Goal: Information Seeking & Learning: Learn about a topic

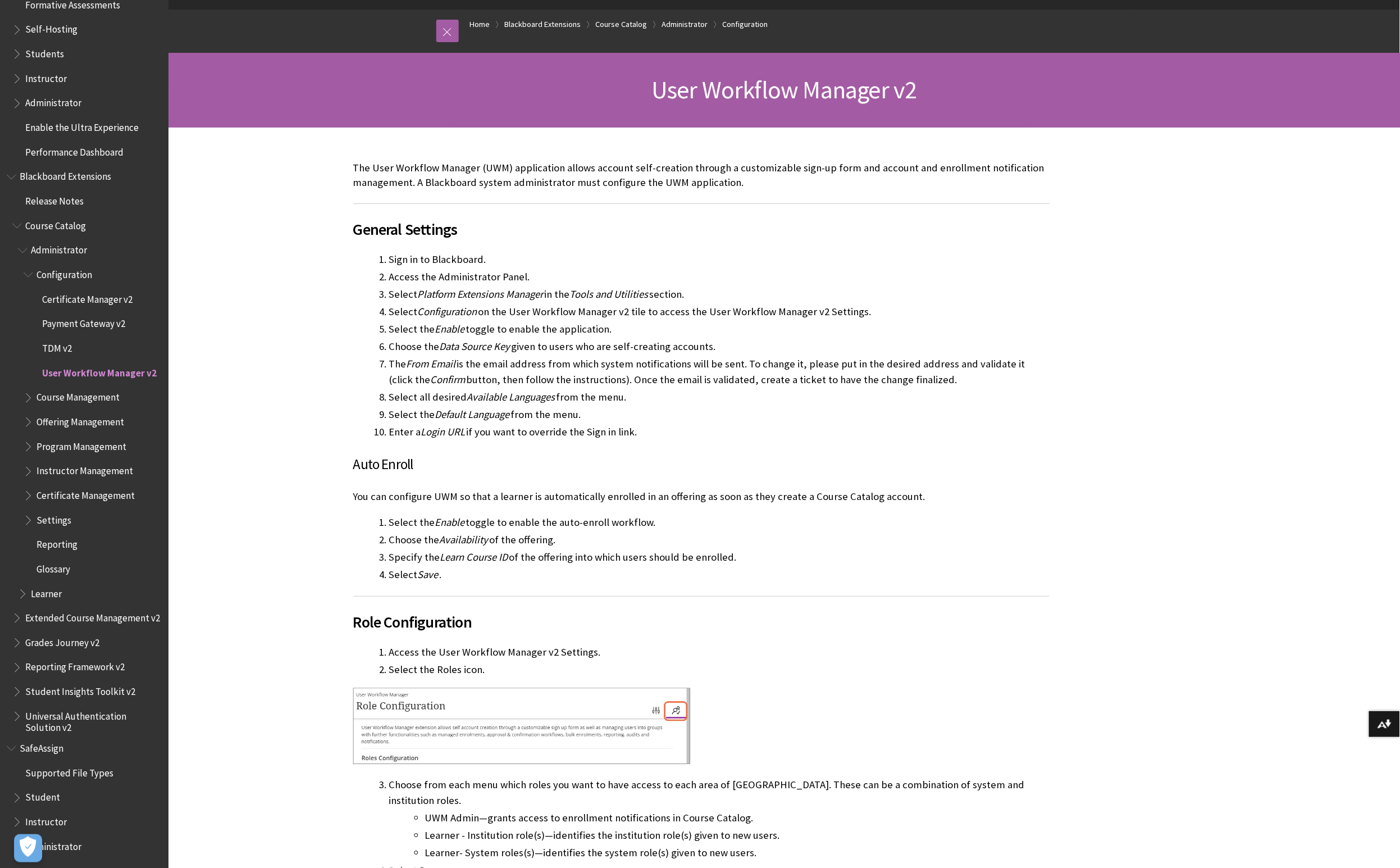
scroll to position [108, 0]
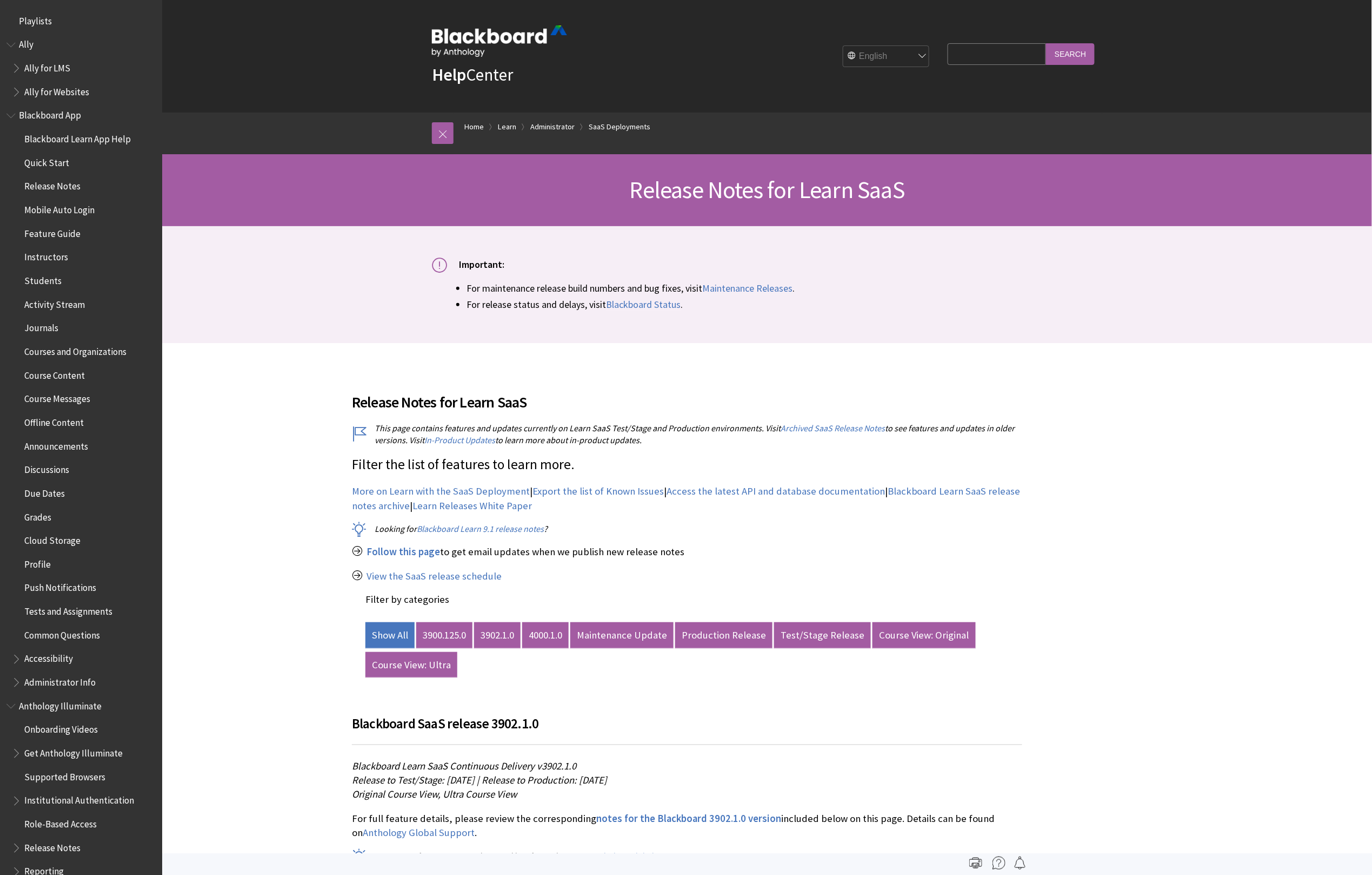
scroll to position [999, 0]
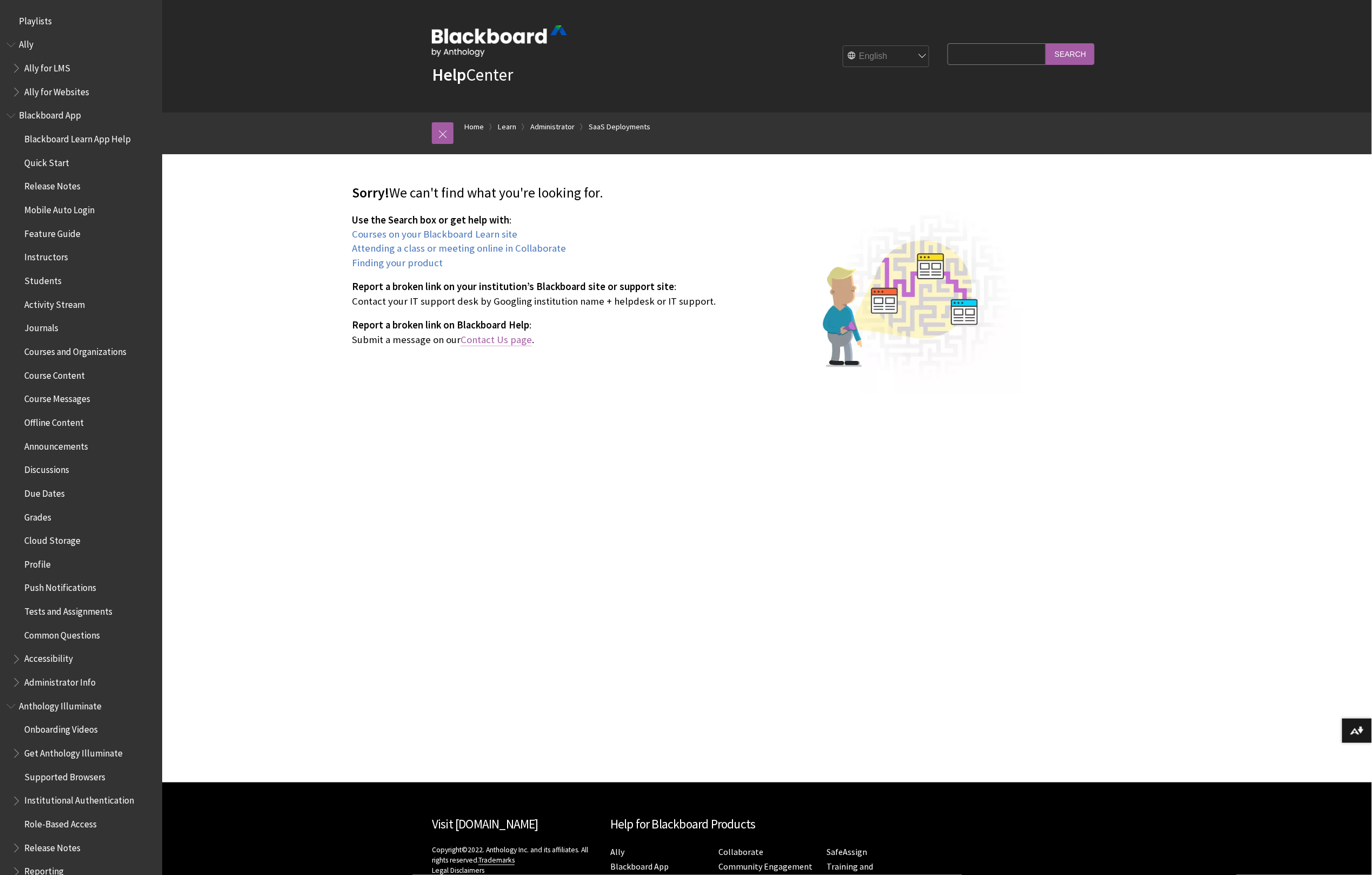
click at [508, 339] on link "Contact Us page" at bounding box center [496, 339] width 71 height 13
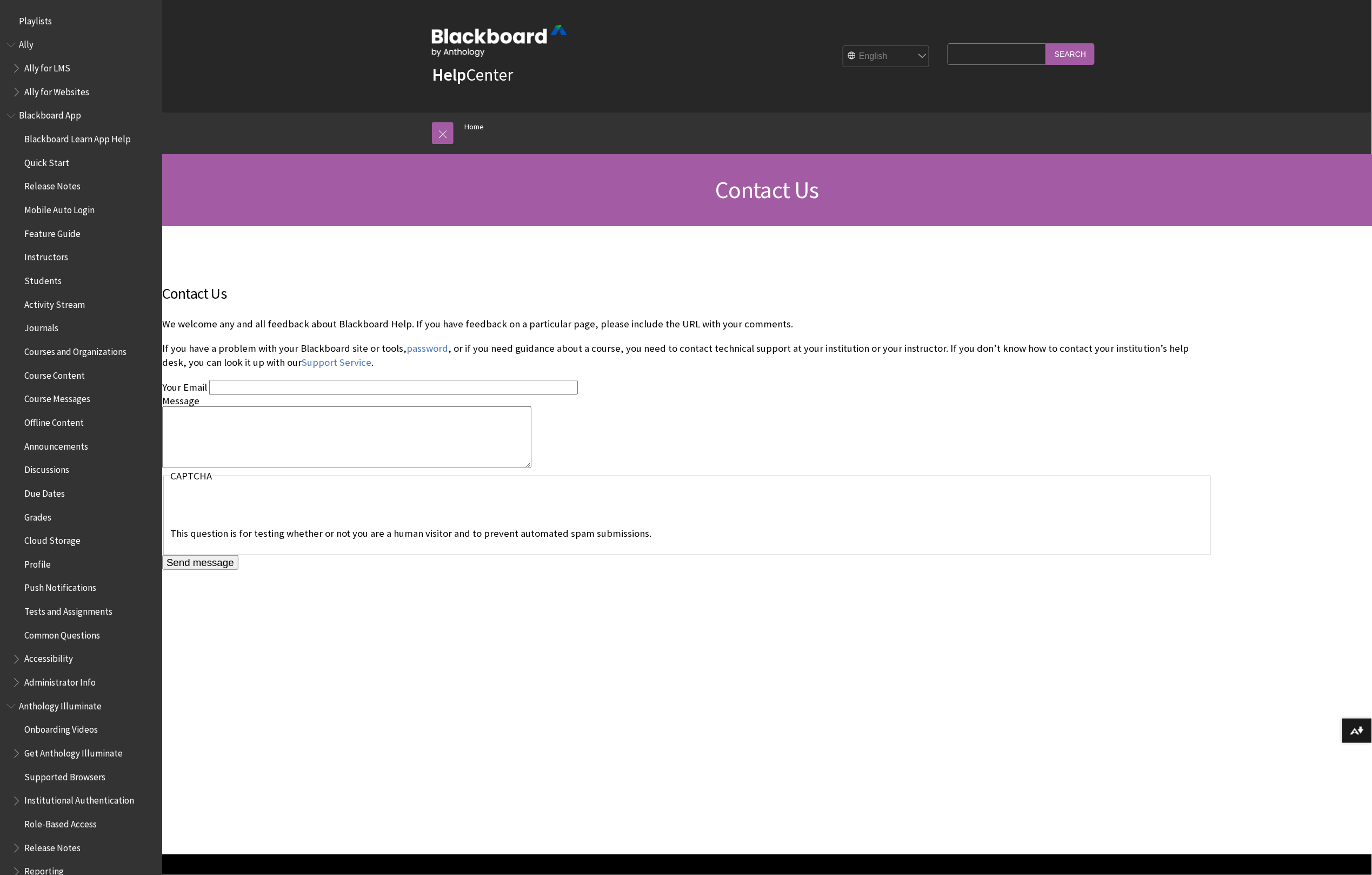
click at [367, 427] on textarea "Message" at bounding box center [346, 437] width 369 height 61
paste textarea "https://help.blackboard.com/Learn/Instructor/Ultra/Grade/Forms"
type textarea "broken page https://help.blackboard.com/Learn/Instructor/Ultra/Grade/Forms"
click at [346, 387] on input "Your Email" at bounding box center [393, 387] width 369 height 15
type input "josephine.kinsley@anthology.com"
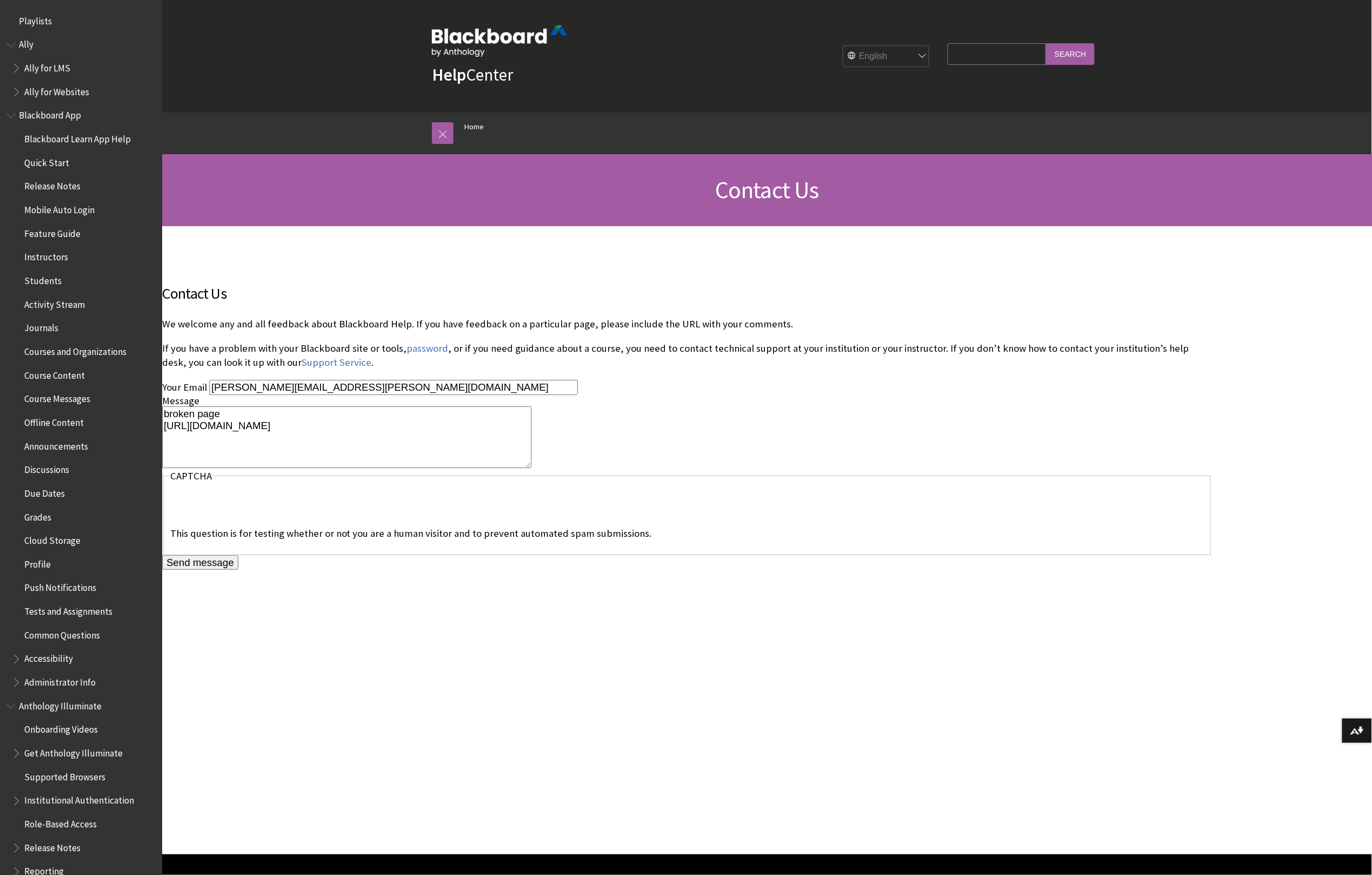
click at [210, 562] on input "Send message" at bounding box center [200, 562] width 76 height 15
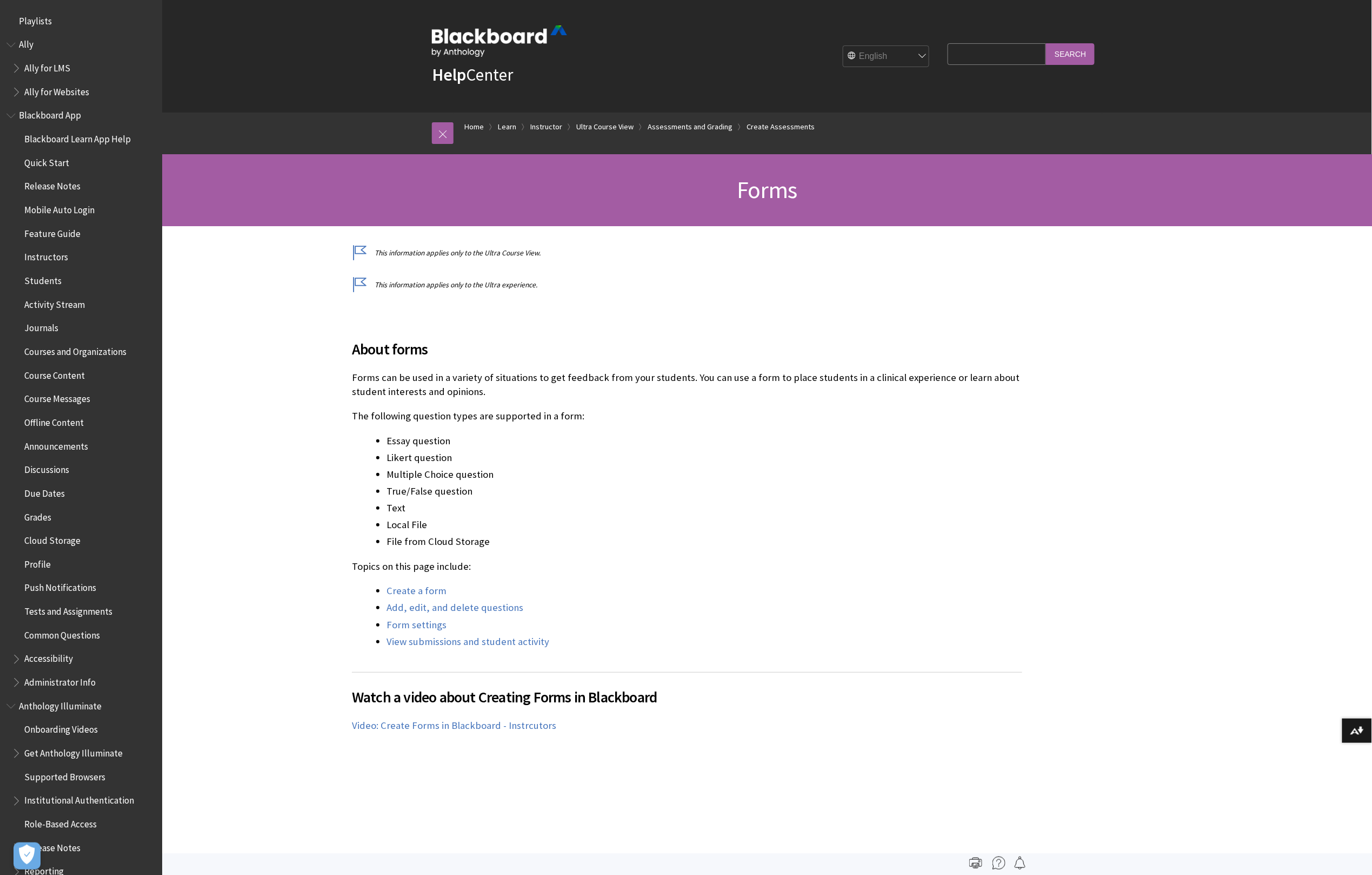
scroll to position [1527, 0]
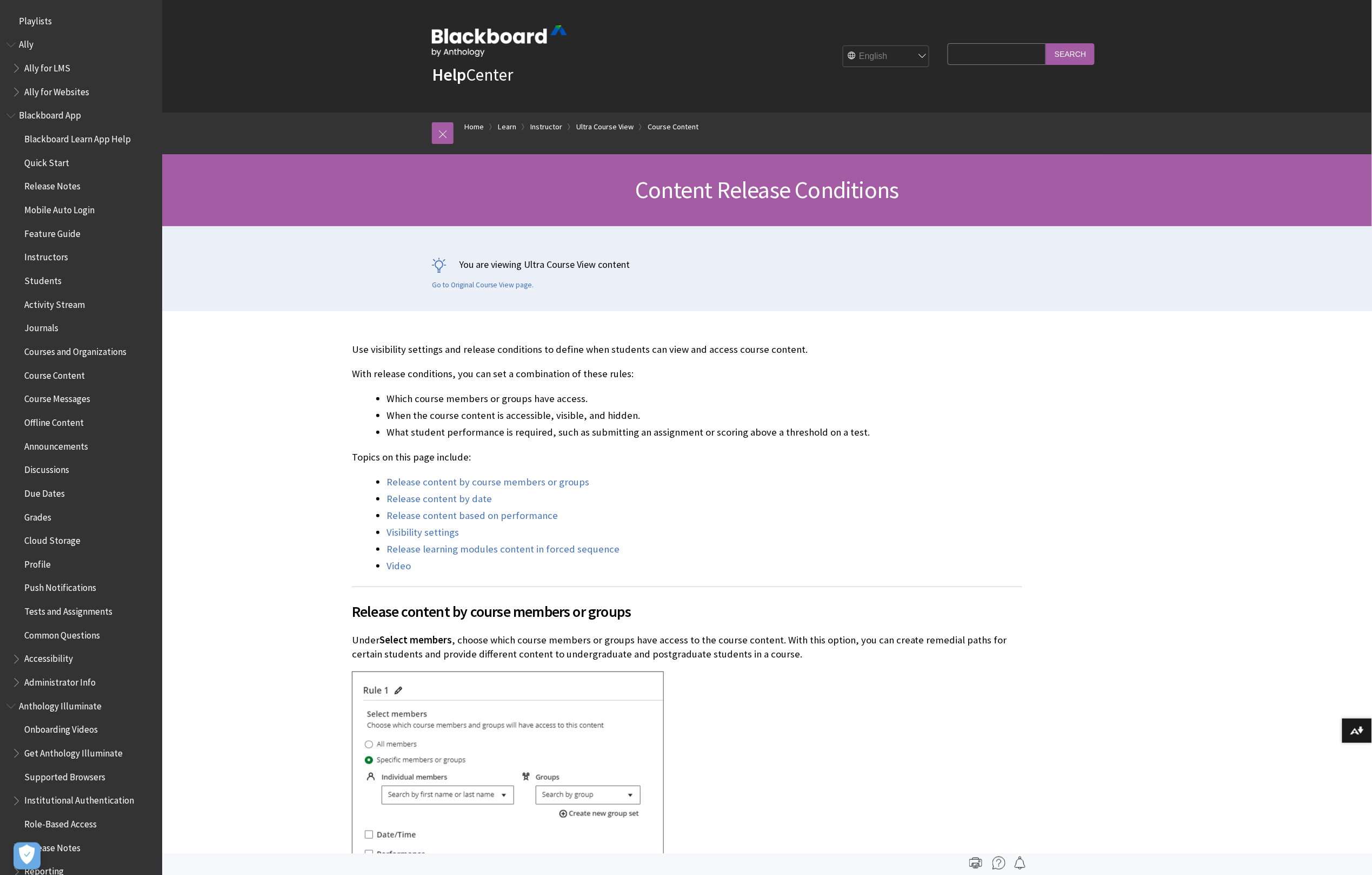
scroll to position [1337, 0]
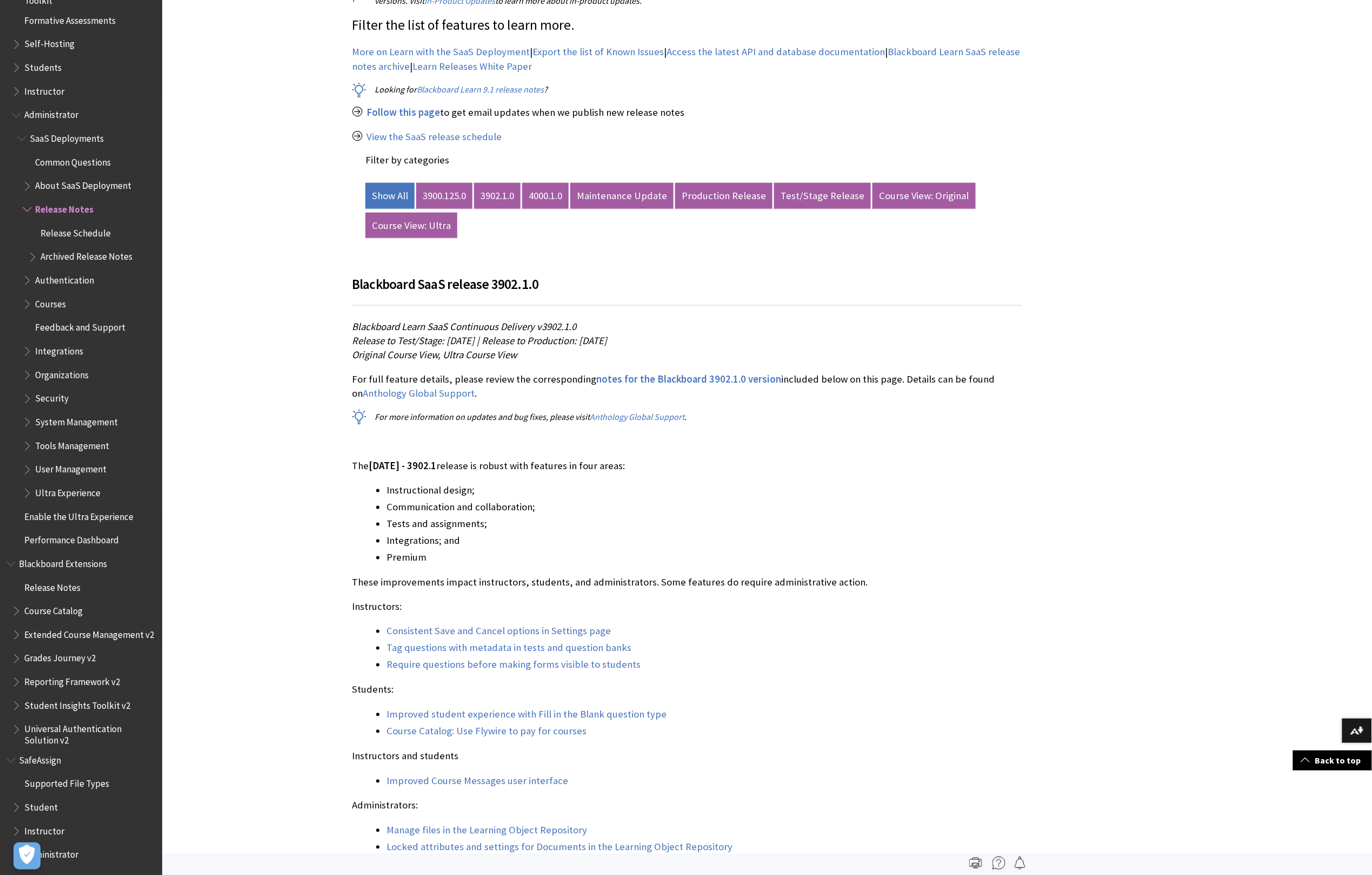
scroll to position [436, 0]
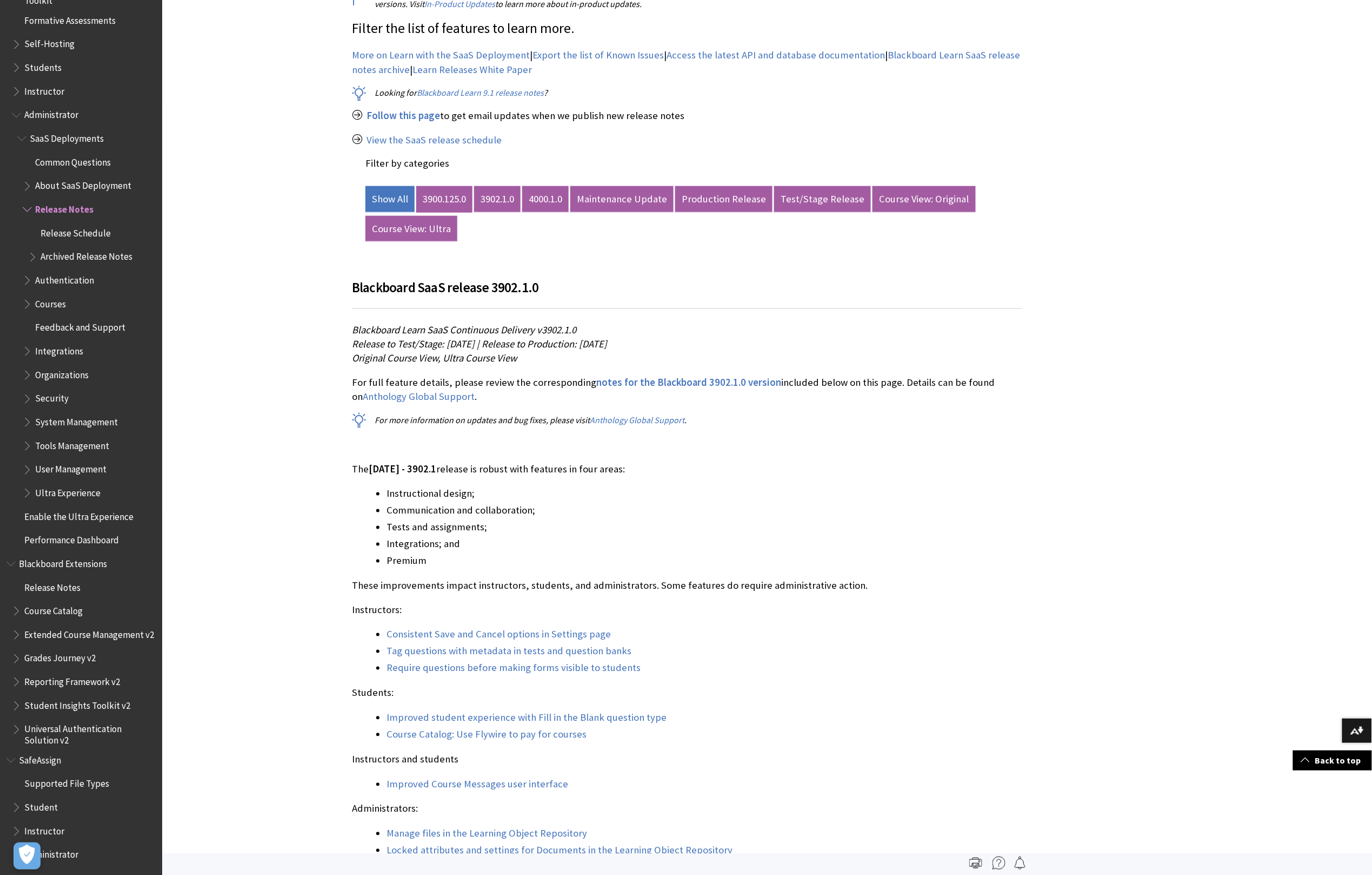
click at [447, 200] on link "3900.125.0" at bounding box center [445, 199] width 57 height 26
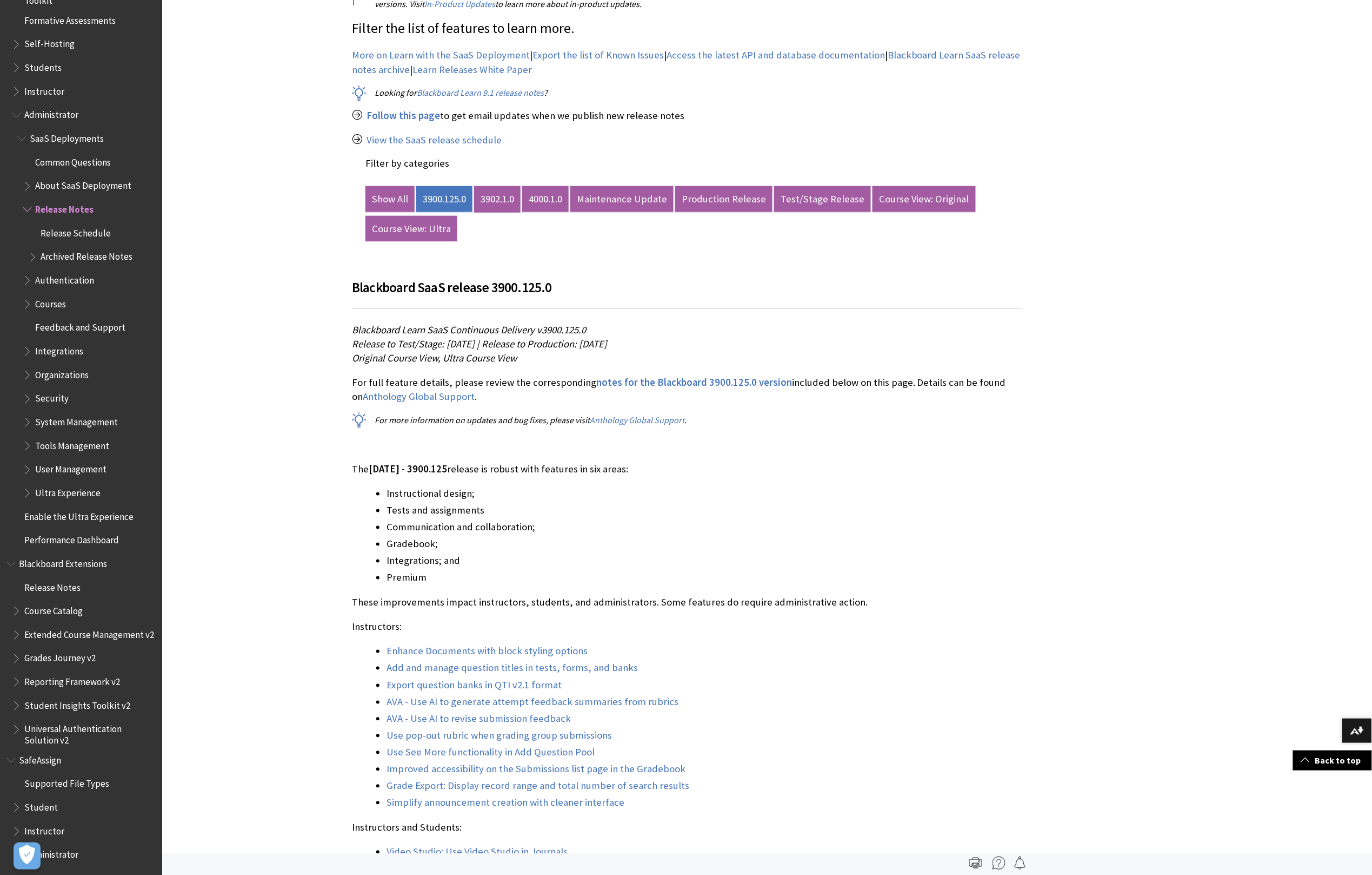
click at [504, 194] on link "3902.1.0" at bounding box center [497, 199] width 47 height 26
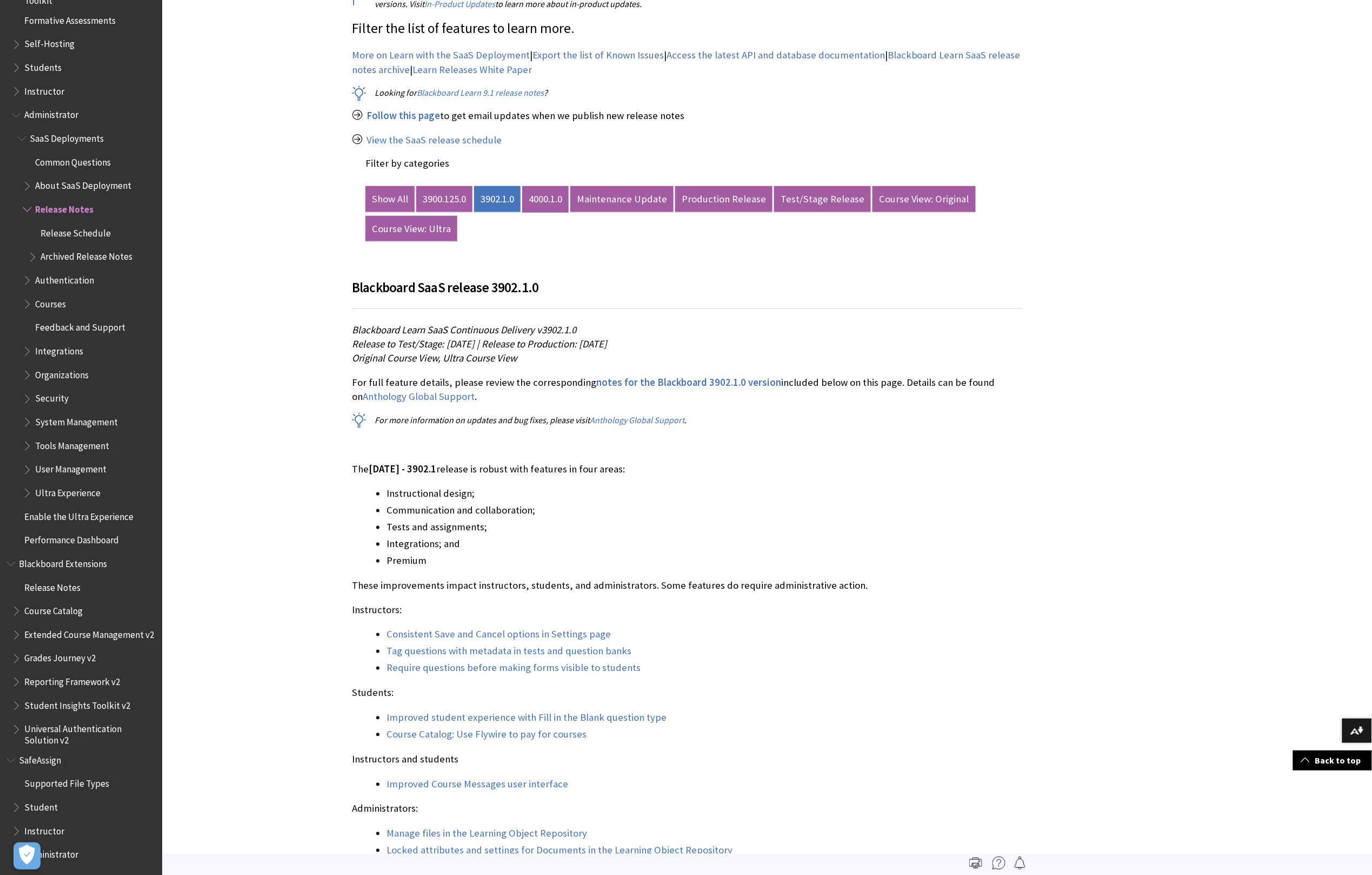
click at [548, 192] on link "4000.1.0" at bounding box center [546, 199] width 47 height 26
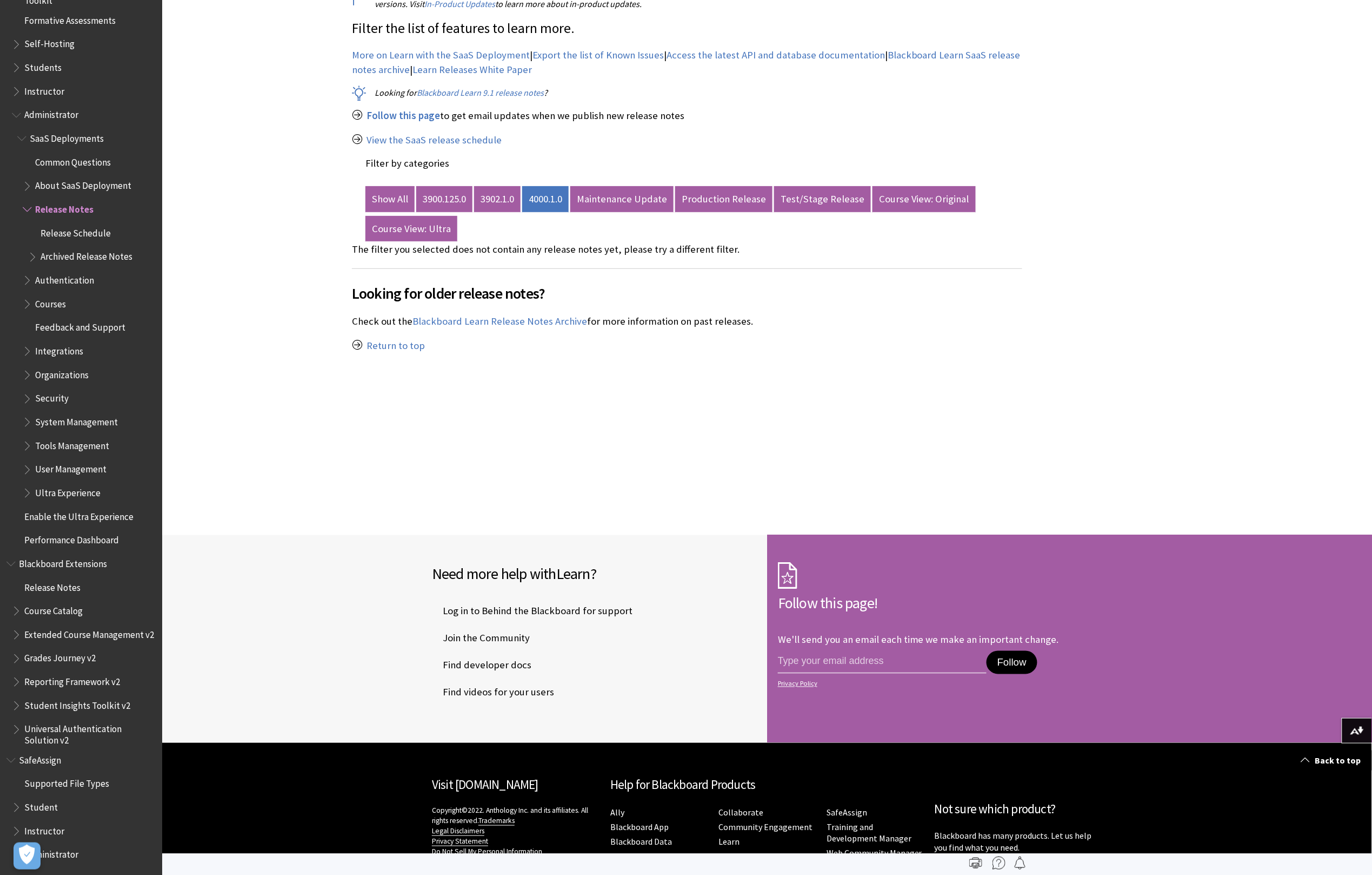
scroll to position [429, 0]
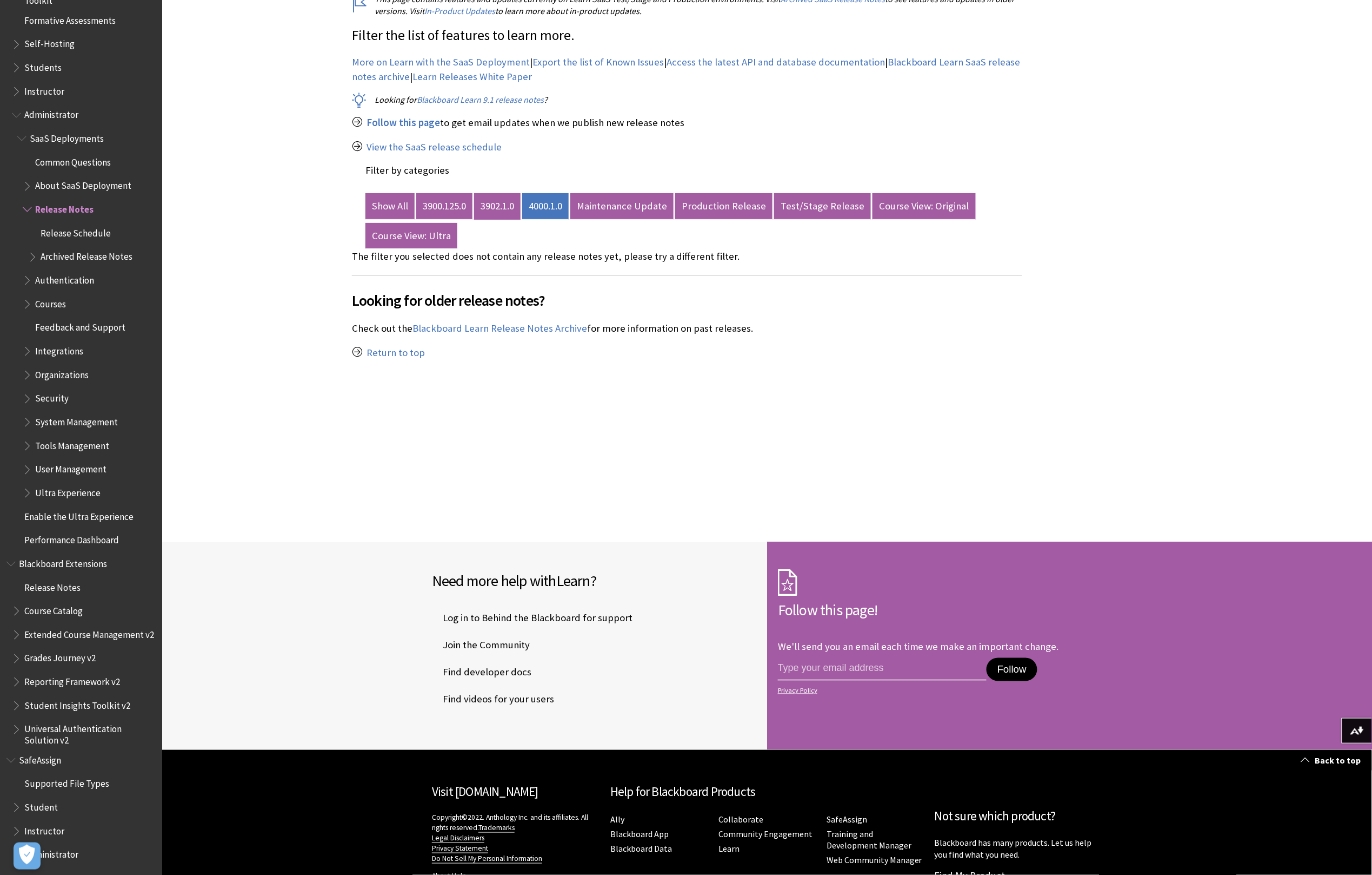
click at [500, 204] on link "3902.1.0" at bounding box center [497, 206] width 47 height 26
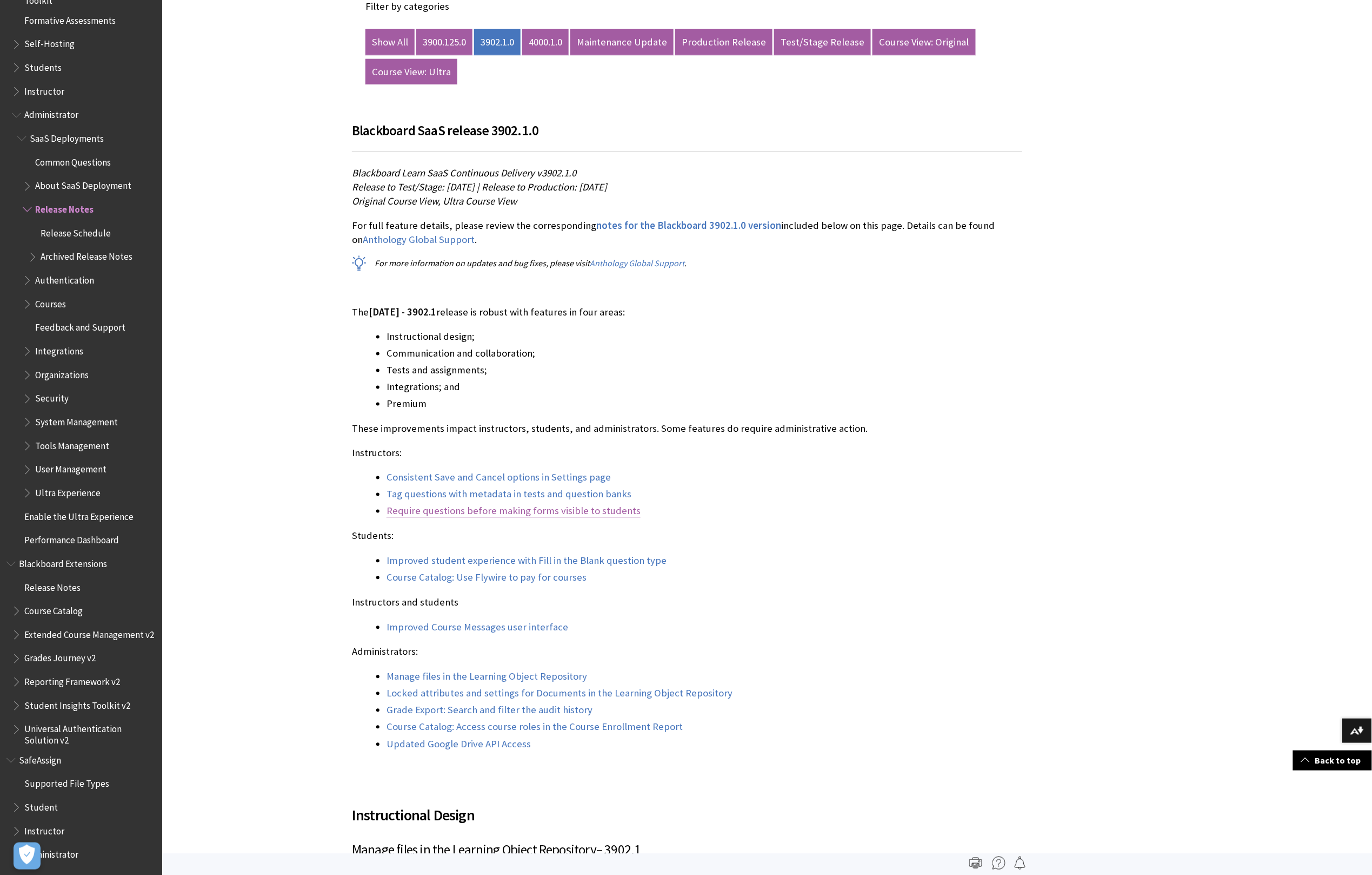
scroll to position [589, 0]
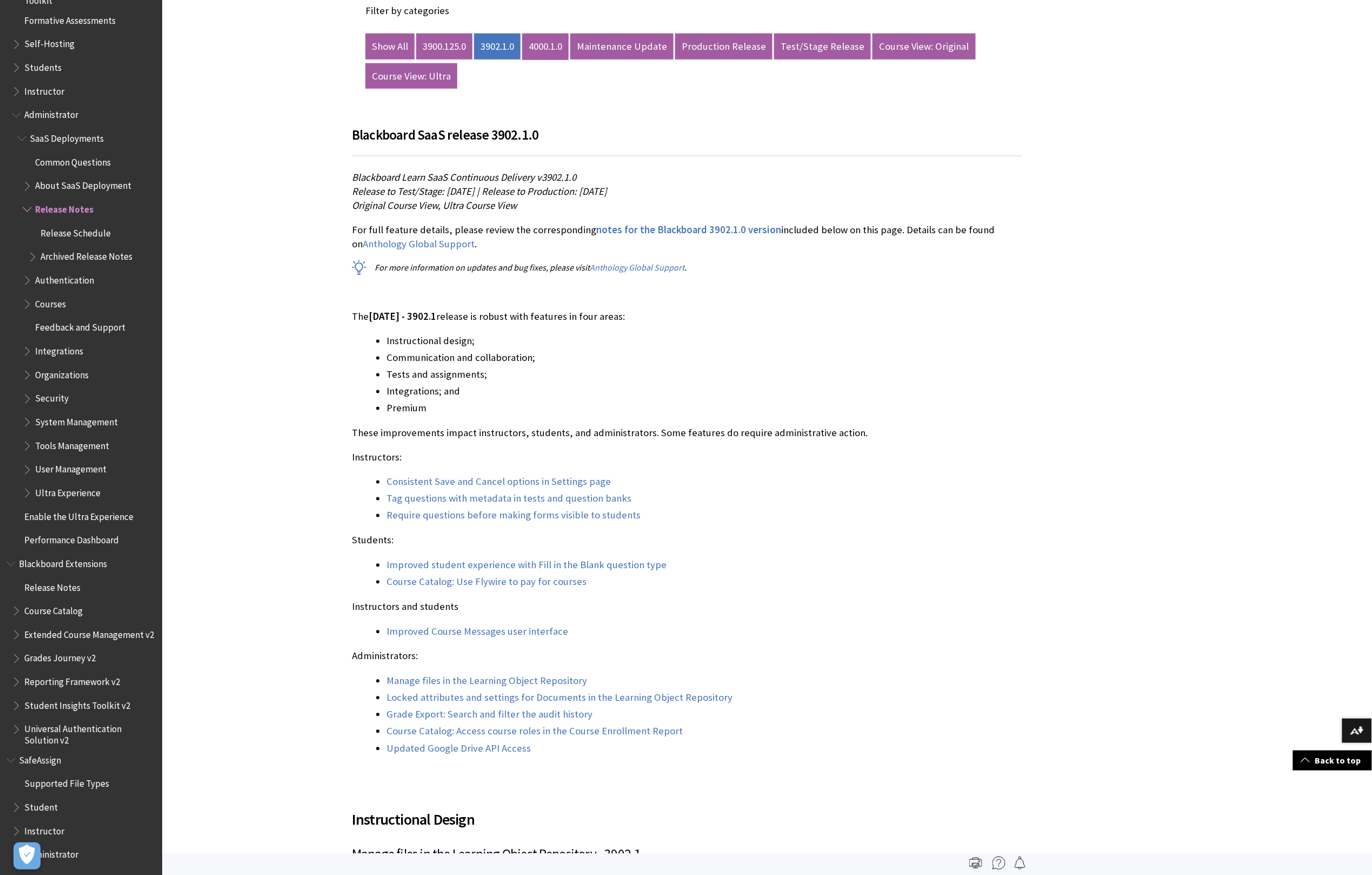
click at [543, 50] on link "4000.1.0" at bounding box center [546, 47] width 47 height 26
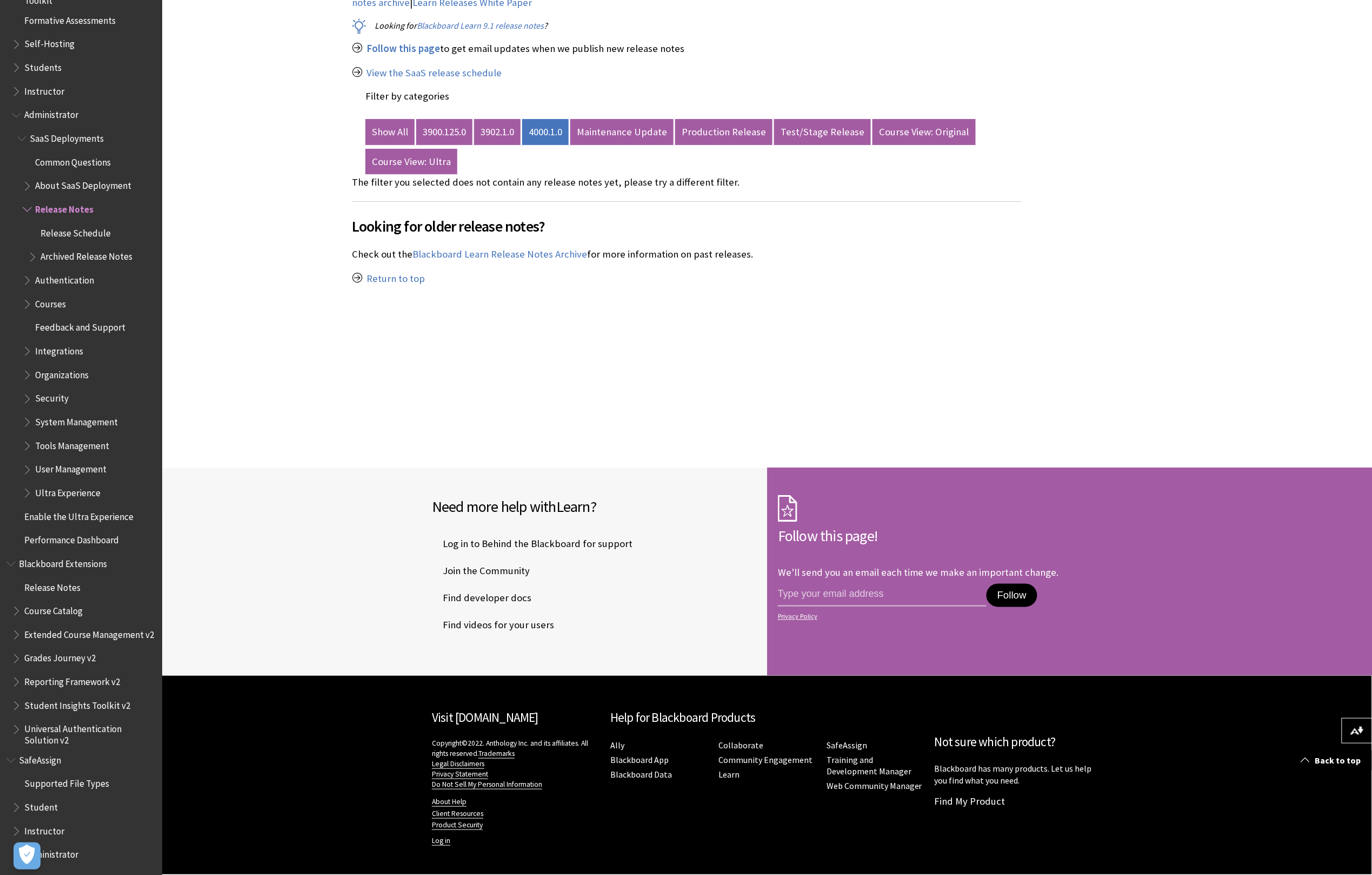
scroll to position [503, 0]
click at [444, 124] on link "3900.125.0" at bounding box center [445, 132] width 57 height 26
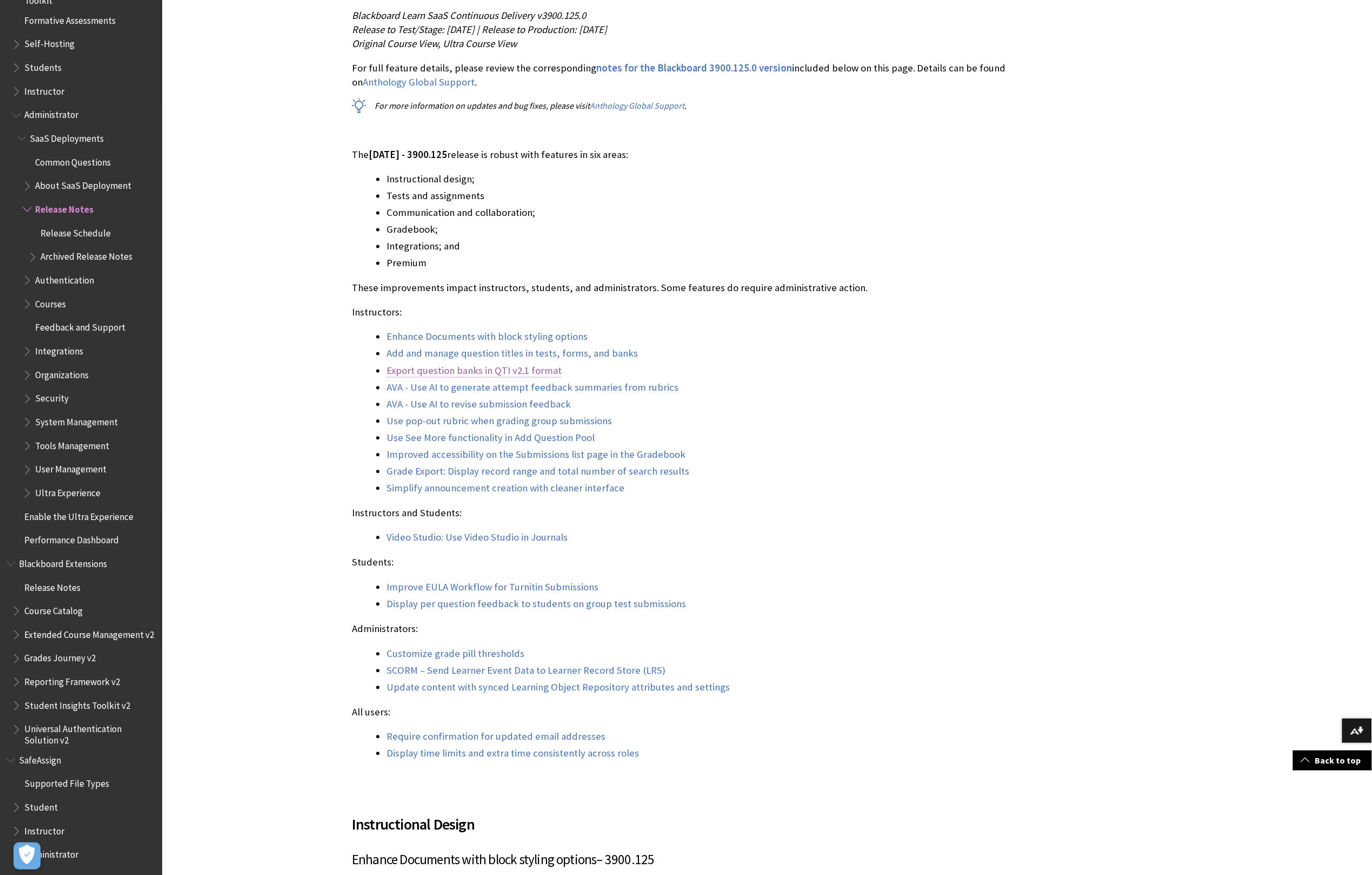
scroll to position [755, 0]
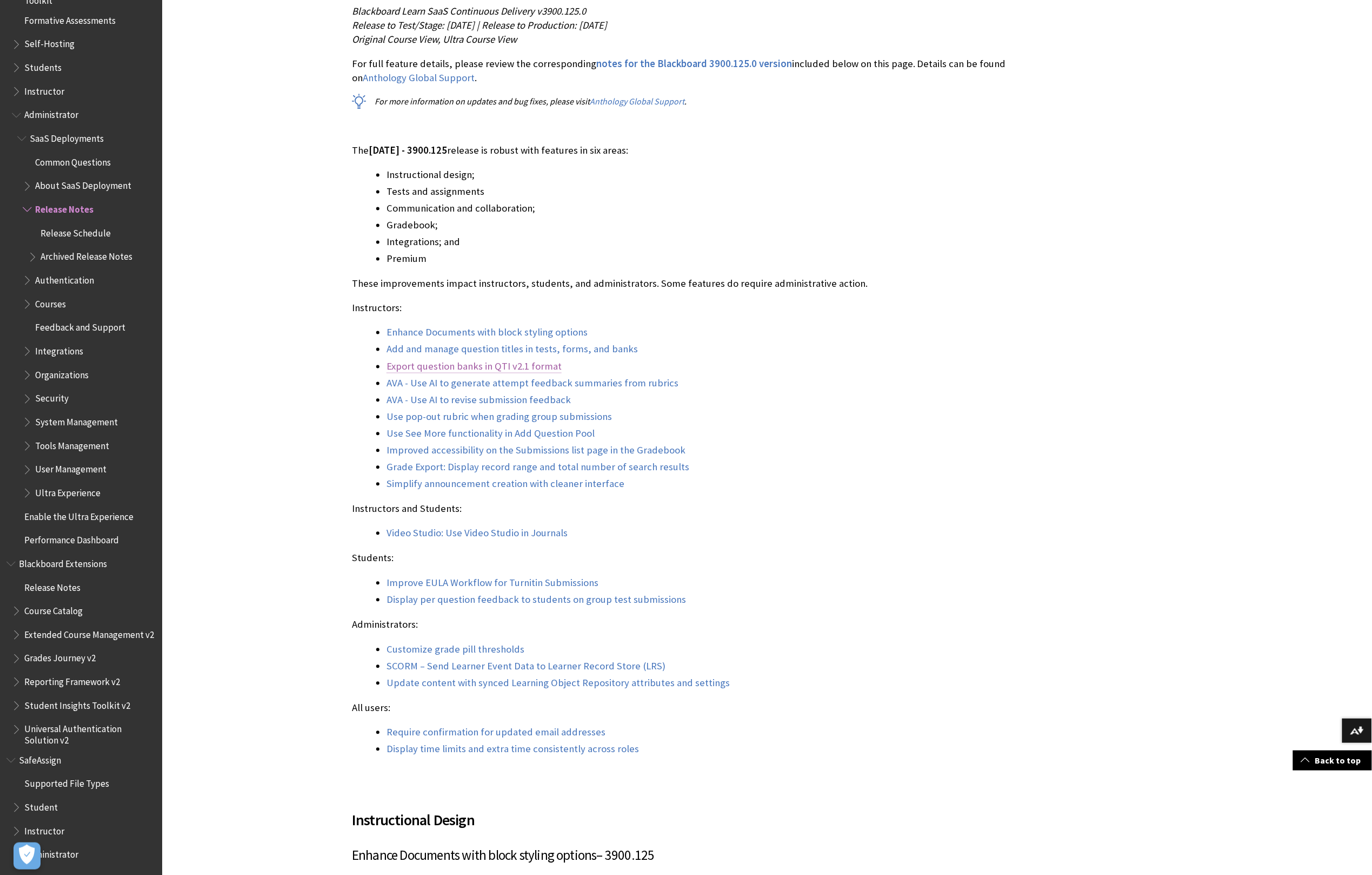
click at [531, 364] on link "Export question banks in QTI v2.1 format" at bounding box center [474, 367] width 175 height 13
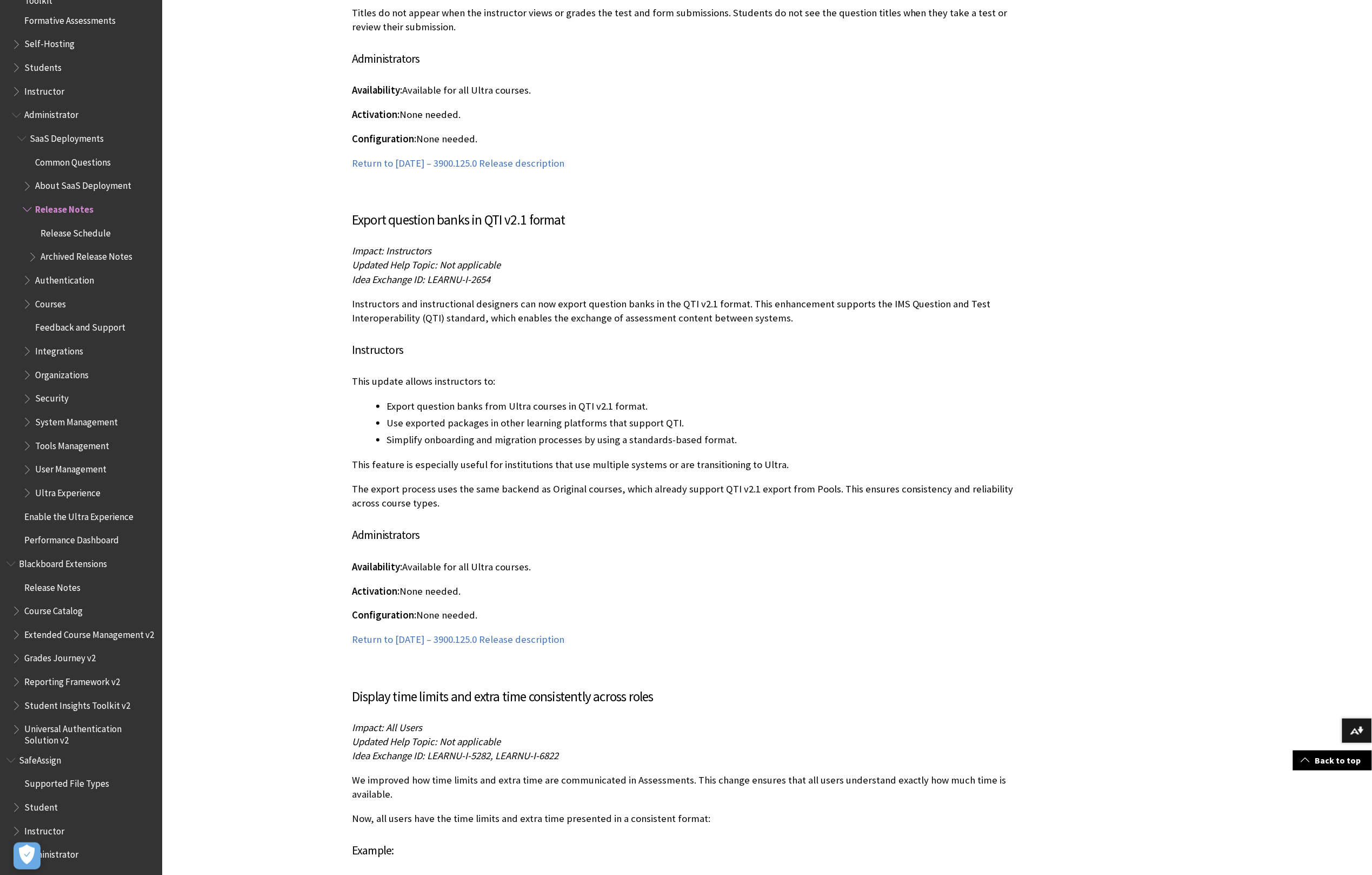
scroll to position [3624, 0]
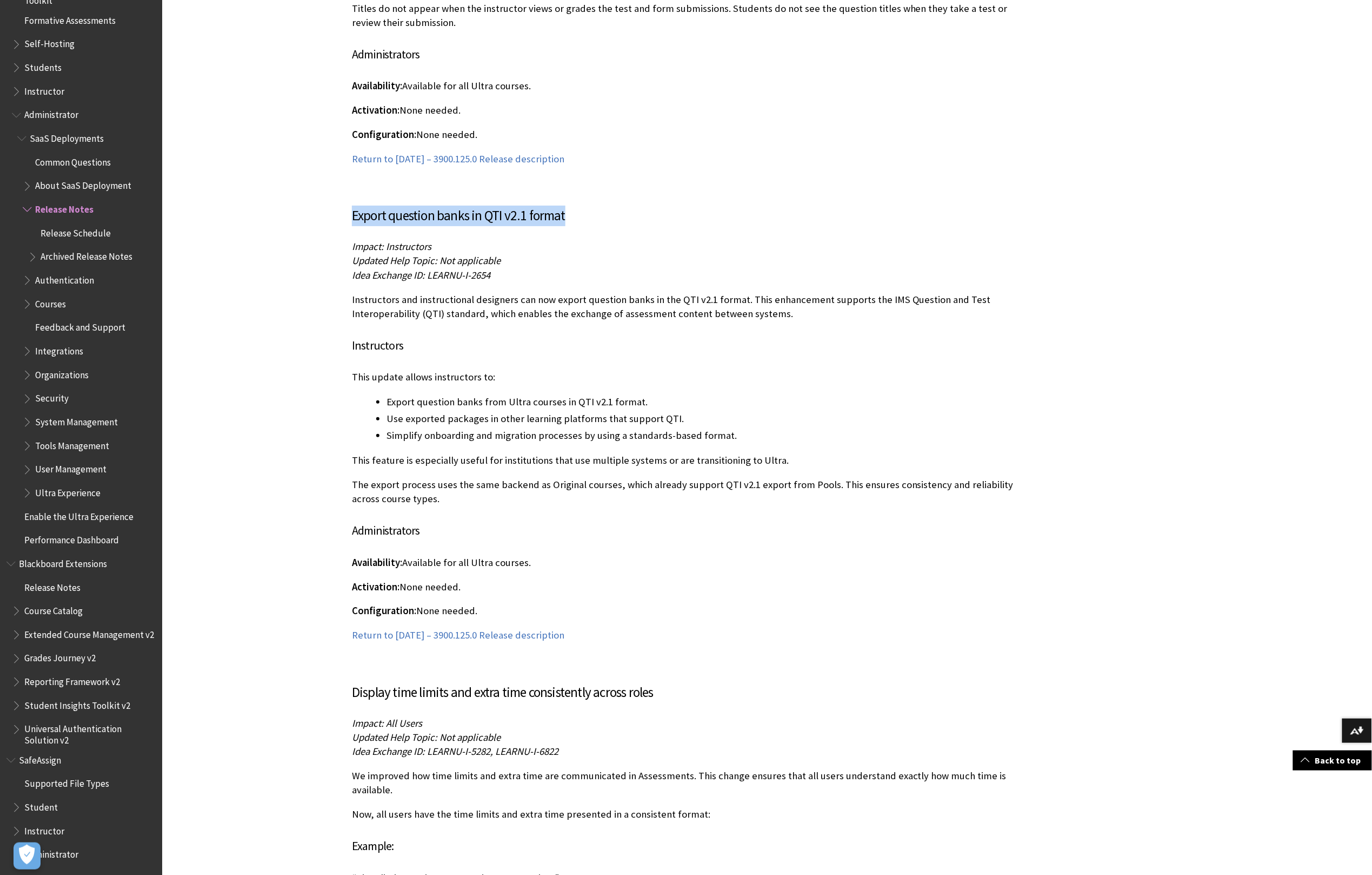
drag, startPoint x: 353, startPoint y: 200, endPoint x: 581, endPoint y: 196, distance: 228.0
click at [581, 205] on h3 "Export question banks in QTI v2.1 format" at bounding box center [687, 215] width 670 height 20
click at [726, 315] on div "Export question banks in QTI v2.1 format Impact: Instructors Updated Help Topic…" at bounding box center [687, 423] width 670 height 436
drag, startPoint x: 505, startPoint y: 305, endPoint x: 580, endPoint y: 305, distance: 75.0
click at [505, 305] on div "Export question banks in QTI v2.1 format Impact: Instructors Updated Help Topic…" at bounding box center [687, 423] width 670 height 436
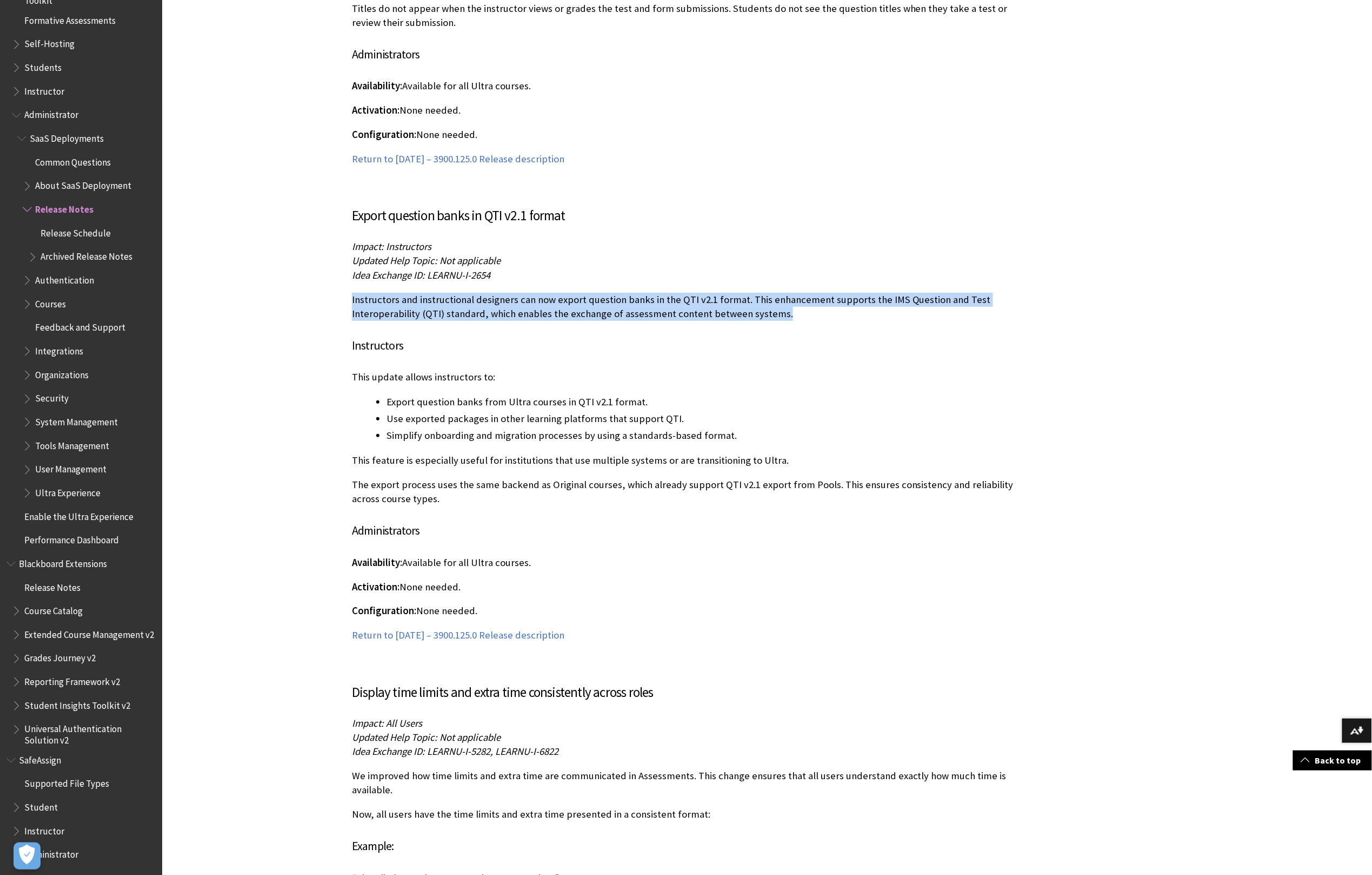
drag, startPoint x: 785, startPoint y: 301, endPoint x: 350, endPoint y: 289, distance: 435.2
copy p "Instructors and instructional designers can now export question banks in the QT…"
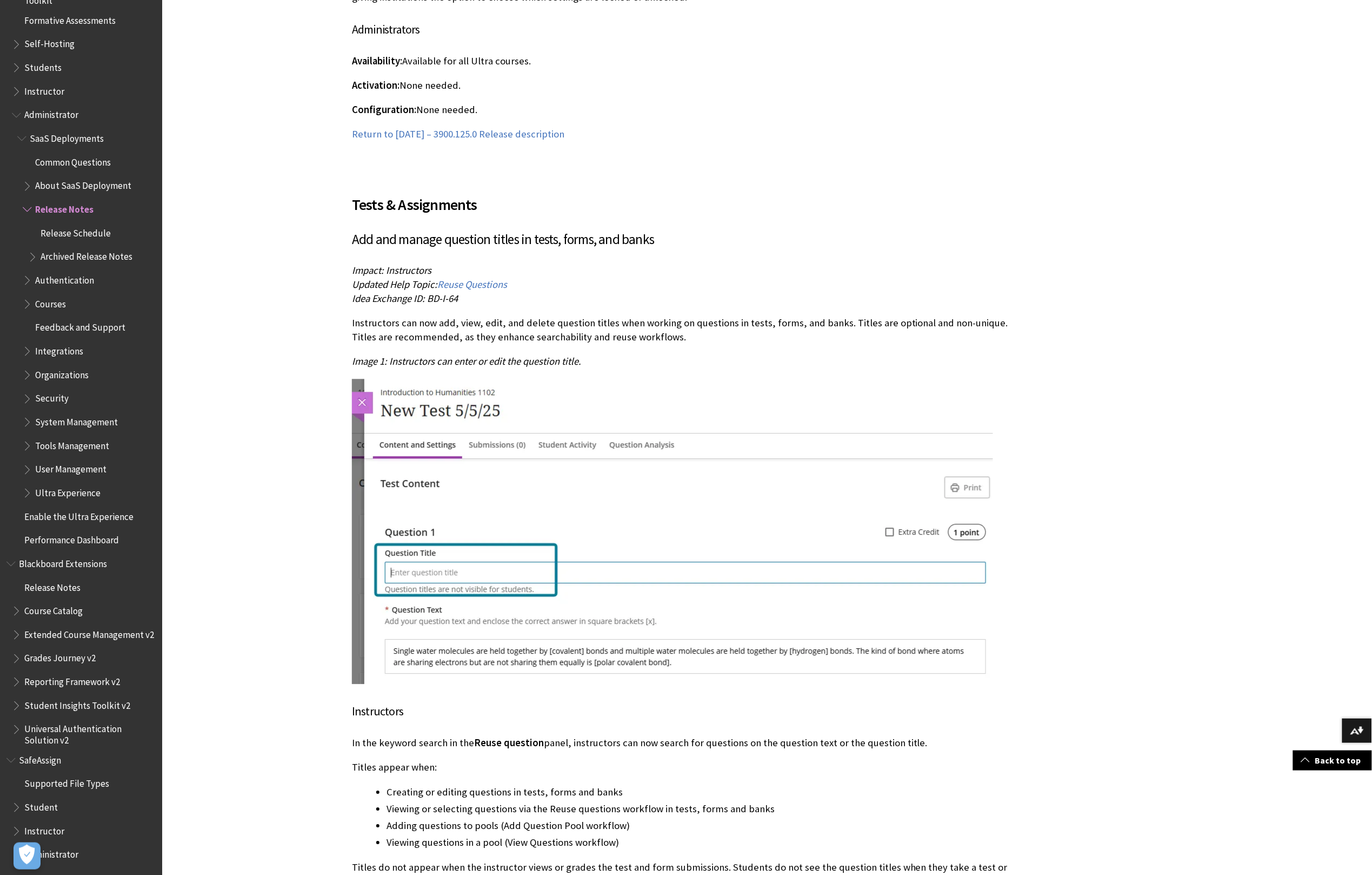
scroll to position [2779, 0]
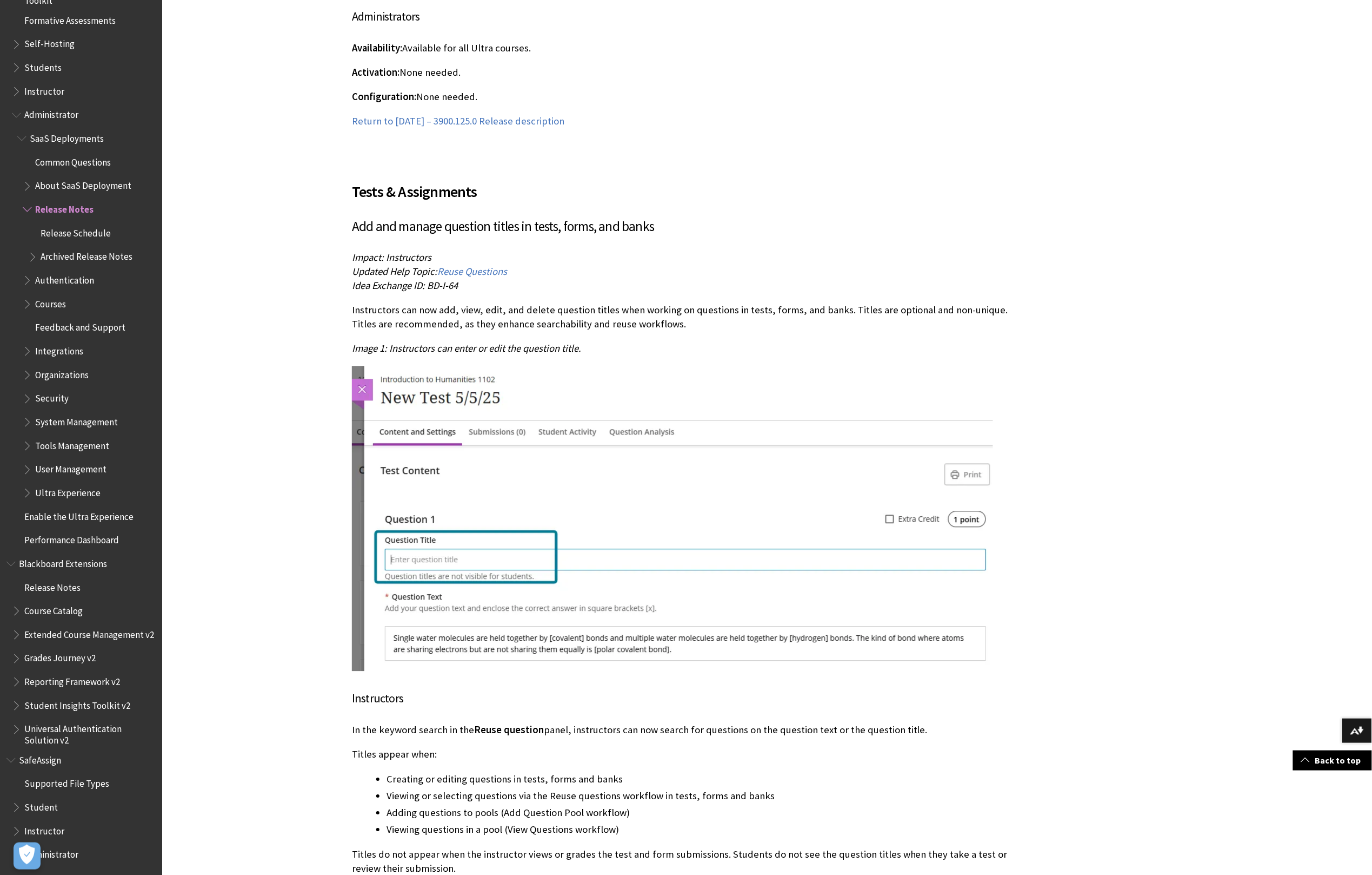
click at [715, 347] on div "Tests & Assignments Add and manage question titles in tests, forms, and banks I…" at bounding box center [687, 589] width 670 height 844
drag, startPoint x: 353, startPoint y: 292, endPoint x: 615, endPoint y: 313, distance: 262.8
click at [615, 313] on p "Instructors can now add, view, edit, and delete question titles when working on…" at bounding box center [687, 317] width 670 height 28
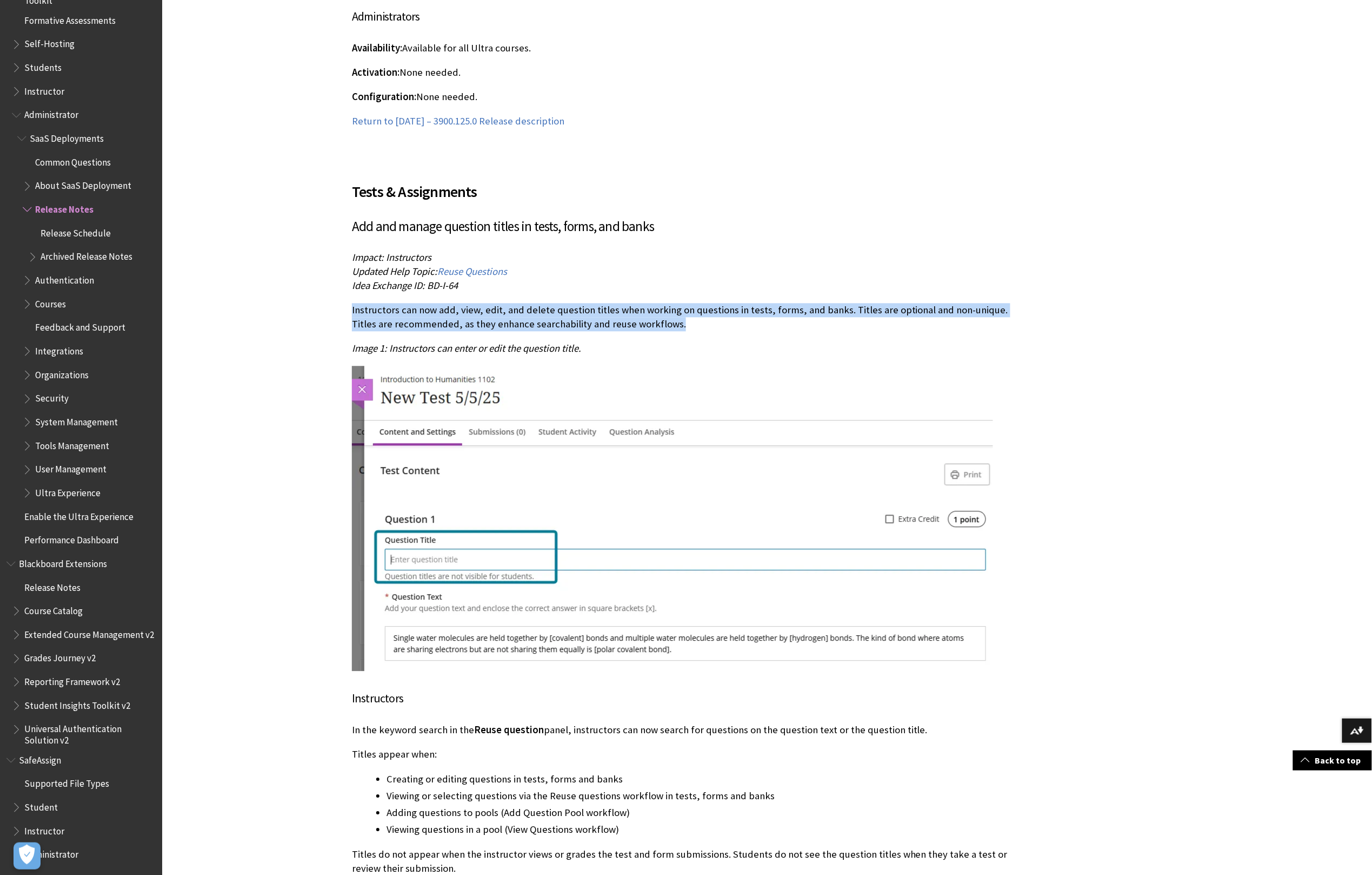
drag, startPoint x: 662, startPoint y: 306, endPoint x: 346, endPoint y: 298, distance: 316.1
copy p "Instructors can now add, view, edit, and delete question titles when working on…"
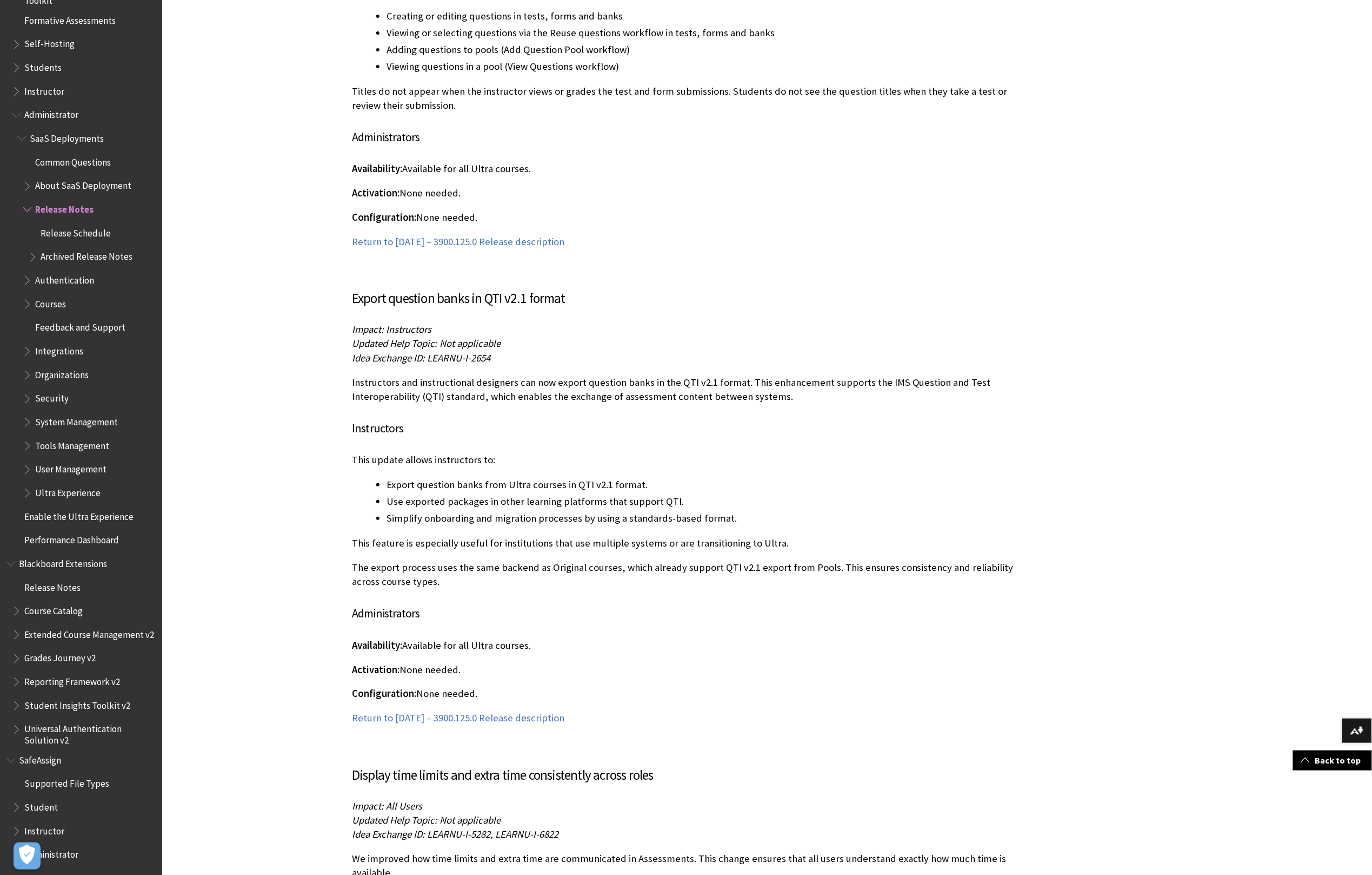
scroll to position [3553, 0]
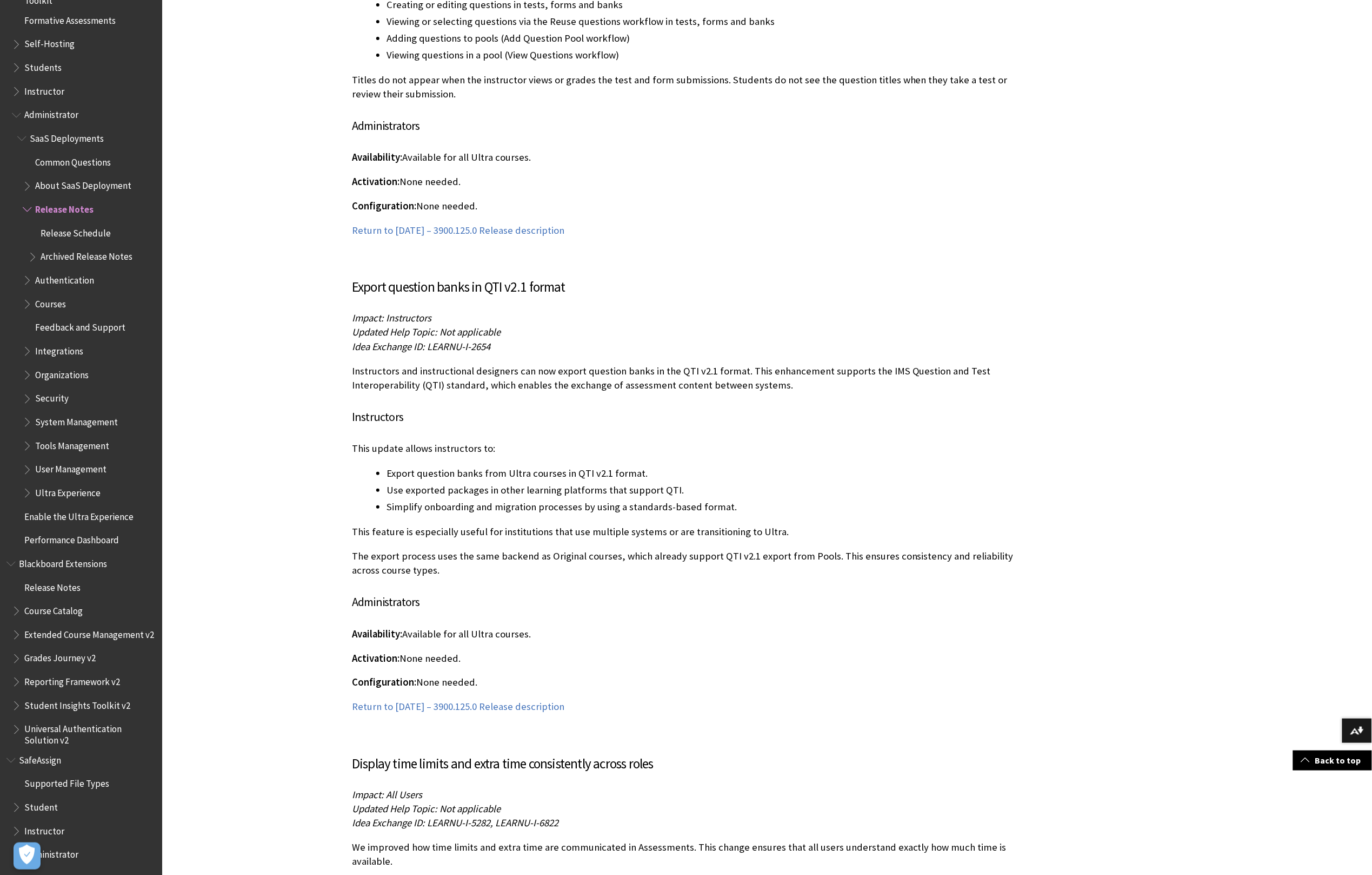
click at [573, 368] on p "Instructors and instructional designers can now export question banks in the QT…" at bounding box center [687, 378] width 670 height 28
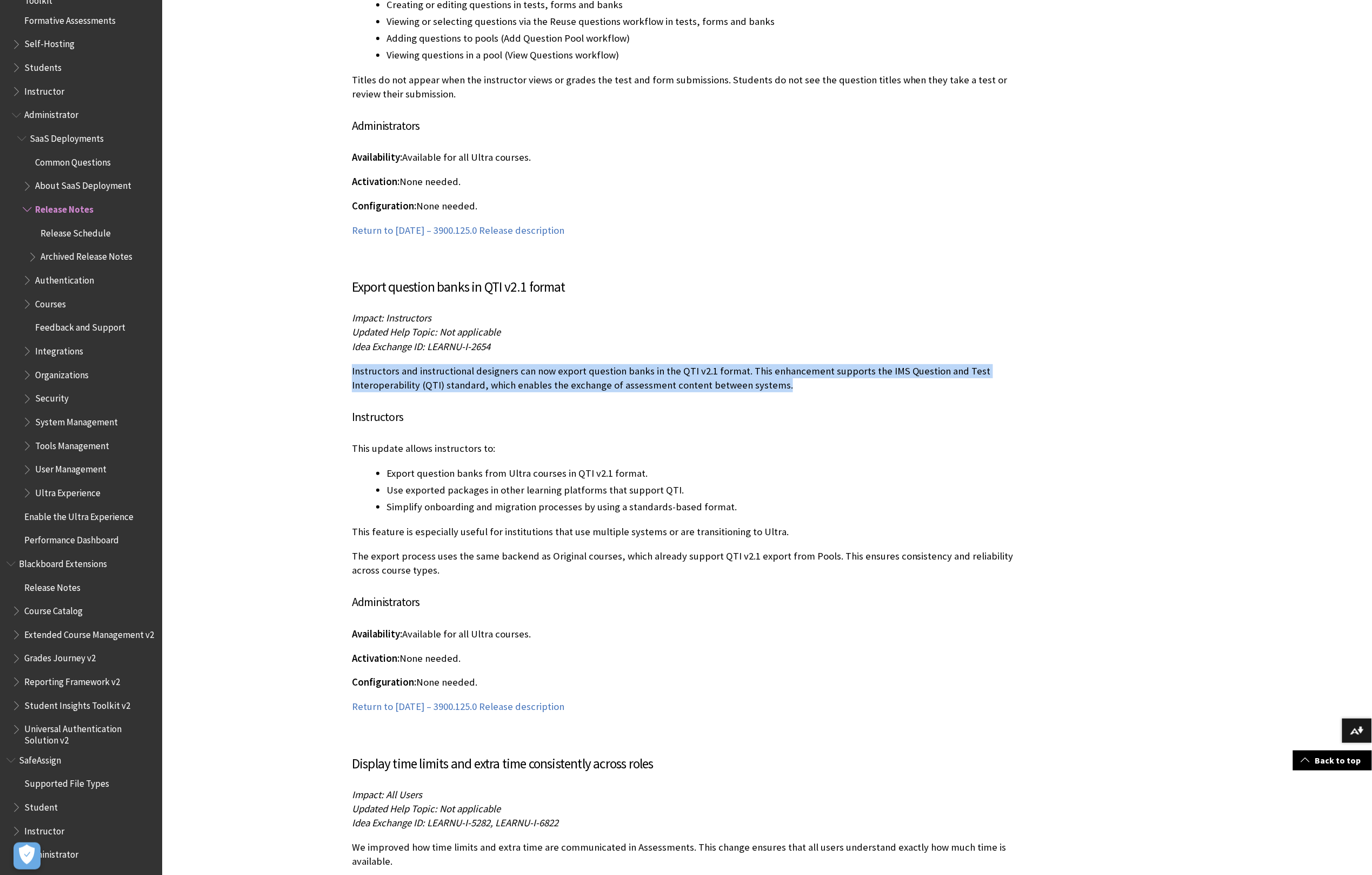
drag, startPoint x: 352, startPoint y: 353, endPoint x: 803, endPoint y: 372, distance: 451.4
click at [803, 372] on p "Instructors and instructional designers can now export question banks in the QT…" at bounding box center [687, 378] width 670 height 28
copy p "Instructors and instructional designers can now export question banks in the QT…"
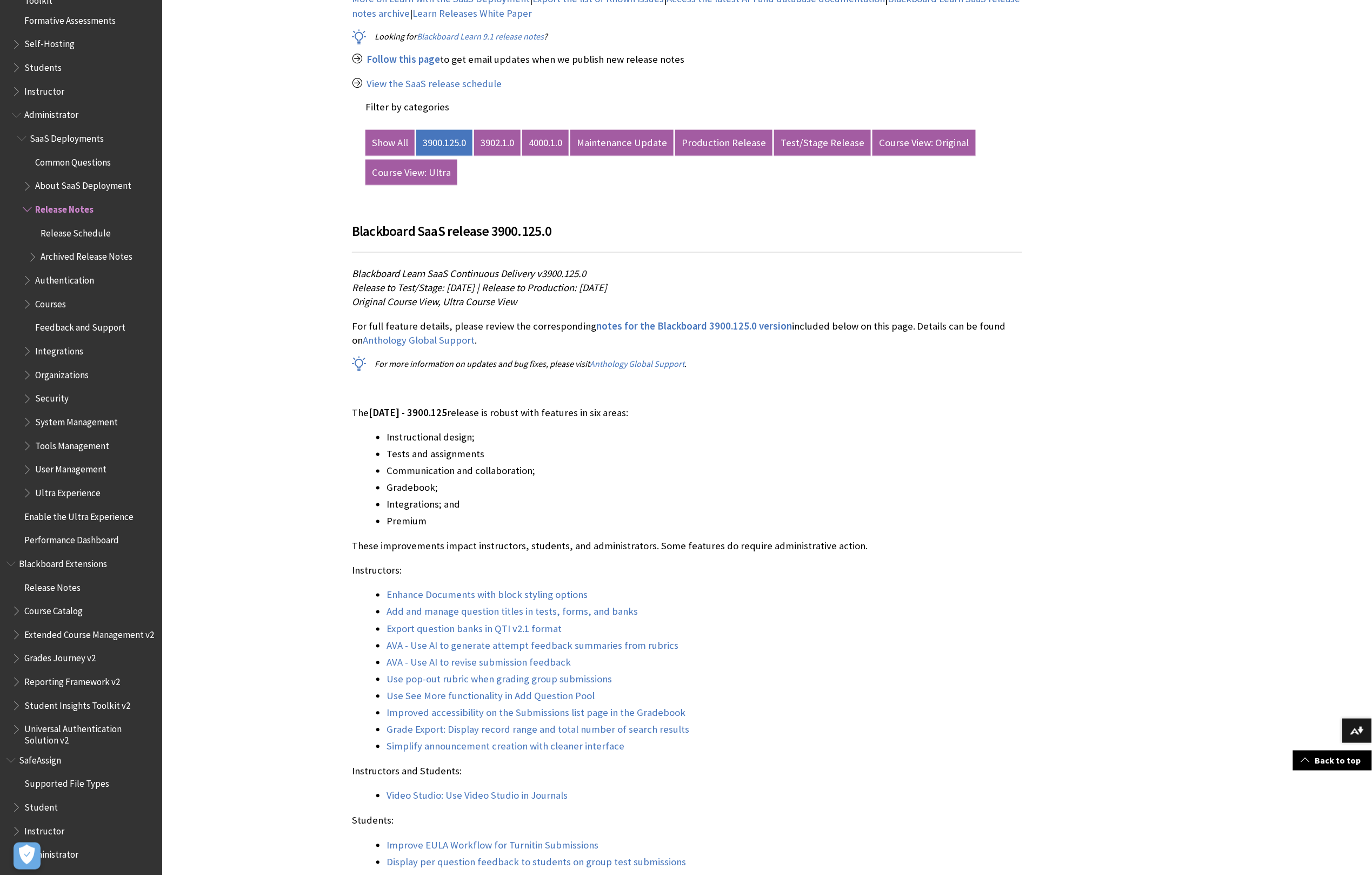
scroll to position [511, 0]
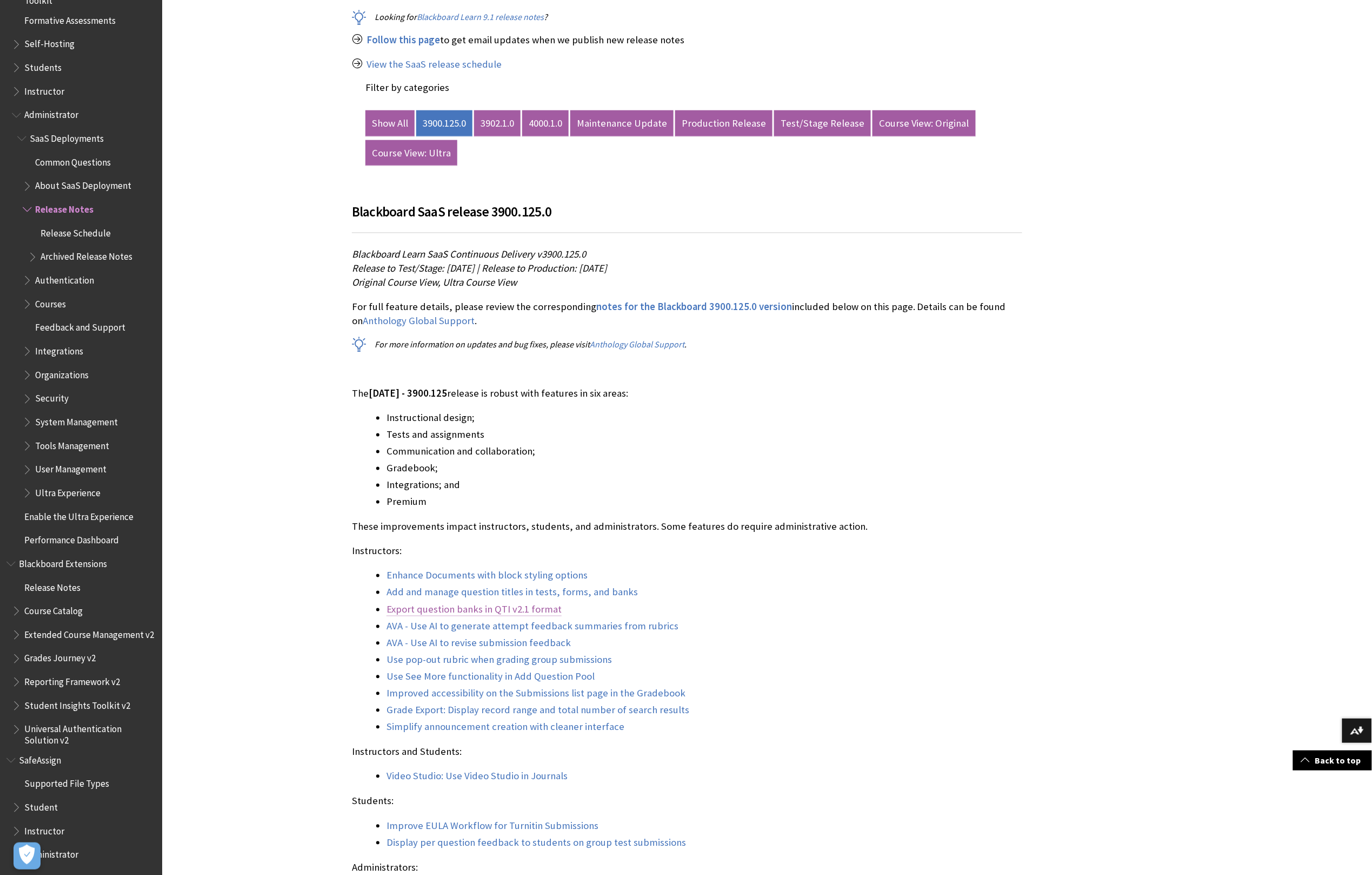
click at [468, 610] on link "Export question banks in QTI v2.1 format" at bounding box center [474, 610] width 175 height 13
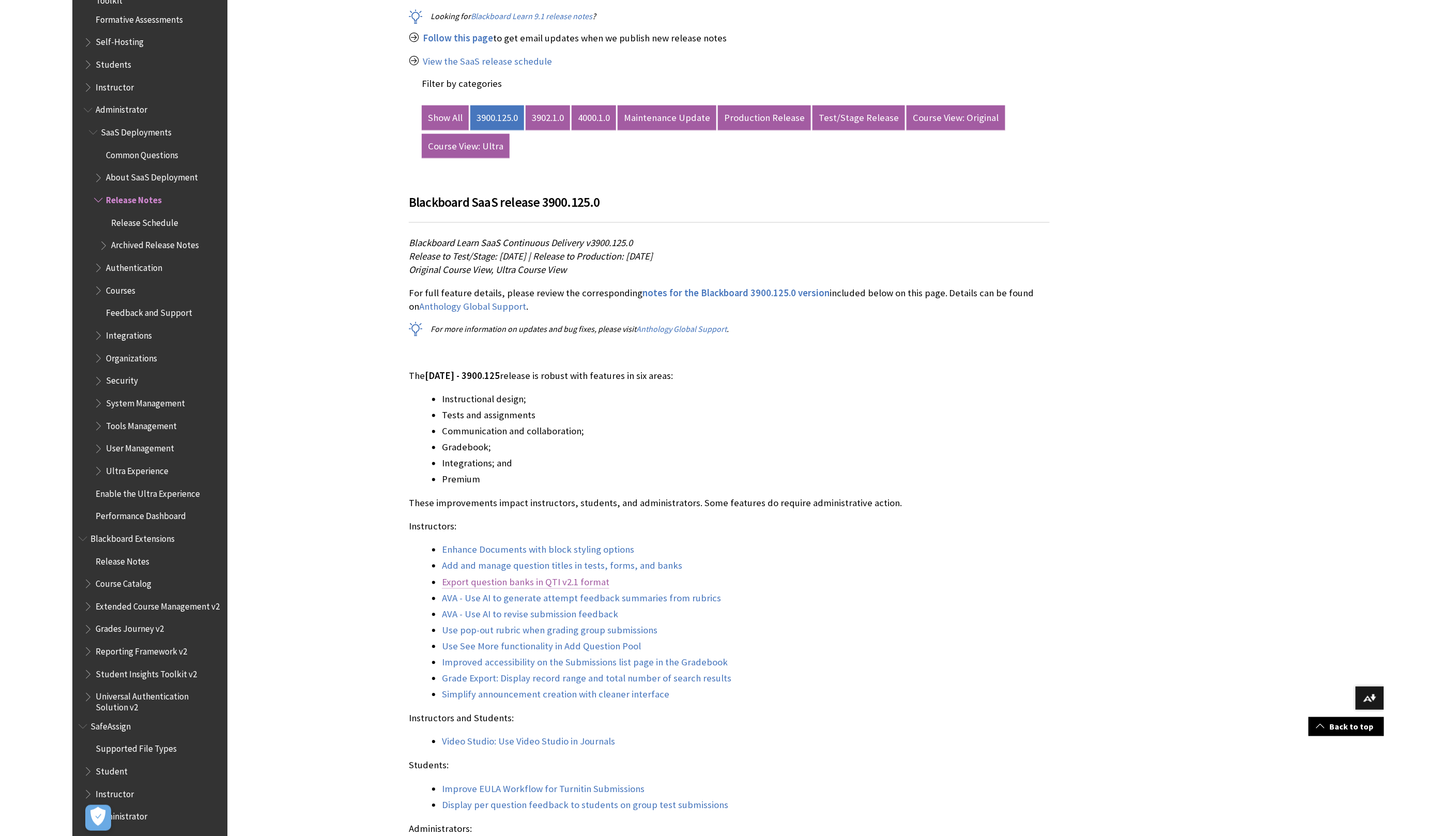
scroll to position [3644, 0]
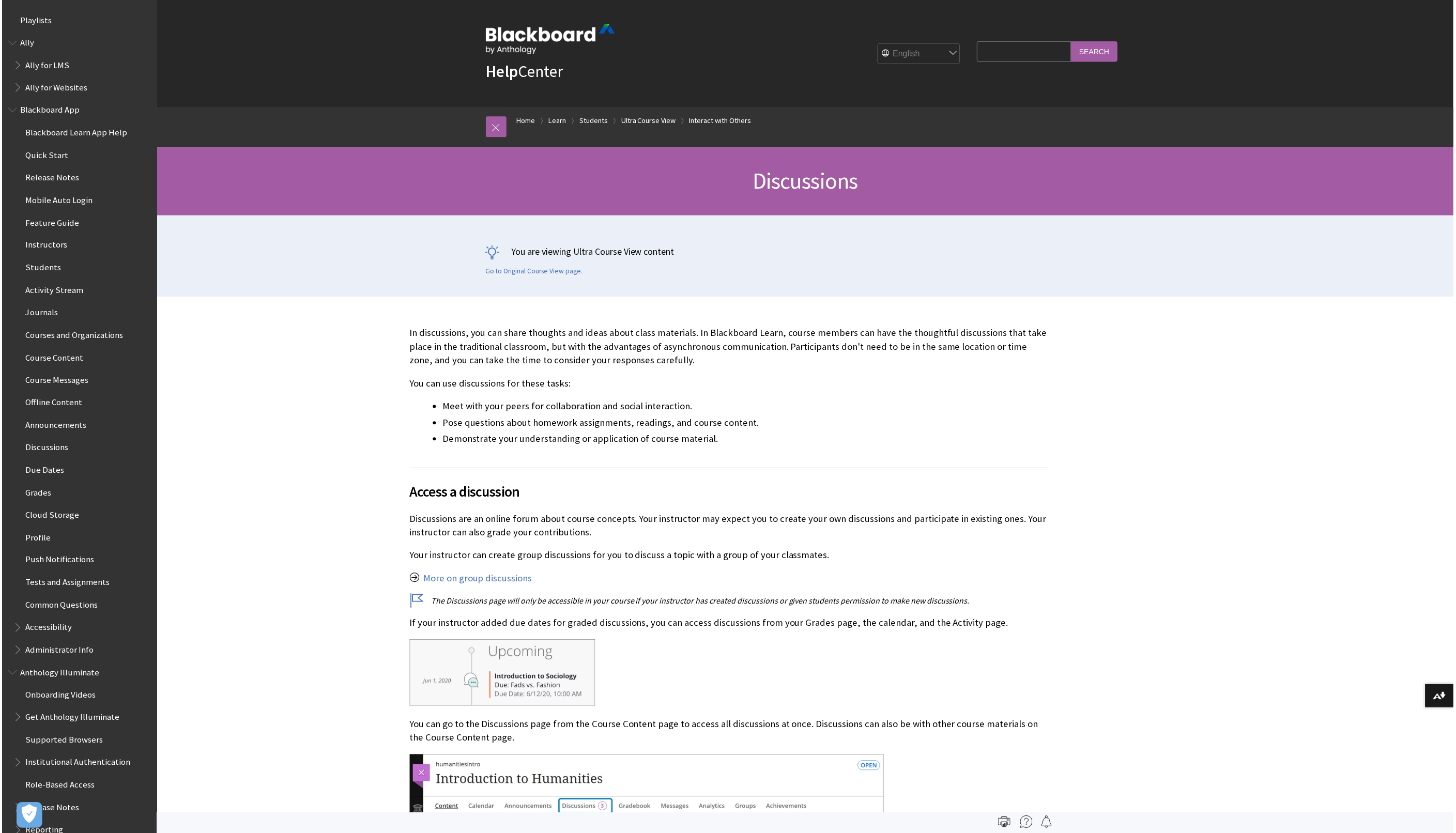
scroll to position [1368, 0]
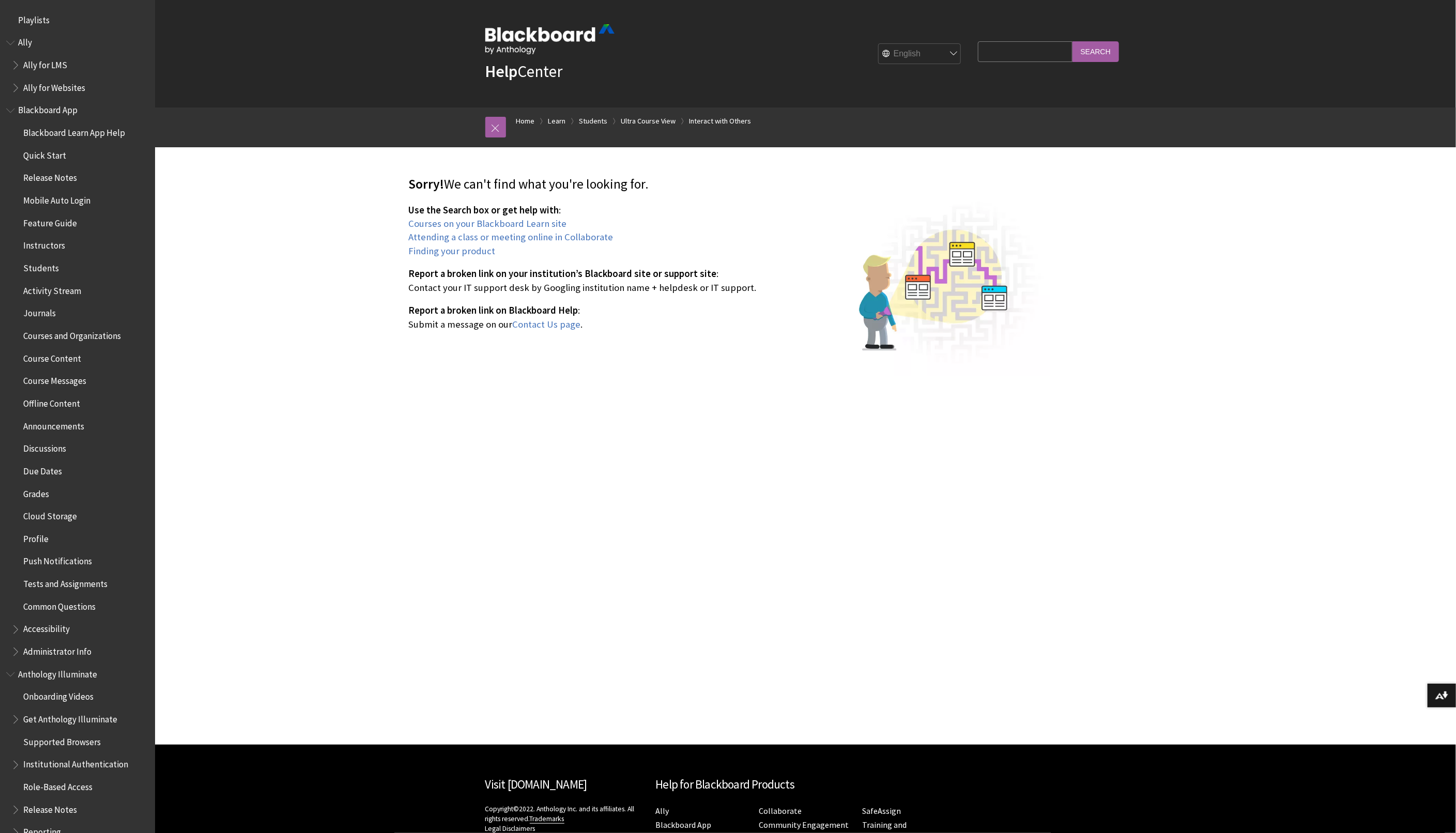
click at [1016, 59] on input "Search Query" at bounding box center [1025, 52] width 94 height 20
type input "journals"
click at [1072, 42] on input "Search" at bounding box center [1095, 52] width 46 height 20
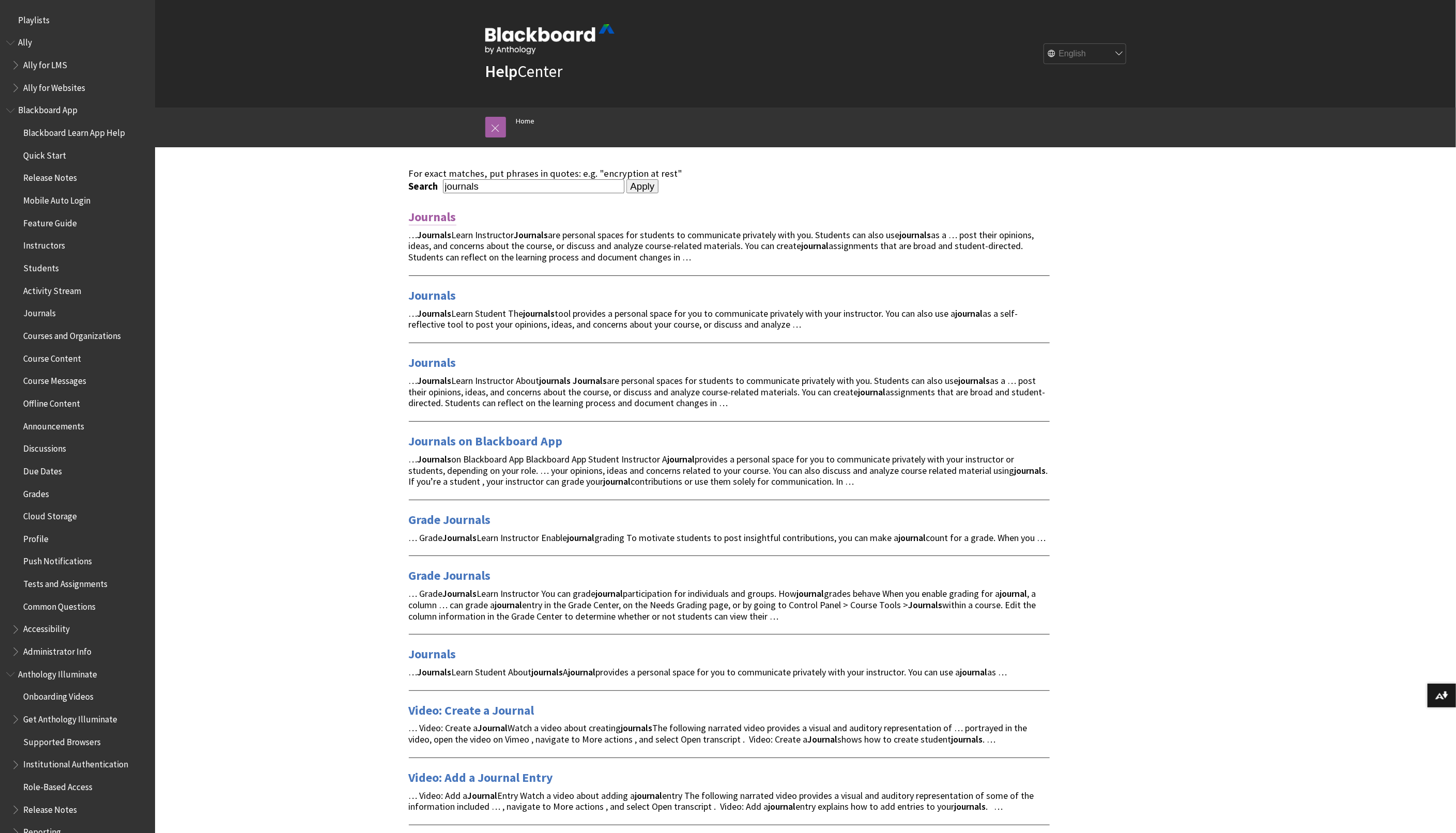
click at [439, 217] on link "Journals" at bounding box center [433, 217] width 48 height 16
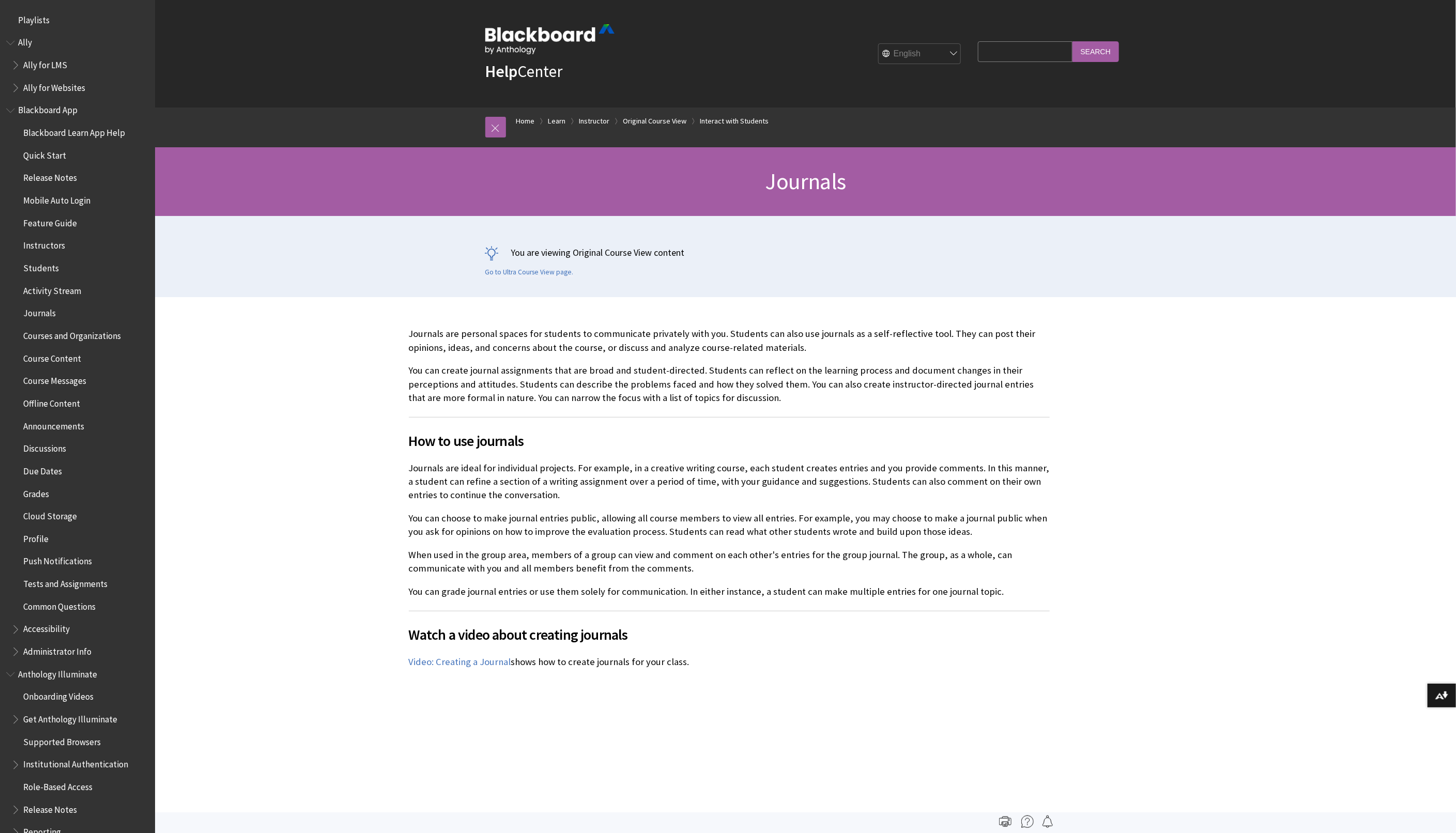
scroll to position [1484, 0]
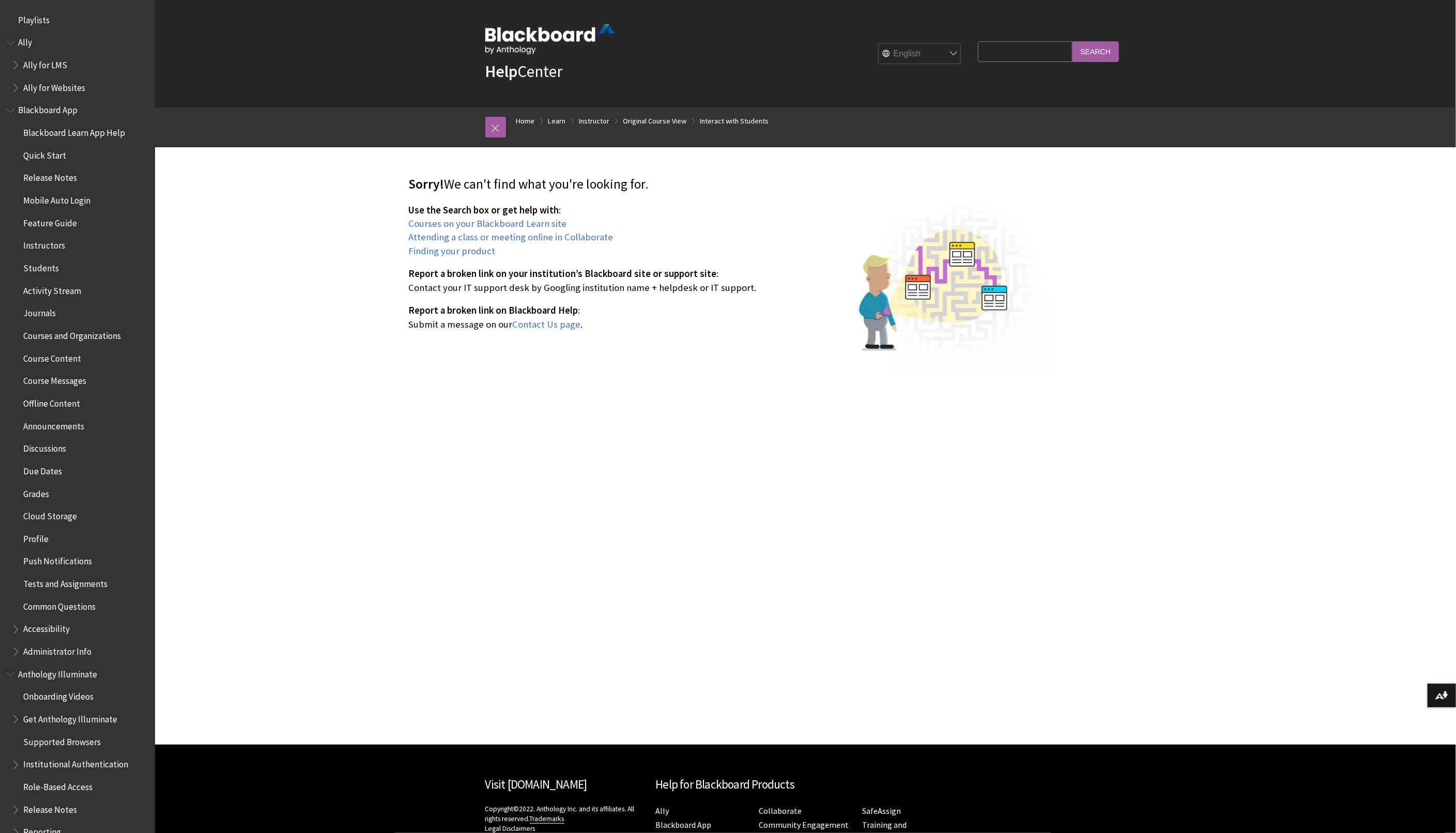
click at [1021, 52] on input "Search Query" at bounding box center [1025, 52] width 94 height 20
type input "question pools"
click at [1072, 42] on input "Search" at bounding box center [1095, 52] width 46 height 20
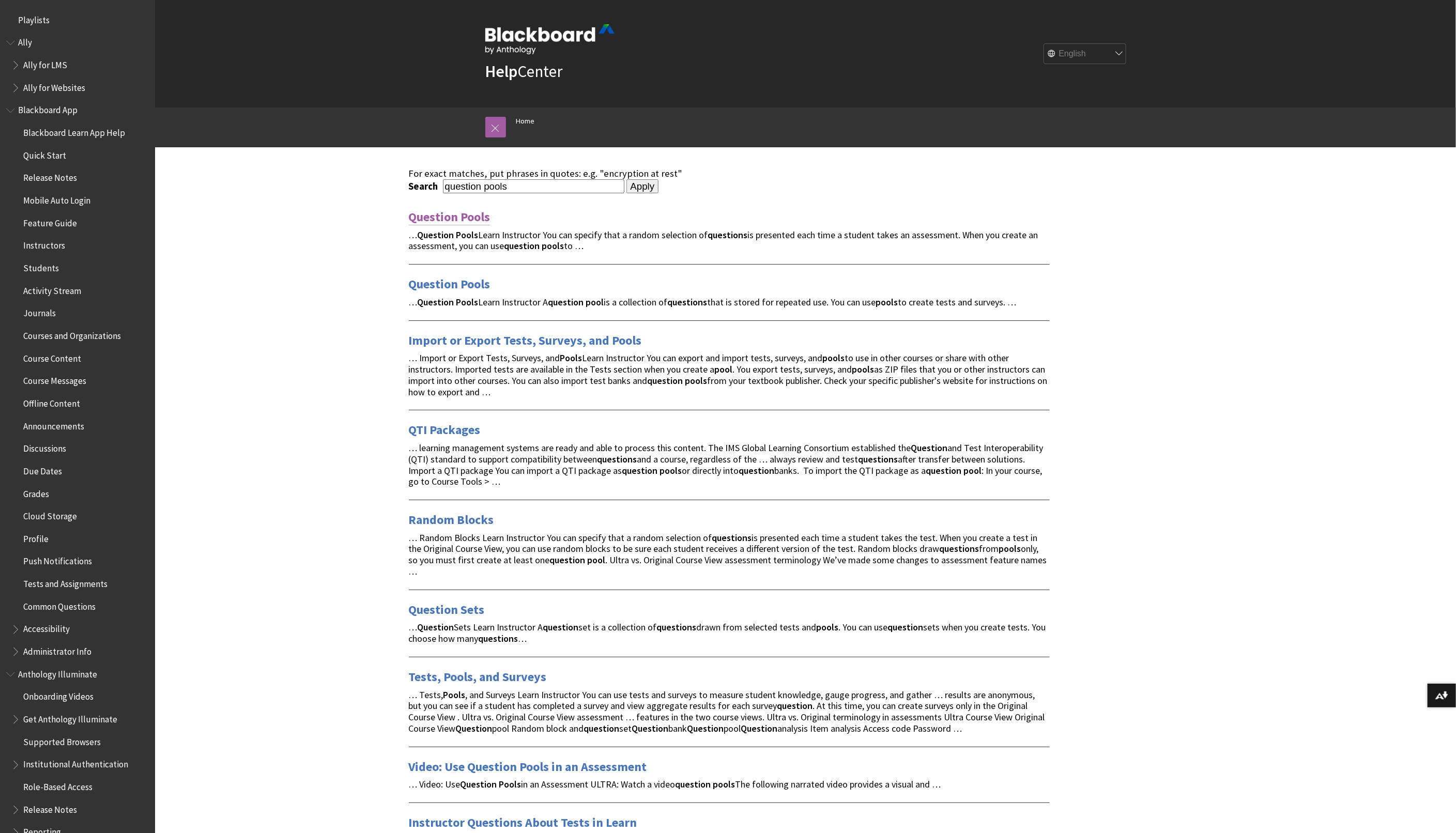
click at [438, 223] on link "Question Pools" at bounding box center [450, 217] width 82 height 16
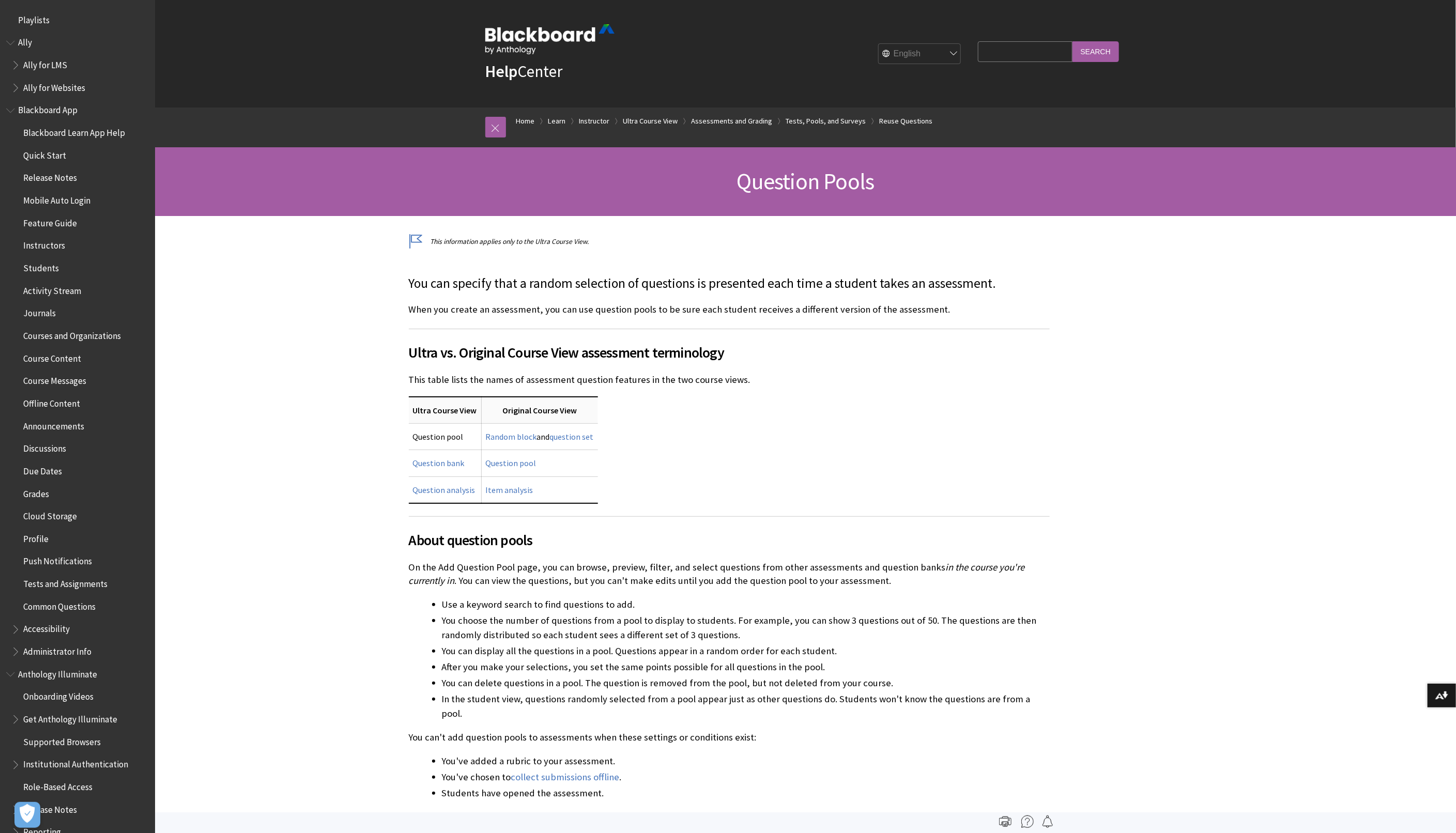
scroll to position [1513, 0]
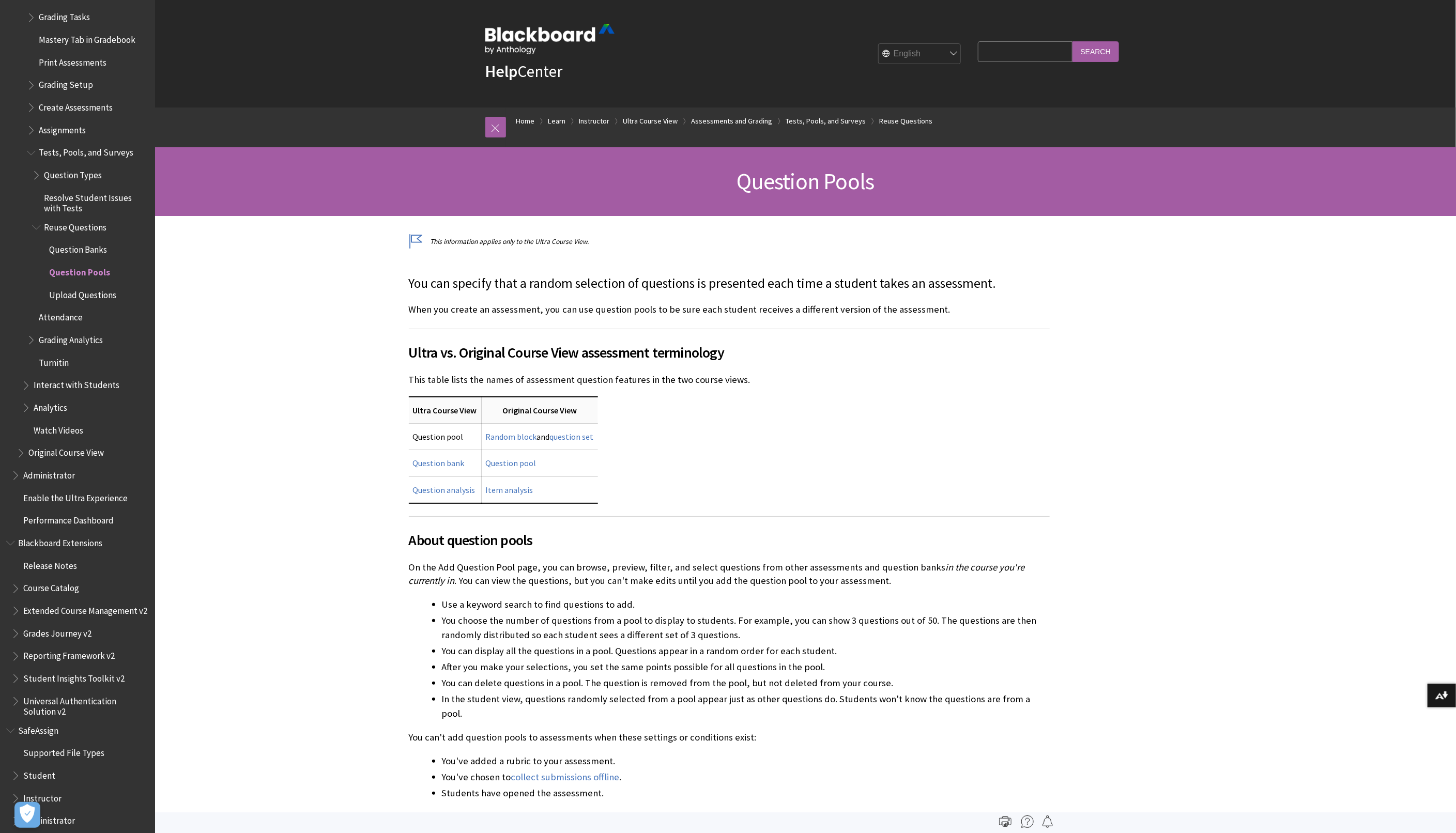
click at [1006, 42] on input "Search Query" at bounding box center [1025, 52] width 94 height 20
type input "question types"
click at [1072, 42] on input "Search" at bounding box center [1095, 52] width 46 height 20
click at [1091, 48] on input "Search" at bounding box center [1095, 52] width 46 height 20
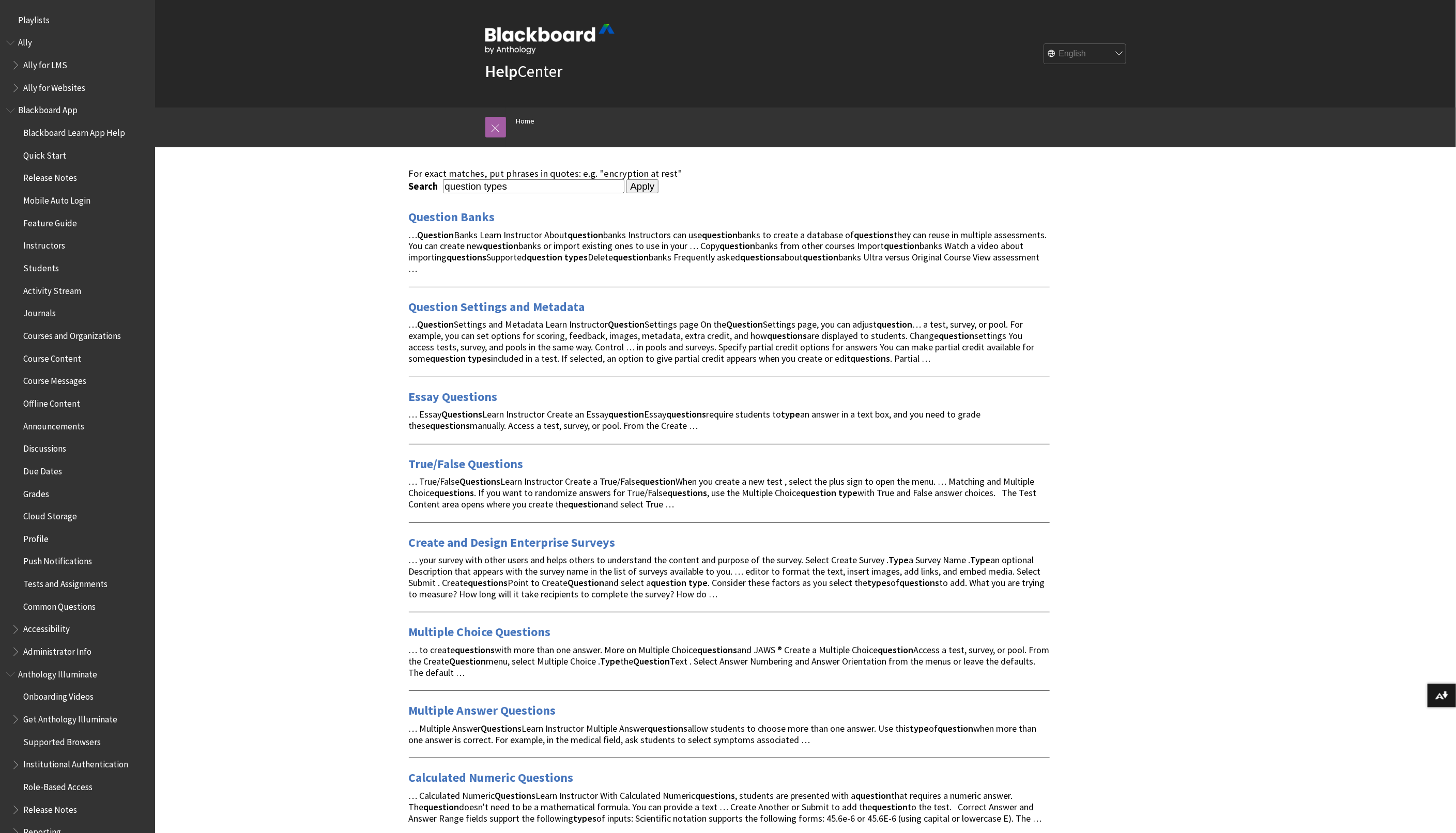
click at [462, 187] on input "question types" at bounding box center [533, 186] width 181 height 14
drag, startPoint x: 511, startPoint y: 188, endPoint x: 483, endPoint y: 187, distance: 28.0
click at [483, 187] on input "question types" at bounding box center [533, 186] width 181 height 14
click at [445, 185] on input "question" at bounding box center [533, 186] width 181 height 14
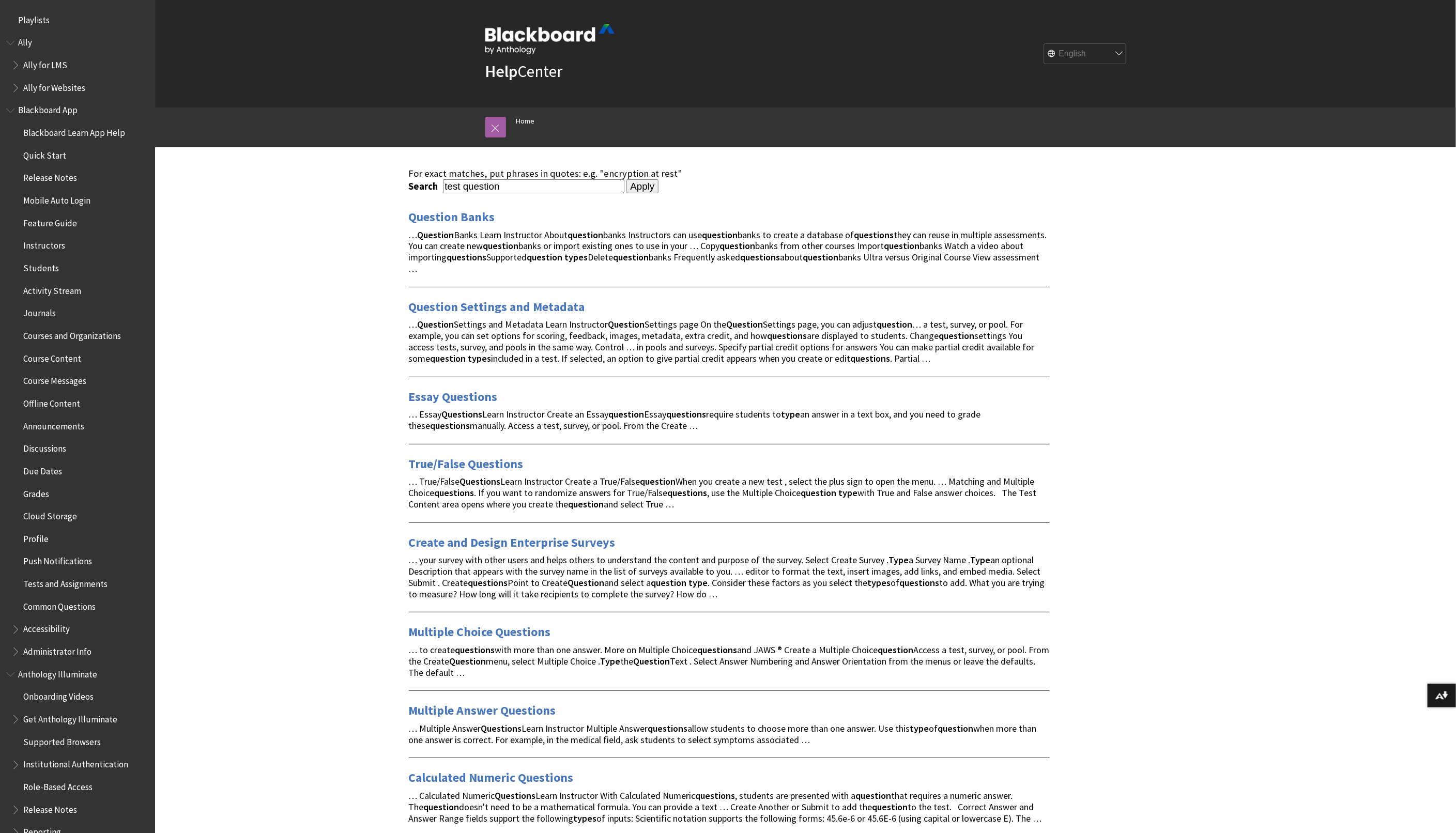
type input "test question"
click at [627, 179] on input "Apply" at bounding box center [643, 186] width 32 height 15
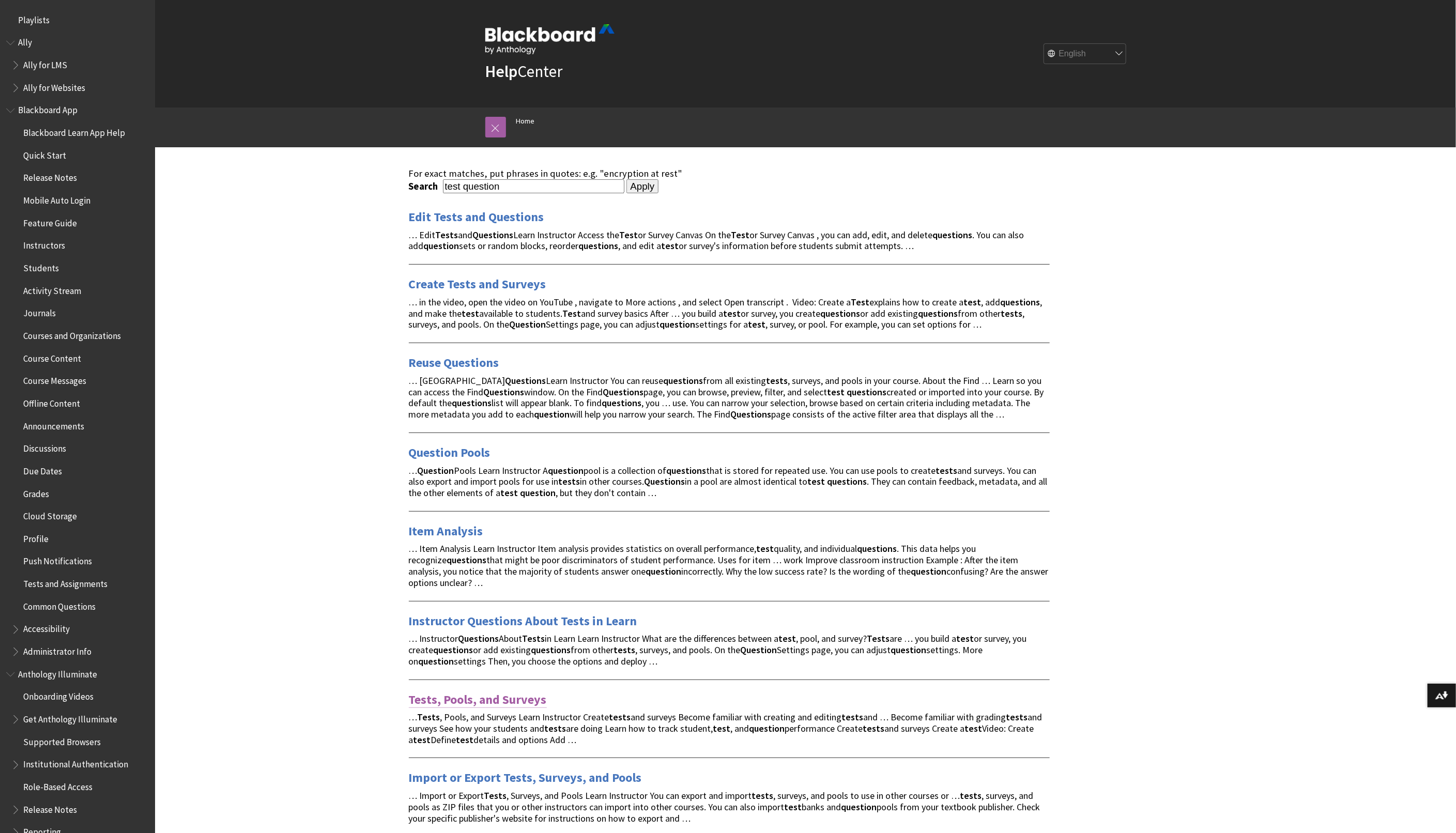
click at [476, 697] on link "Tests, Pools, and Surveys" at bounding box center [478, 699] width 138 height 16
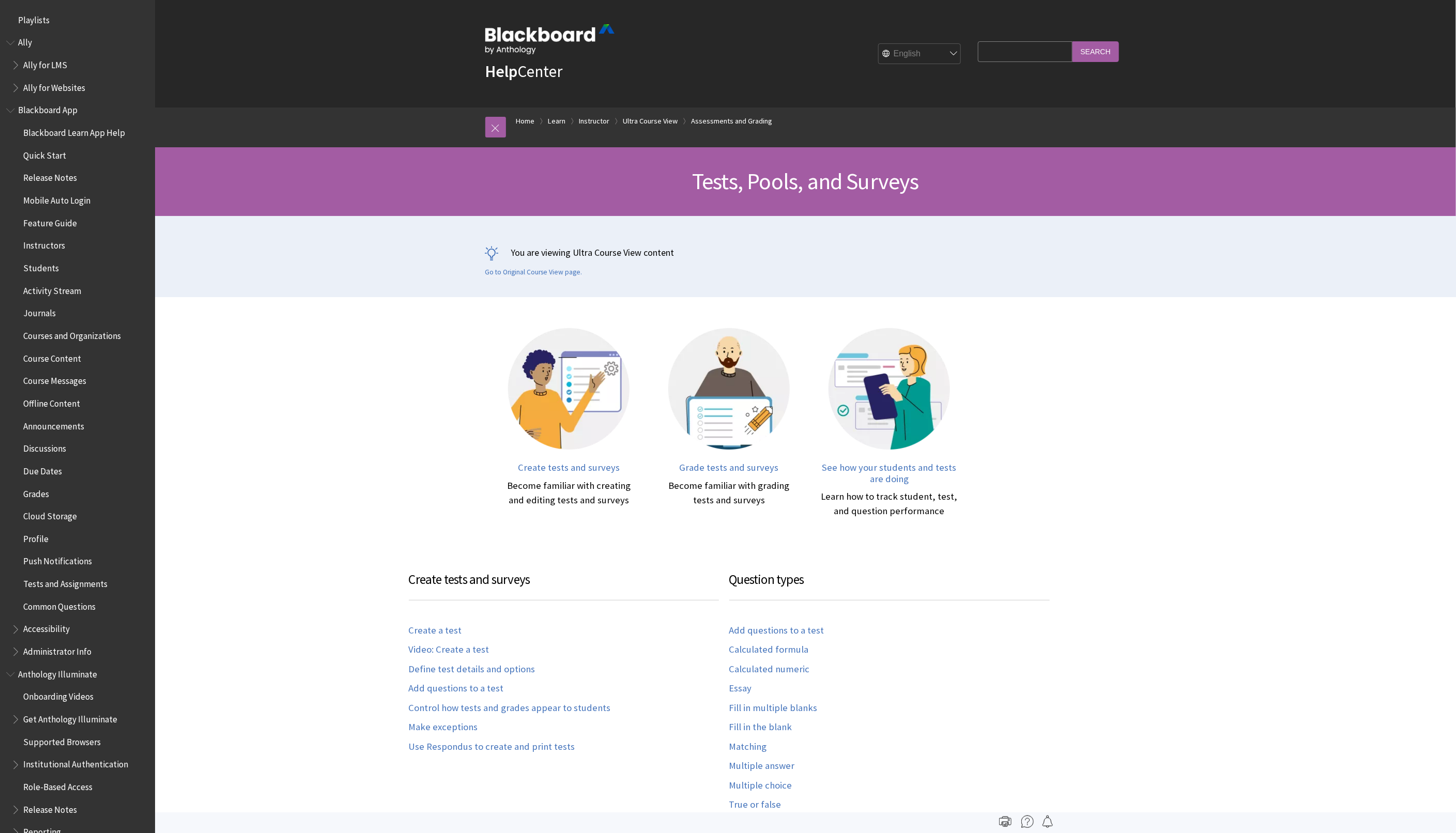
scroll to position [1446, 0]
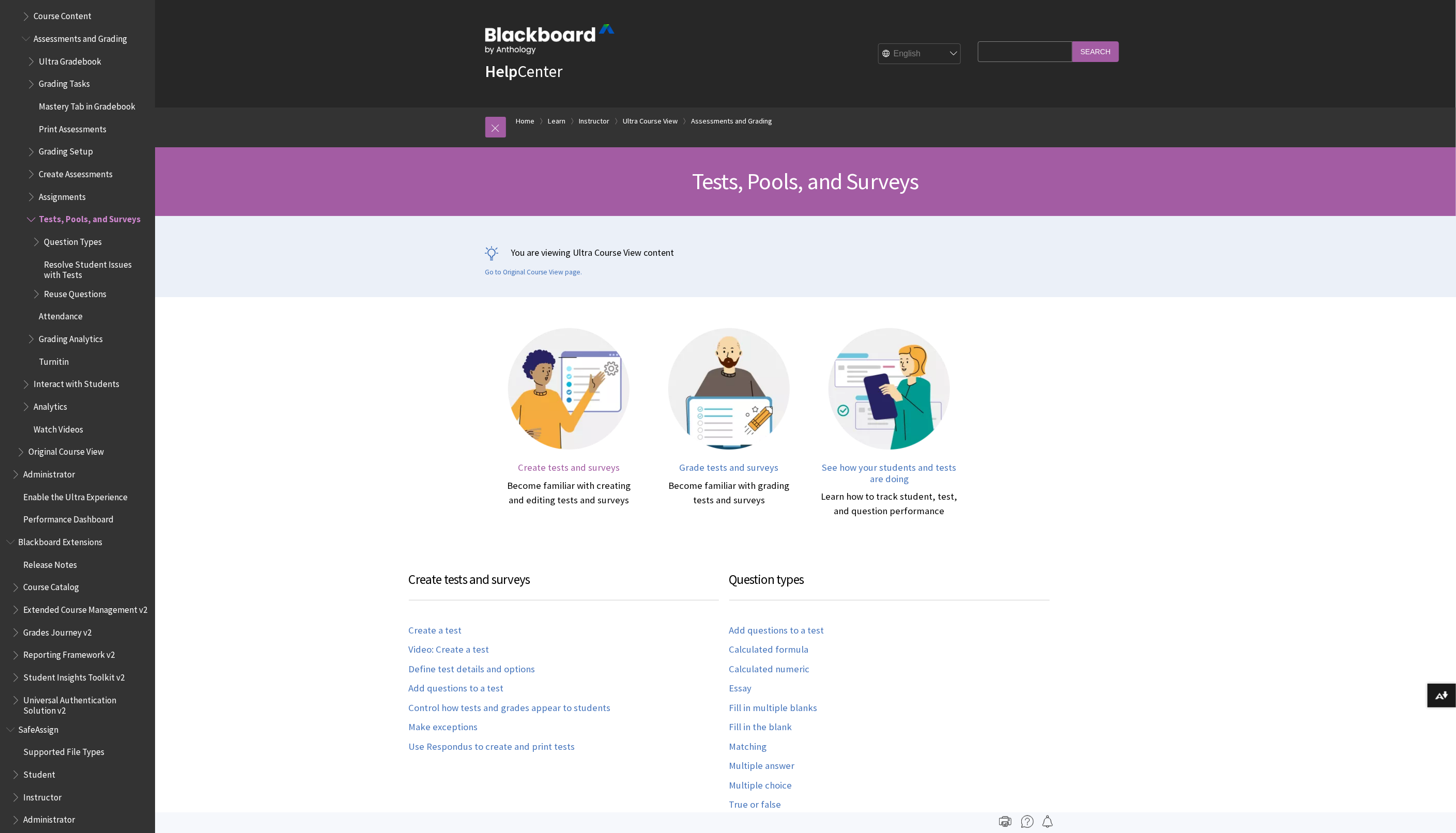
click at [585, 471] on span "Create tests and surveys" at bounding box center [569, 467] width 102 height 12
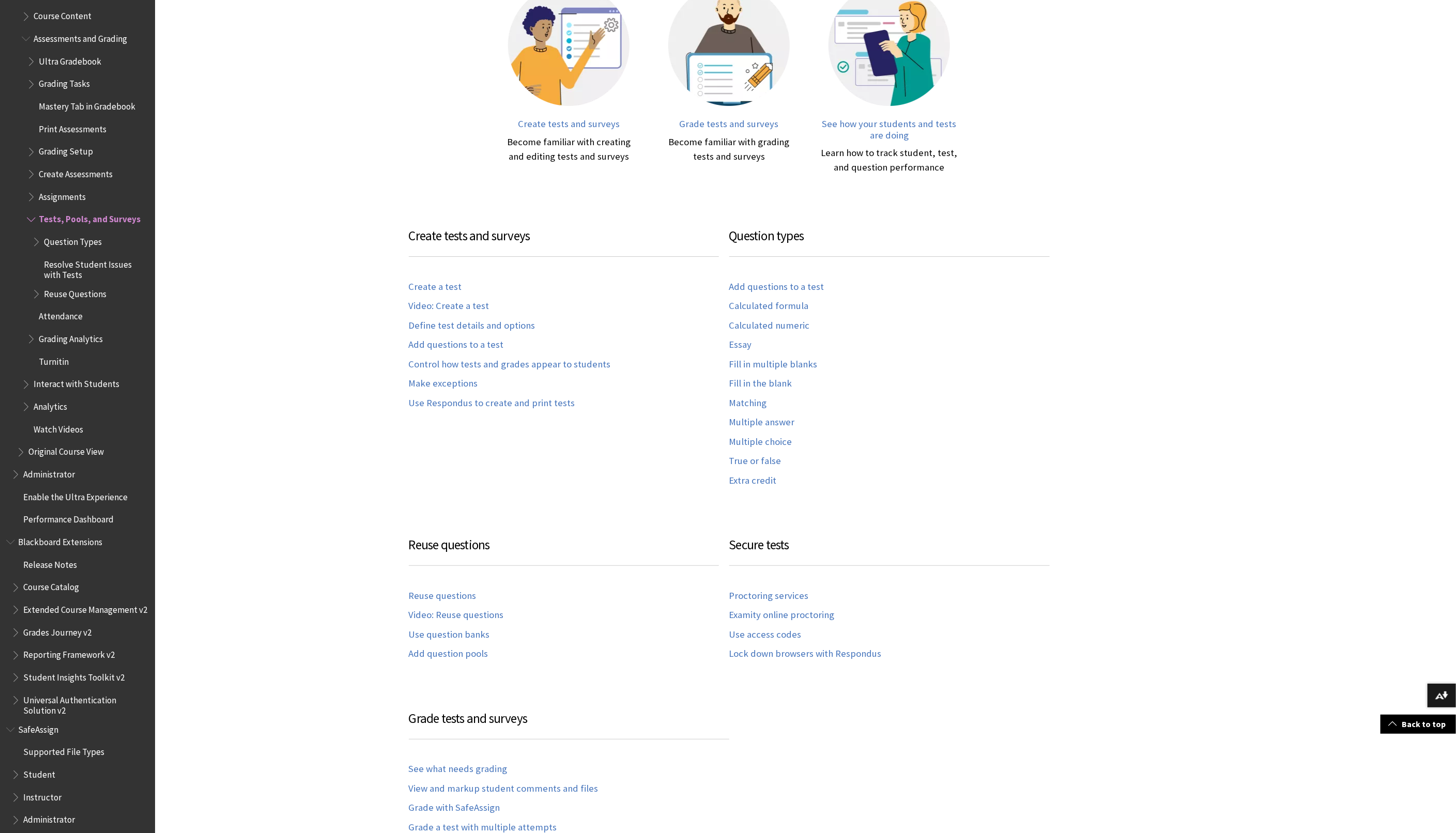
scroll to position [347, 0]
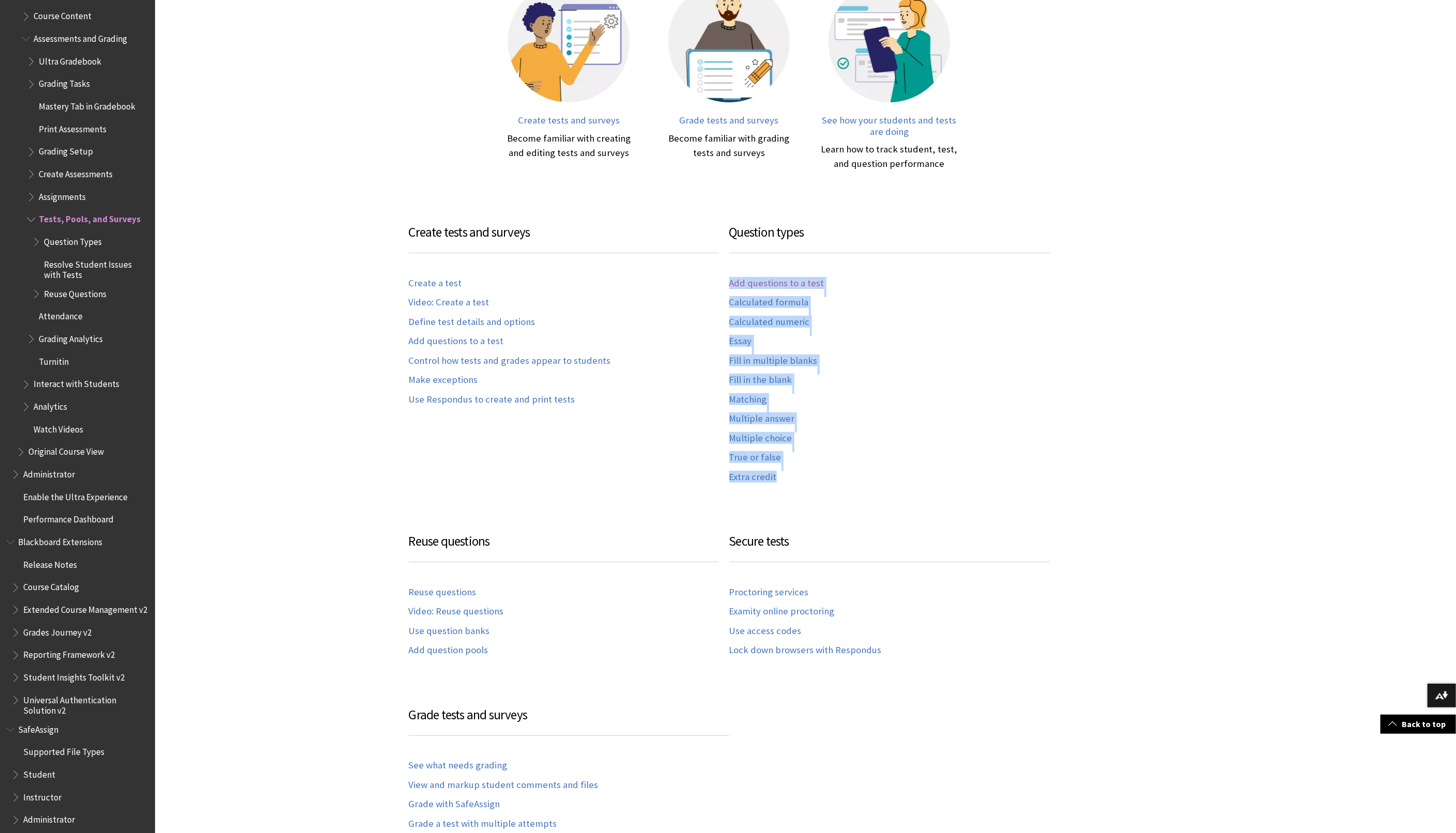
drag, startPoint x: 808, startPoint y: 488, endPoint x: 731, endPoint y: 287, distance: 215.2
click at [731, 287] on div "Create tests and surveys Become familiar with creating and editing tests and su…" at bounding box center [730, 501] width 641 height 1062
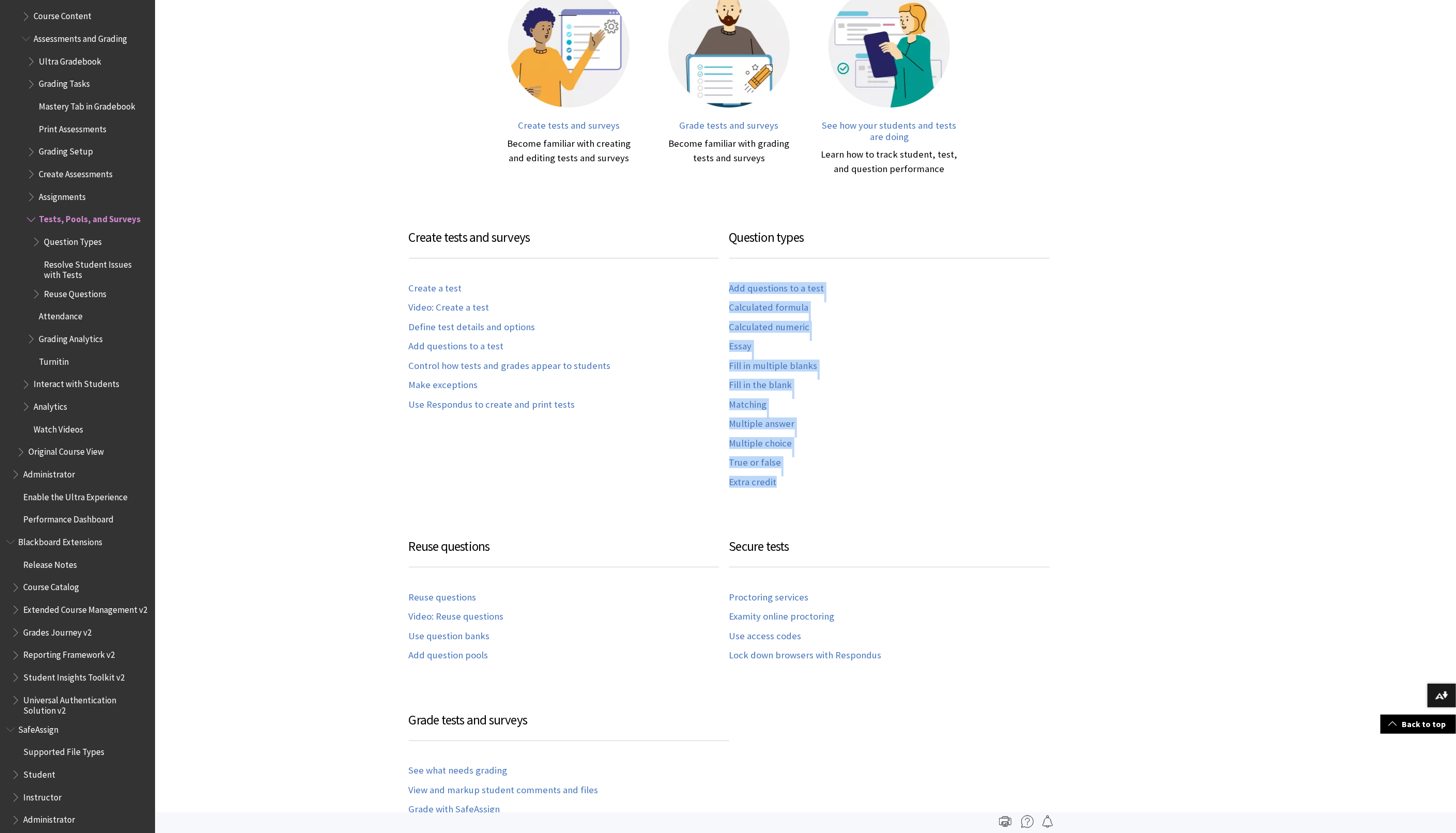
click at [906, 460] on div "Add questions to a test Calculated formula Calculated numeric Essay Fill in mul…" at bounding box center [889, 384] width 320 height 225
drag, startPoint x: 798, startPoint y: 487, endPoint x: 733, endPoint y: 241, distance: 254.4
click at [733, 241] on div "Question types Add questions to a test Calculated formula Calculated numeric Es…" at bounding box center [889, 364] width 320 height 268
copy div "Question types Add questions to a test Calculated formula Calculated numeric Es…"
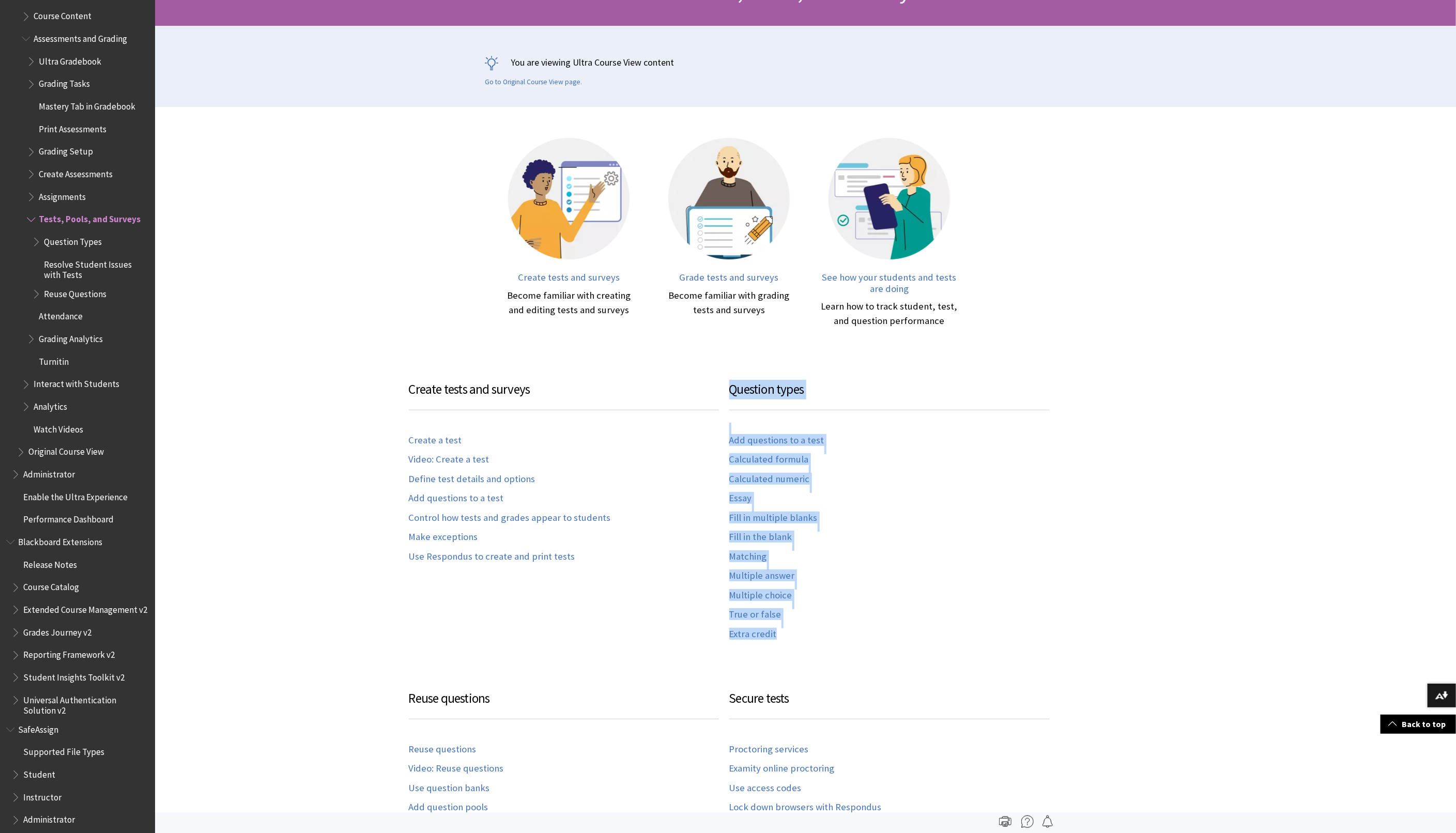
scroll to position [0, 0]
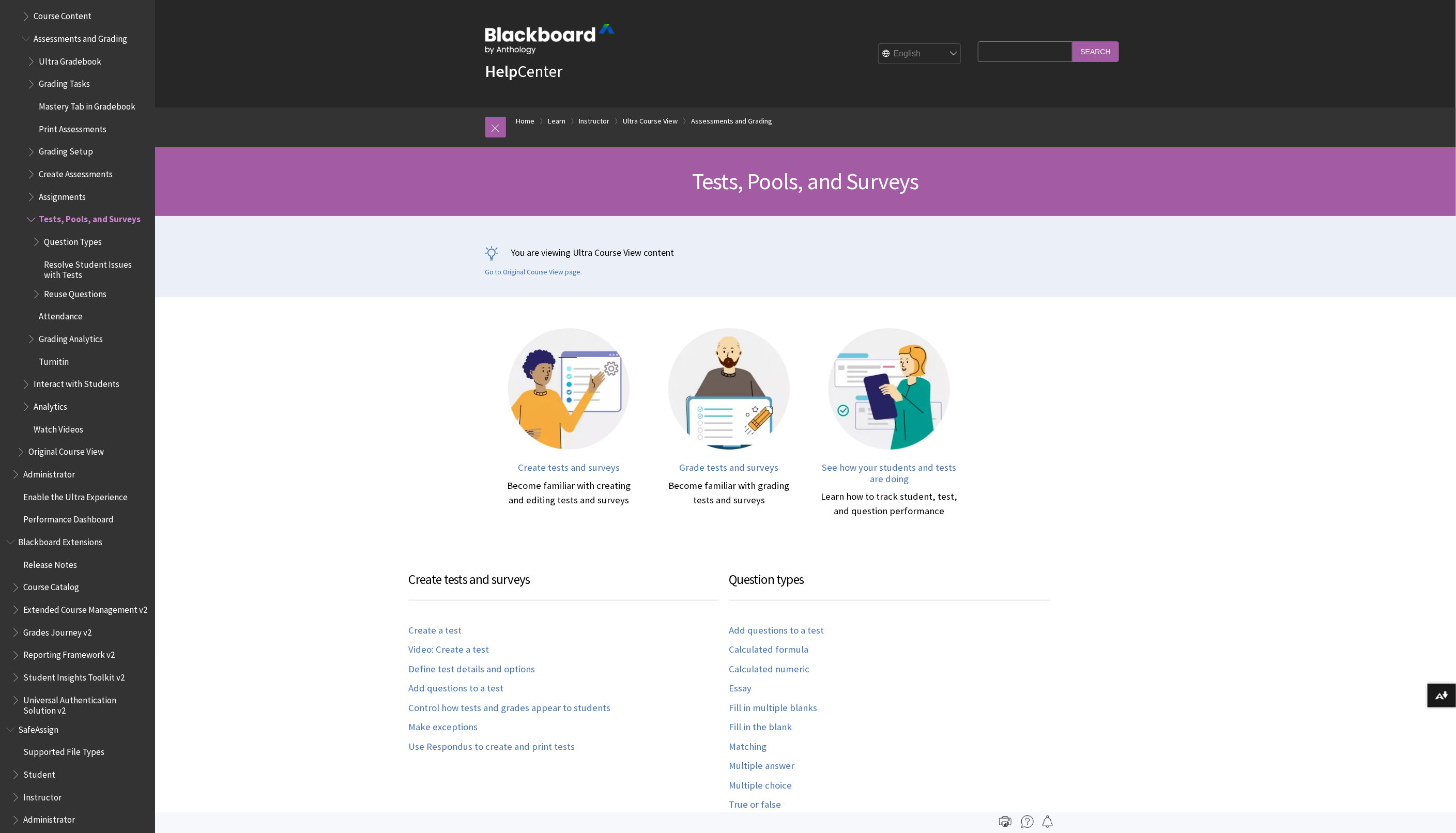
drag, startPoint x: 950, startPoint y: 632, endPoint x: 938, endPoint y: 629, distance: 12.4
click at [950, 632] on div "Add questions to a test Calculated formula Calculated numeric Essay Fill in mul…" at bounding box center [889, 726] width 320 height 225
click at [807, 629] on link "Add questions to a test" at bounding box center [777, 631] width 95 height 12
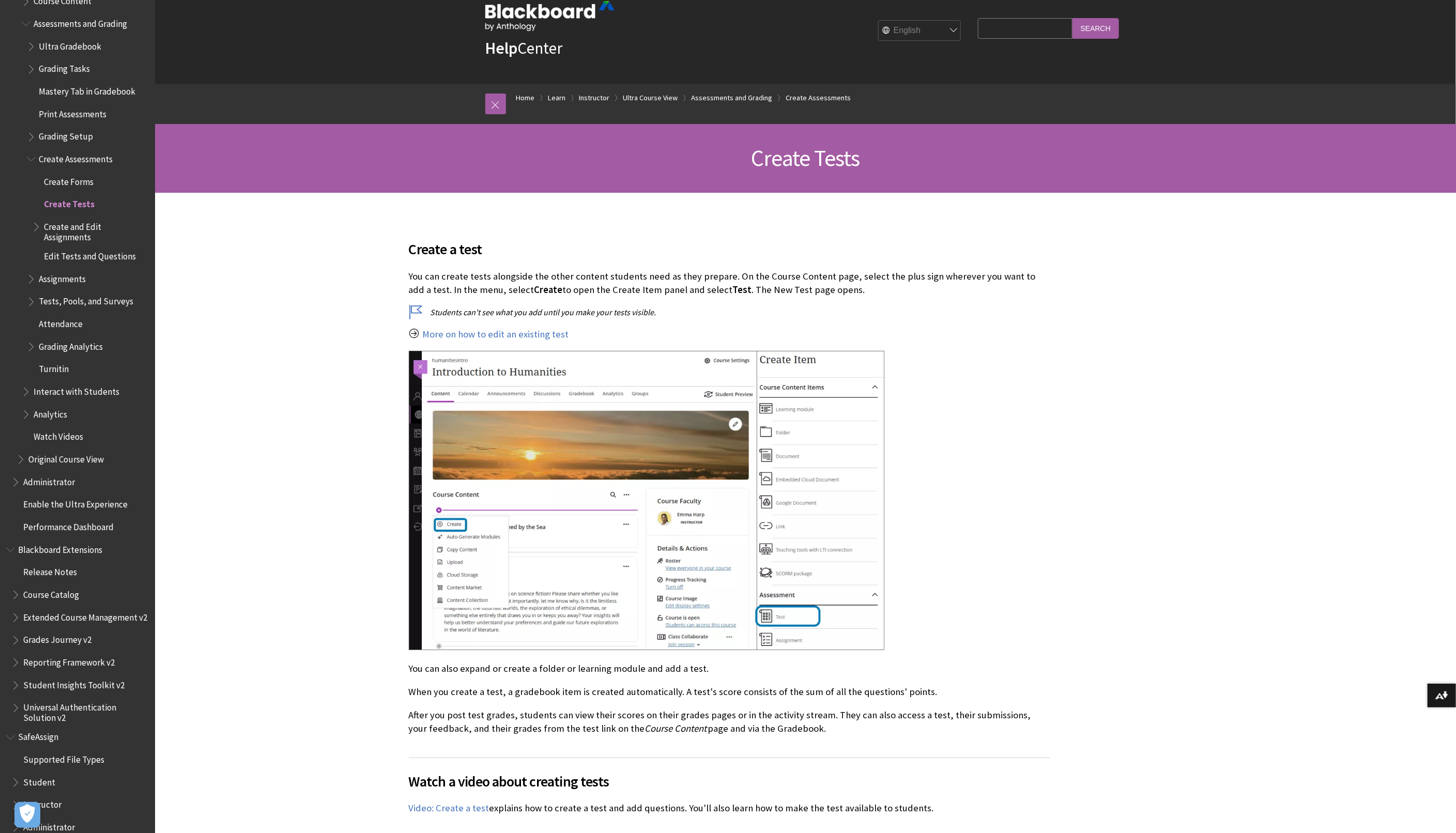
scroll to position [29, 0]
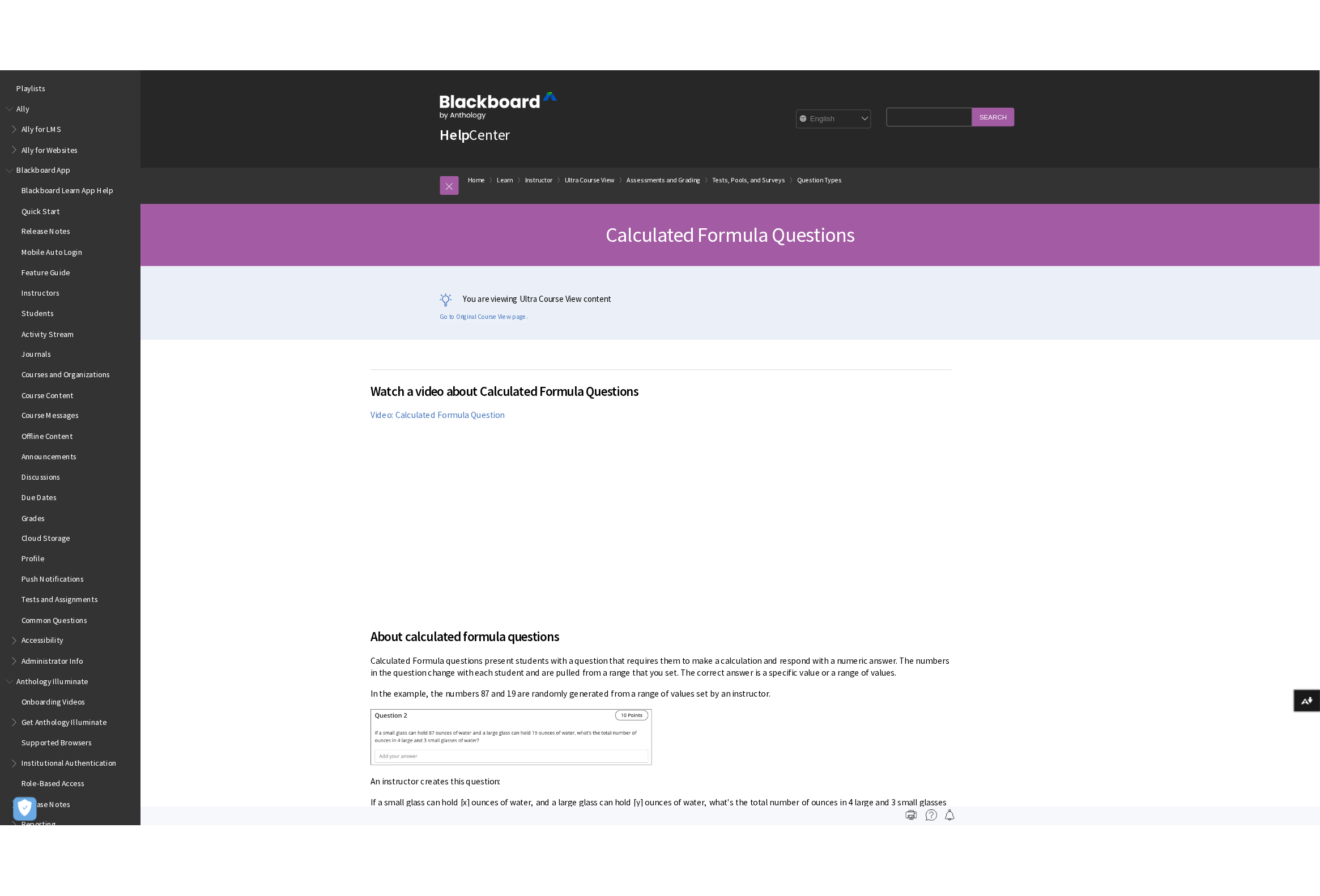
scroll to position [1840, 0]
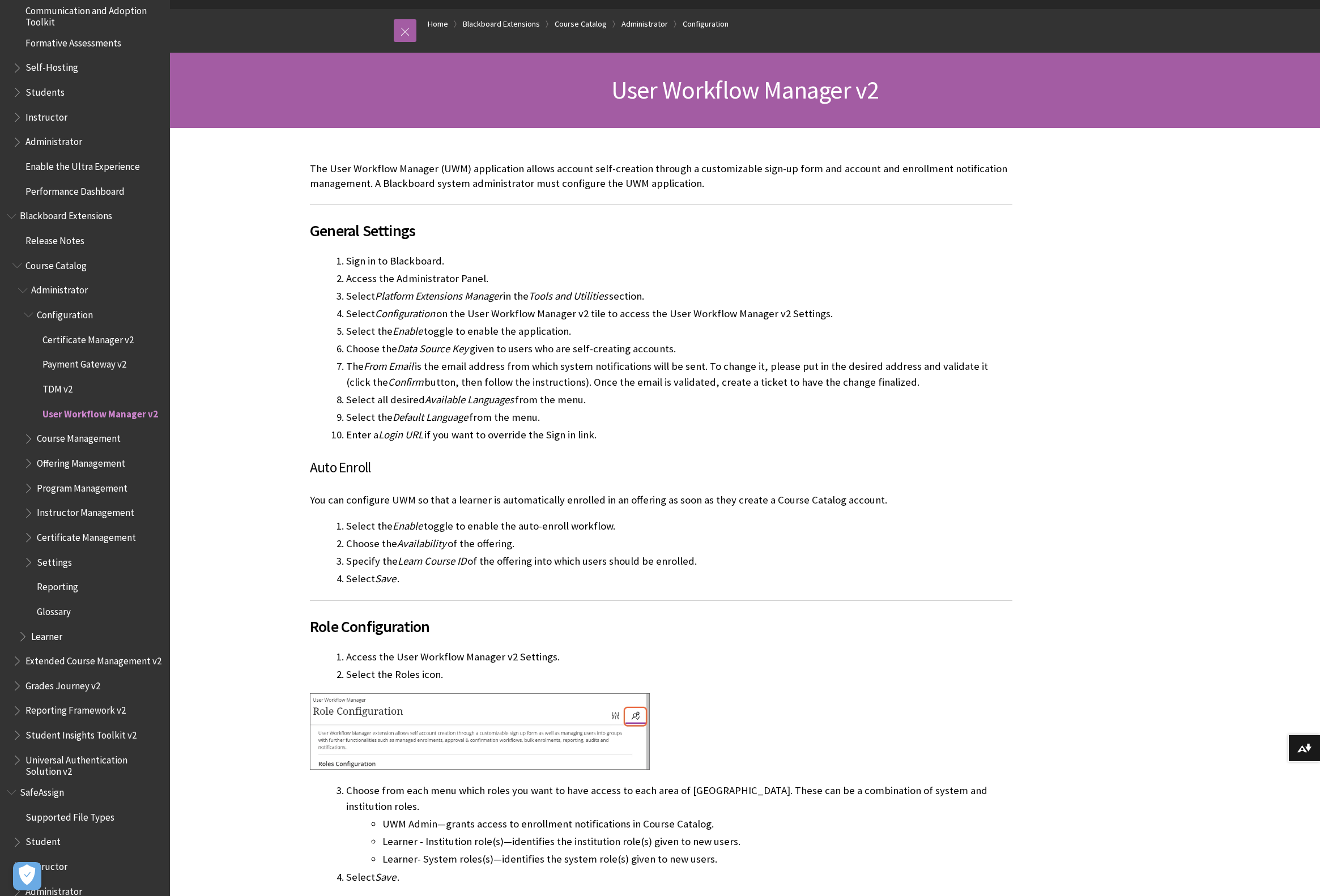
scroll to position [1042, 0]
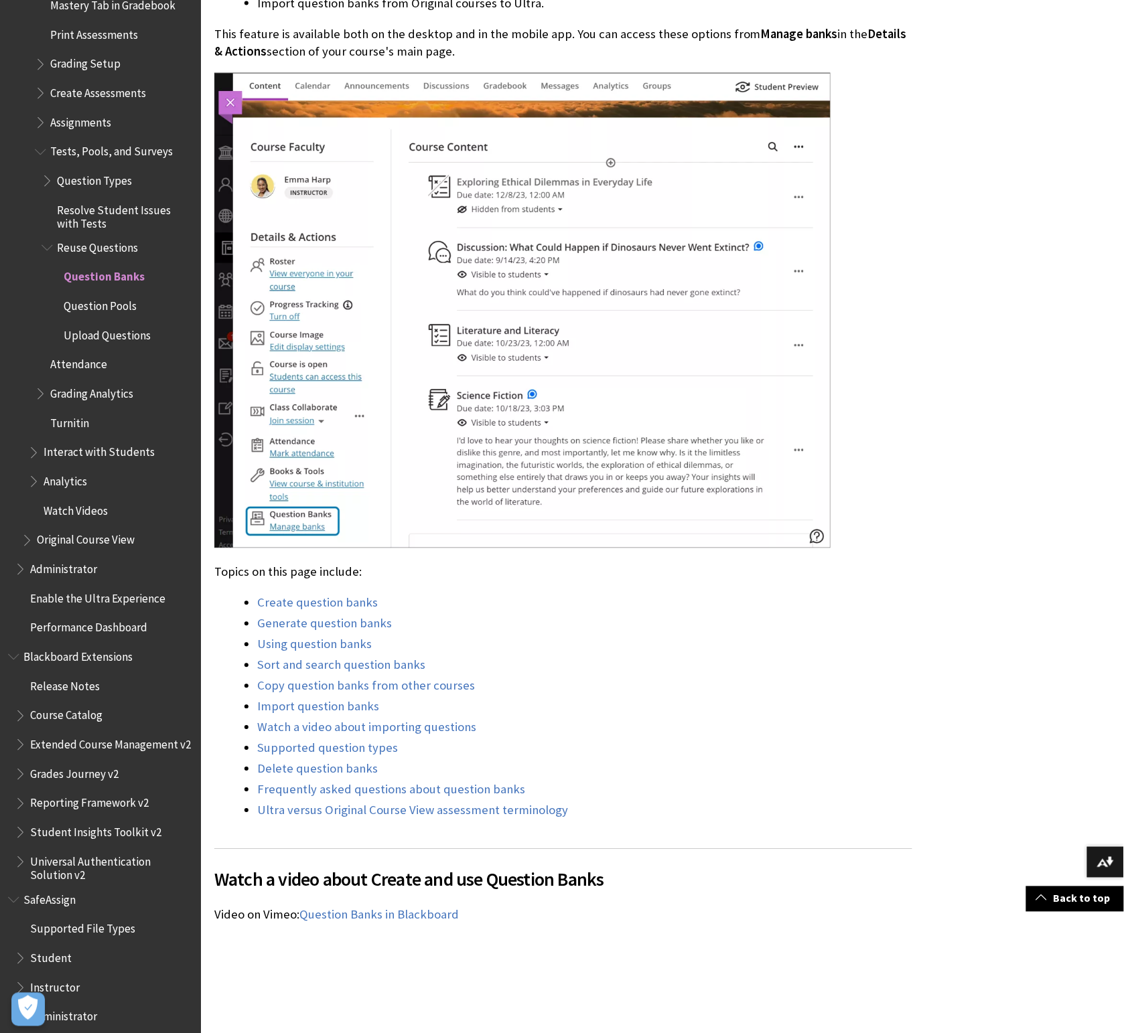
scroll to position [605, 0]
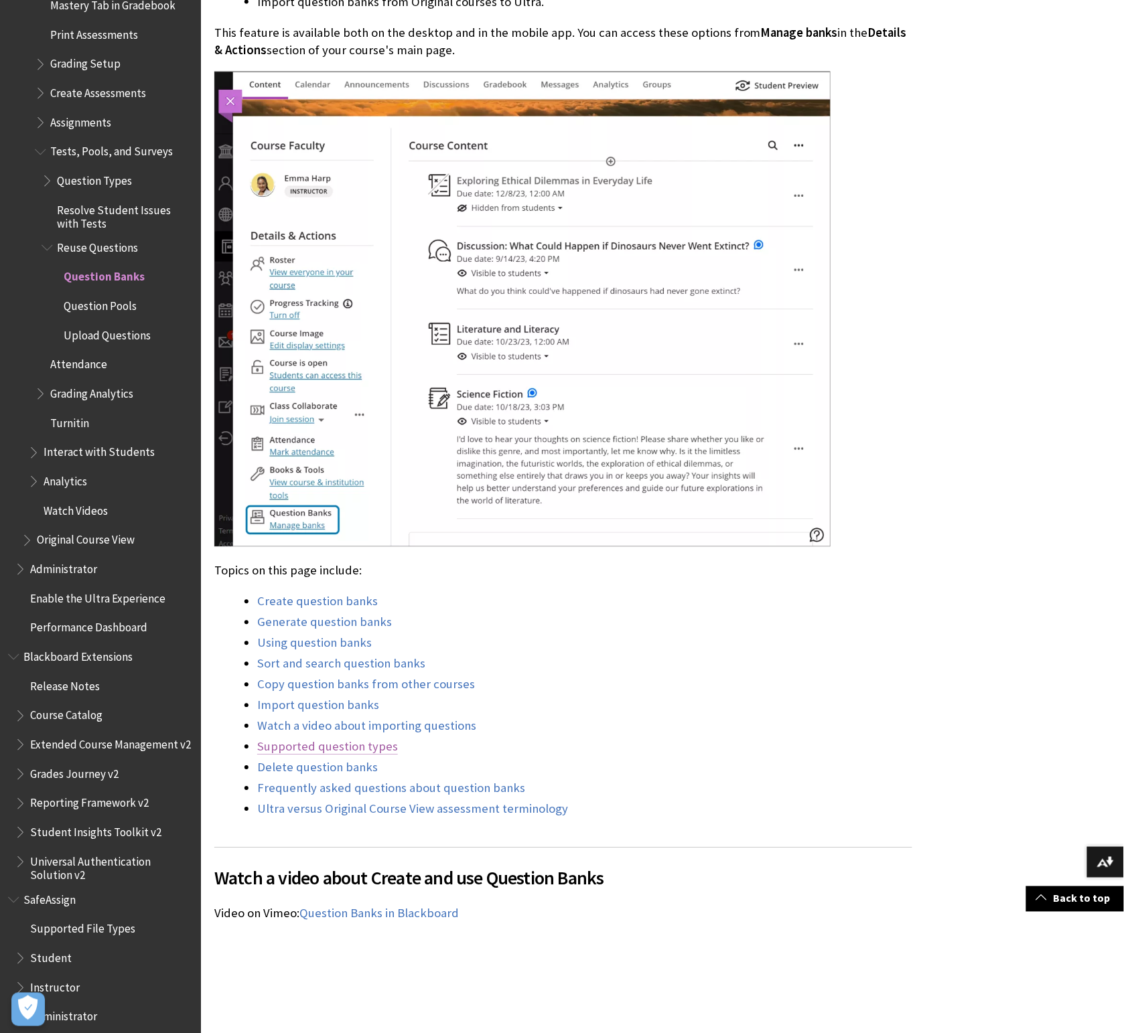
click at [359, 745] on link "Supported question types" at bounding box center [327, 747] width 141 height 16
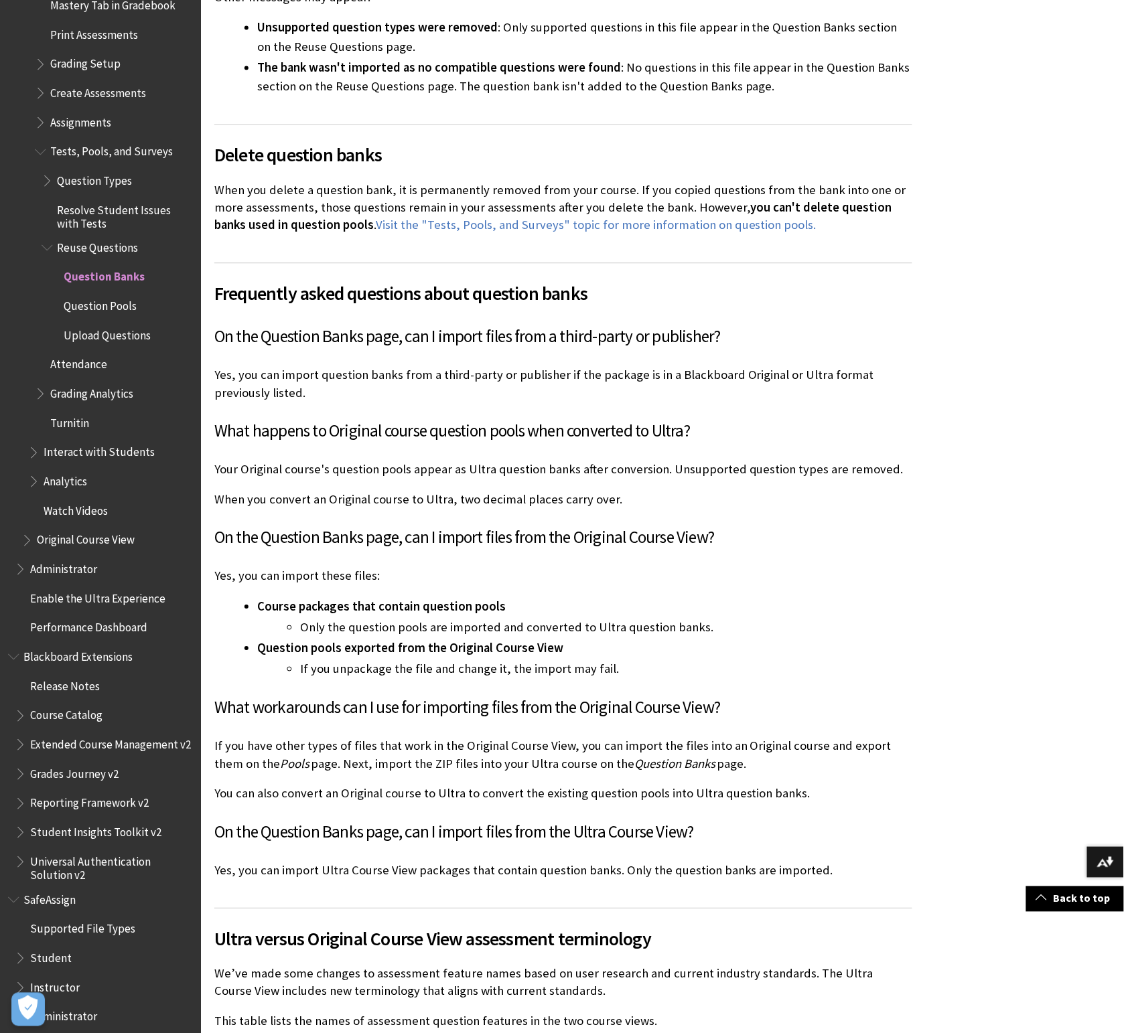
scroll to position [9798, 0]
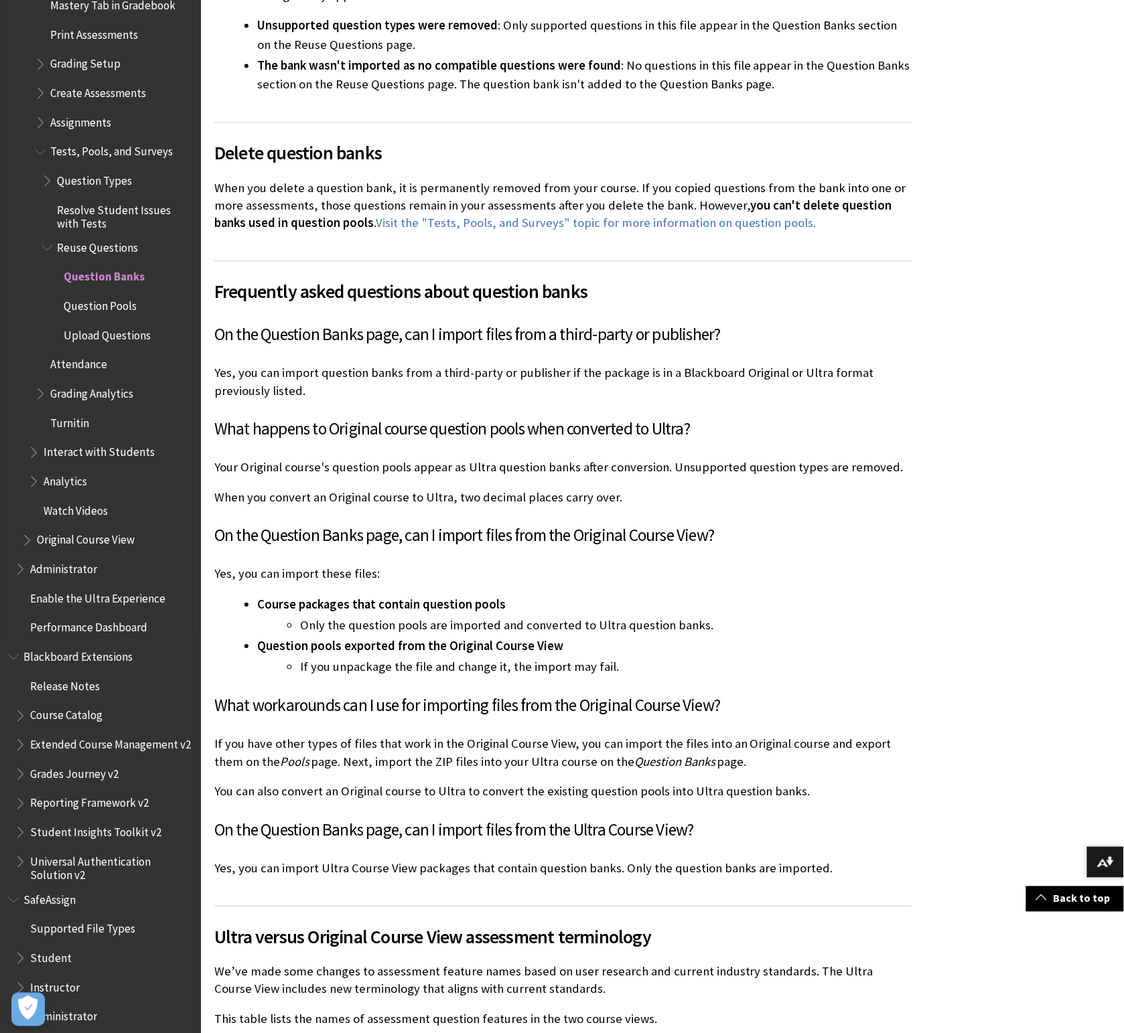
click at [50, 171] on span "Book outline for Blackboard Learn Help" at bounding box center [49, 177] width 14 height 17
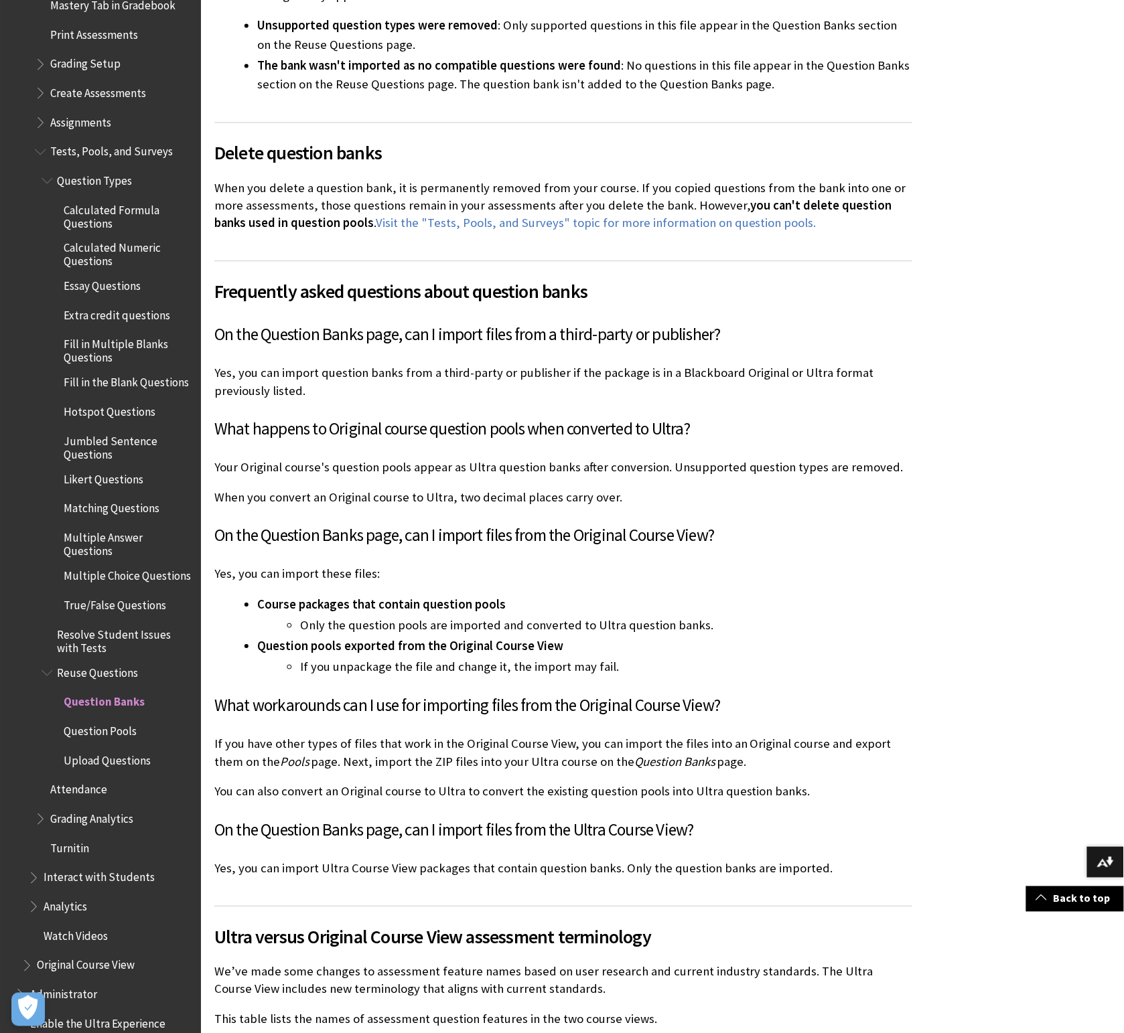
click at [108, 408] on span "Hotspot Questions" at bounding box center [110, 410] width 92 height 18
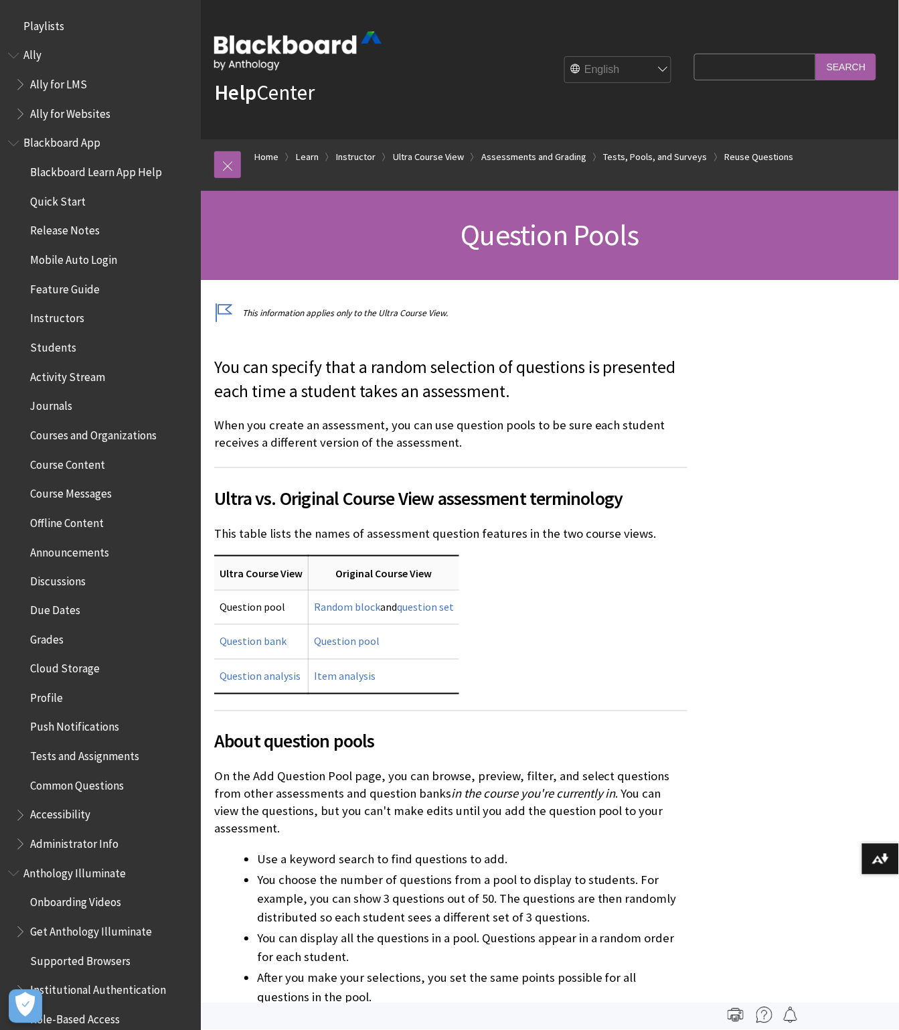
scroll to position [2009, 0]
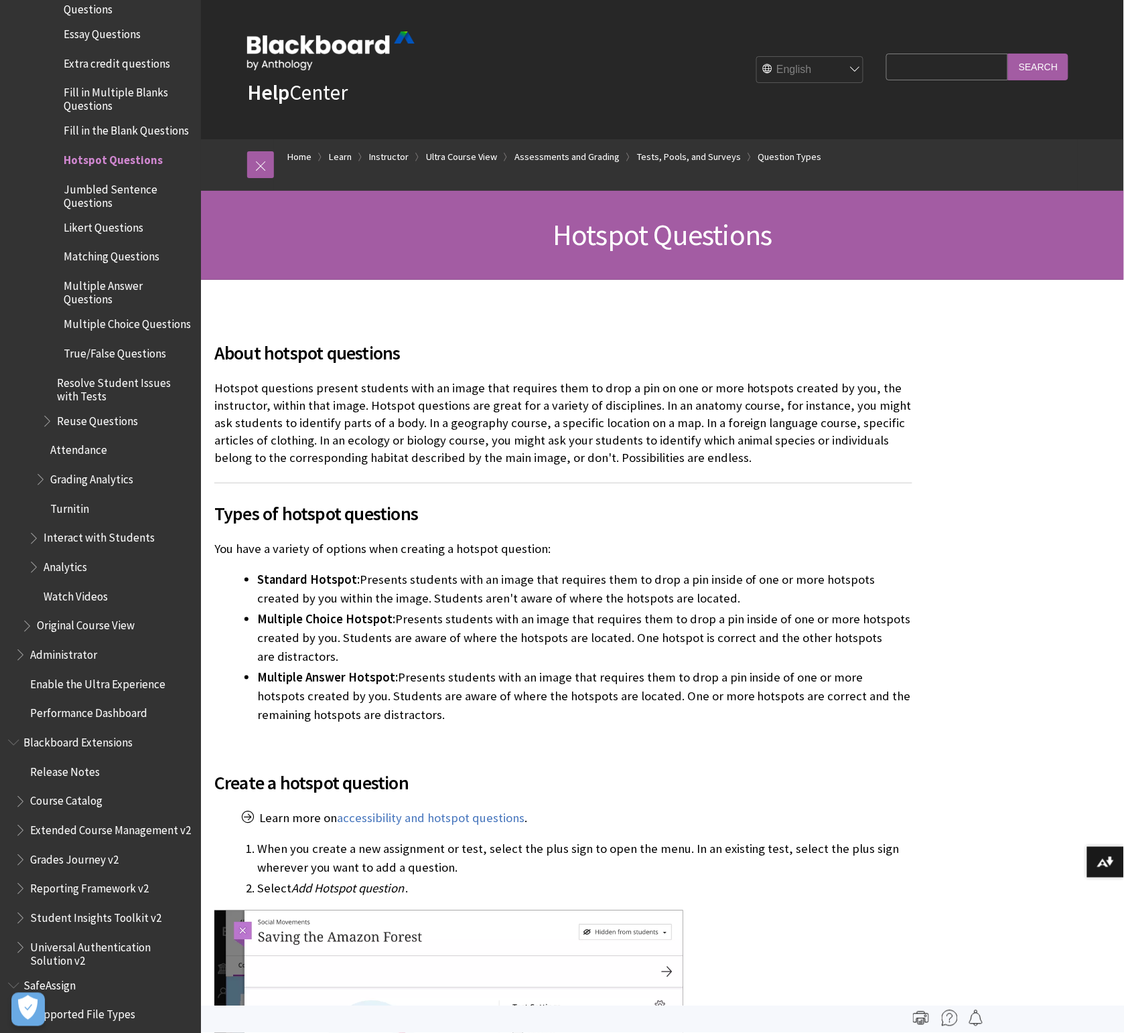
scroll to position [2252, 0]
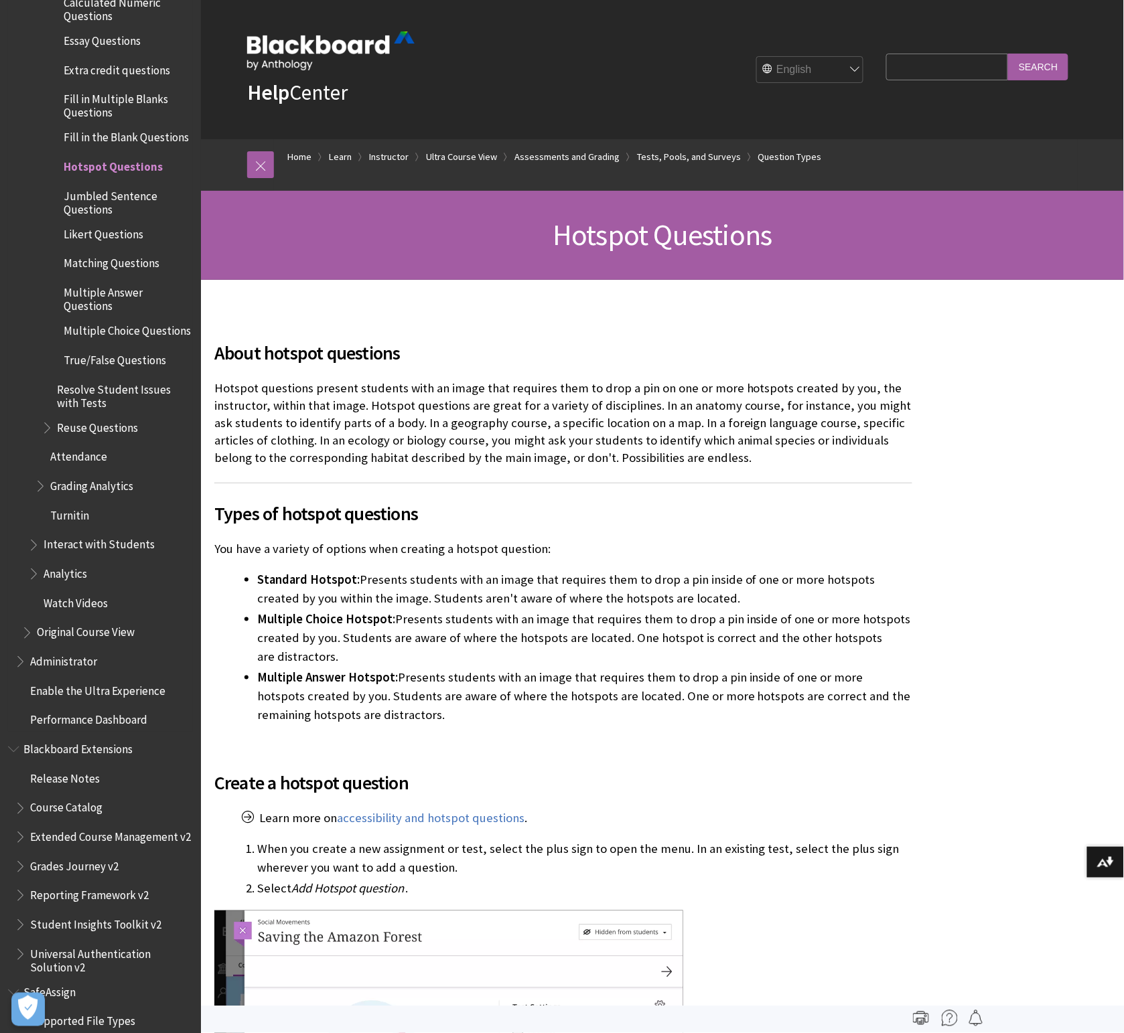
click at [88, 192] on span "Jumbled Sentence Questions" at bounding box center [128, 200] width 128 height 31
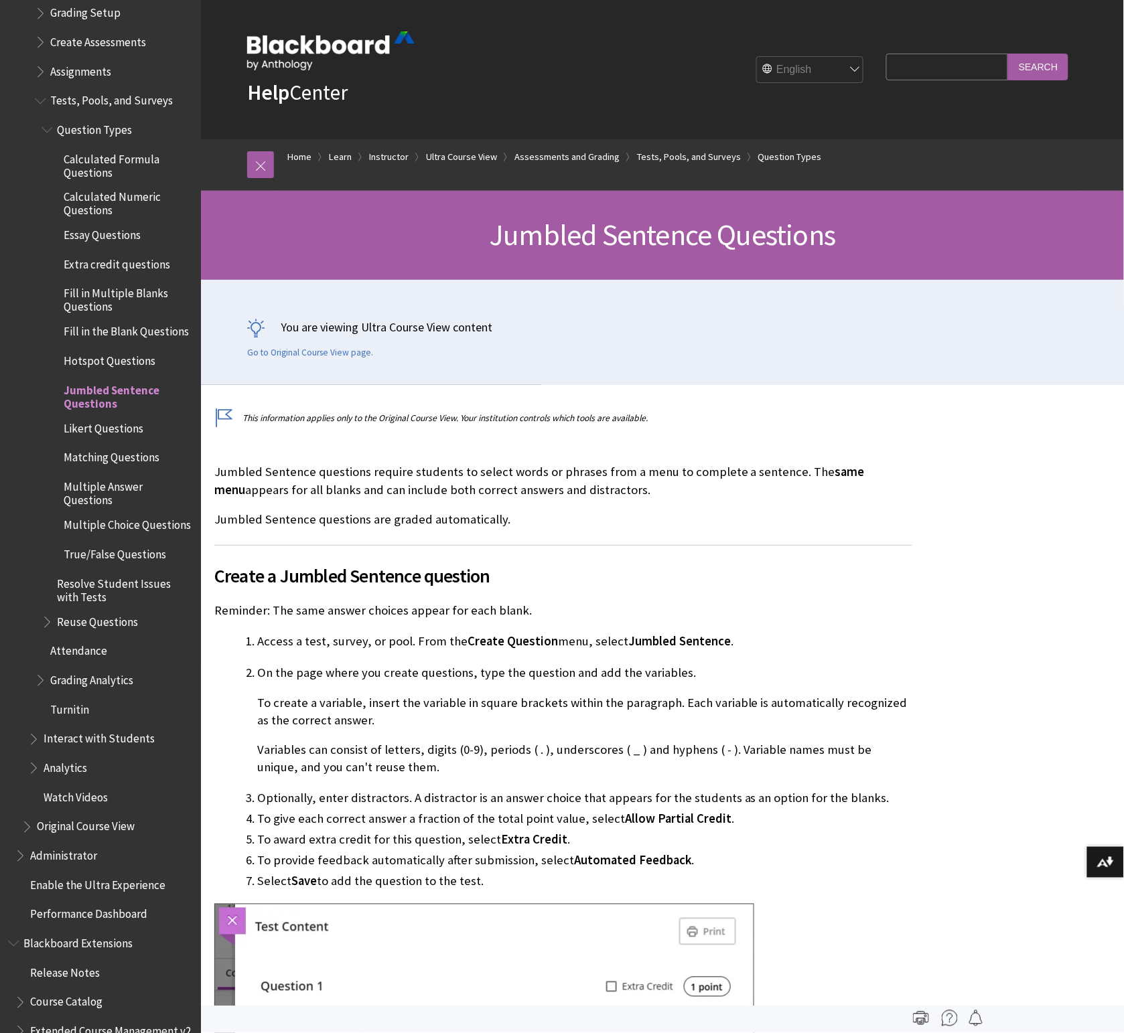
scroll to position [2054, 0]
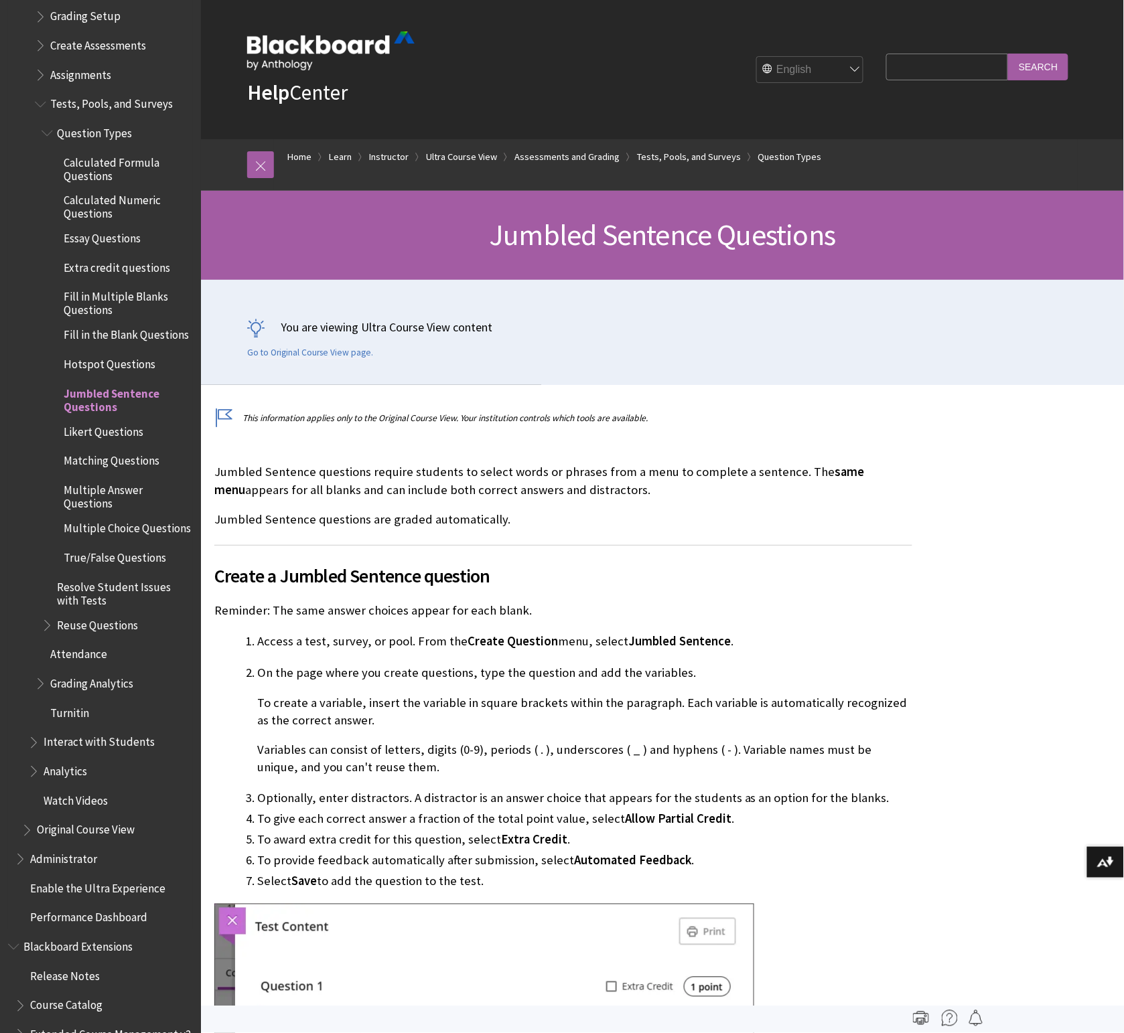
click at [84, 425] on span "Likert Questions" at bounding box center [104, 430] width 80 height 18
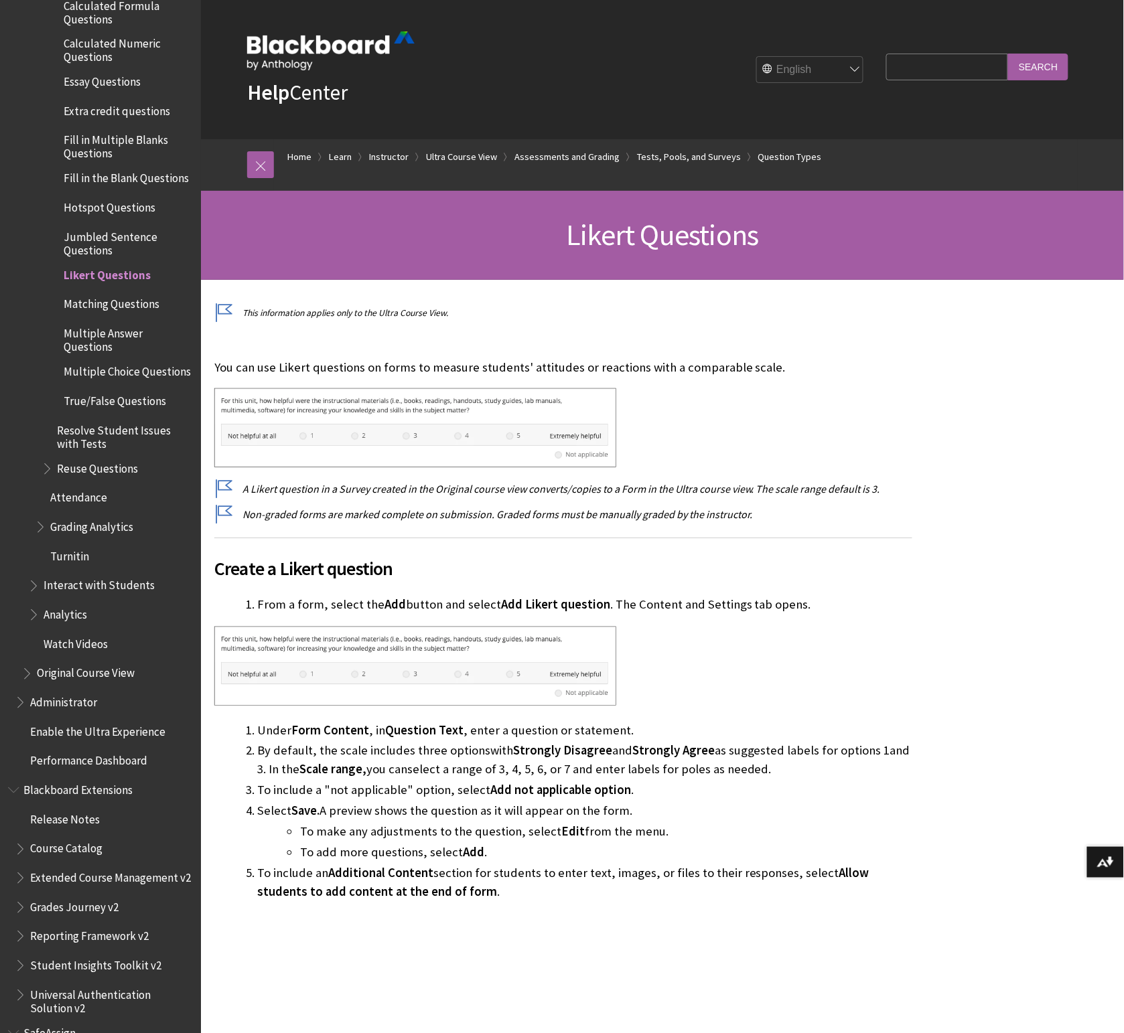
scroll to position [2193, 0]
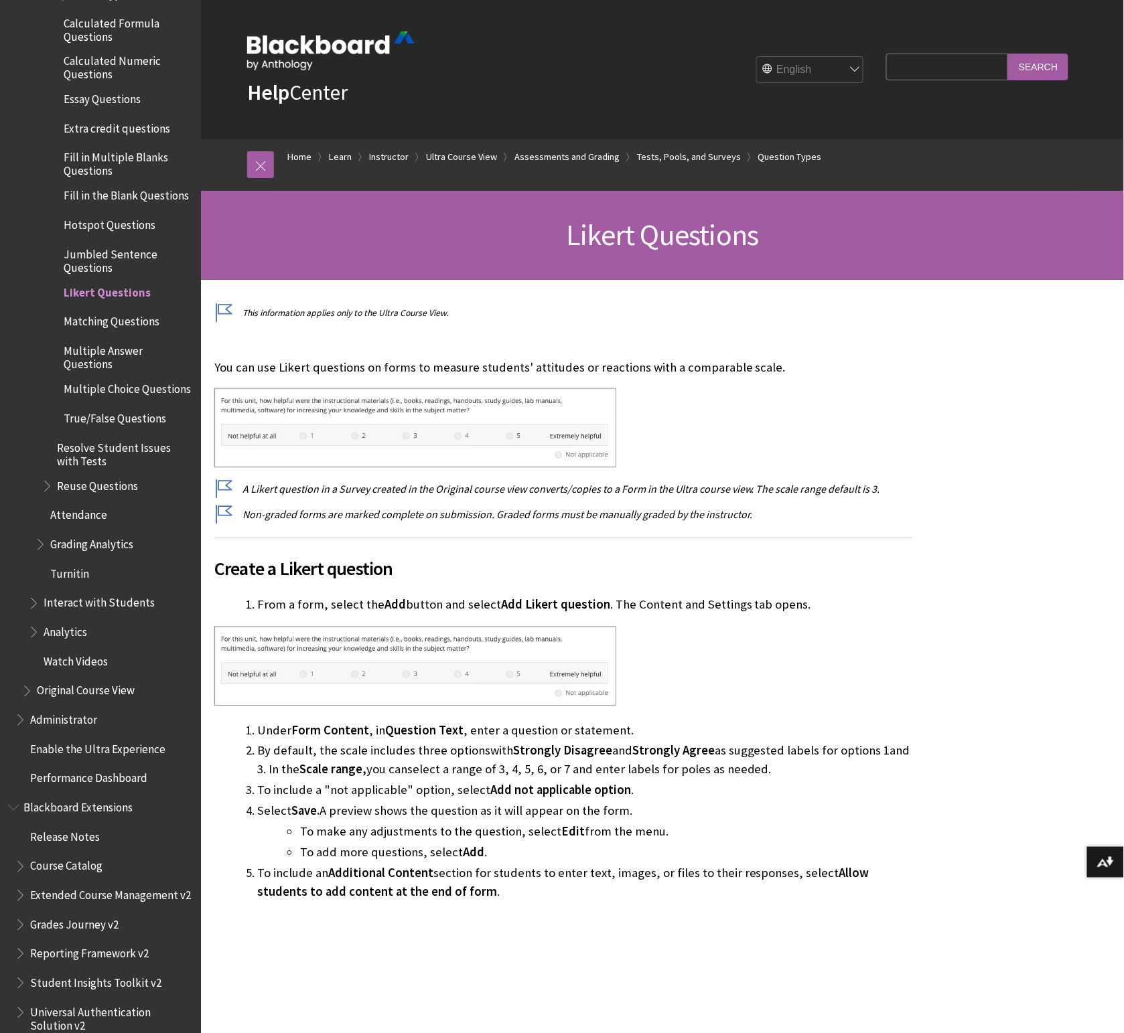
click at [90, 249] on span "Jumbled Sentence Questions" at bounding box center [128, 259] width 128 height 31
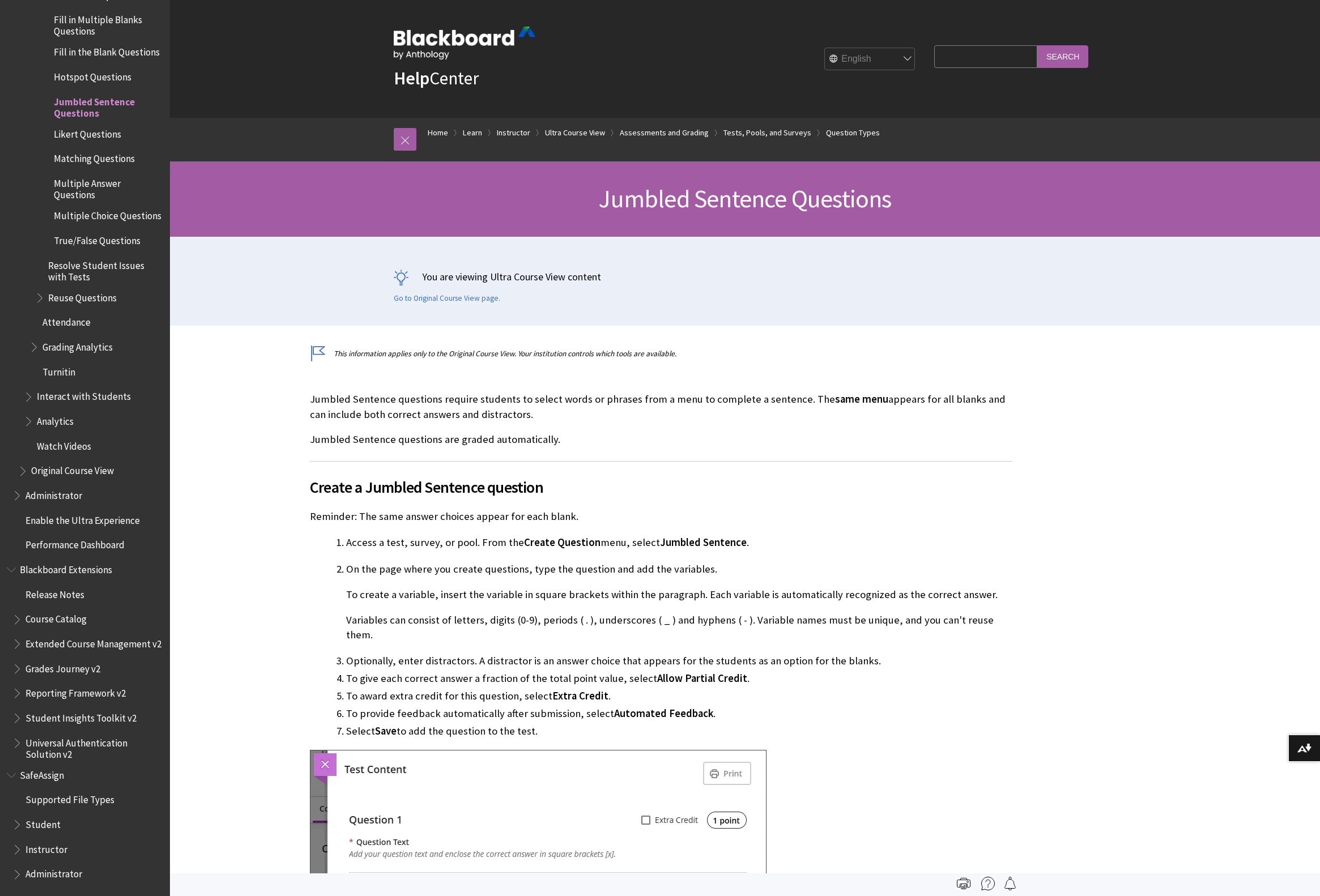
scroll to position [1954, 0]
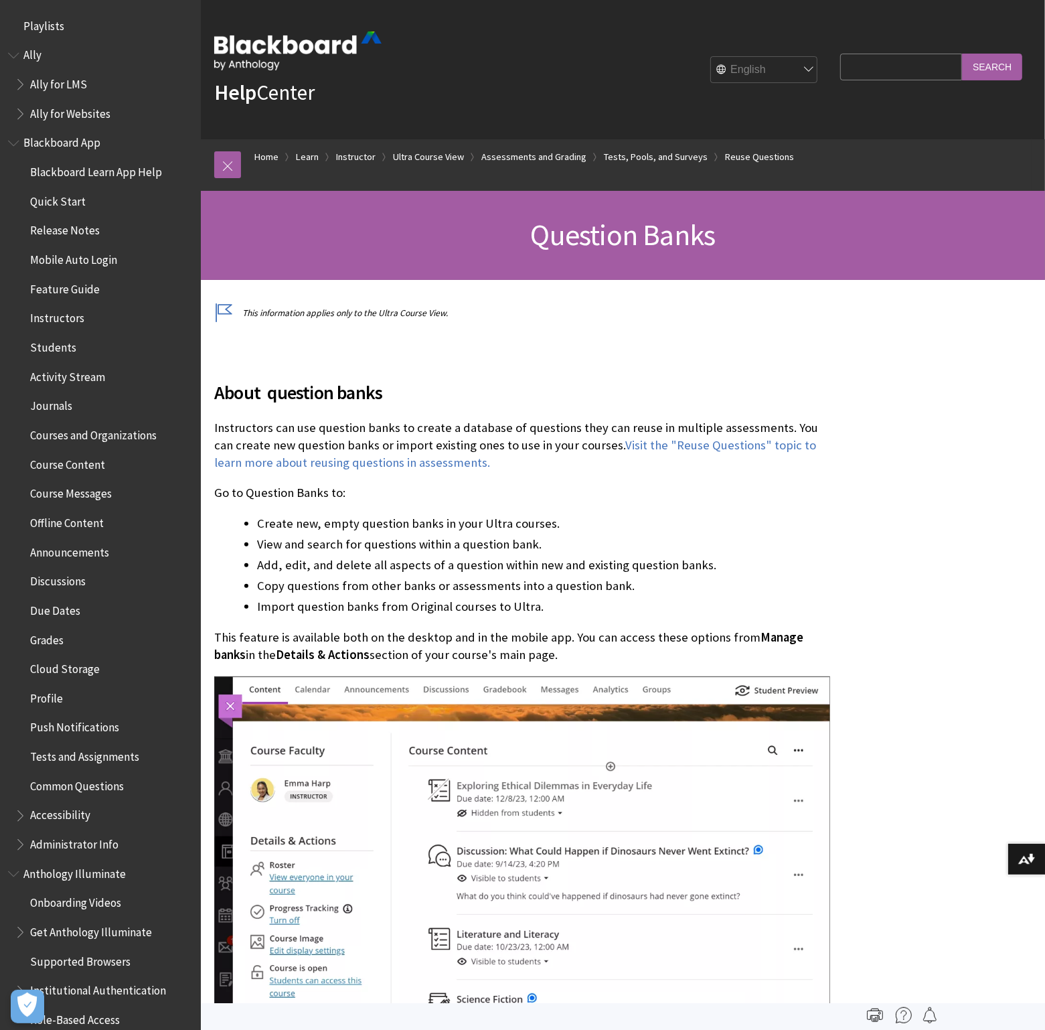
scroll to position [2009, 0]
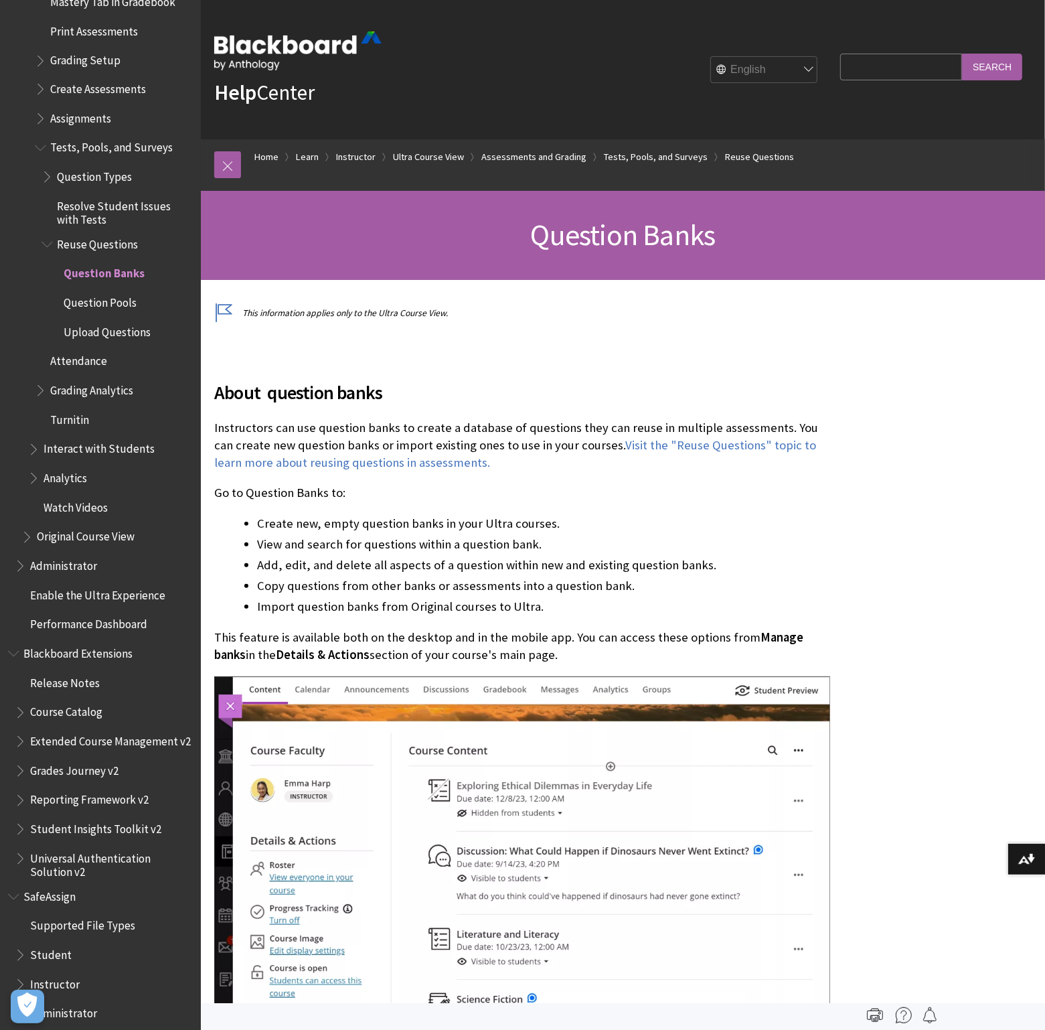
click at [529, 434] on p "Instructors can use question banks to create a database of questions they can r…" at bounding box center [523, 445] width 619 height 53
drag, startPoint x: 412, startPoint y: 427, endPoint x: 777, endPoint y: 429, distance: 365.6
click at [777, 429] on p "Instructors can use question banks to create a database of questions they can r…" at bounding box center [523, 445] width 619 height 53
copy p "create a database of questions they can reuse in multiple assessments."
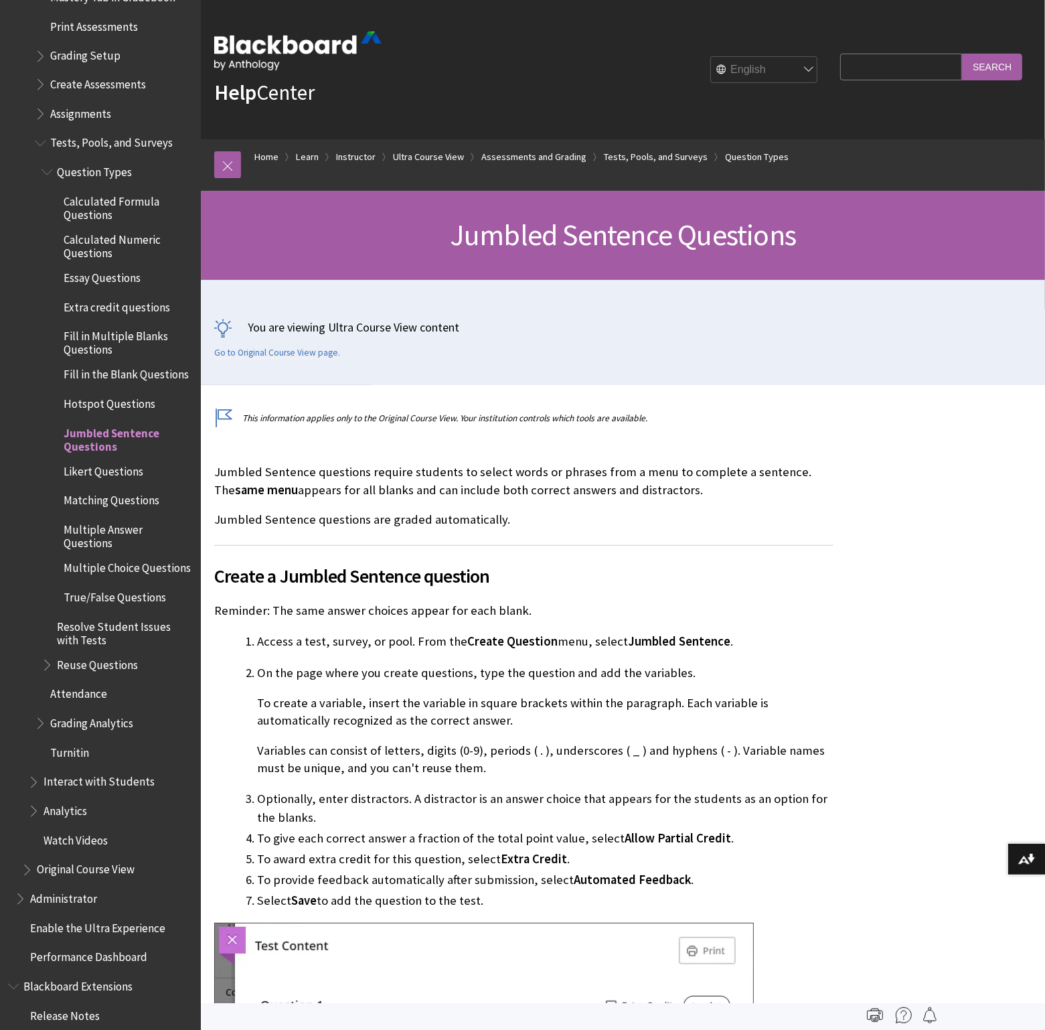
scroll to position [2013, 0]
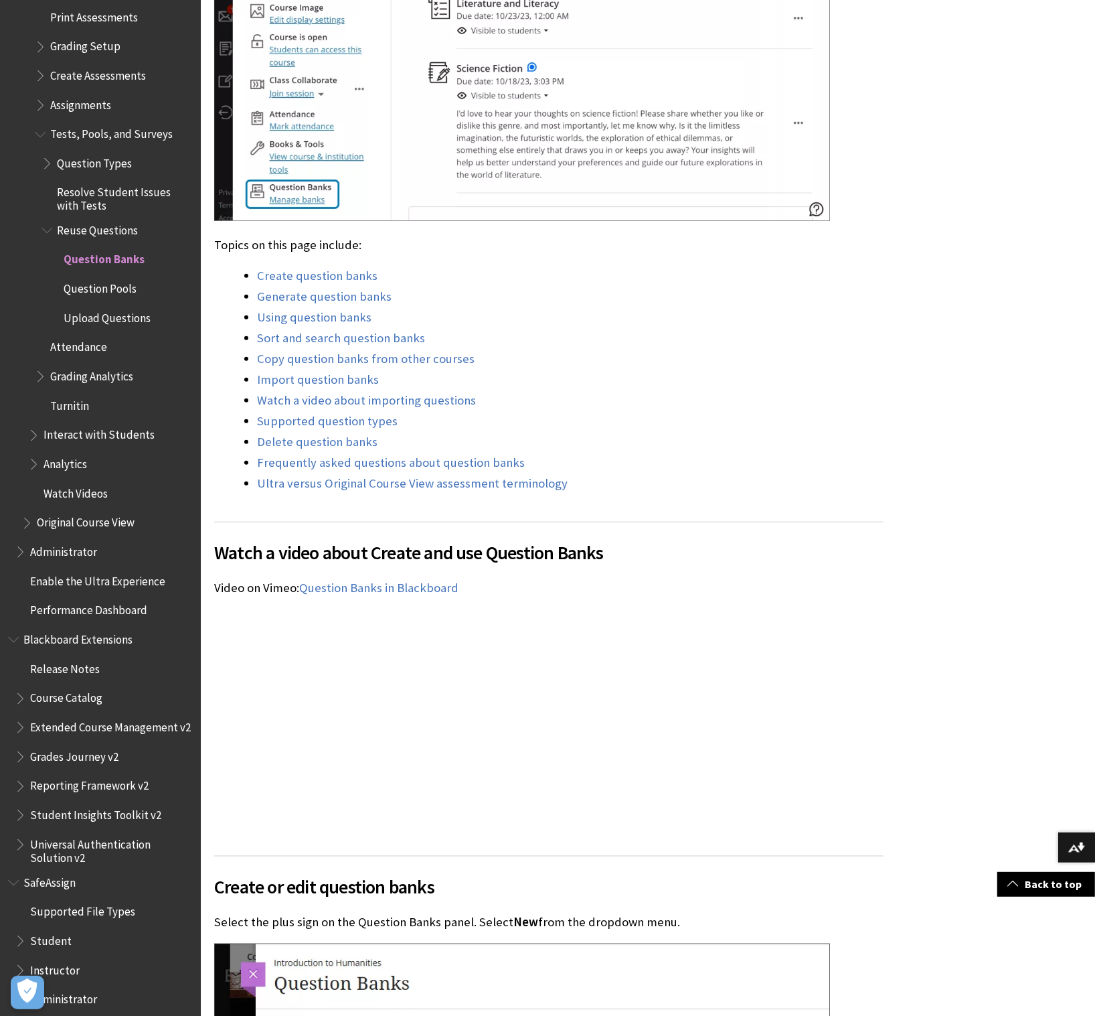
scroll to position [952, 0]
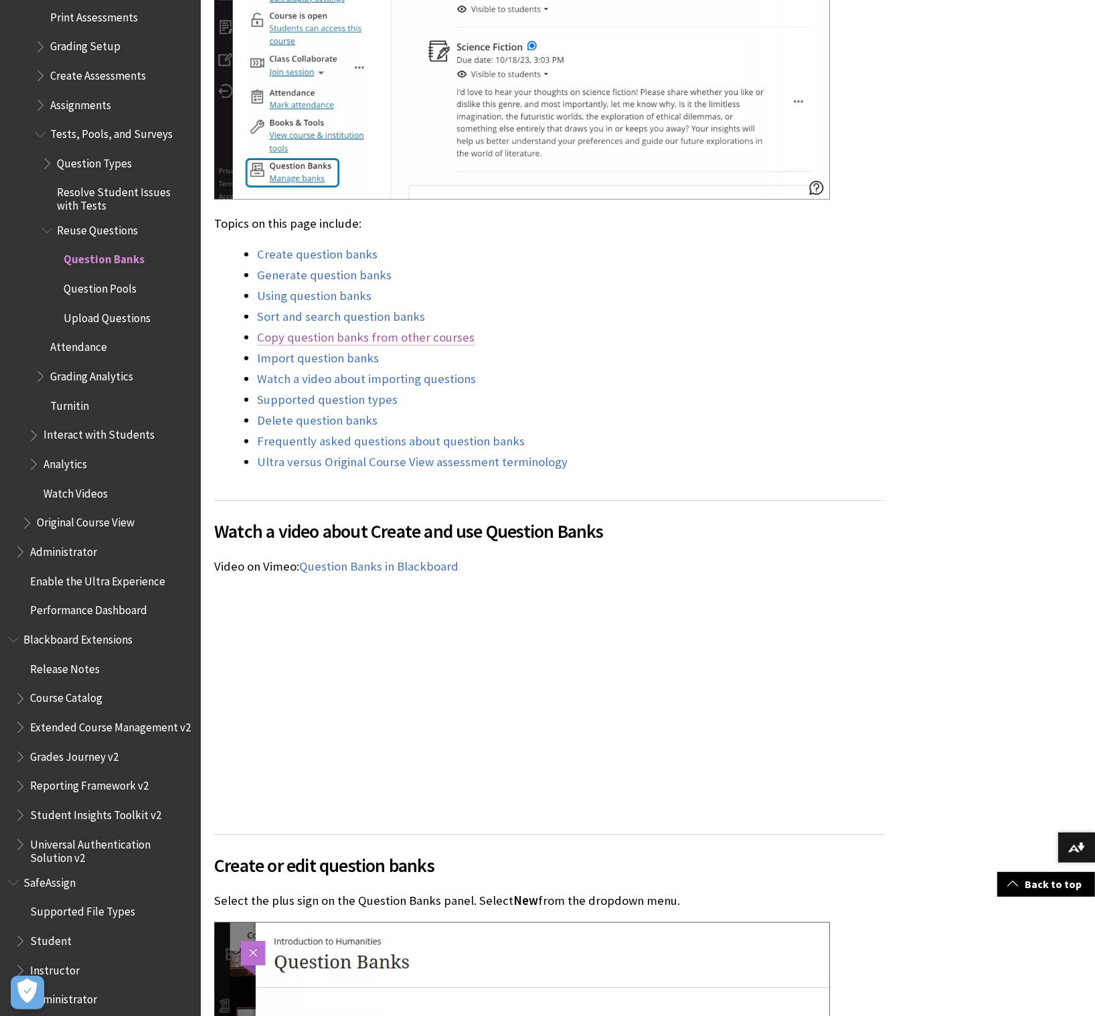
click at [370, 334] on link "Copy question banks from other courses" at bounding box center [366, 337] width 218 height 16
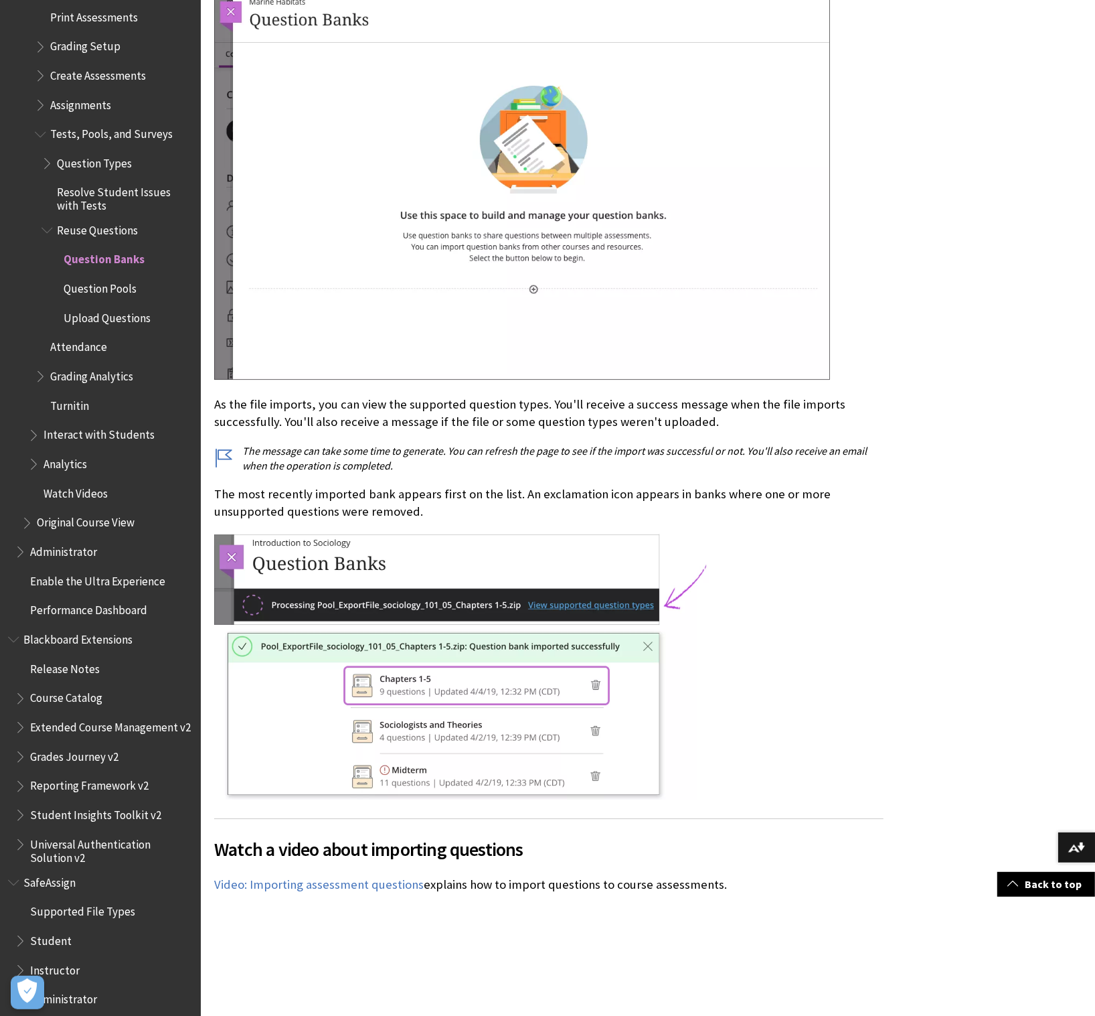
scroll to position [8000, 0]
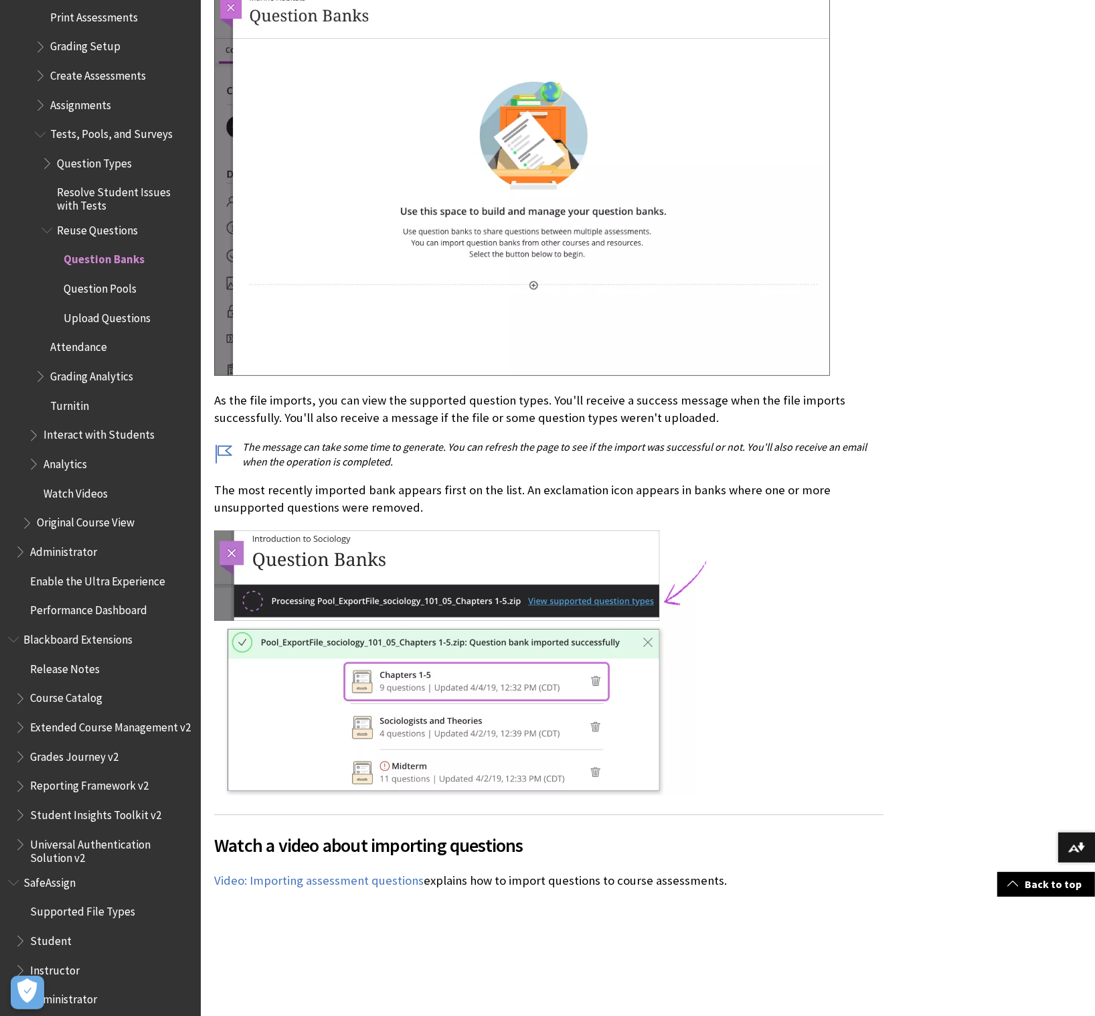
click at [613, 414] on div "Import question banks On the Course Content page, select Manage banks in the De…" at bounding box center [549, 337] width 670 height 921
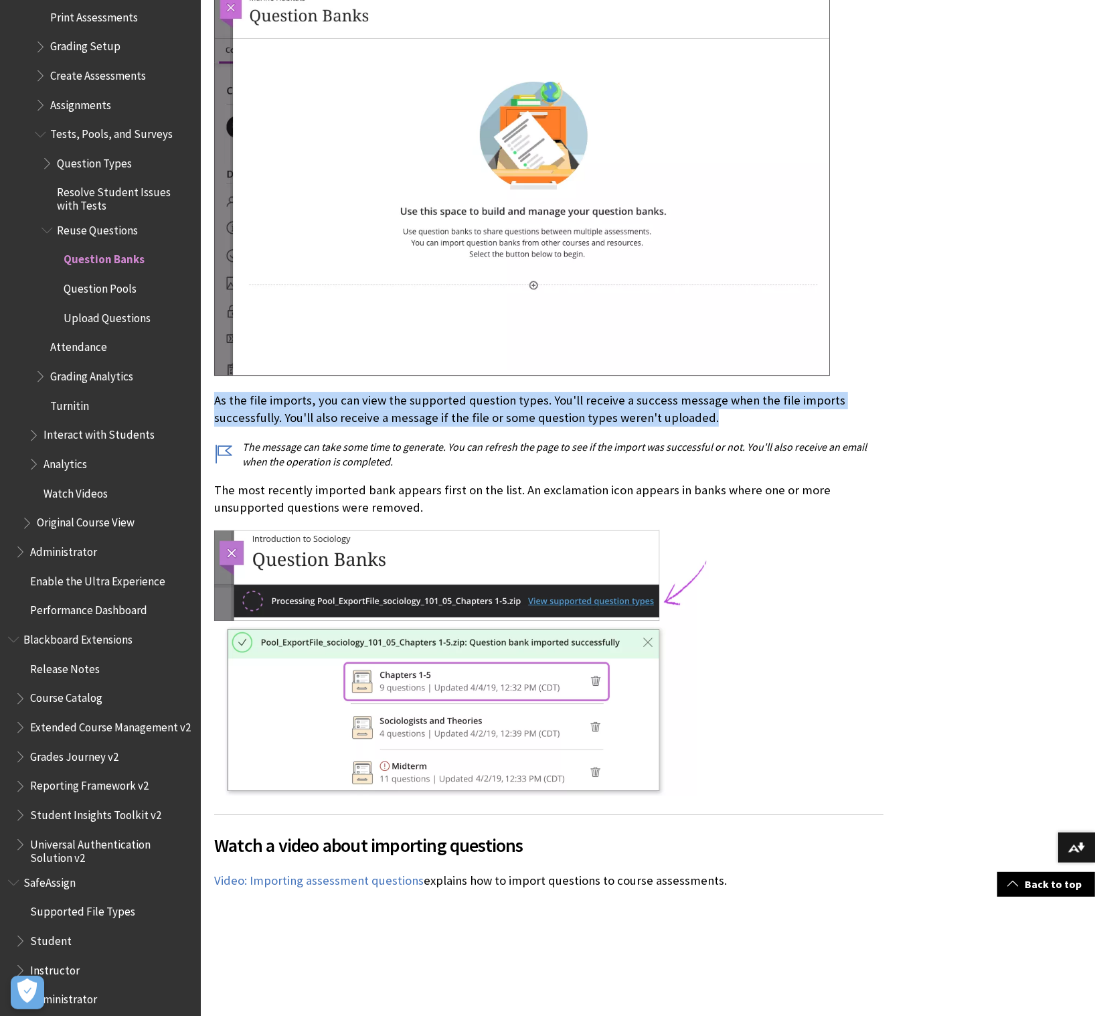
drag, startPoint x: 713, startPoint y: 397, endPoint x: 213, endPoint y: 380, distance: 500.5
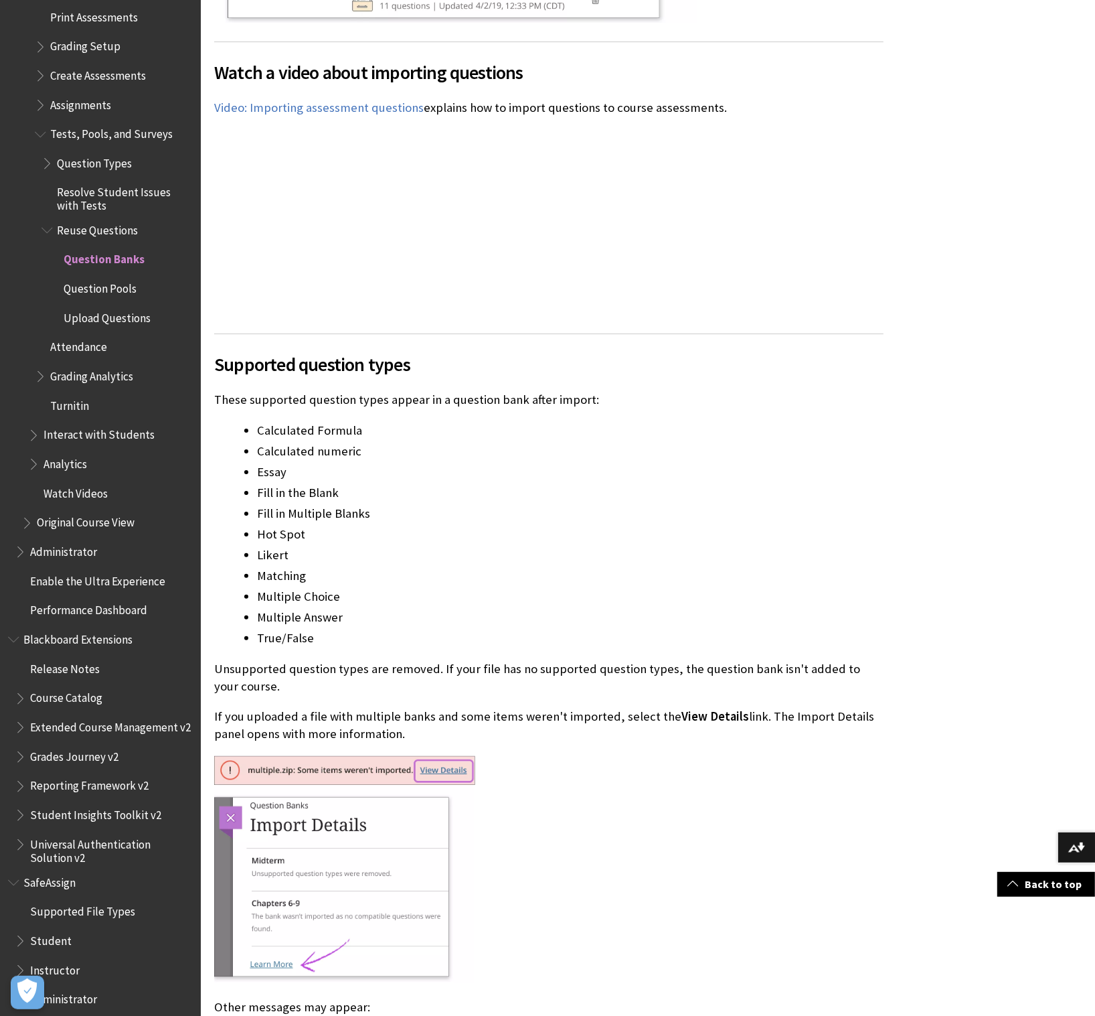
scroll to position [8777, 0]
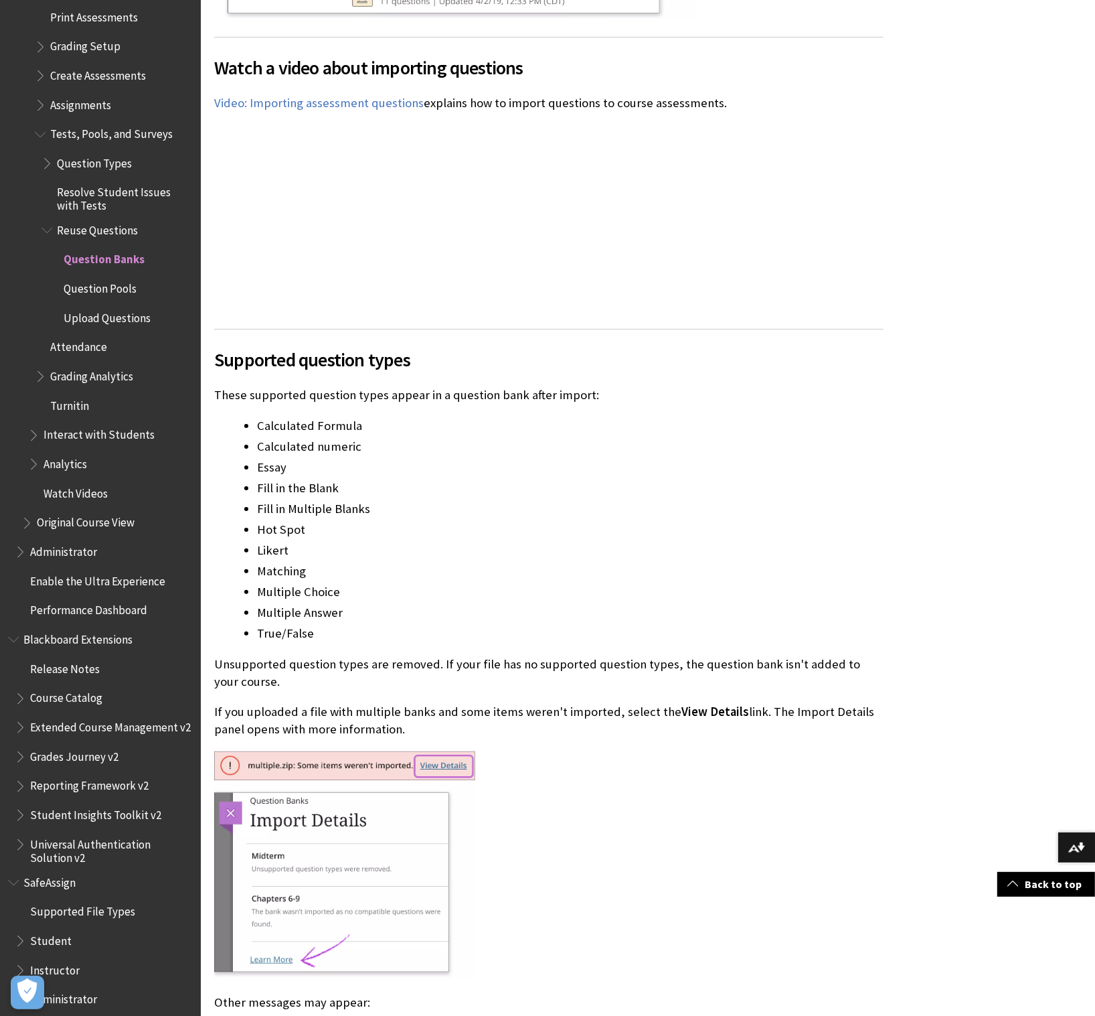
click at [313, 666] on p "Unsupported question types are removed. If your file has no supported question …" at bounding box center [549, 673] width 670 height 35
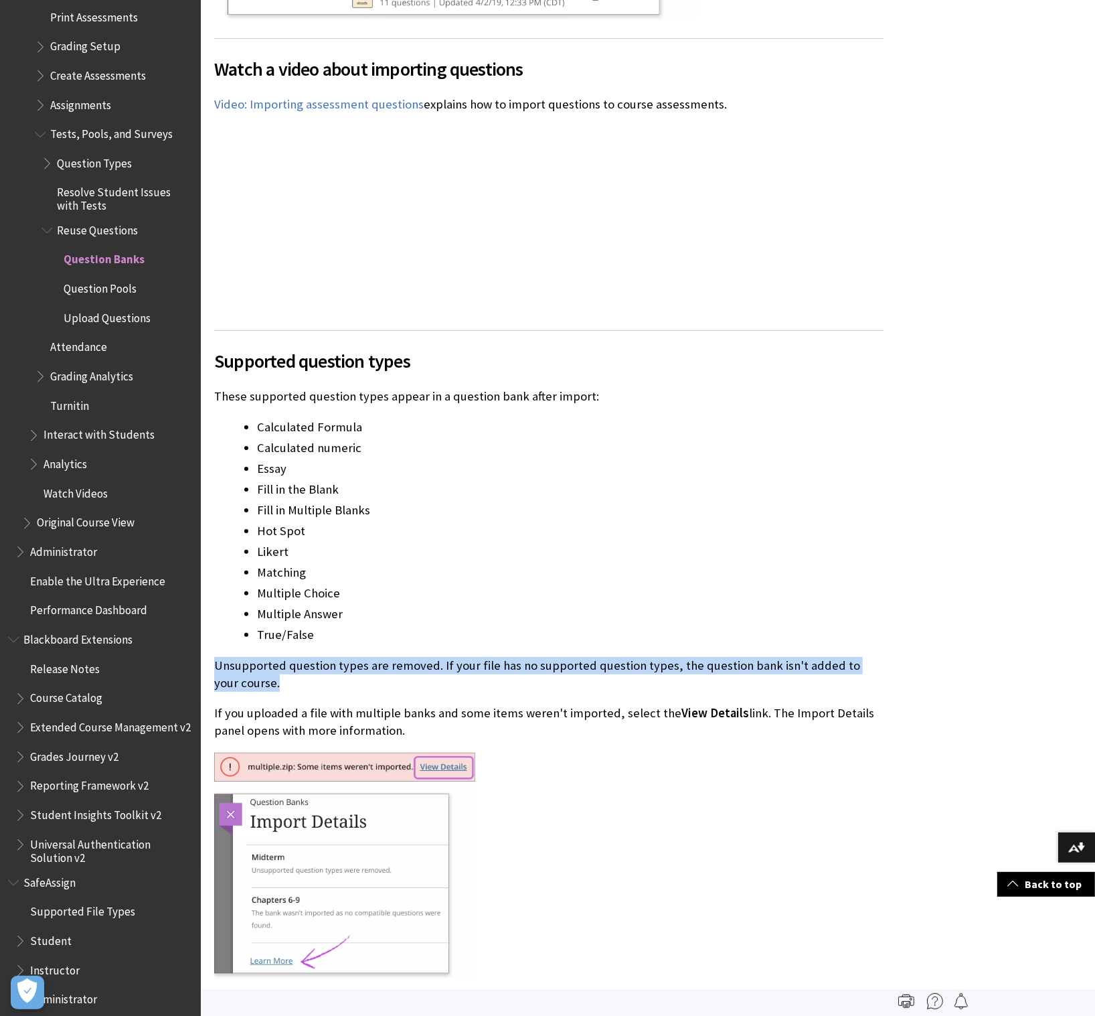
drag, startPoint x: 261, startPoint y: 658, endPoint x: 215, endPoint y: 643, distance: 48.3
click at [215, 643] on div "Supported question types These supported question types appear in a question ba…" at bounding box center [549, 715] width 670 height 771
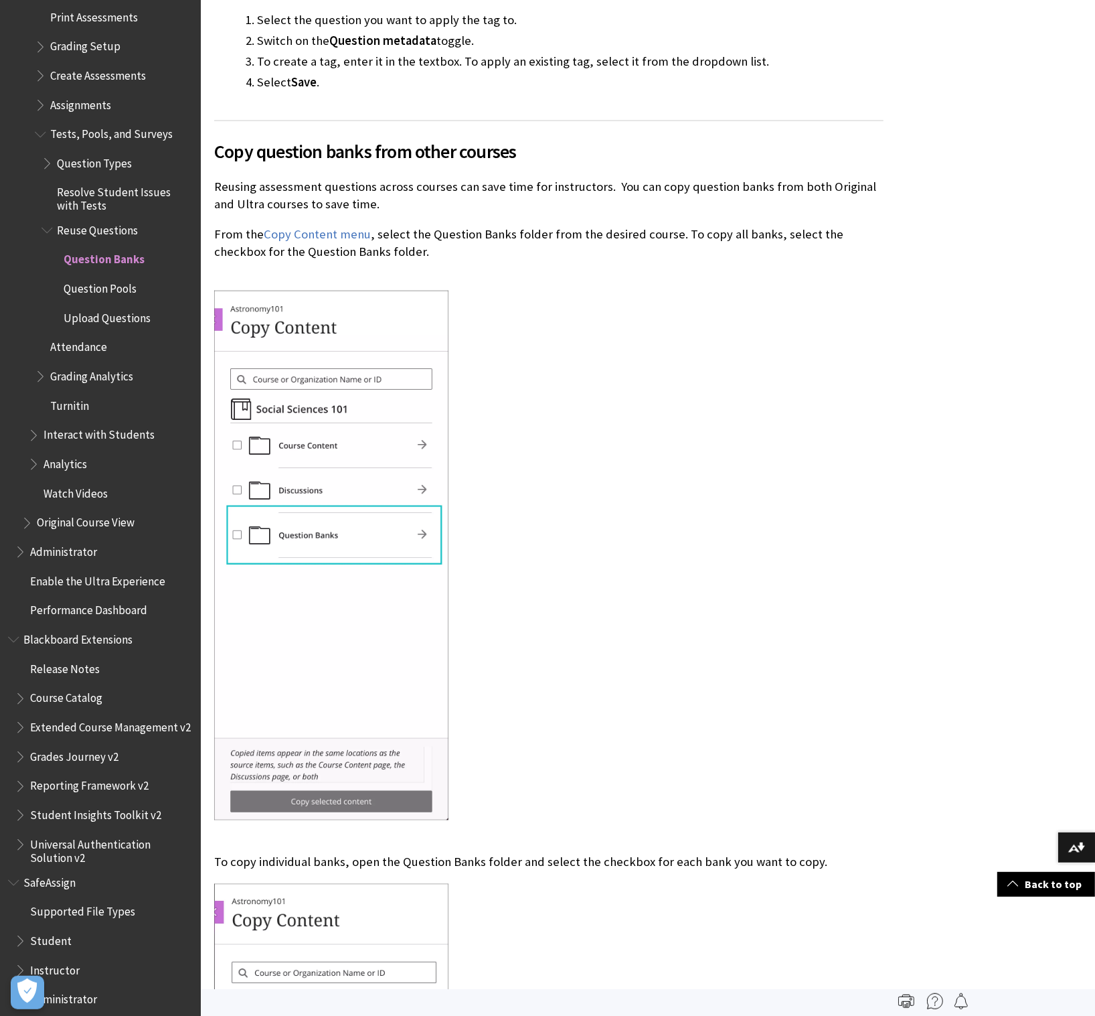
scroll to position [6041, 0]
drag, startPoint x: 609, startPoint y: 166, endPoint x: 617, endPoint y: 189, distance: 25.0
click at [617, 189] on p "Reusing assessment questions across courses can save time for instructors. You …" at bounding box center [549, 197] width 670 height 35
copy p "You can copy question banks from both Original and Ultra courses to save time."
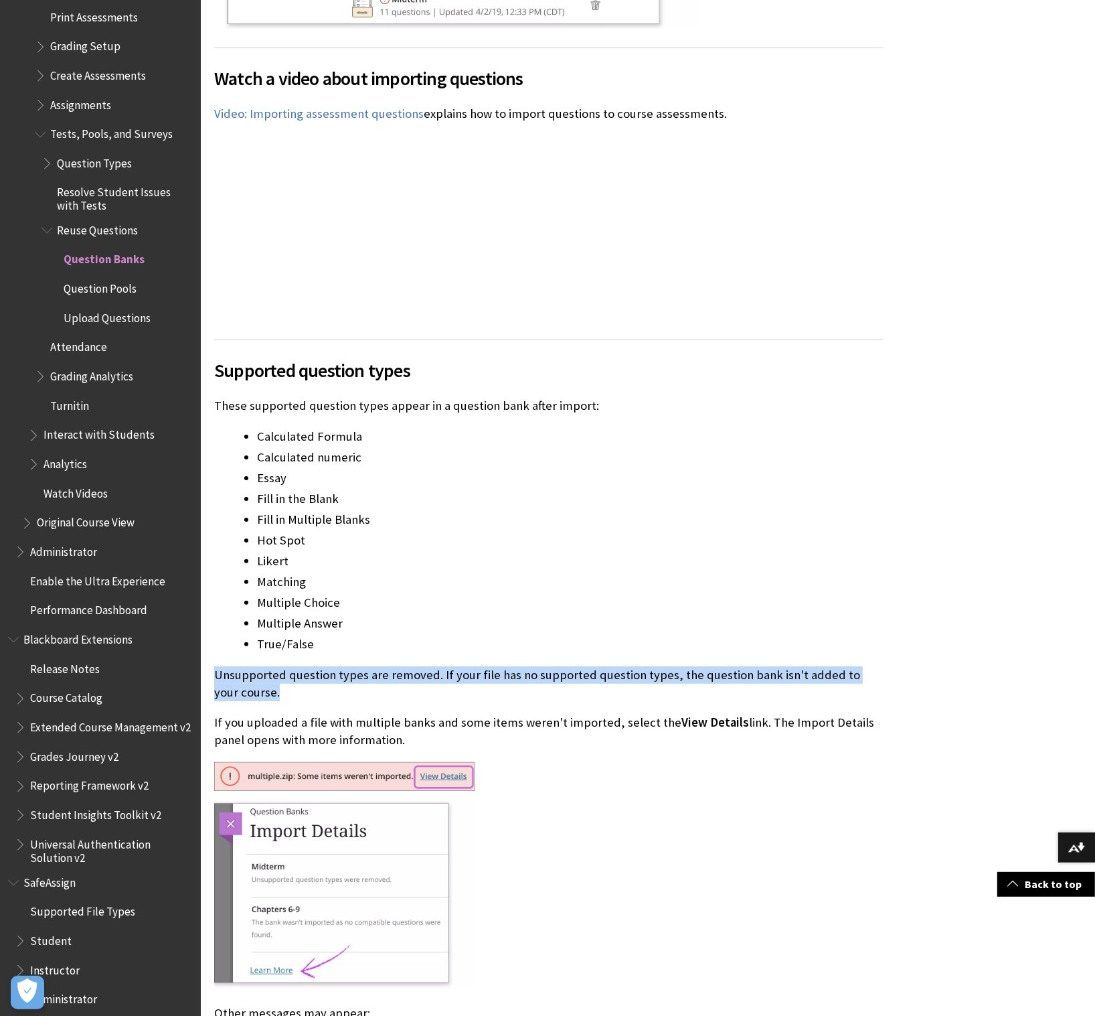
scroll to position [8768, 0]
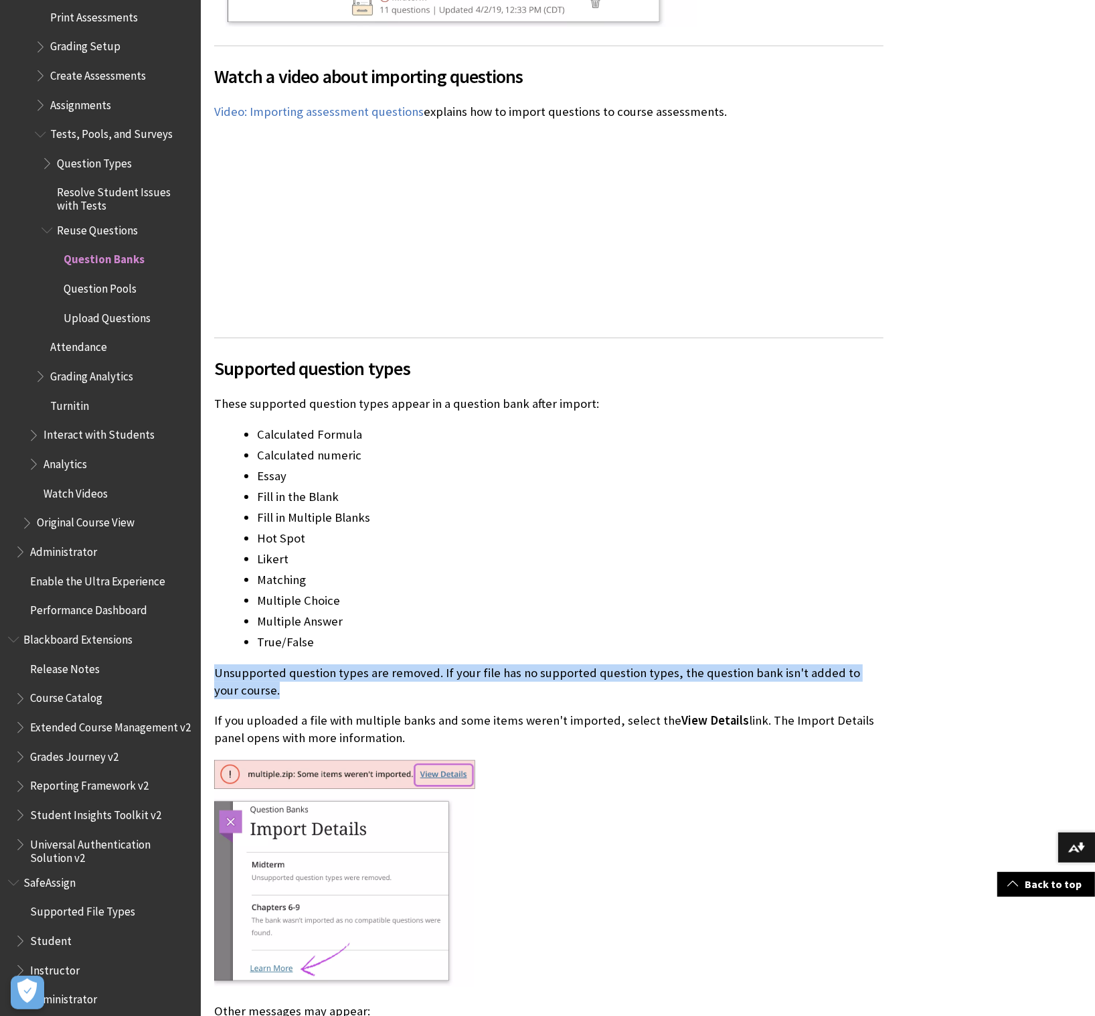
drag, startPoint x: 258, startPoint y: 672, endPoint x: 210, endPoint y: 656, distance: 51.7
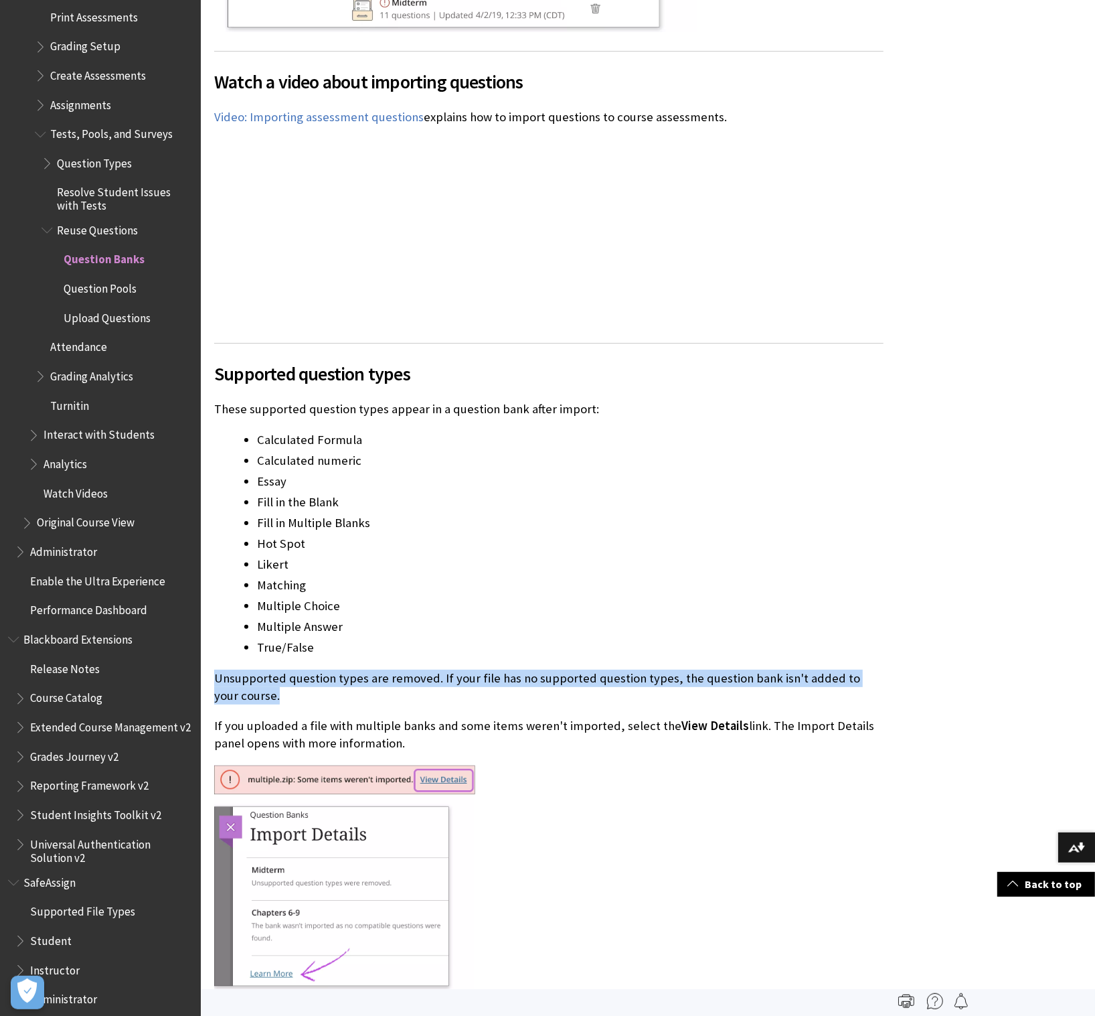
scroll to position [8760, 0]
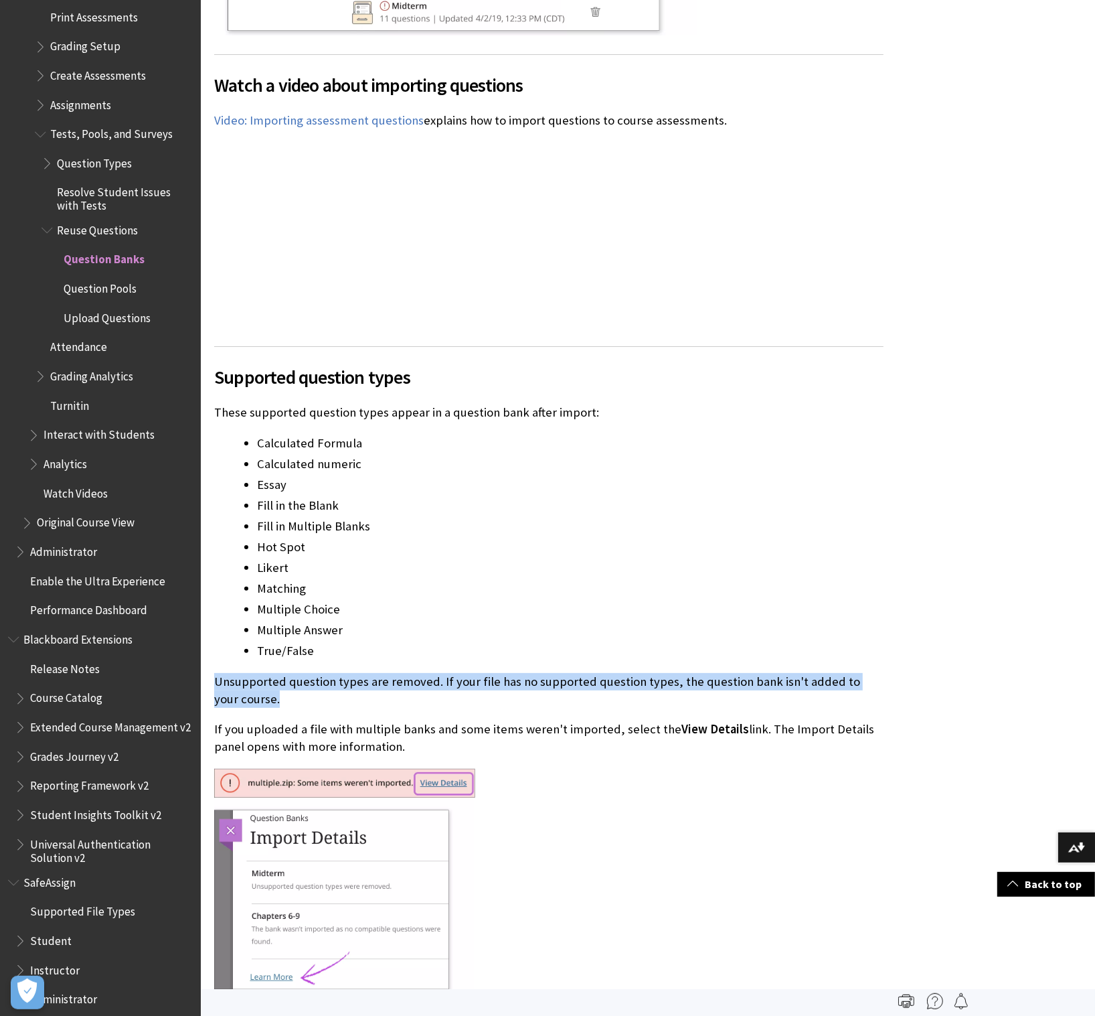
copy p "Unsupported question types are removed. If your file has no supported question …"
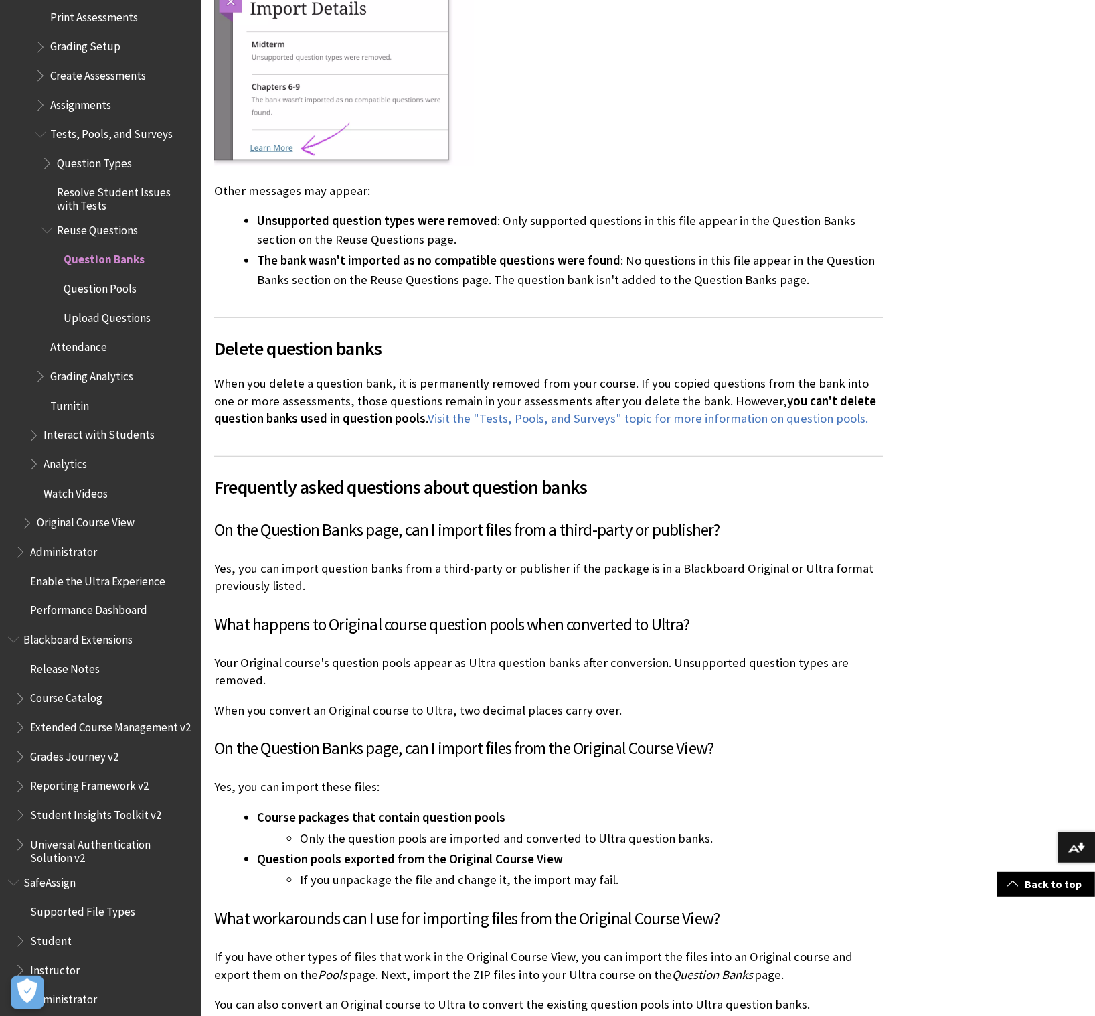
scroll to position [9590, 0]
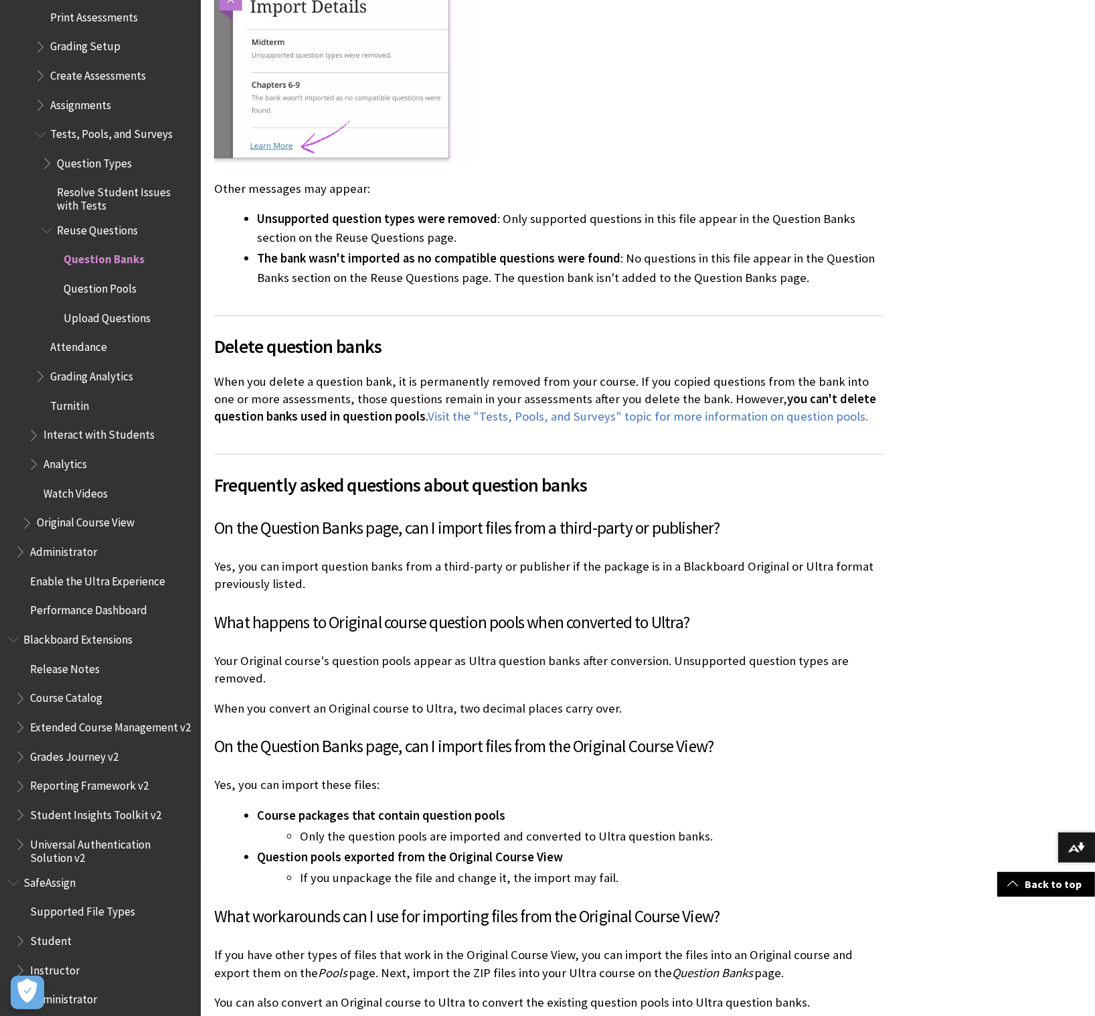
click at [561, 613] on div "Frequently asked questions about question banks On the Question Banks page, can…" at bounding box center [549, 771] width 670 height 634
click at [583, 654] on div "Frequently asked questions about question banks On the Question Banks page, can…" at bounding box center [549, 771] width 670 height 634
drag, startPoint x: 215, startPoint y: 639, endPoint x: 663, endPoint y: 652, distance: 448.2
click at [663, 652] on div "Frequently asked questions about question banks On the Question Banks page, can…" at bounding box center [549, 771] width 670 height 634
copy p "Your Original course's question pools appear as Ultra question banks after conv…"
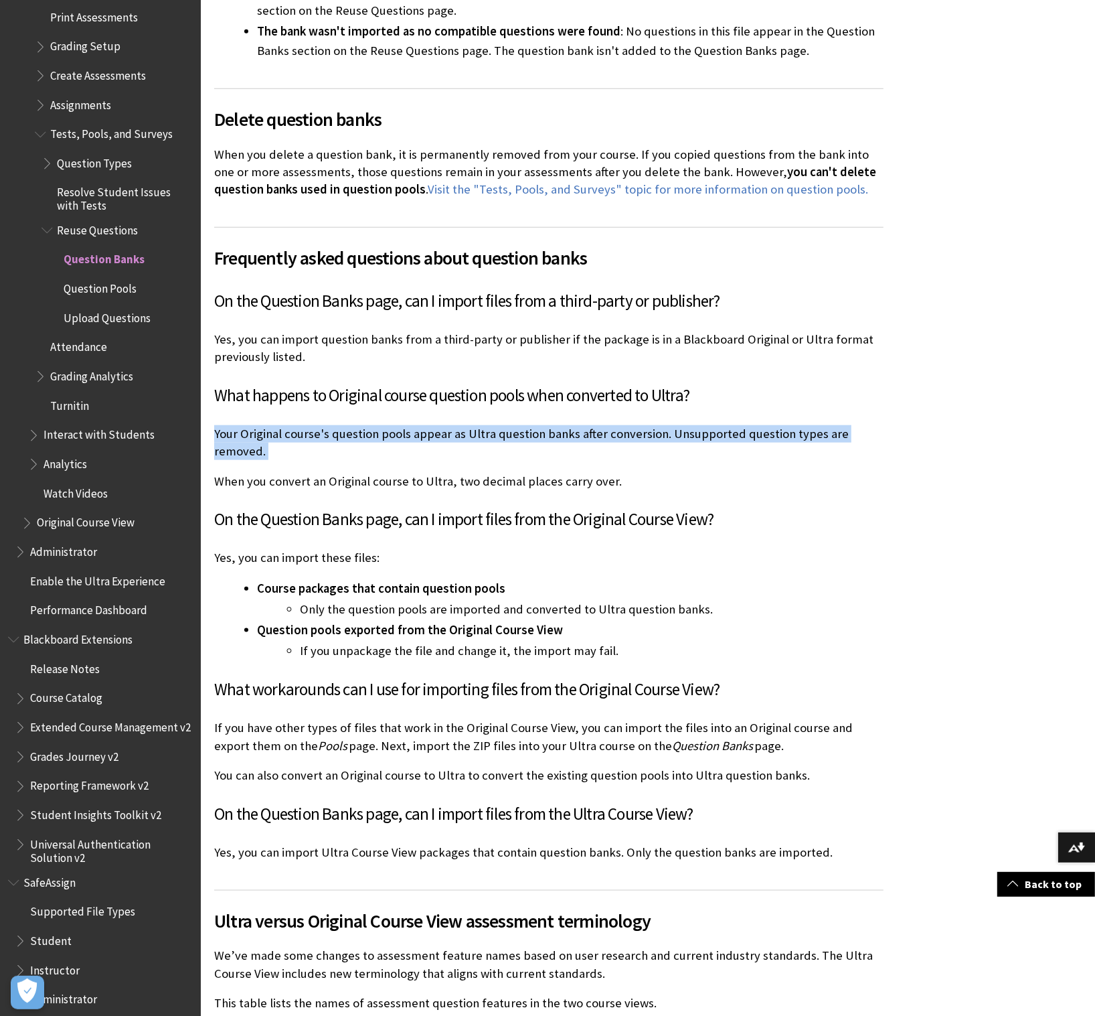
scroll to position [9816, 0]
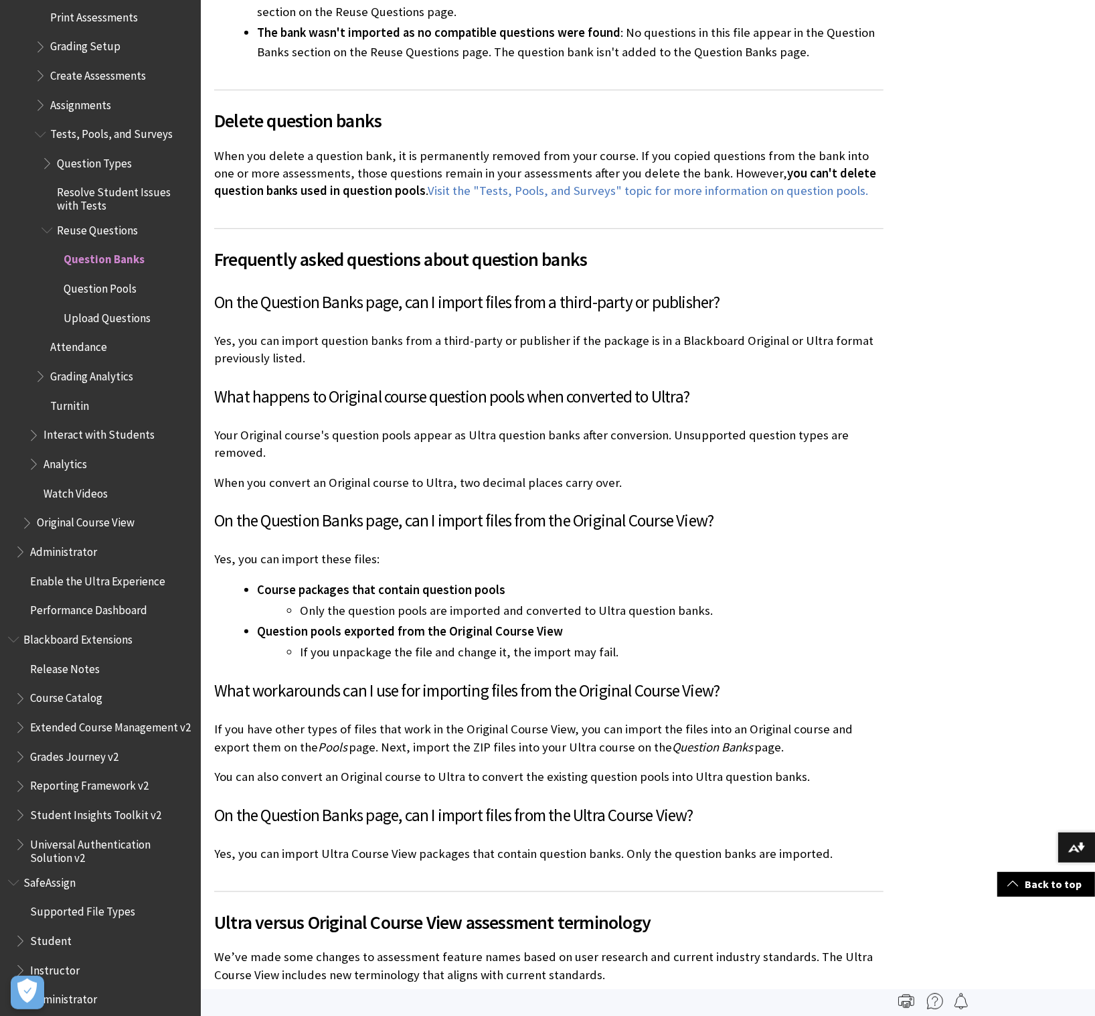
click at [283, 582] on span "Course packages that contain question pools" at bounding box center [381, 589] width 248 height 15
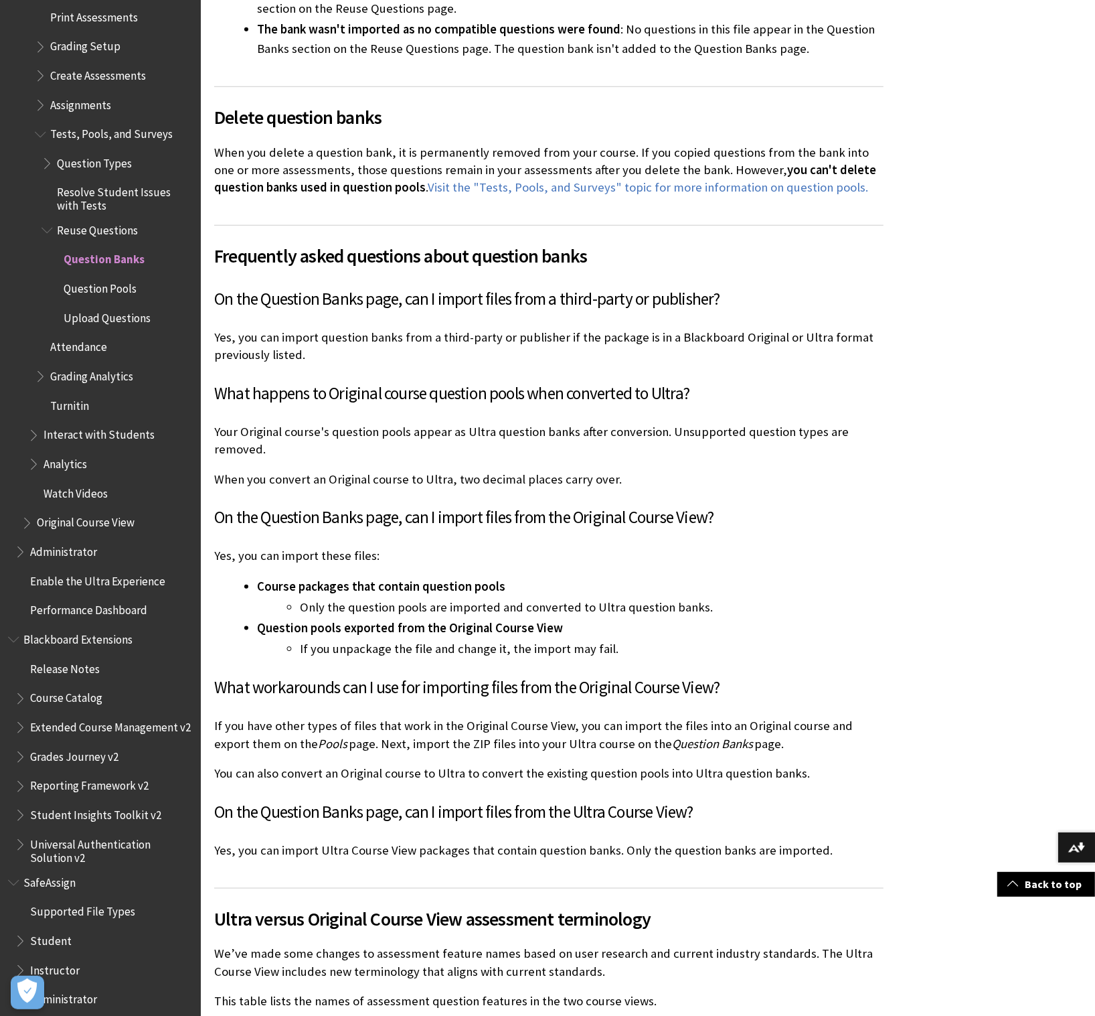
drag, startPoint x: 236, startPoint y: 520, endPoint x: 563, endPoint y: 581, distance: 333.0
click at [563, 581] on div "Frequently asked questions about question banks On the Question Banks page, can…" at bounding box center [549, 542] width 670 height 634
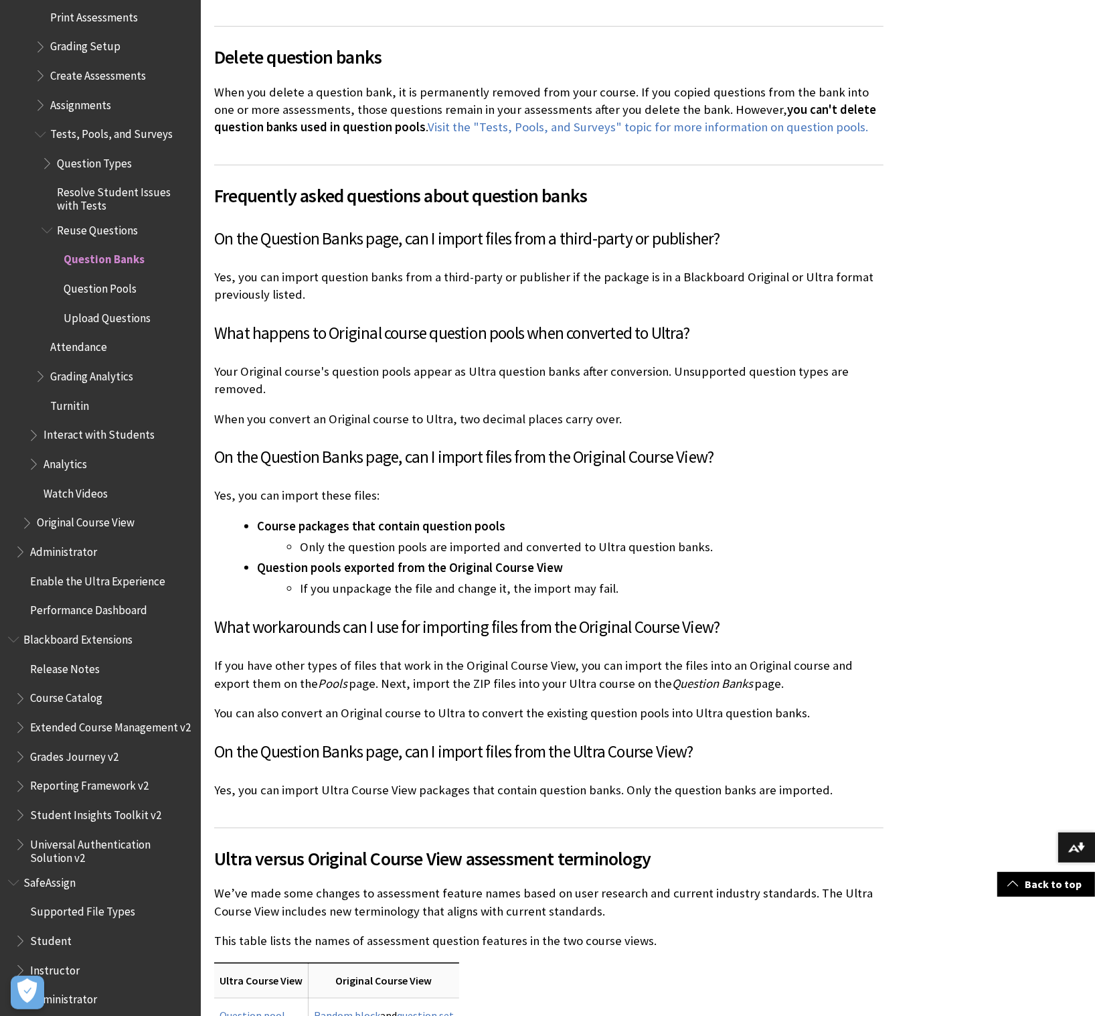
scroll to position [9884, 0]
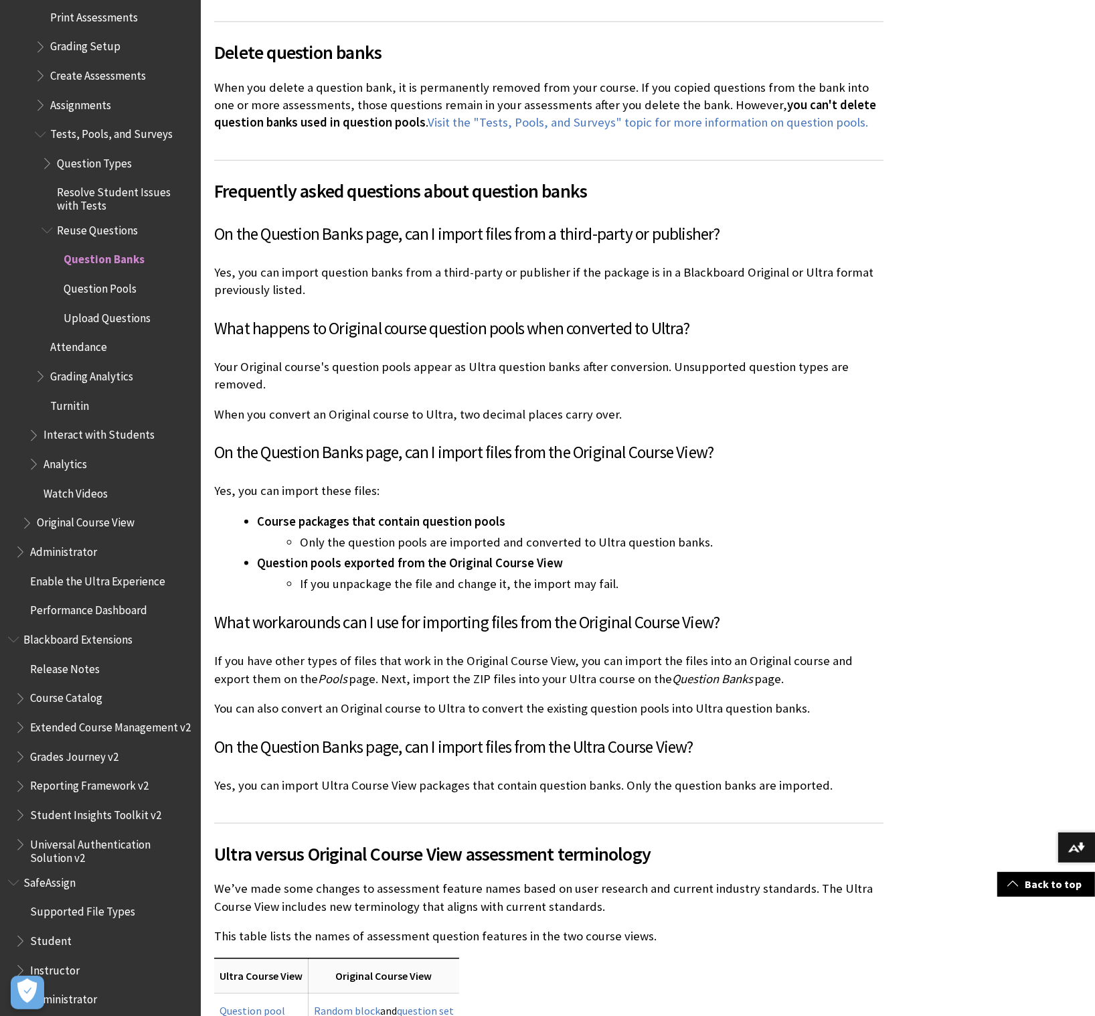
click at [401, 700] on p "You can also convert an Original course to Ultra to convert the existing questi…" at bounding box center [549, 708] width 670 height 17
drag, startPoint x: 214, startPoint y: 670, endPoint x: 818, endPoint y: 679, distance: 603.4
click at [818, 679] on div "Frequently asked questions about question banks On the Question Banks page, can…" at bounding box center [549, 477] width 670 height 634
copy p "You can also convert an Original course to Ultra to convert the existing questi…"
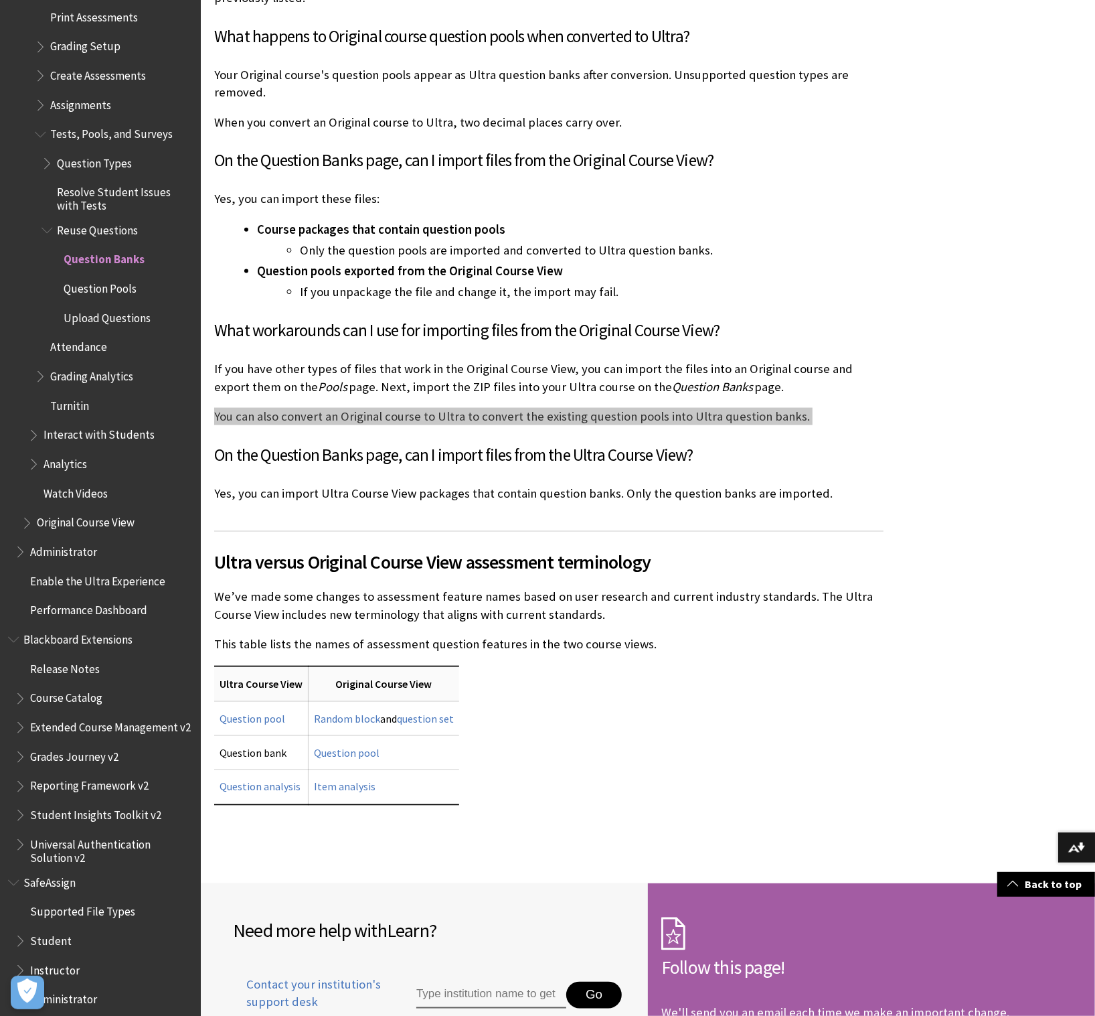
scroll to position [10245, 0]
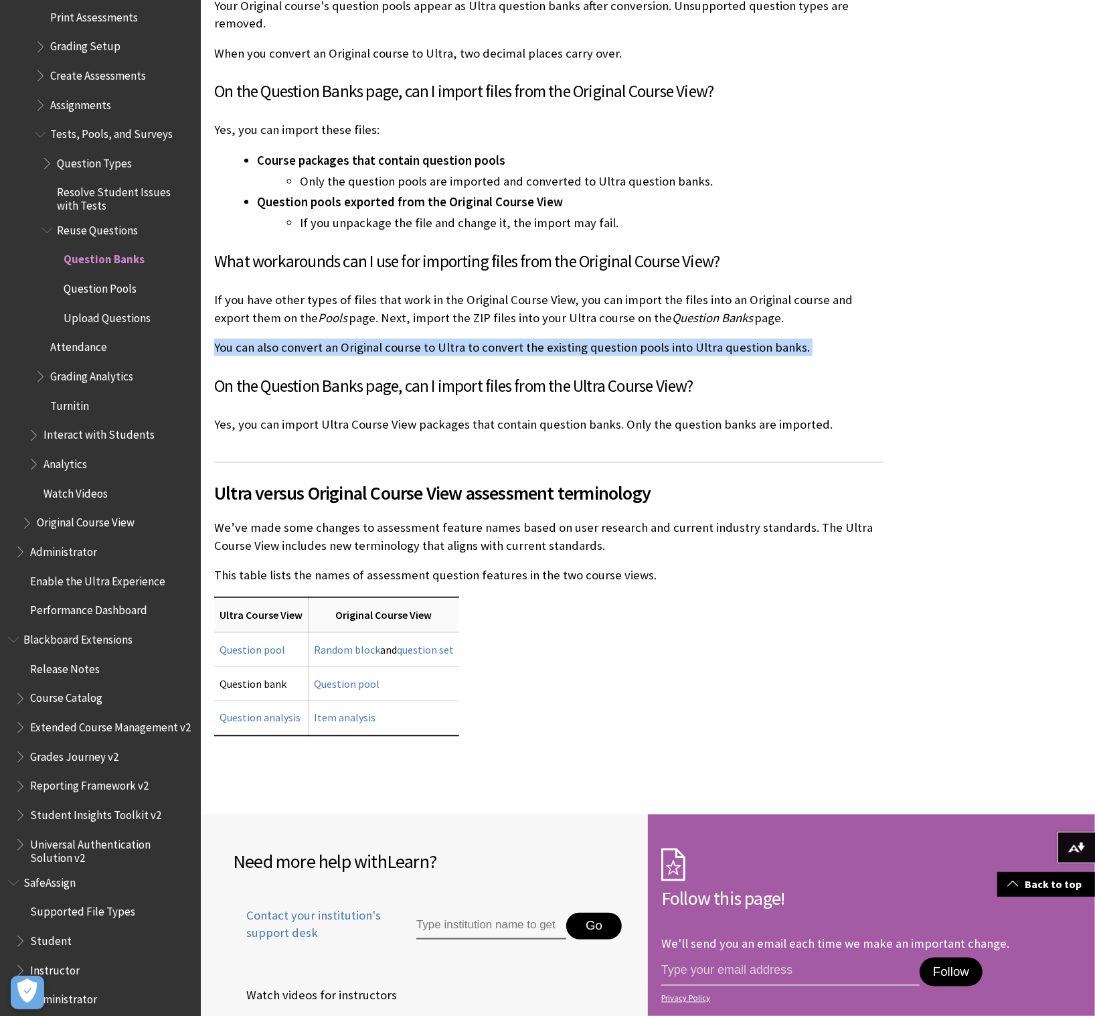
click at [88, 153] on span "Question Types" at bounding box center [94, 161] width 75 height 18
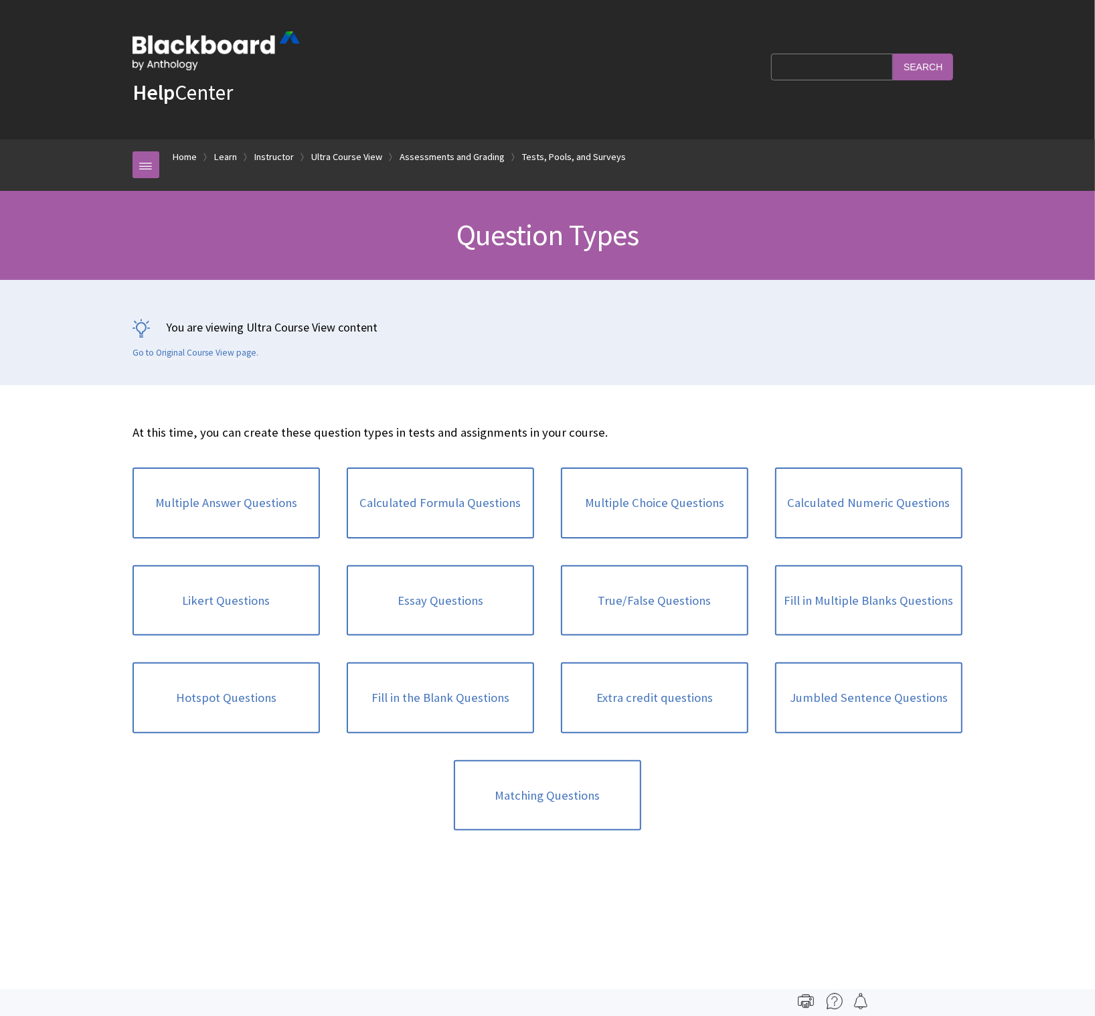
scroll to position [2146, 0]
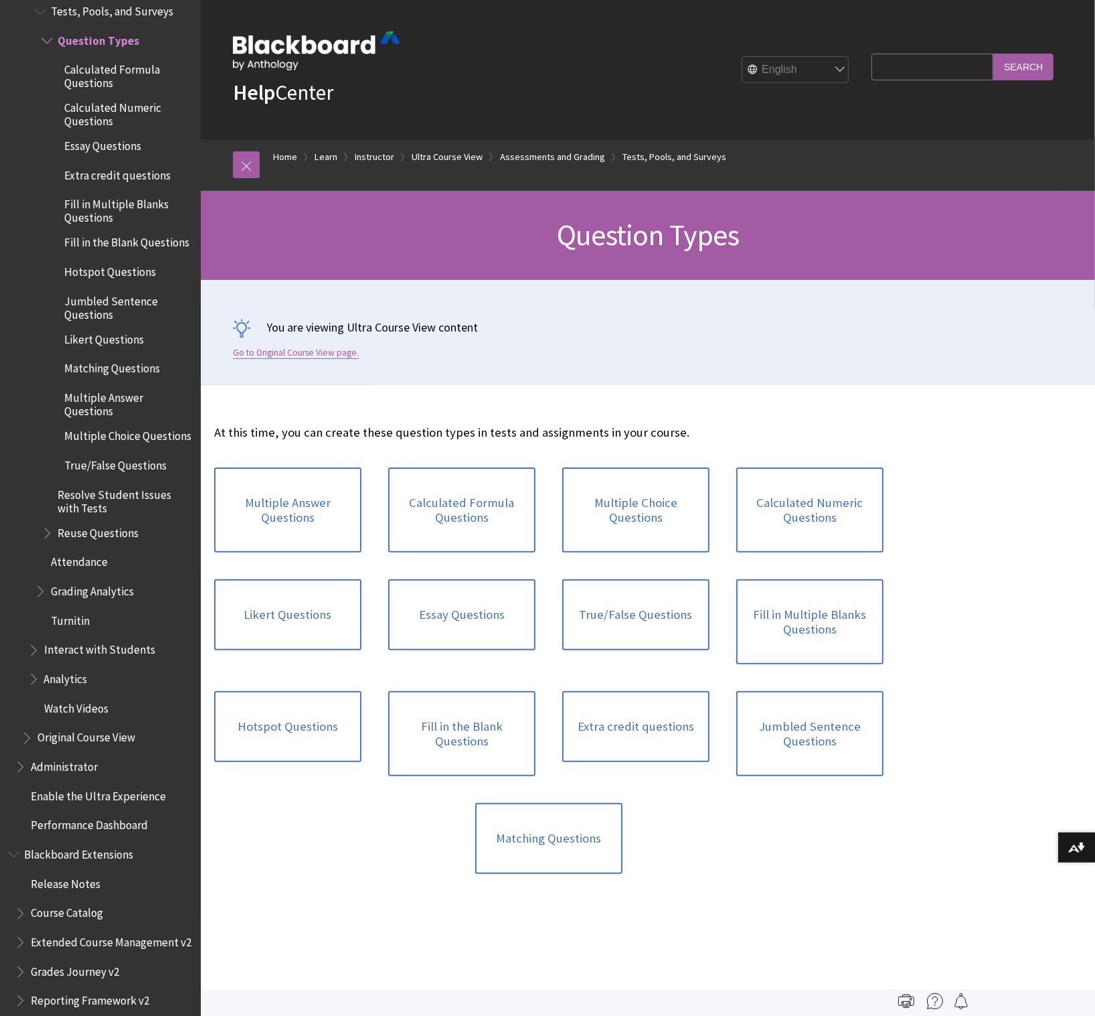
click at [319, 354] on link "Go to Original Course View page." at bounding box center [296, 353] width 126 height 12
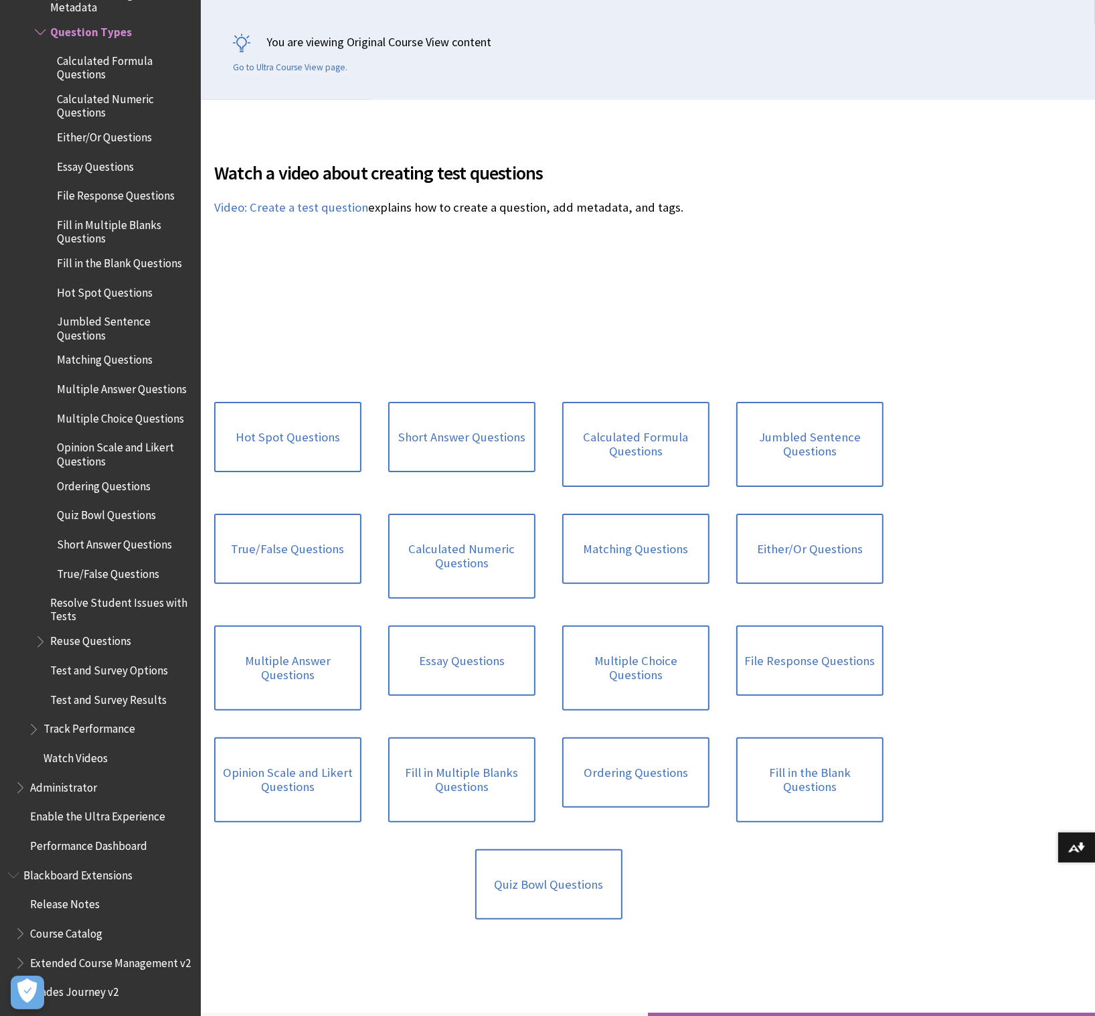
scroll to position [309, 0]
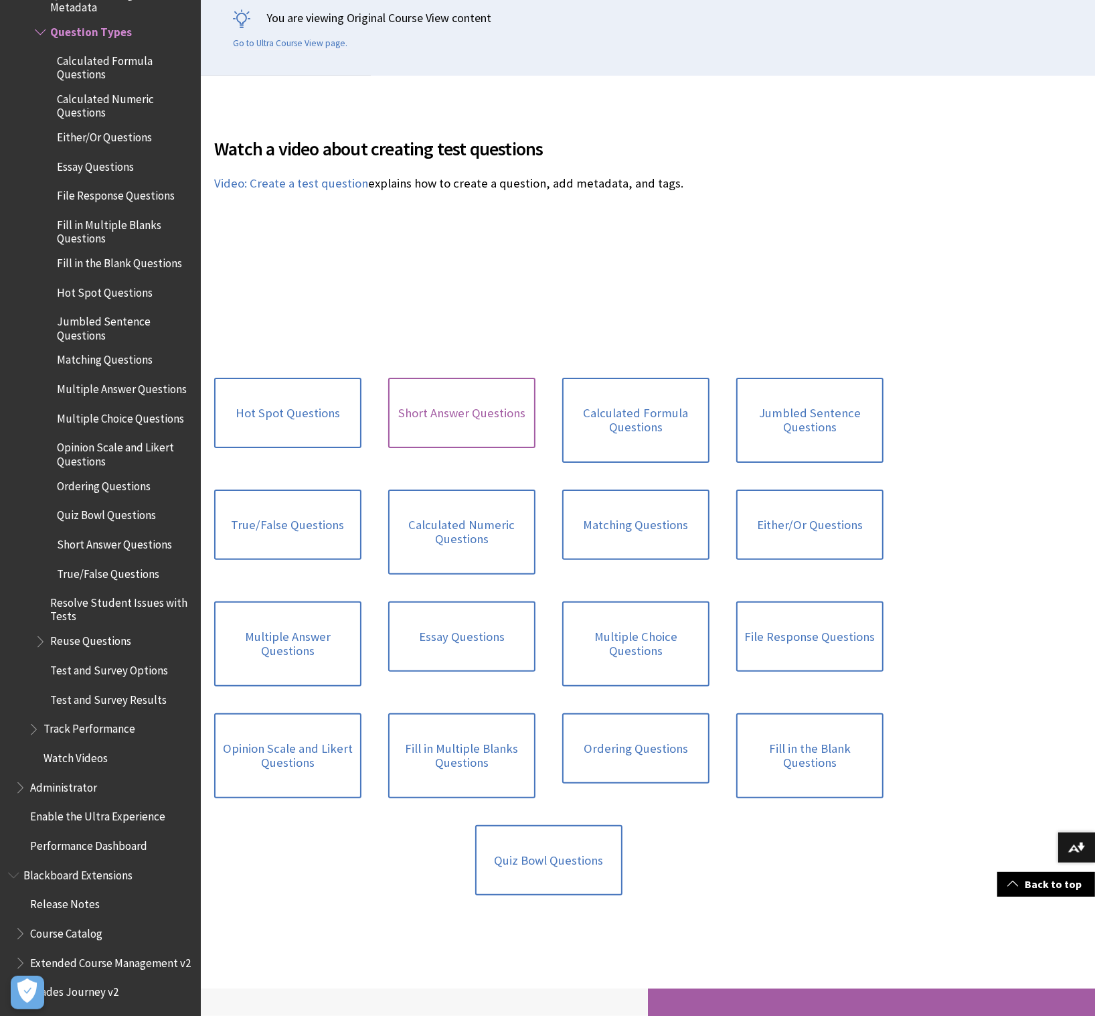
click at [459, 408] on link "Short Answer Questions" at bounding box center [461, 413] width 147 height 71
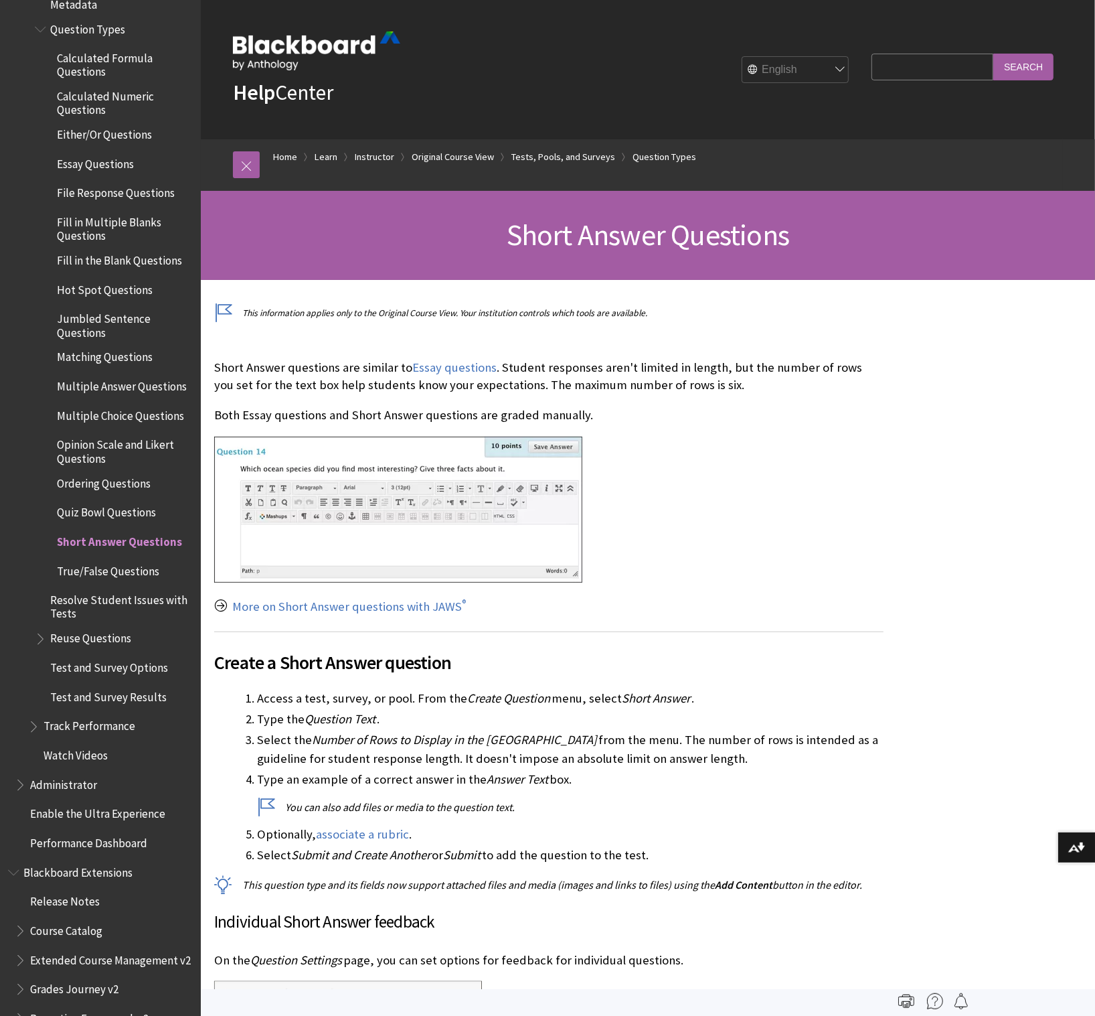
scroll to position [2146, 0]
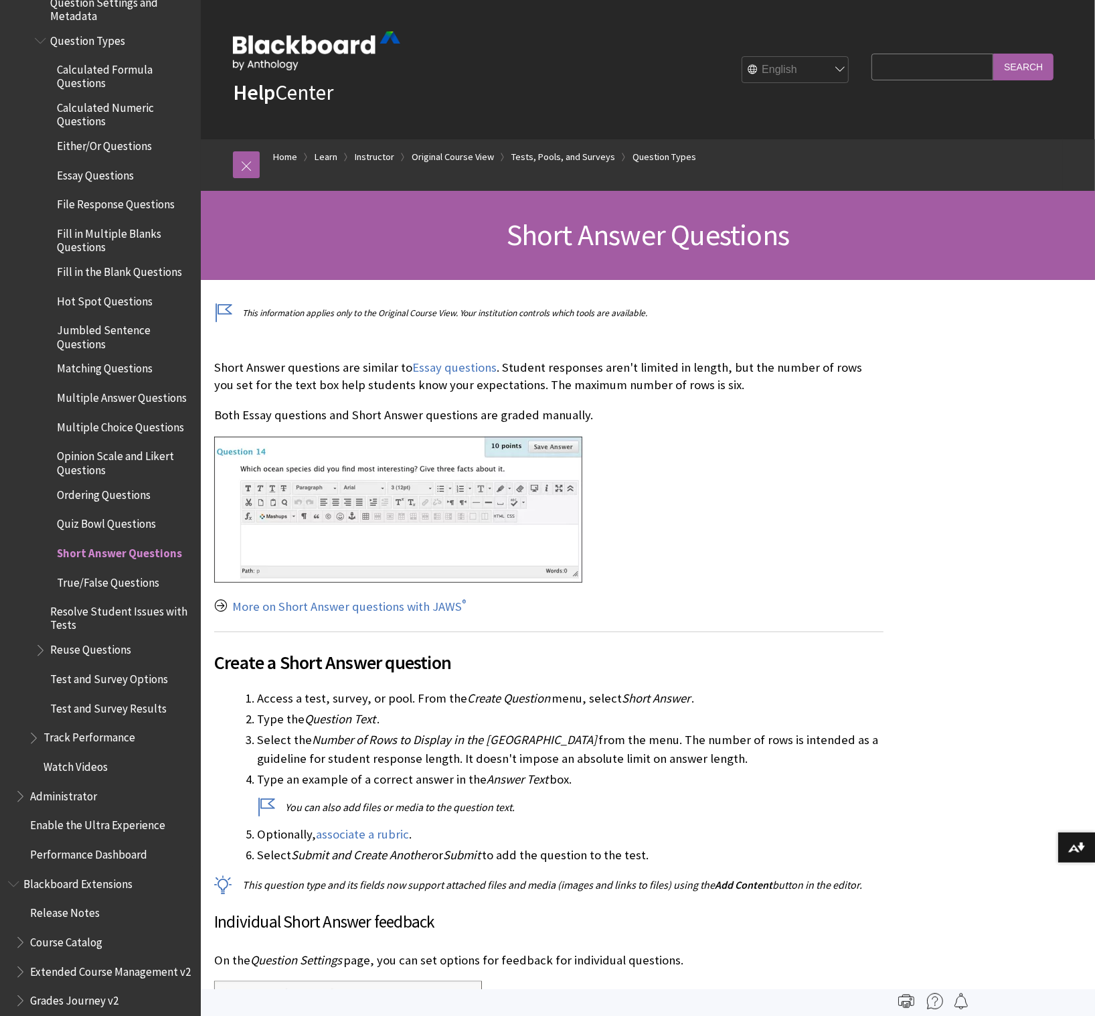
click at [87, 145] on span "Either/Or Questions" at bounding box center [104, 144] width 95 height 18
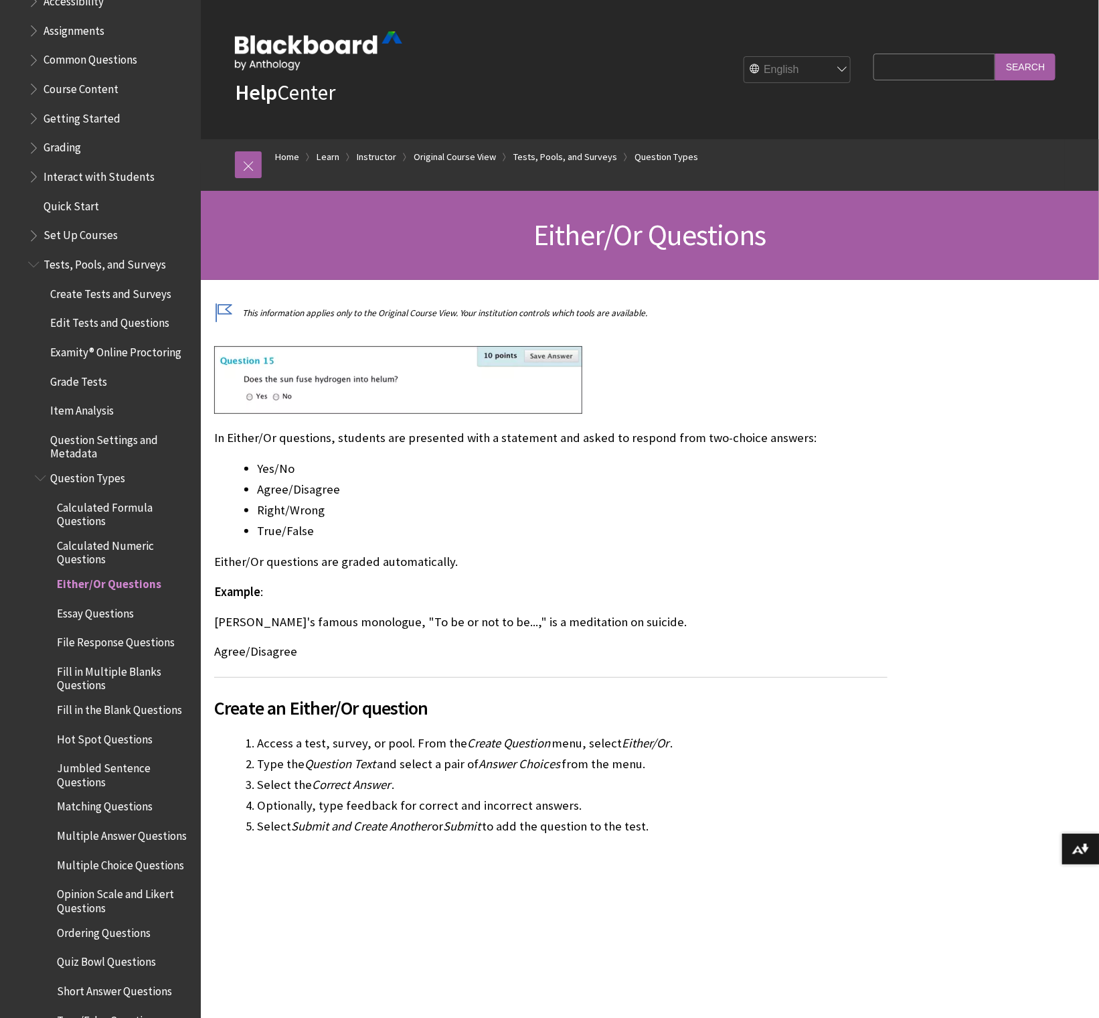
scroll to position [1712, 0]
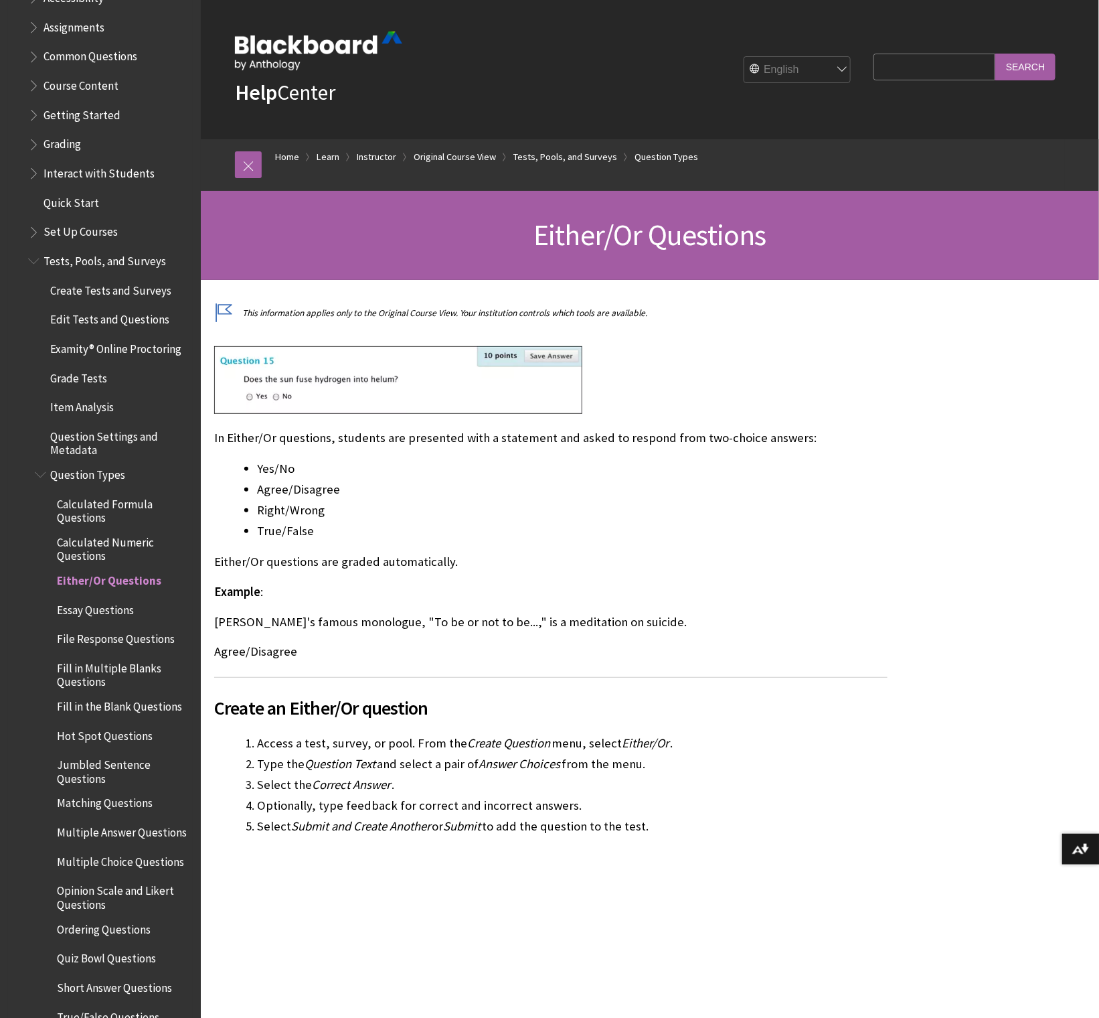
click at [40, 472] on span "Book outline for Blackboard Learn Help" at bounding box center [42, 471] width 14 height 17
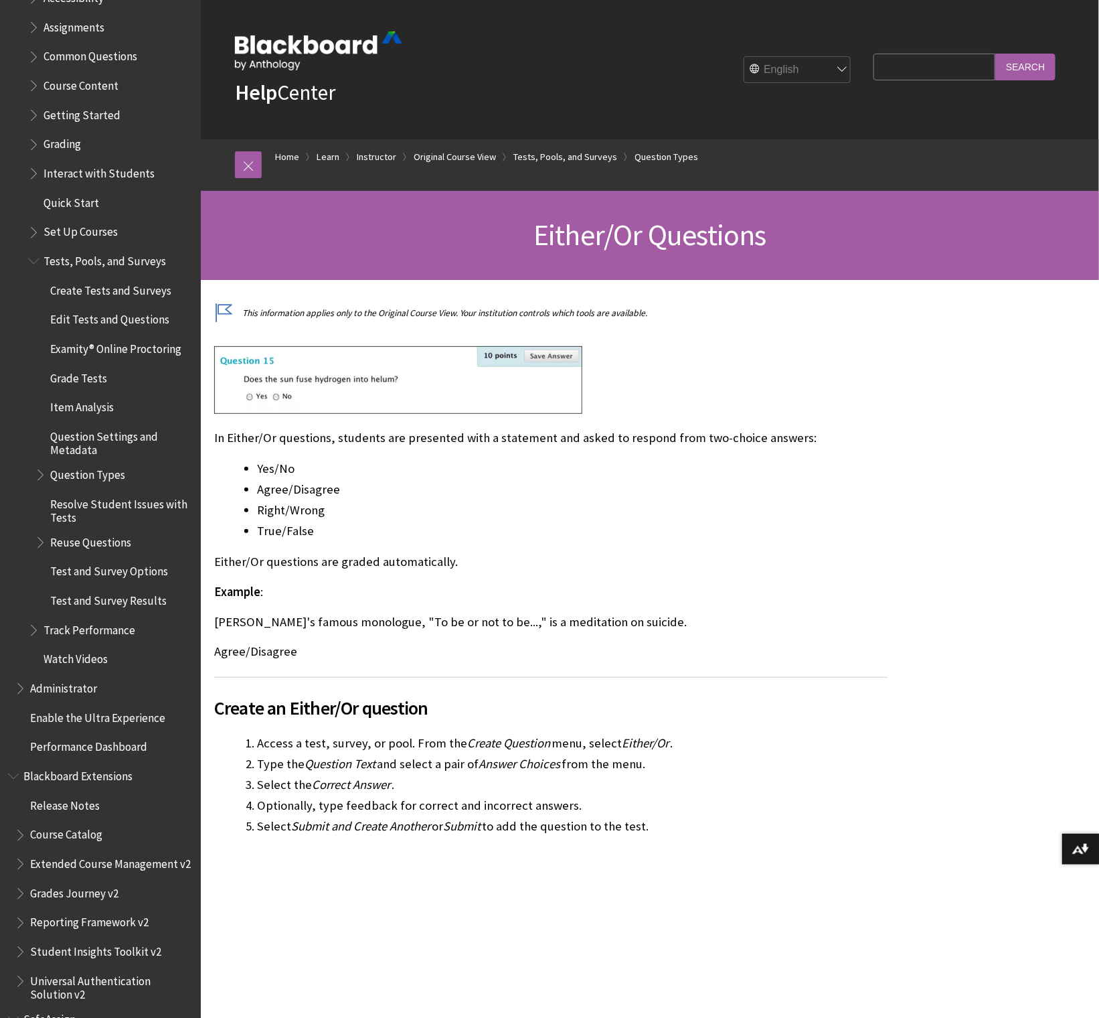
click at [84, 471] on span "Question Types" at bounding box center [87, 472] width 75 height 18
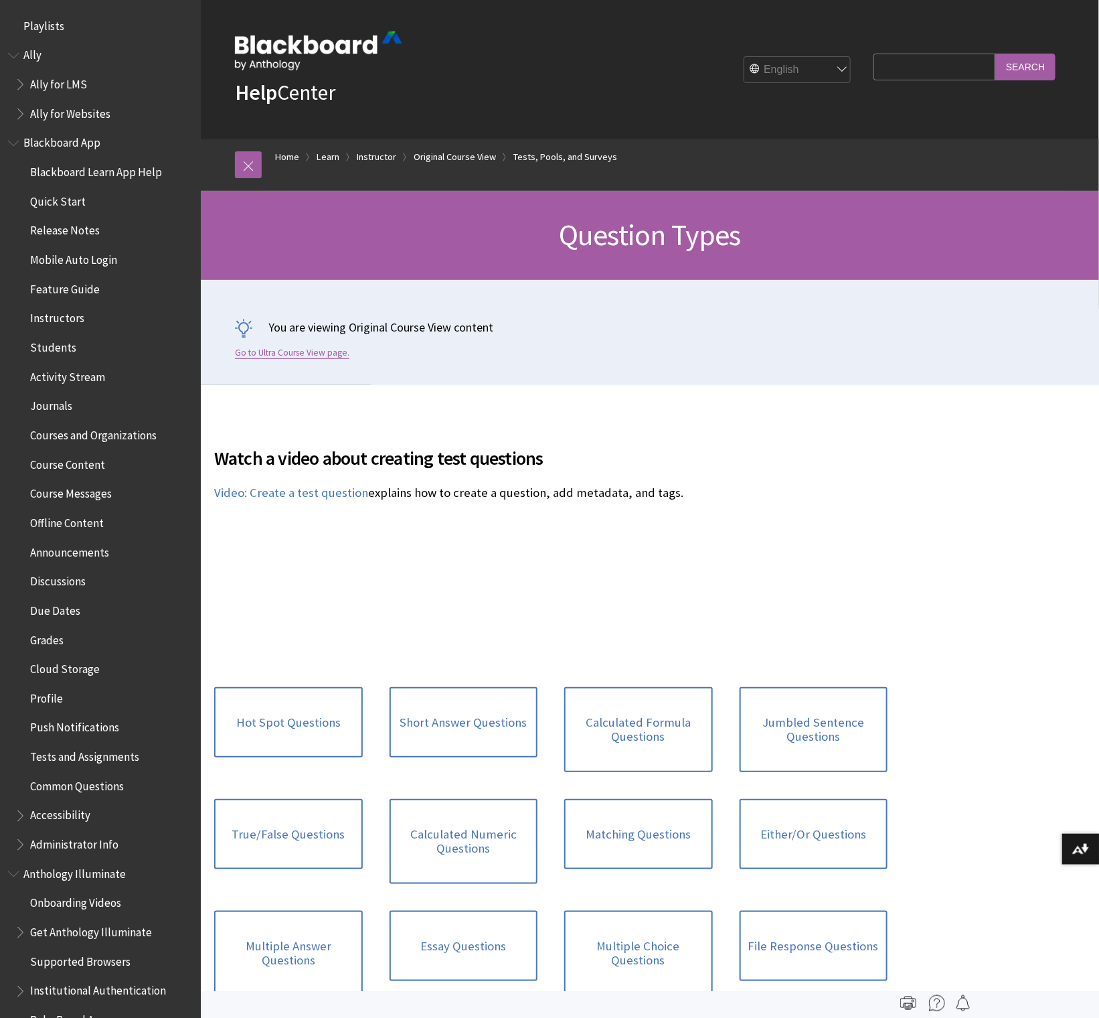
scroll to position [2155, 0]
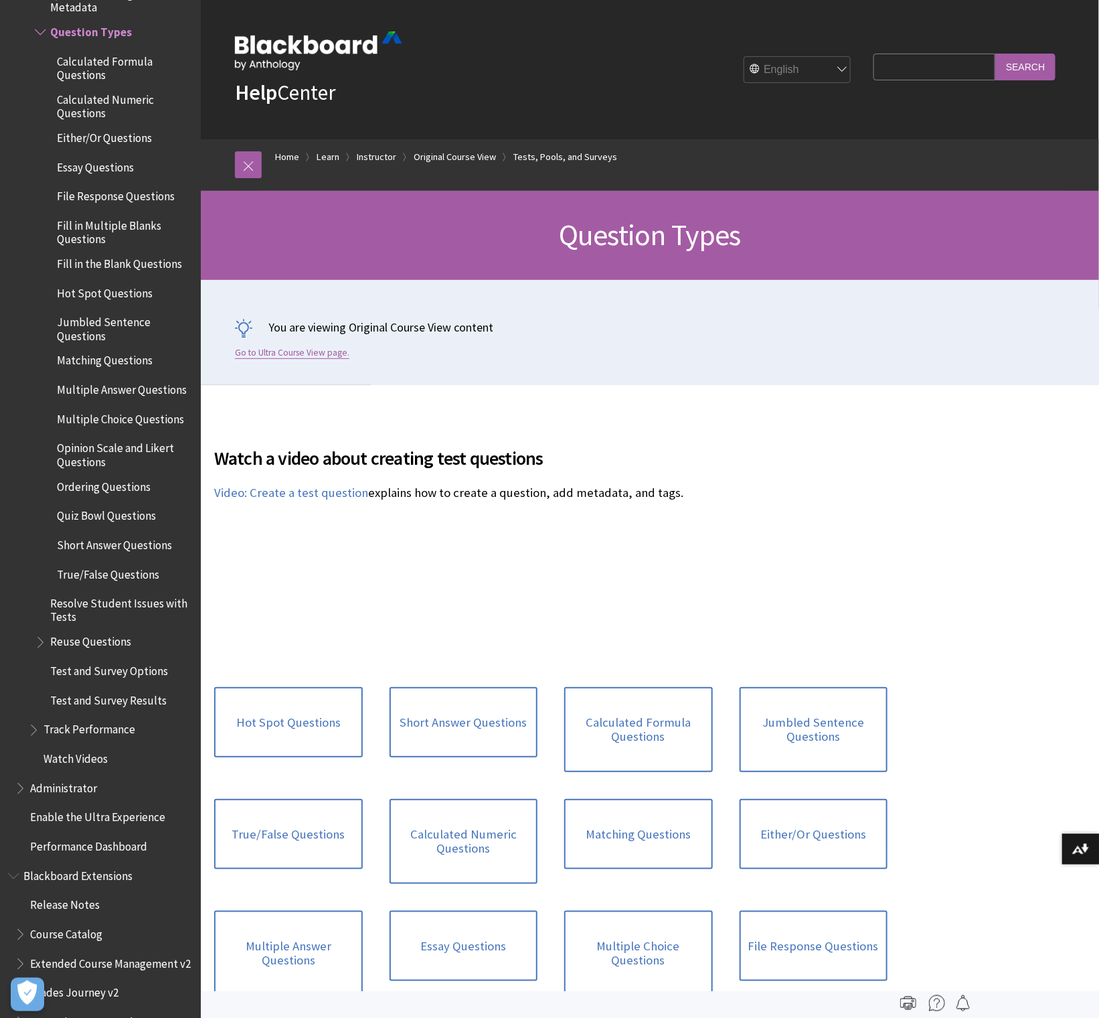
click at [316, 353] on link "Go to Ultra Course View page." at bounding box center [292, 353] width 114 height 12
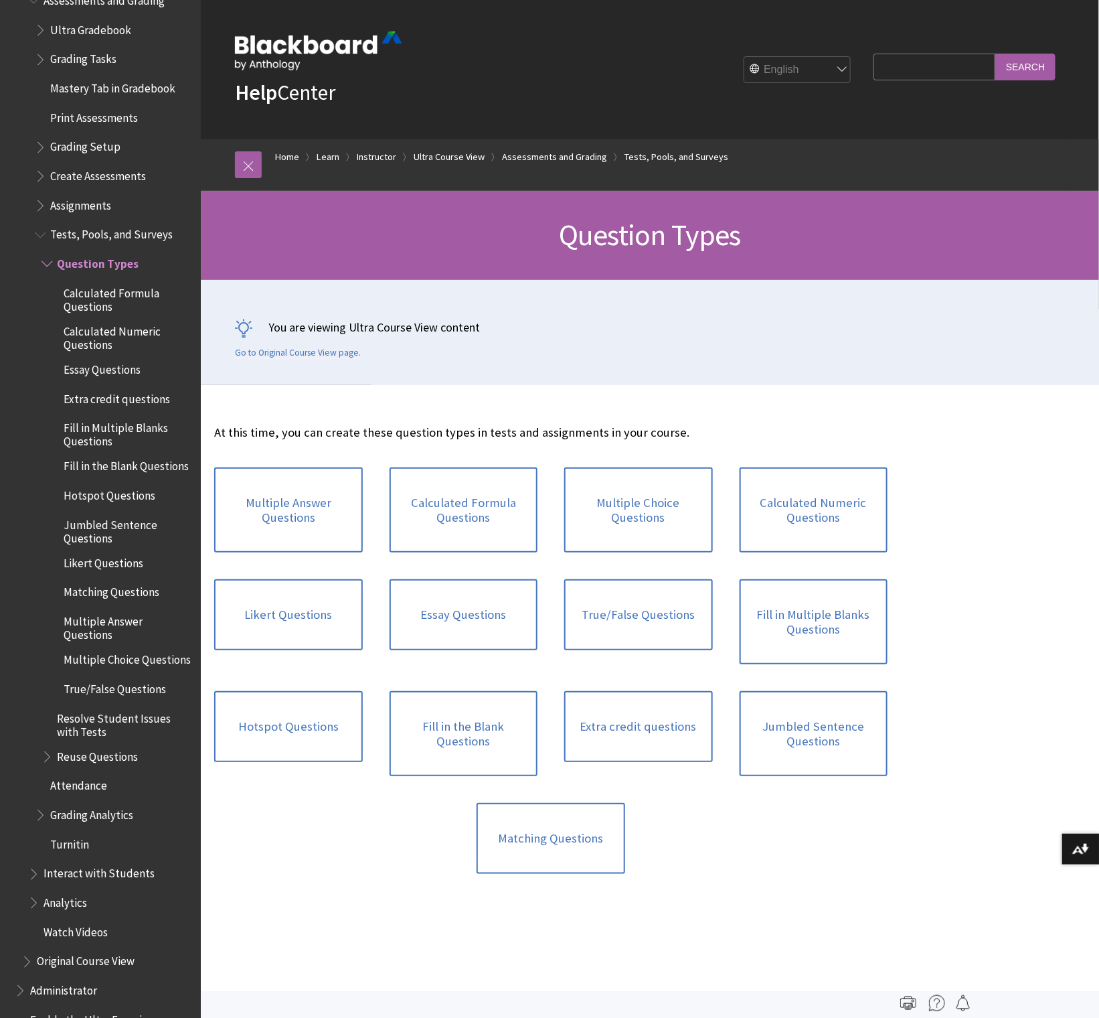
scroll to position [1920, 0]
click at [93, 230] on span "Tests, Pools, and Surveys" at bounding box center [111, 235] width 123 height 18
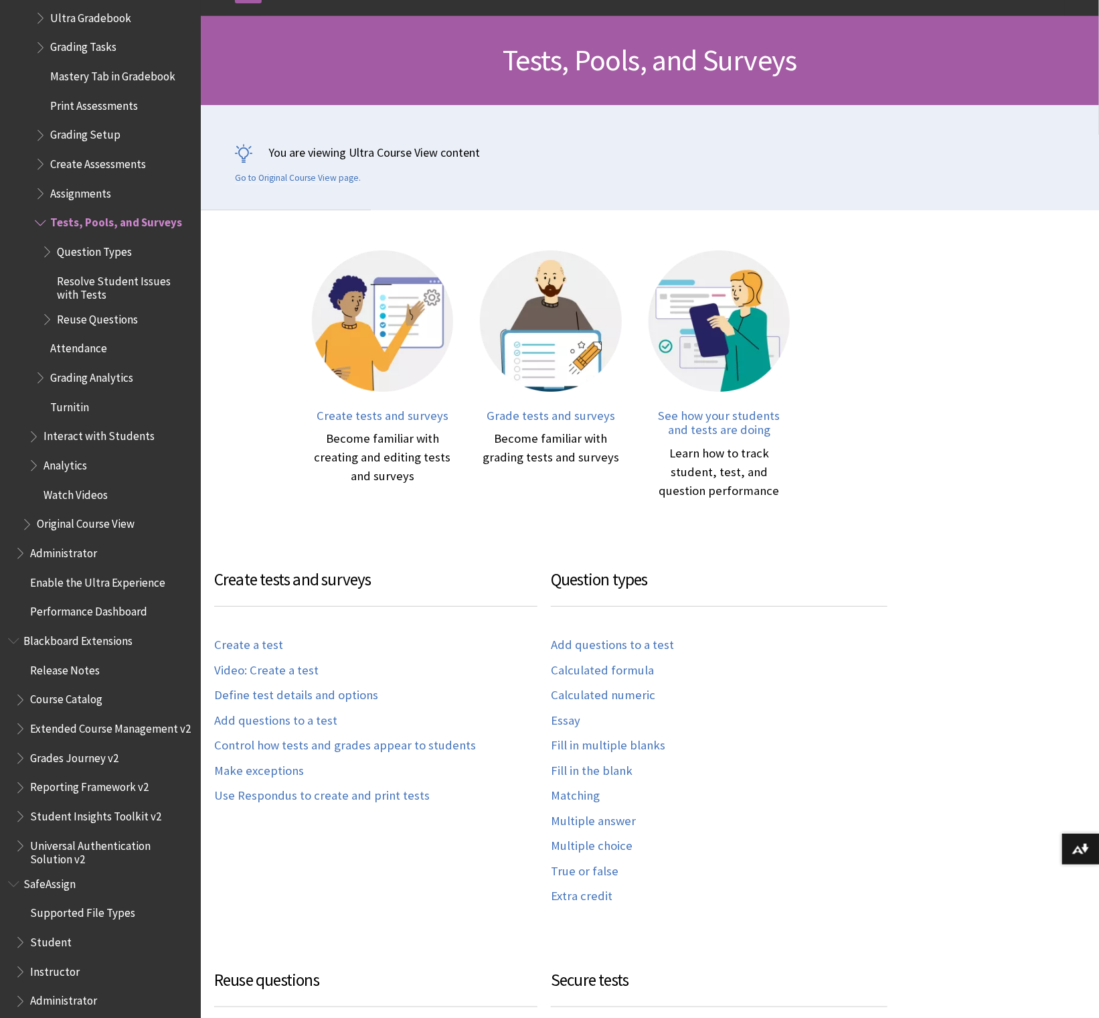
scroll to position [175, 0]
click at [328, 696] on link "Define test details and options" at bounding box center [296, 694] width 164 height 15
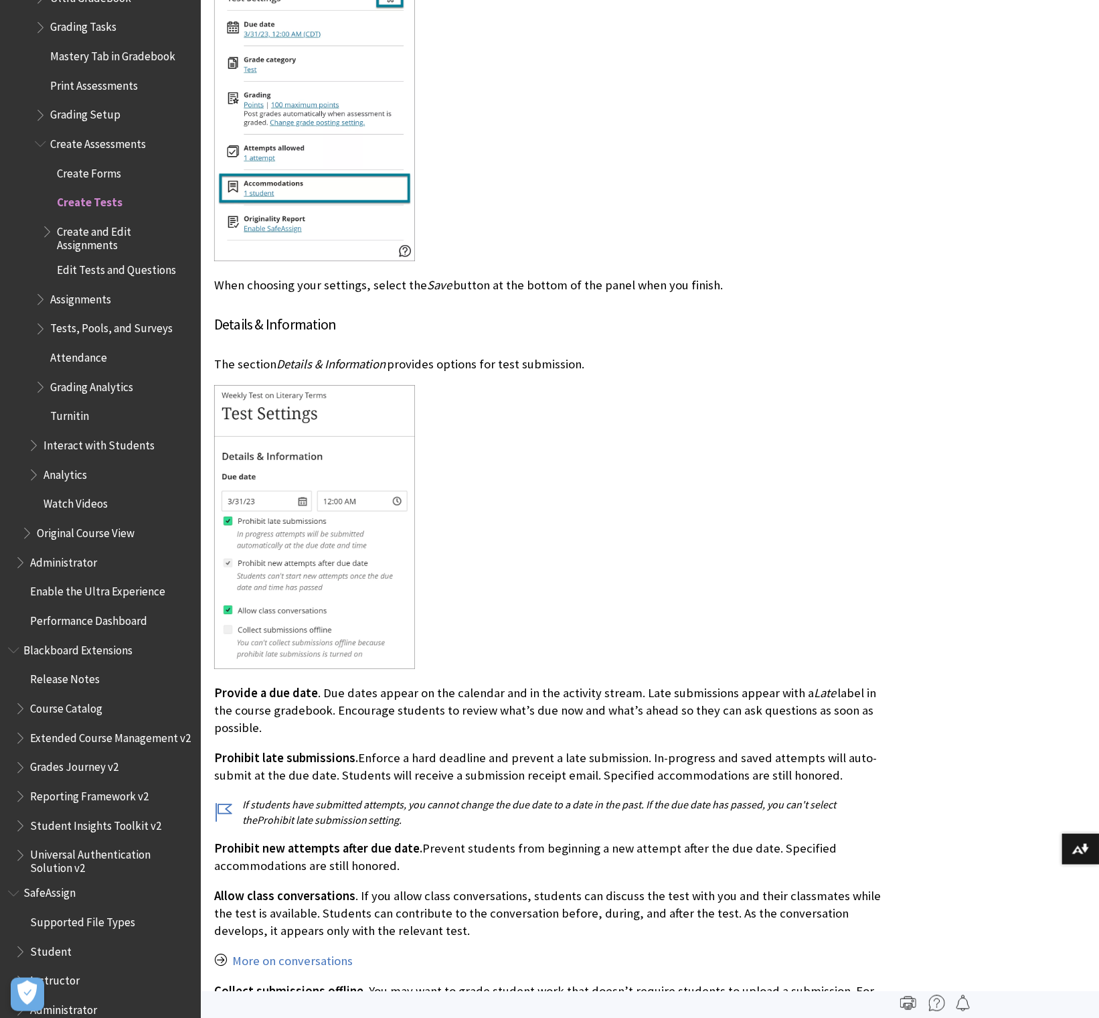
scroll to position [4142, 0]
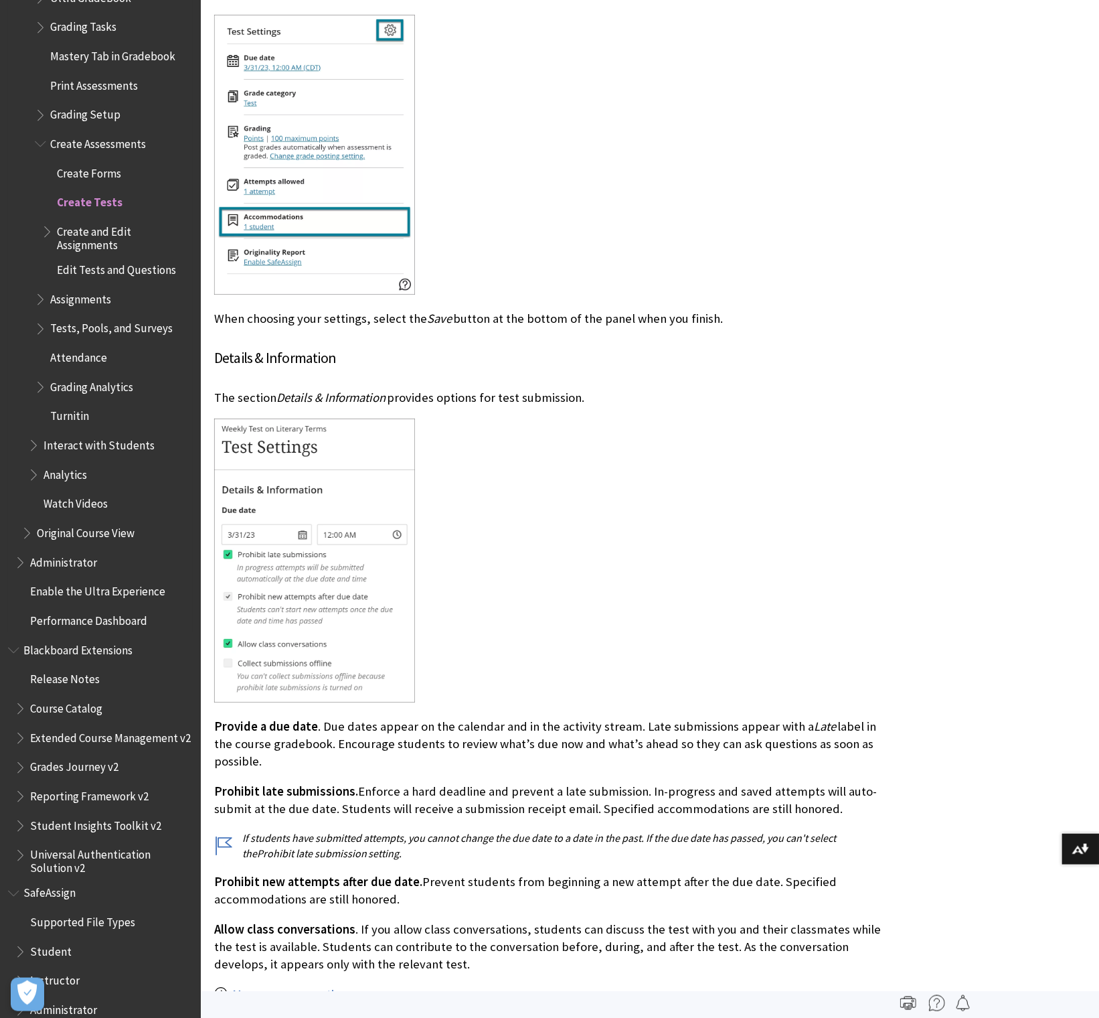
click at [40, 317] on span "Book outline for Blackboard Learn Help" at bounding box center [42, 325] width 14 height 17
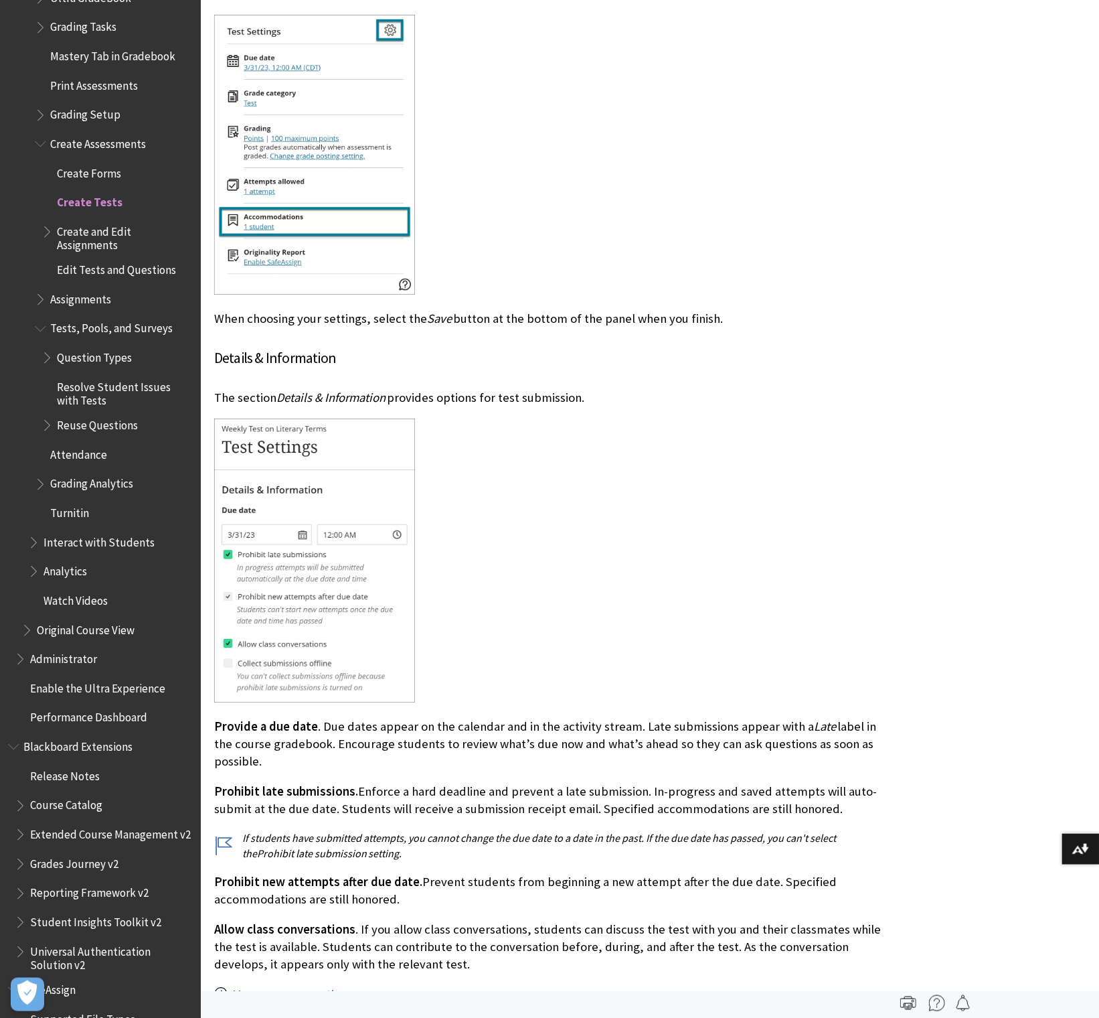
click at [48, 414] on span "Book outline for Blackboard Learn Help" at bounding box center [49, 422] width 14 height 17
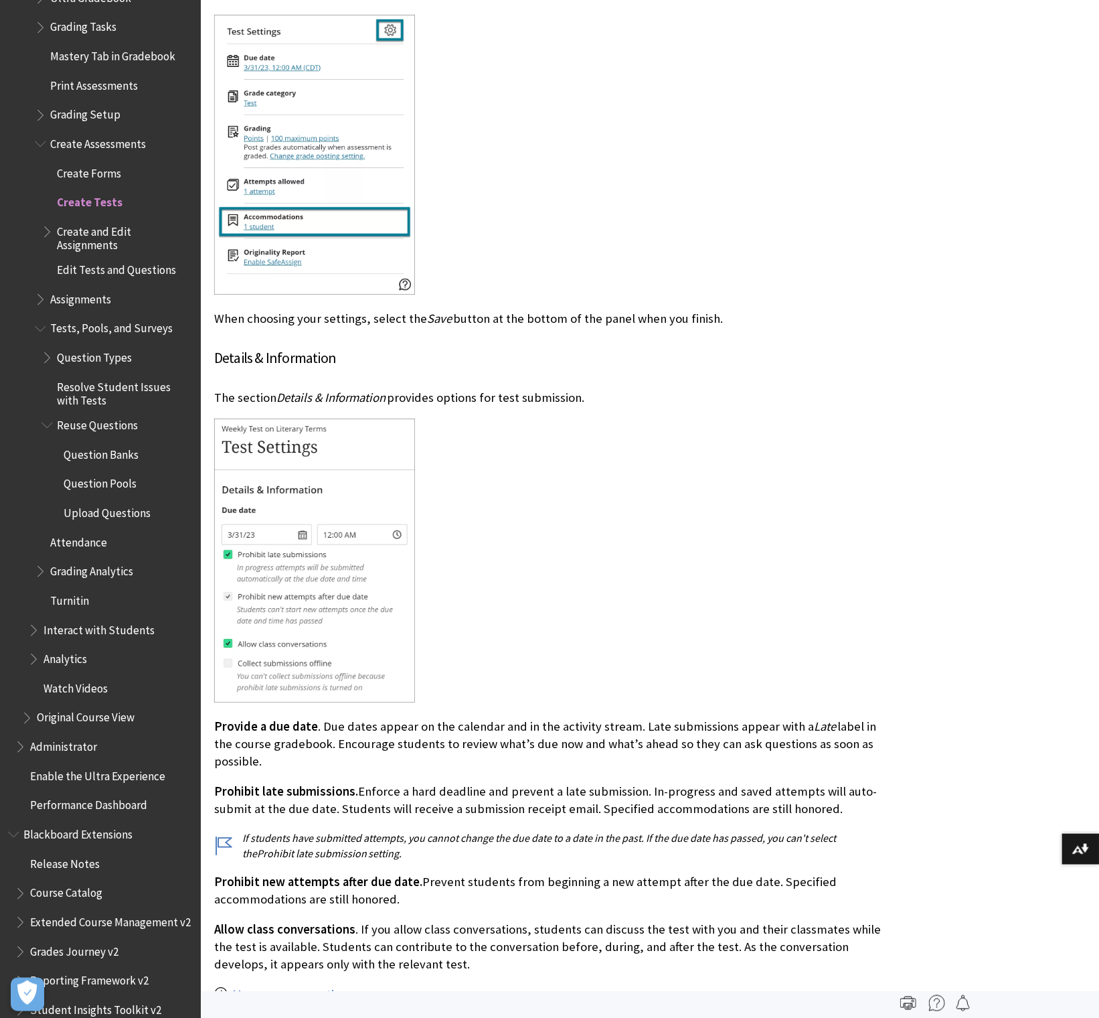
click at [114, 443] on span "Question Banks" at bounding box center [101, 452] width 75 height 18
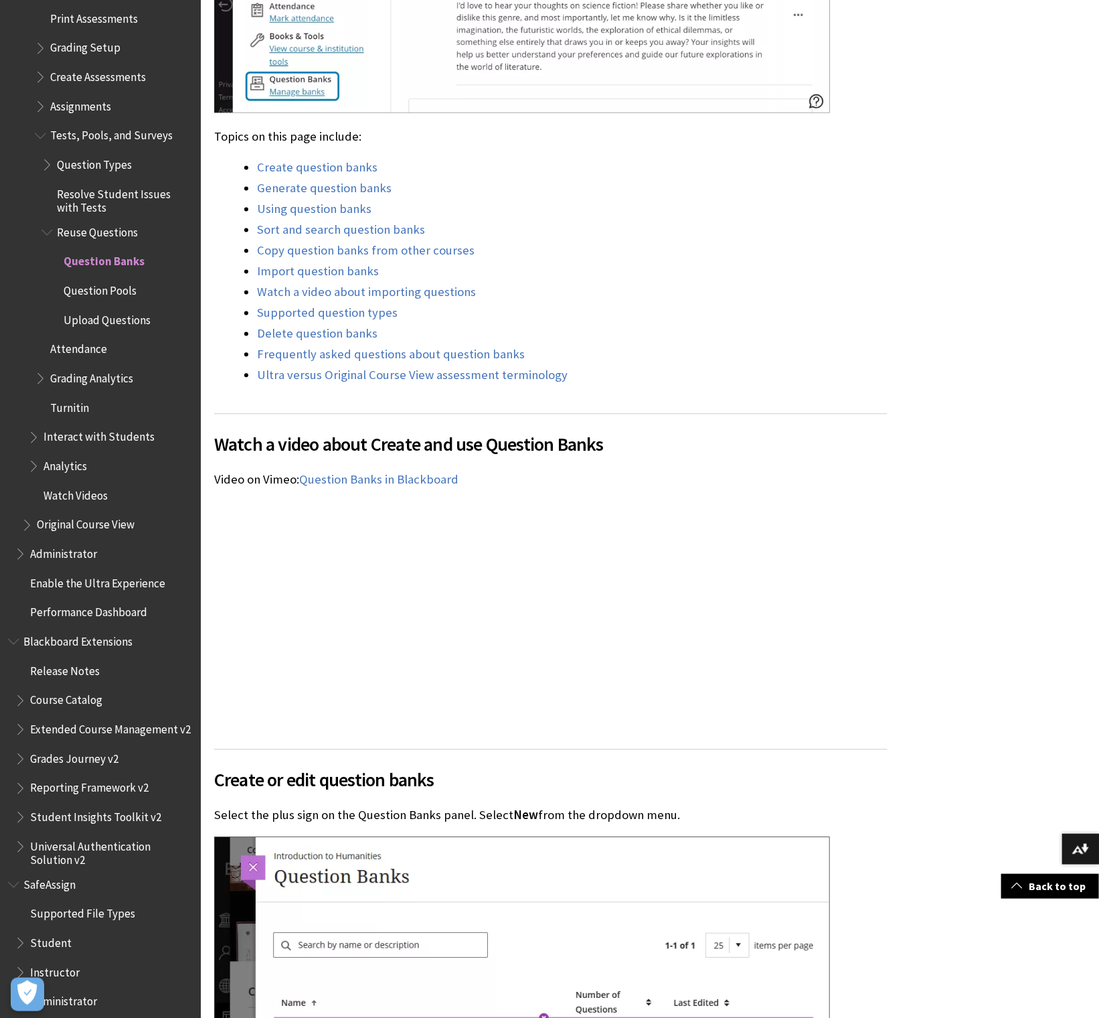
scroll to position [1040, 0]
click at [116, 279] on span "Question Pools" at bounding box center [100, 288] width 73 height 18
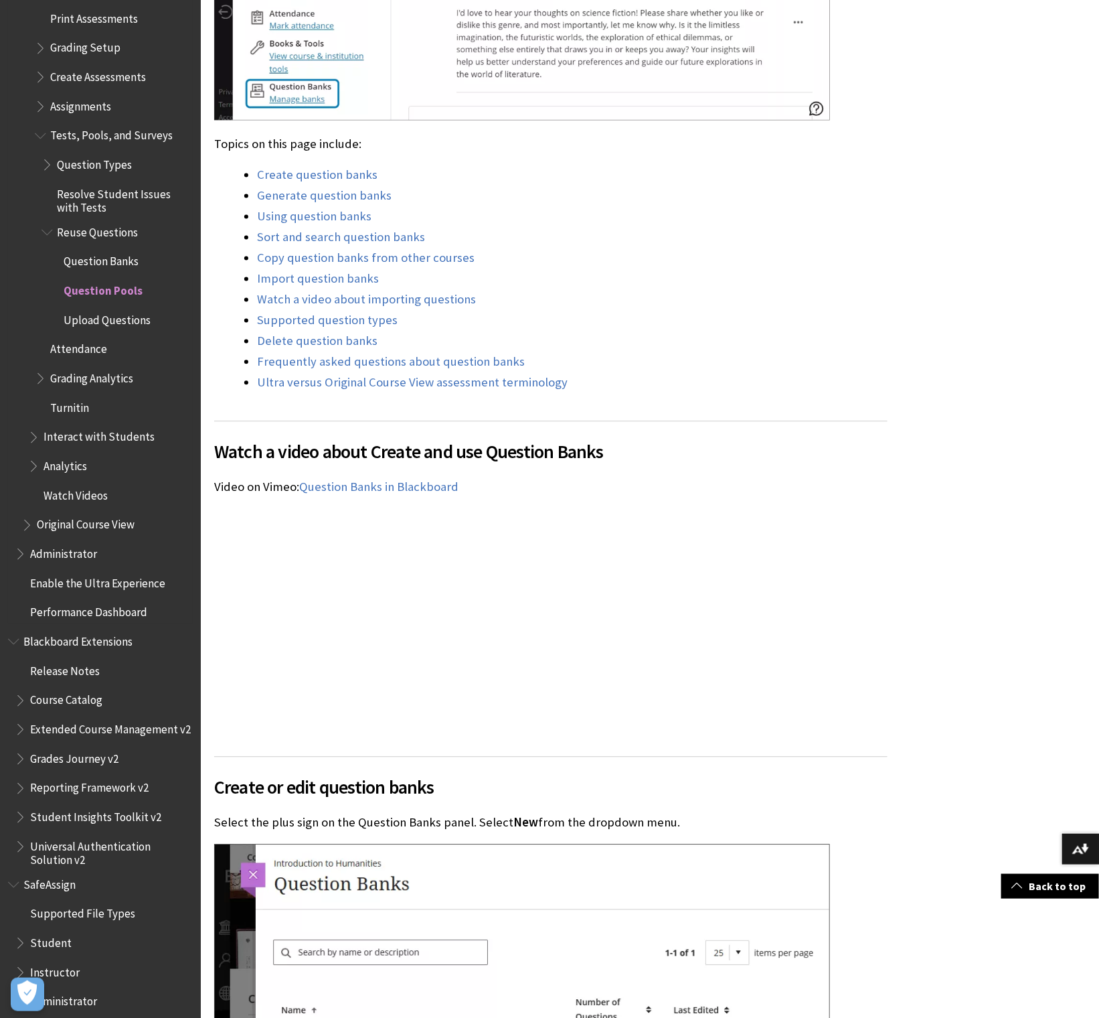
scroll to position [1029, 0]
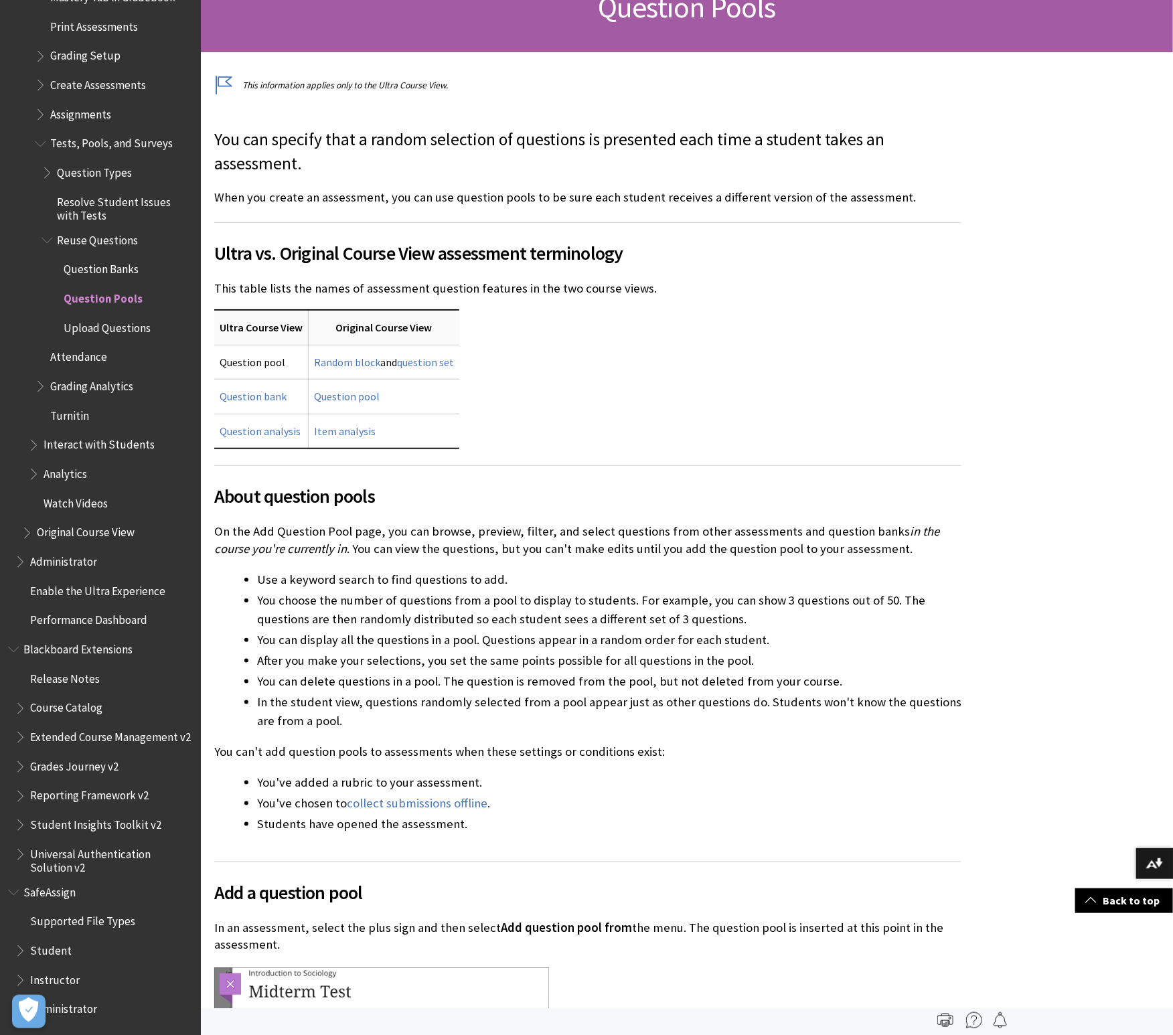
scroll to position [2004, 0]
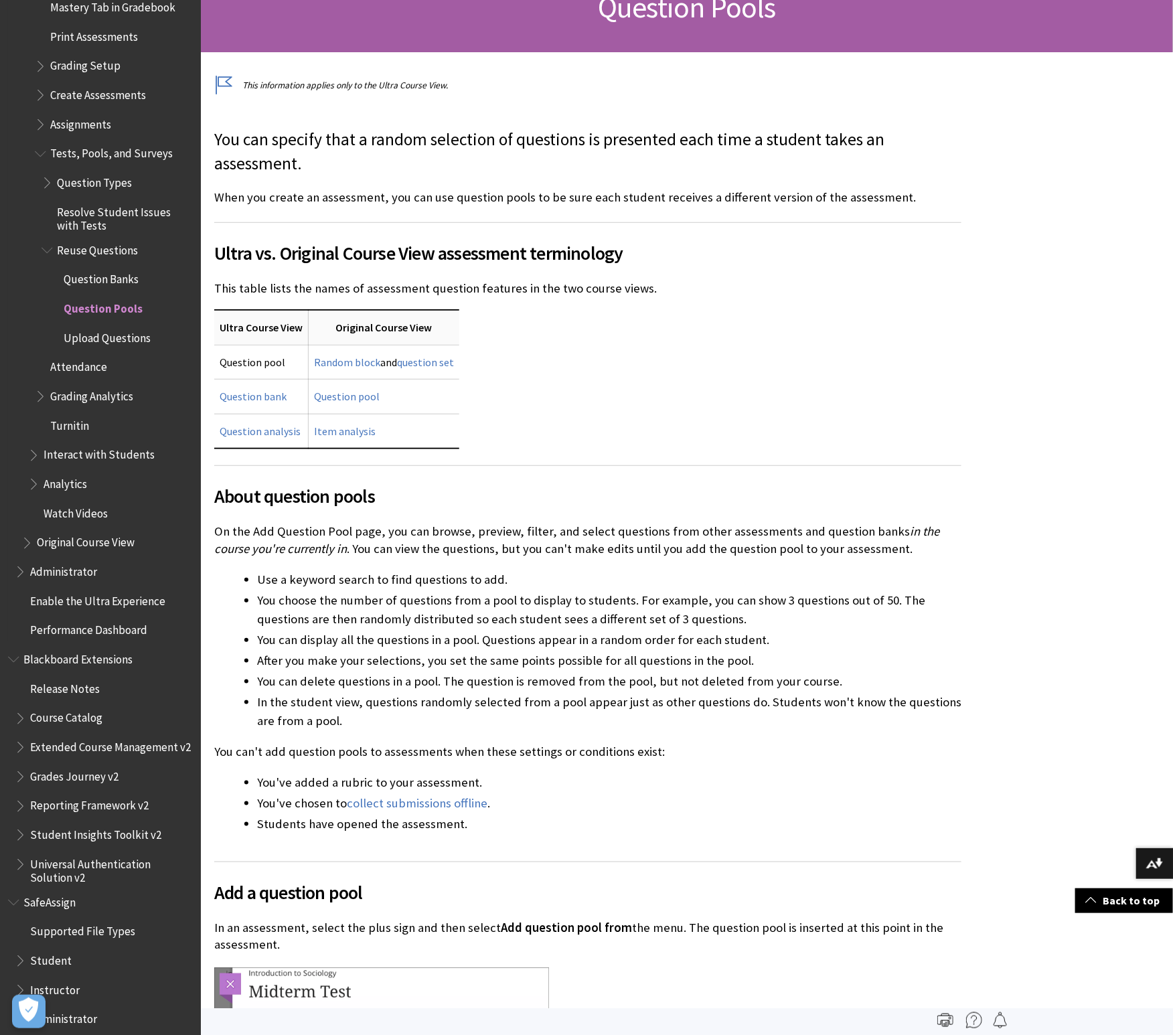
click at [86, 146] on span "Tests, Pools, and Surveys" at bounding box center [111, 152] width 123 height 18
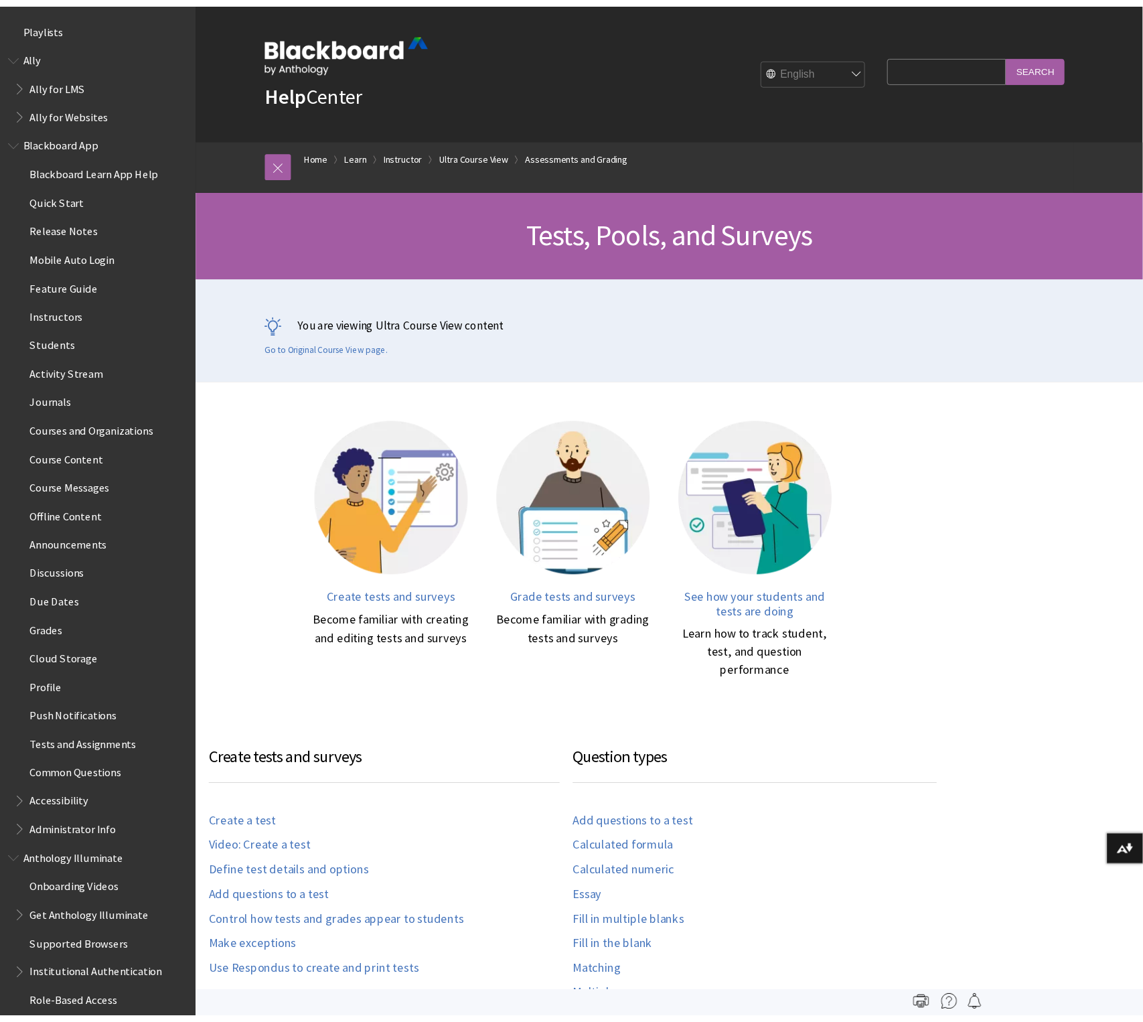
scroll to position [1917, 0]
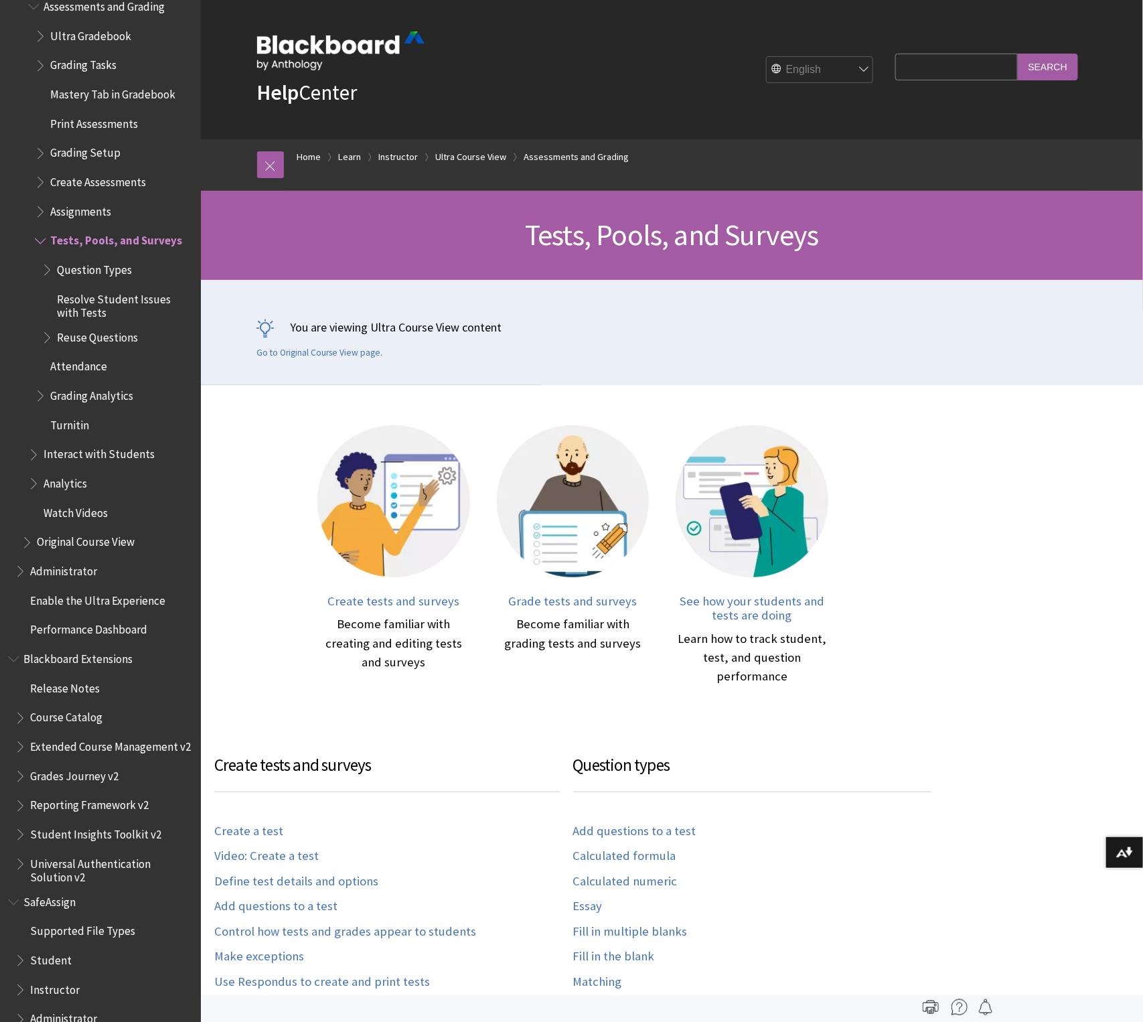
click at [927, 71] on input "Search Query" at bounding box center [956, 67] width 122 height 26
type input "calculated columns"
click at [1018, 54] on input "Search" at bounding box center [1048, 67] width 60 height 26
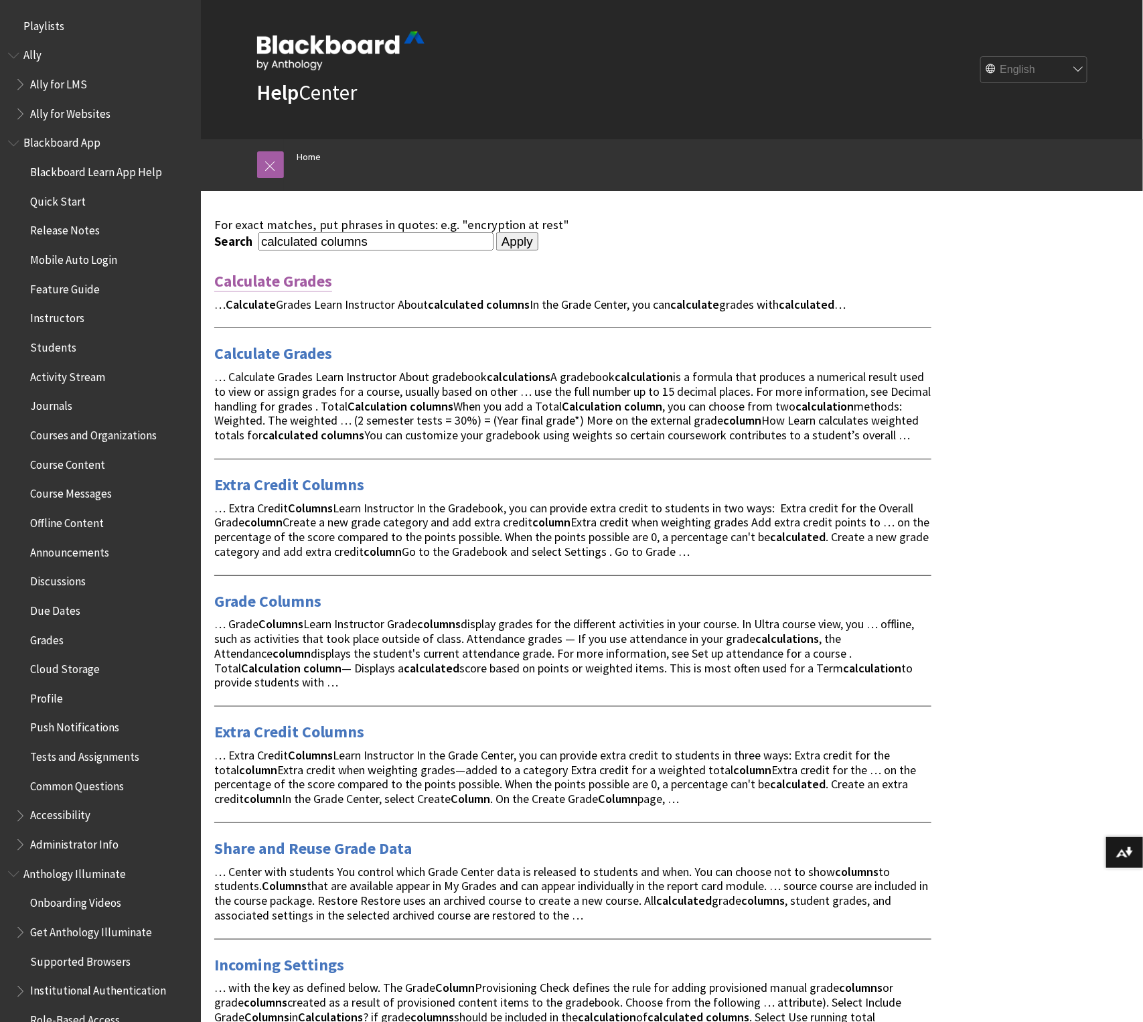
click at [289, 279] on link "Calculate Grades" at bounding box center [273, 281] width 118 height 21
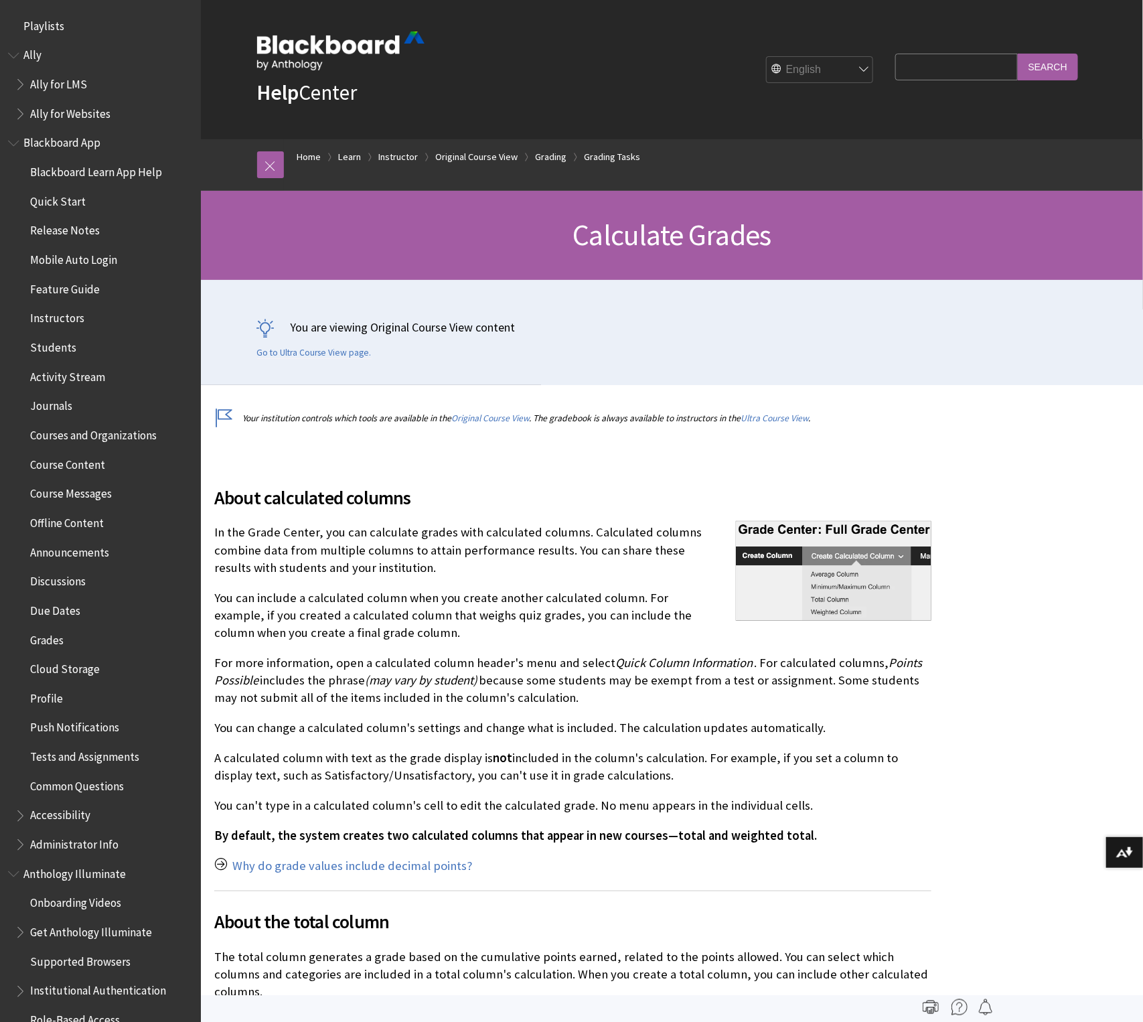
scroll to position [2086, 0]
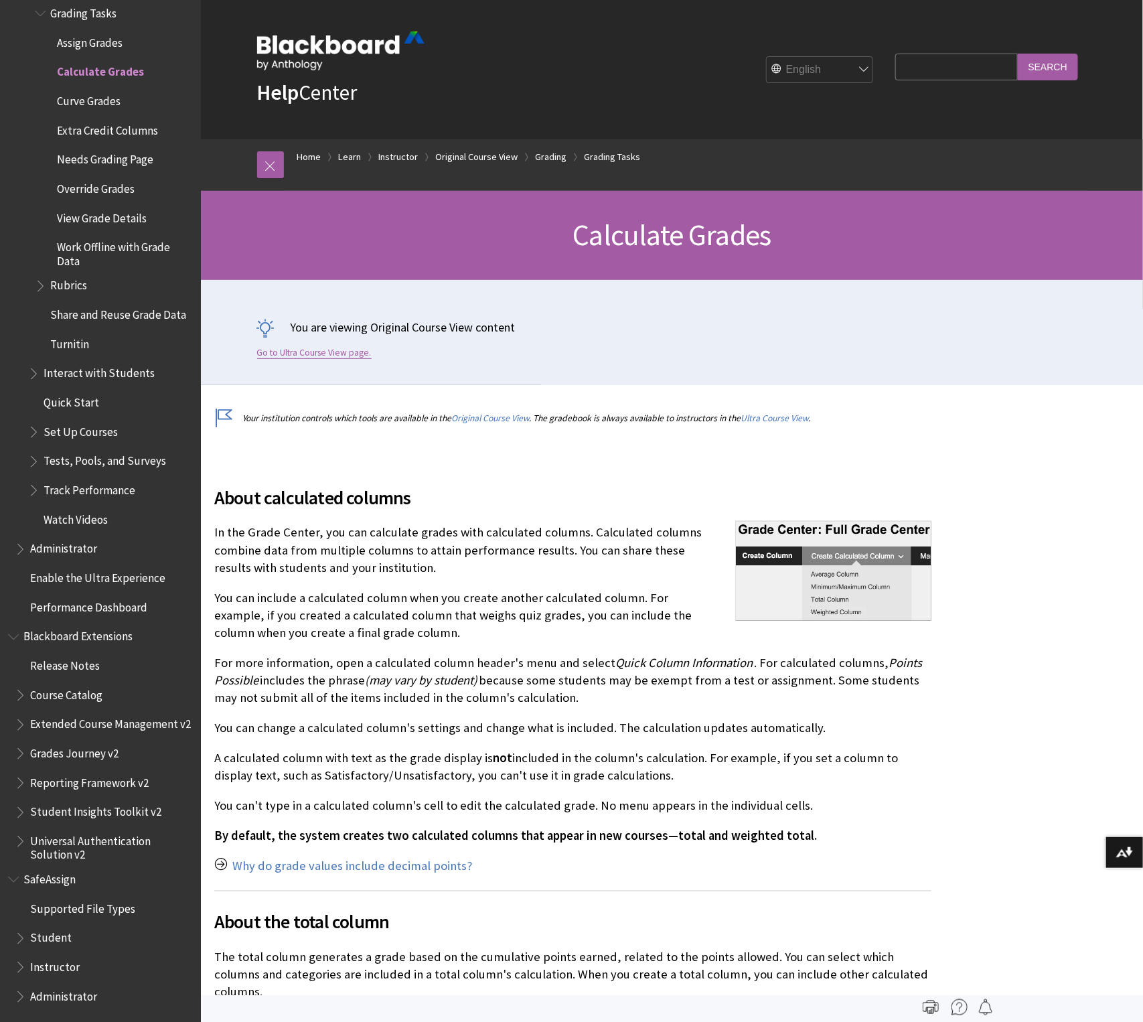
click at [323, 352] on link "Go to Ultra Course View page." at bounding box center [314, 353] width 114 height 12
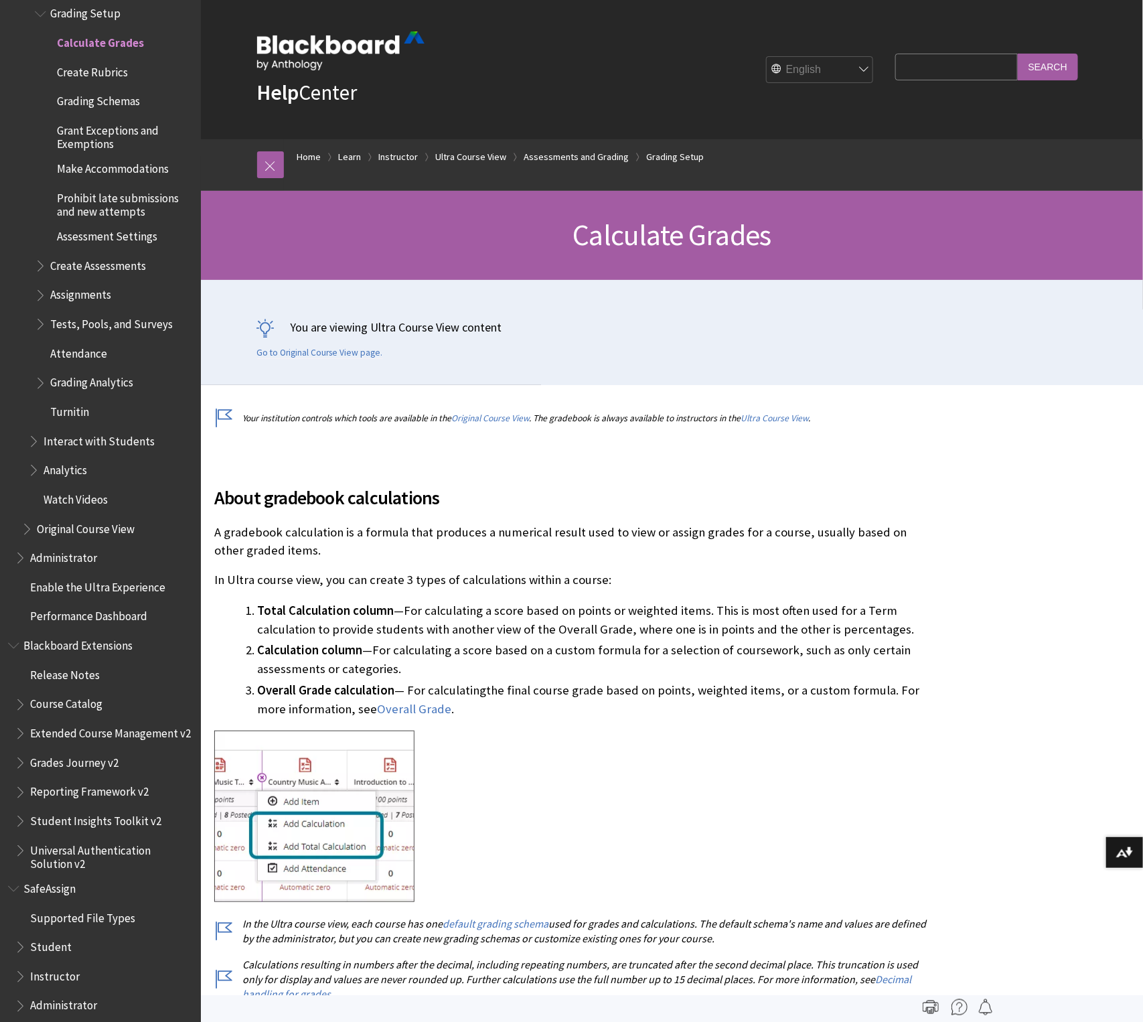
scroll to position [4, 0]
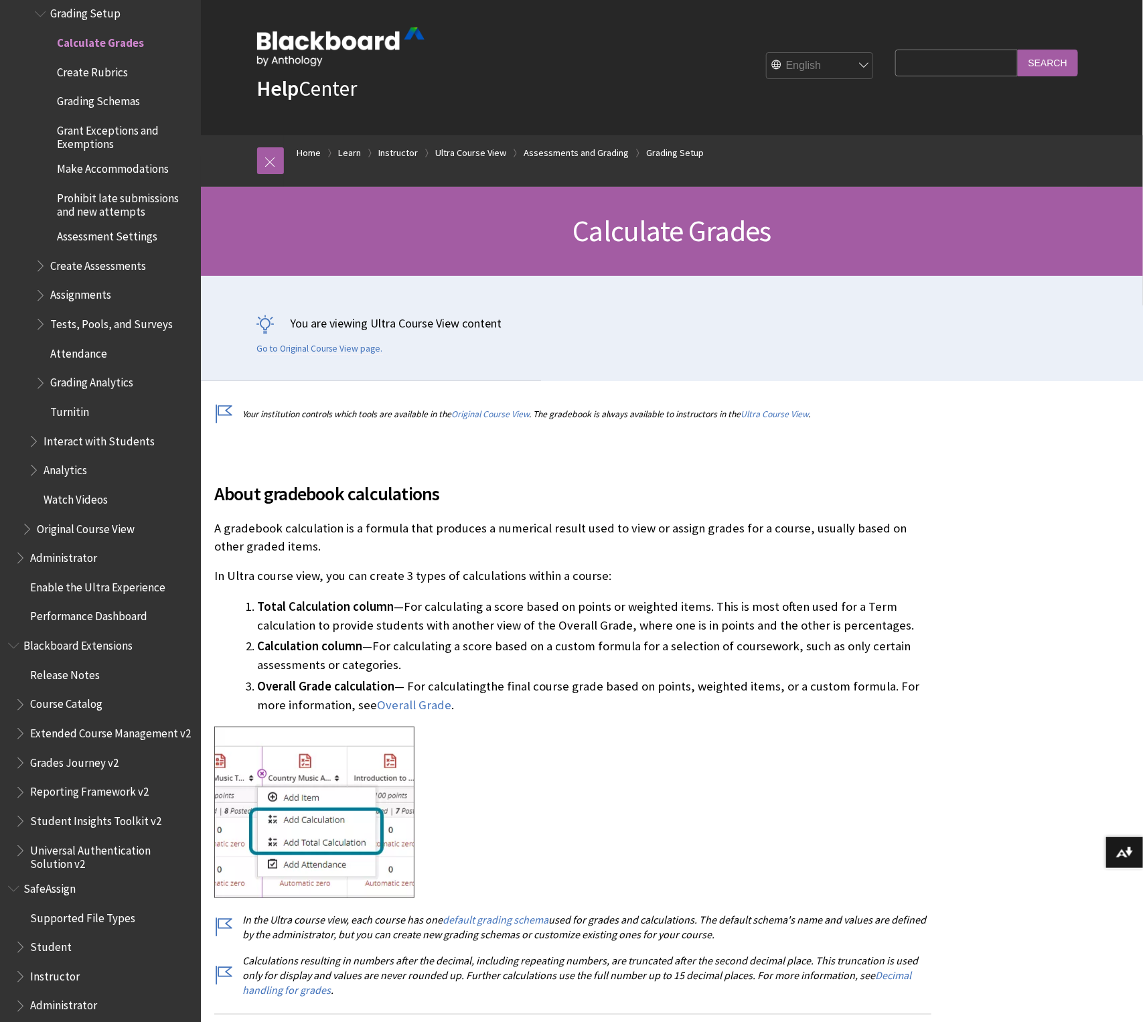
click at [945, 56] on input "Search Query" at bounding box center [956, 63] width 122 height 26
type input "exemptions"
click at [1018, 50] on input "Search" at bounding box center [1048, 63] width 60 height 26
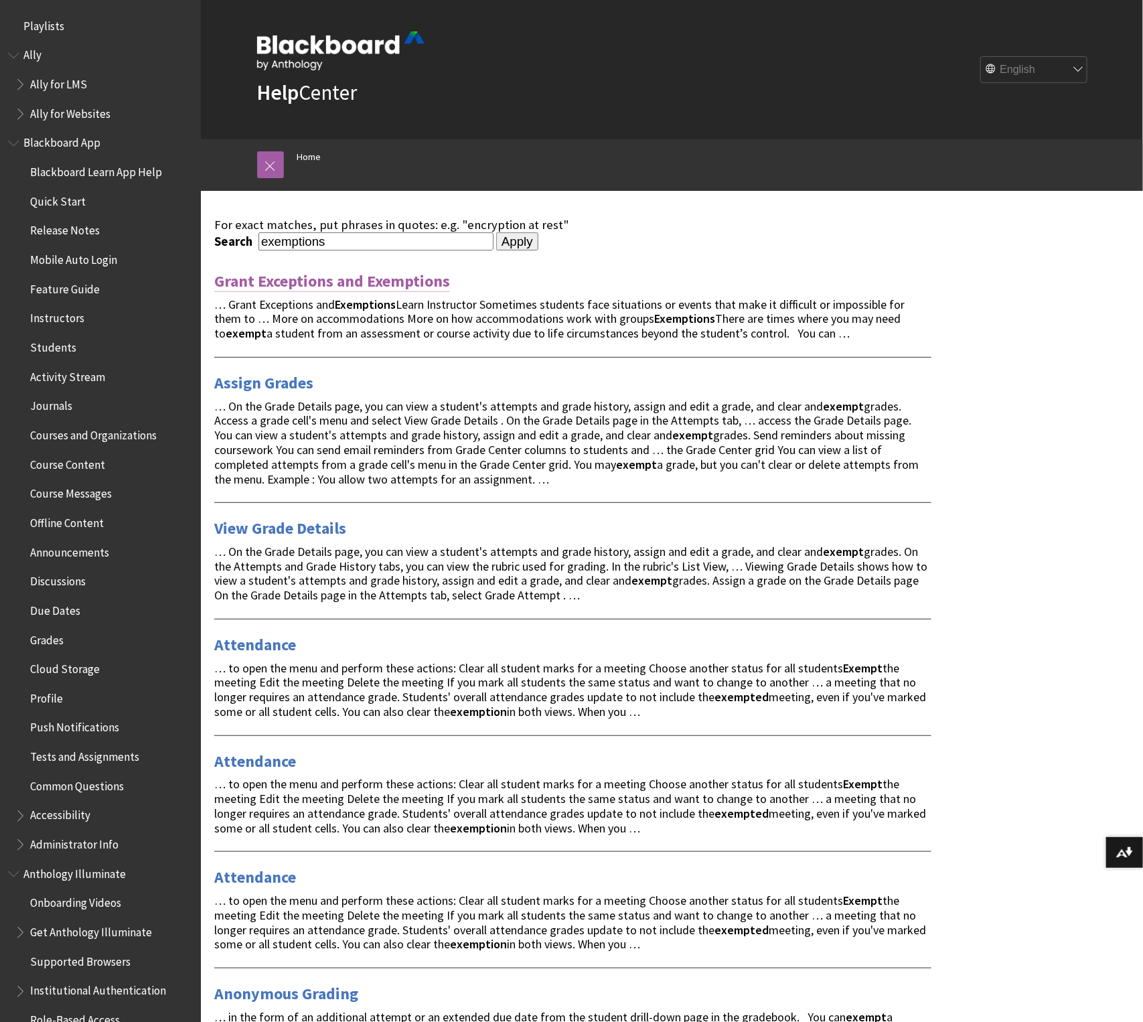
click at [408, 278] on link "Grant Exceptions and Exemptions" at bounding box center [332, 281] width 236 height 21
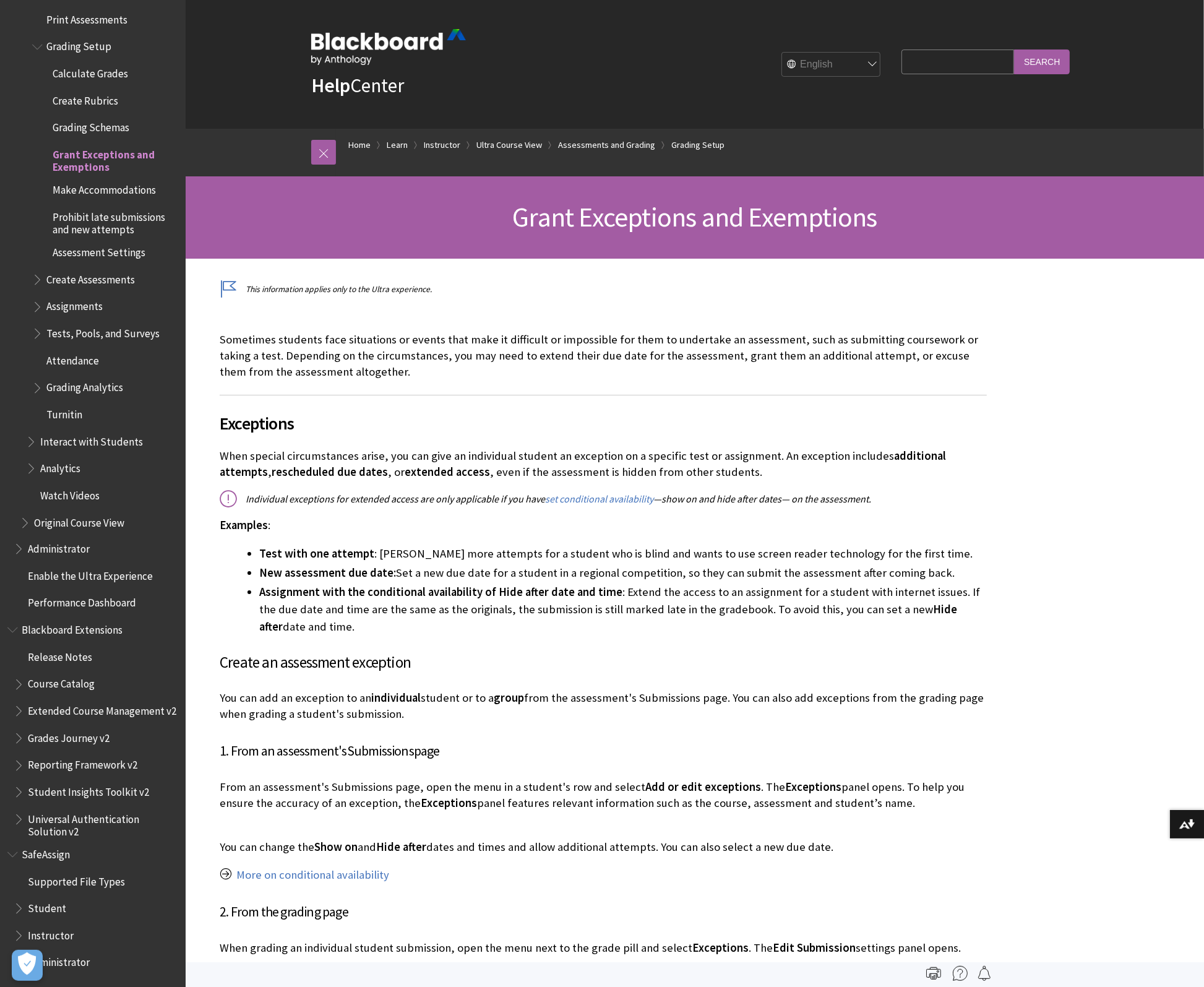
scroll to position [1858, 0]
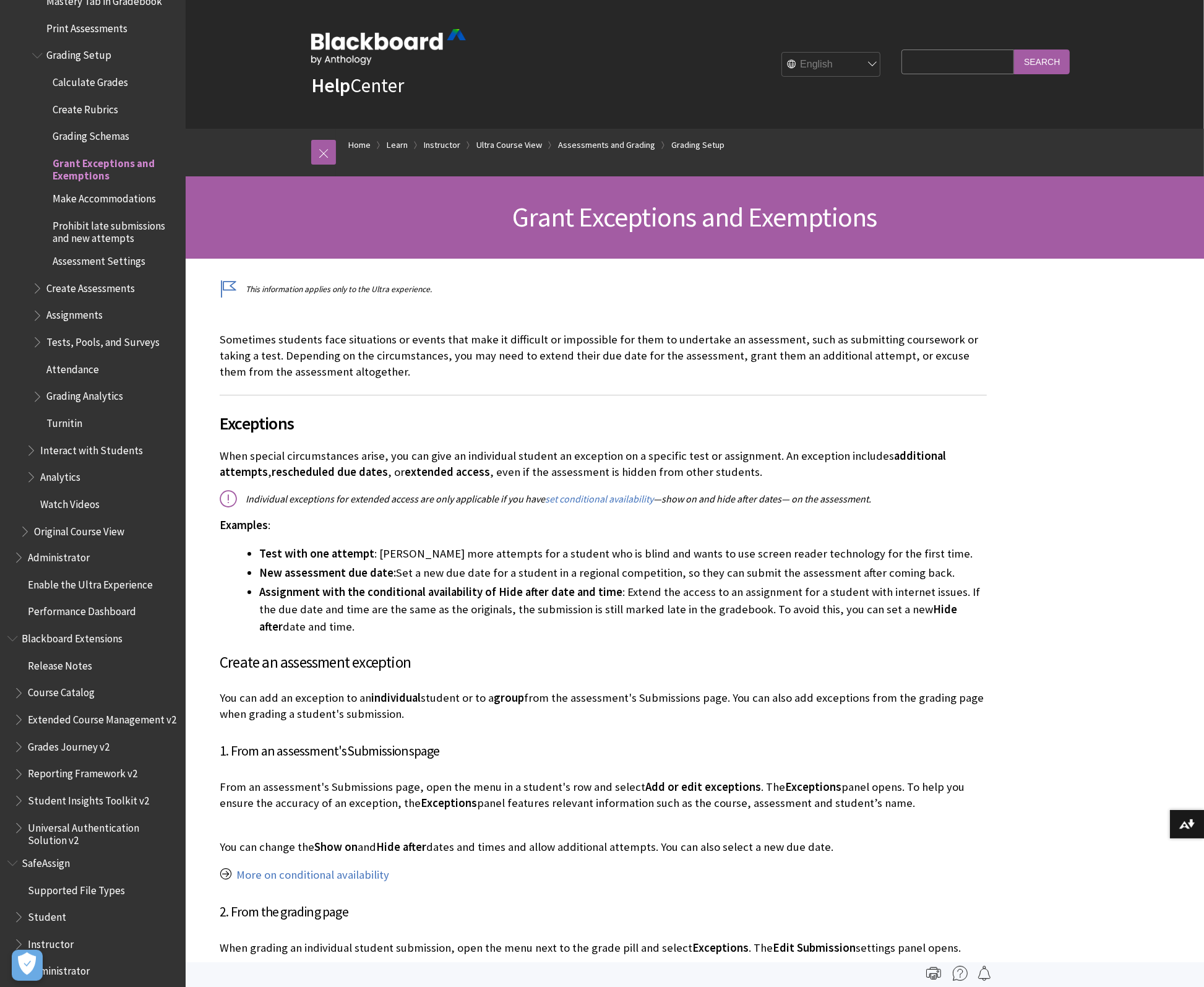
click at [967, 51] on input "Search Query" at bounding box center [958, 62] width 113 height 24
type input "rubric"
click at [1014, 50] on input "Search" at bounding box center [1041, 62] width 55 height 24
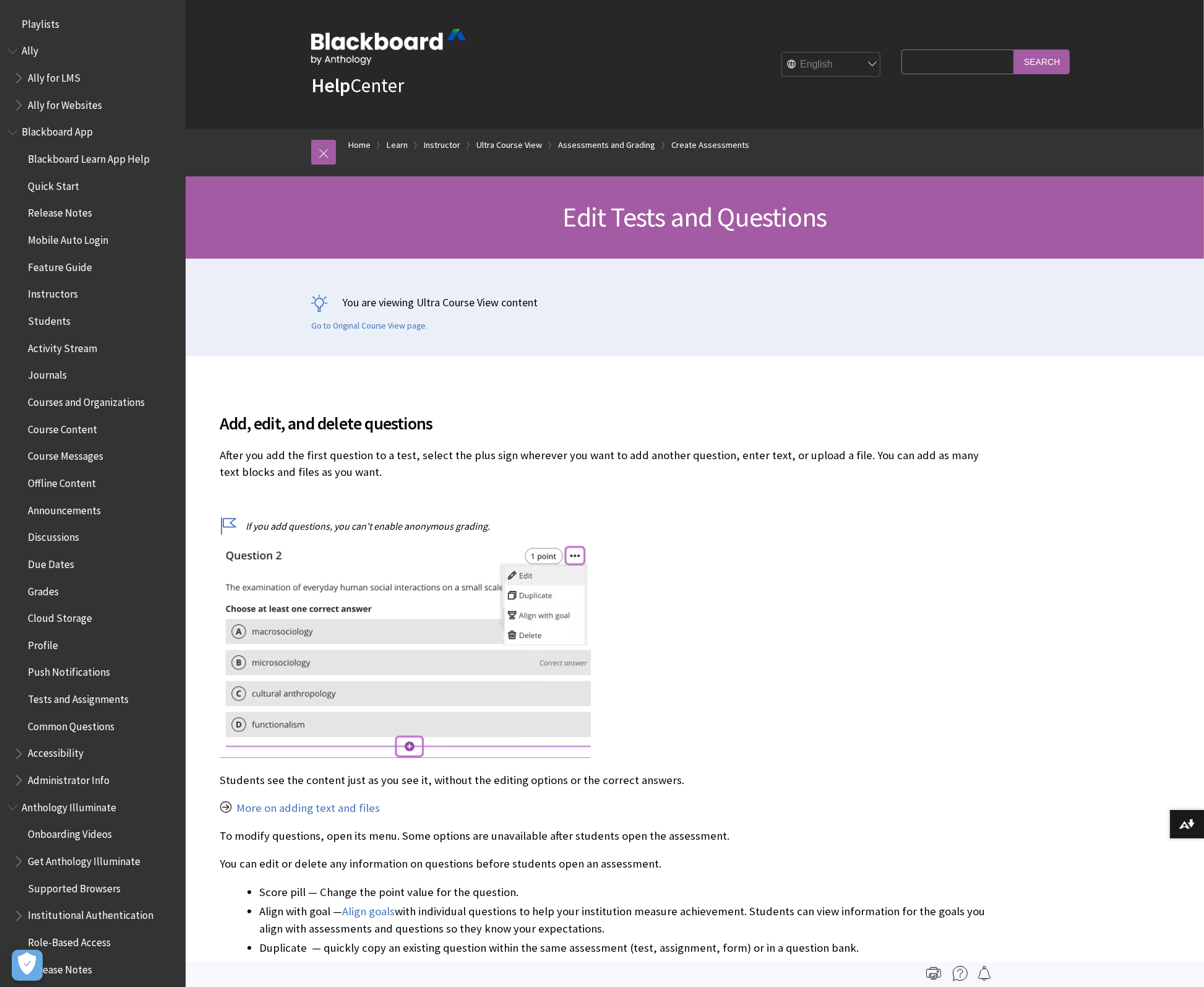
scroll to position [1749, 0]
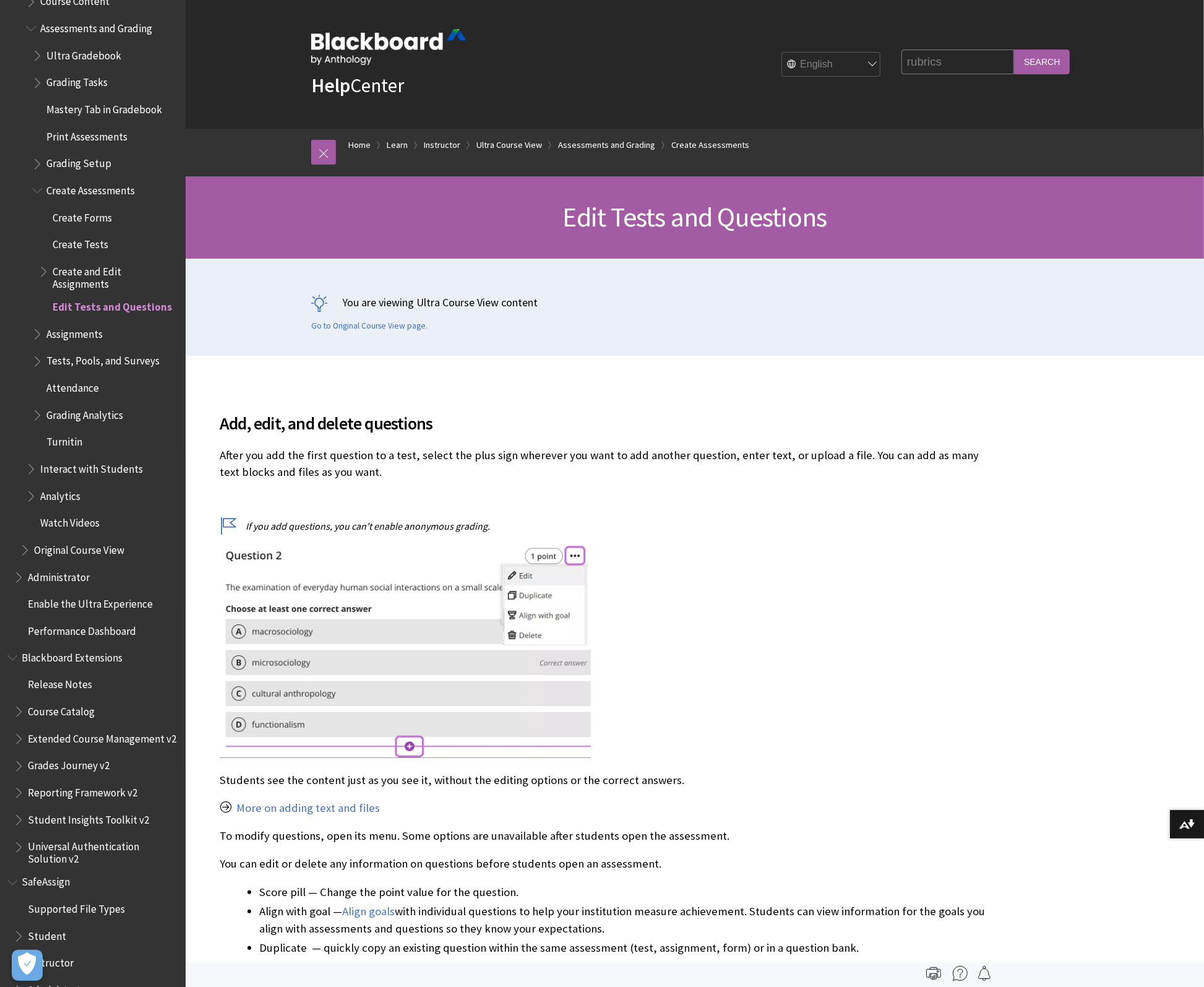
type input "rubrics"
click at [1014, 50] on input "Search" at bounding box center [1041, 62] width 55 height 24
click at [1045, 63] on input "Search" at bounding box center [1041, 62] width 55 height 24
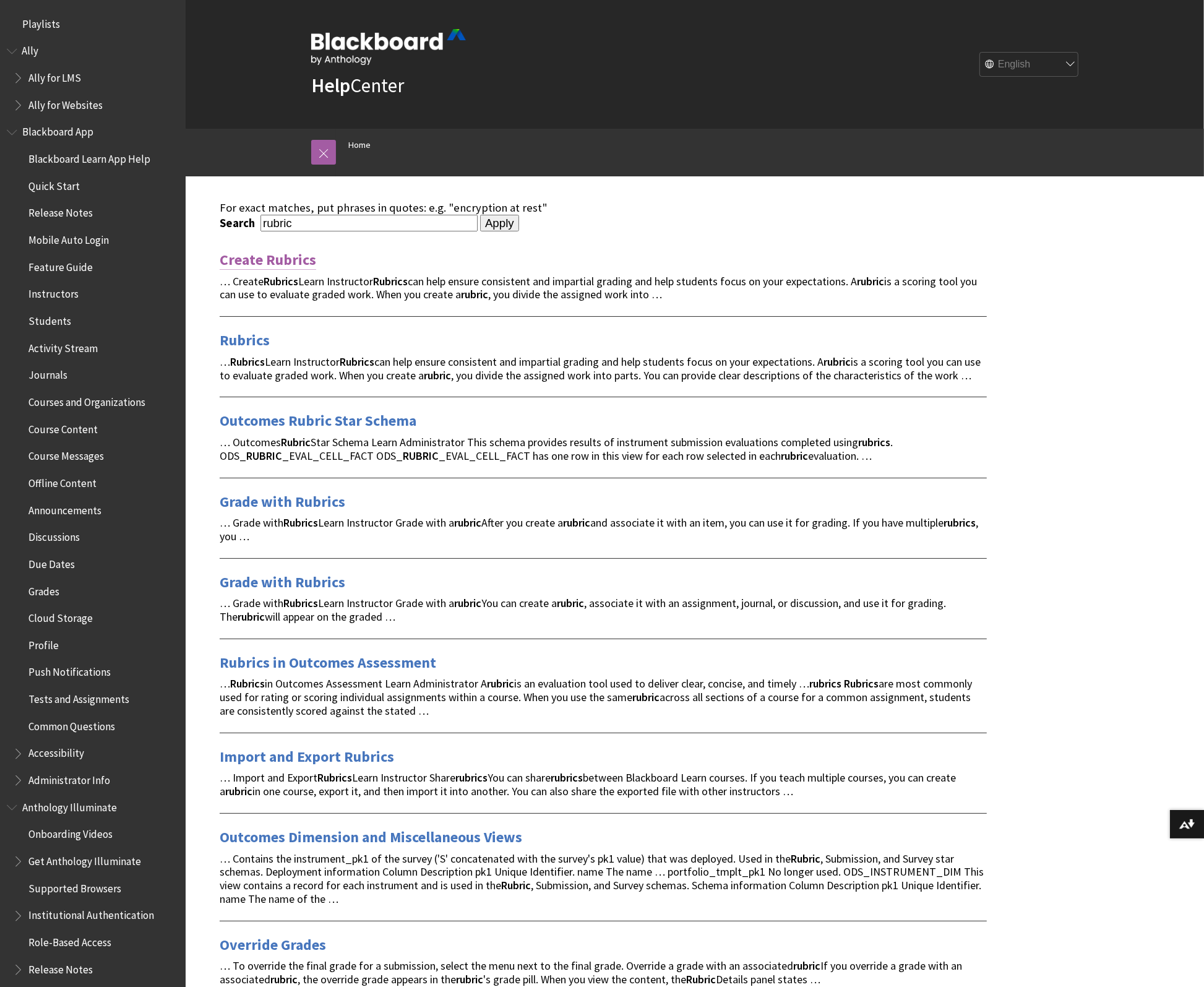
click at [269, 256] on link "Create Rubrics" at bounding box center [268, 260] width 96 height 19
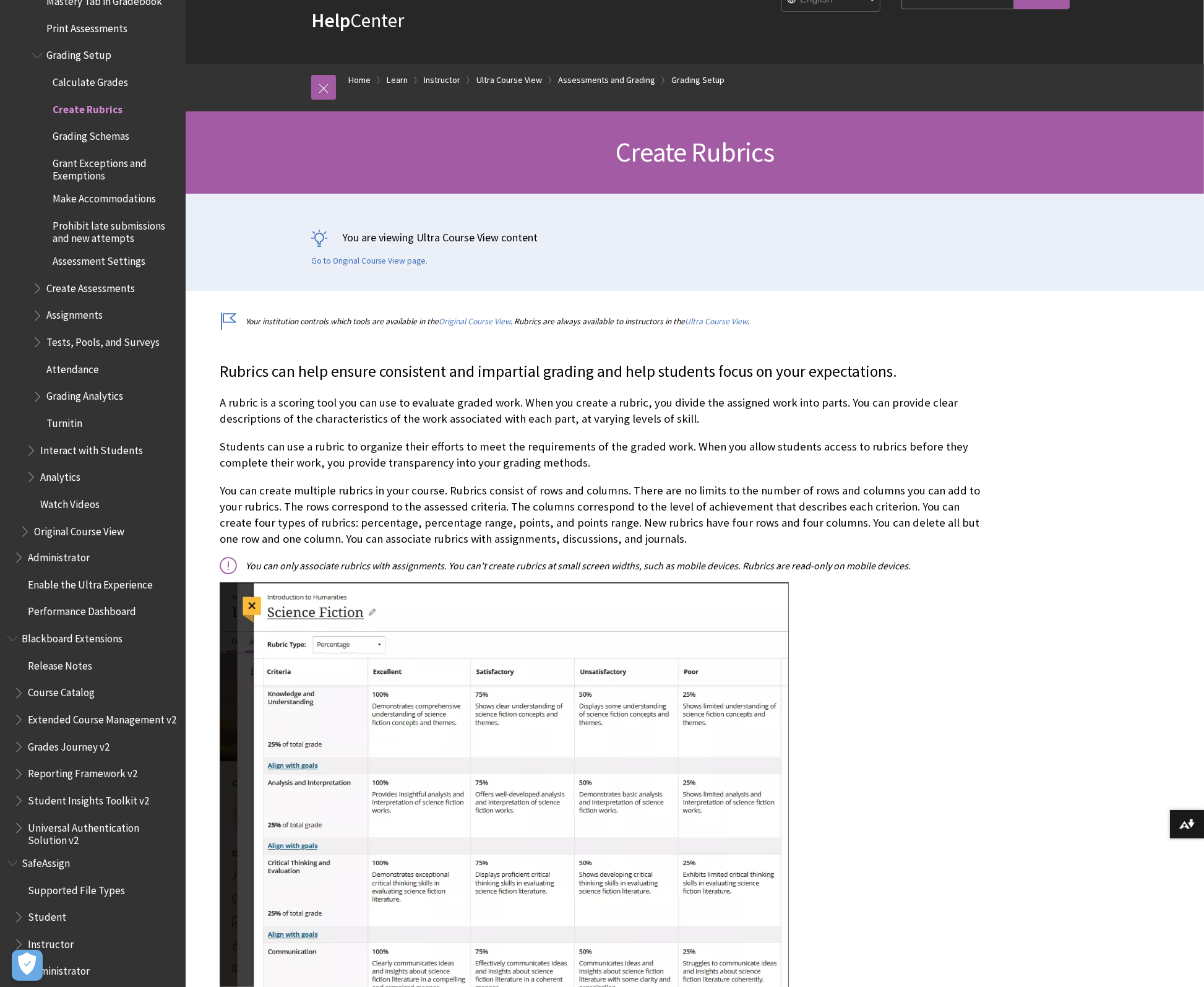
scroll to position [81, 0]
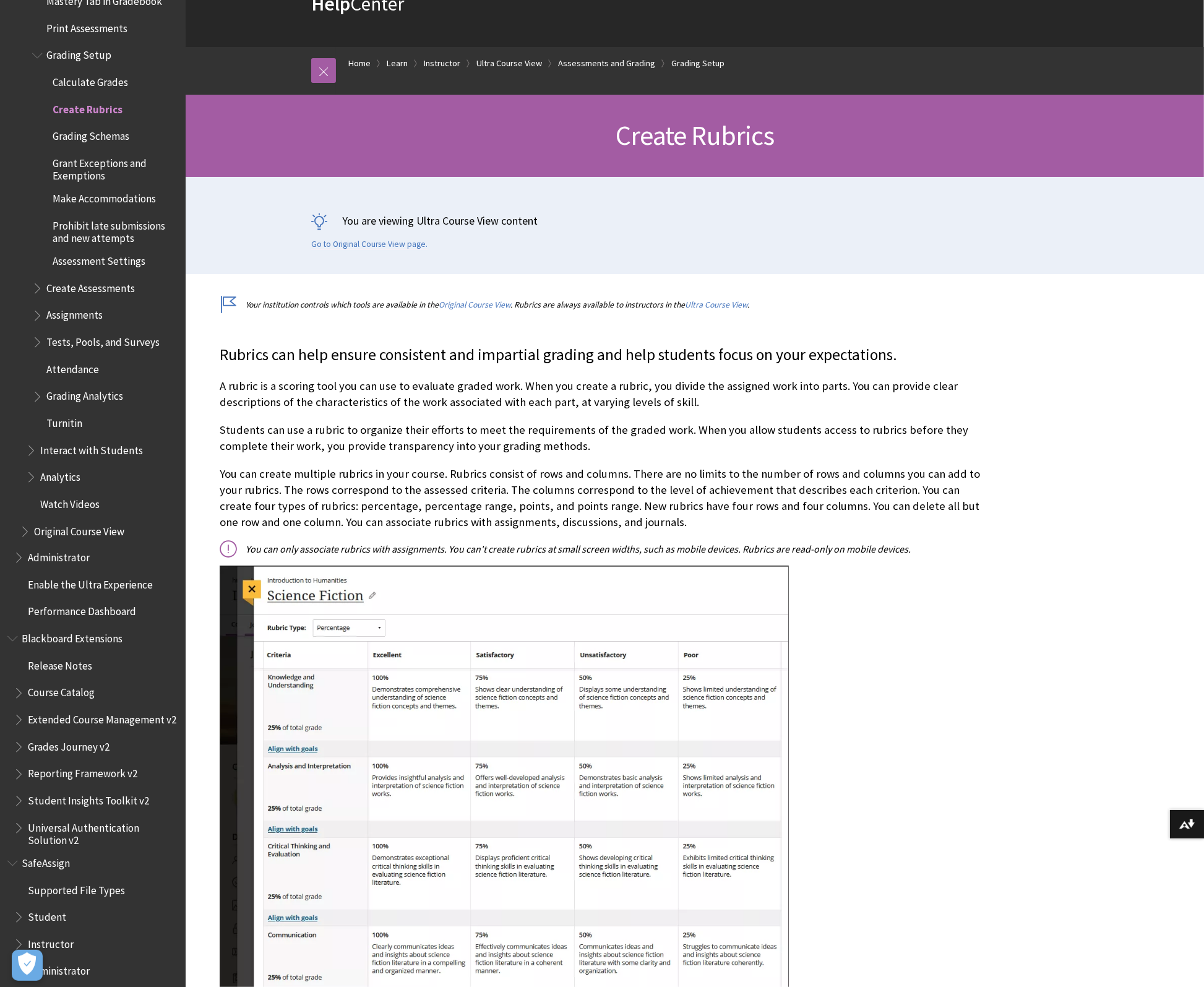
click at [224, 475] on p "You can create multiple rubrics in your course. Rubrics consist of rows and col…" at bounding box center [603, 498] width 767 height 65
drag, startPoint x: 231, startPoint y: 475, endPoint x: 665, endPoint y: 468, distance: 434.1
click at [665, 468] on p "You can create multiple rubrics in your course. Rubrics consist of rows and col…" at bounding box center [603, 498] width 767 height 65
click at [637, 525] on p "You can create multiple rubrics in your course. Rubrics consist of rows and col…" at bounding box center [603, 498] width 767 height 65
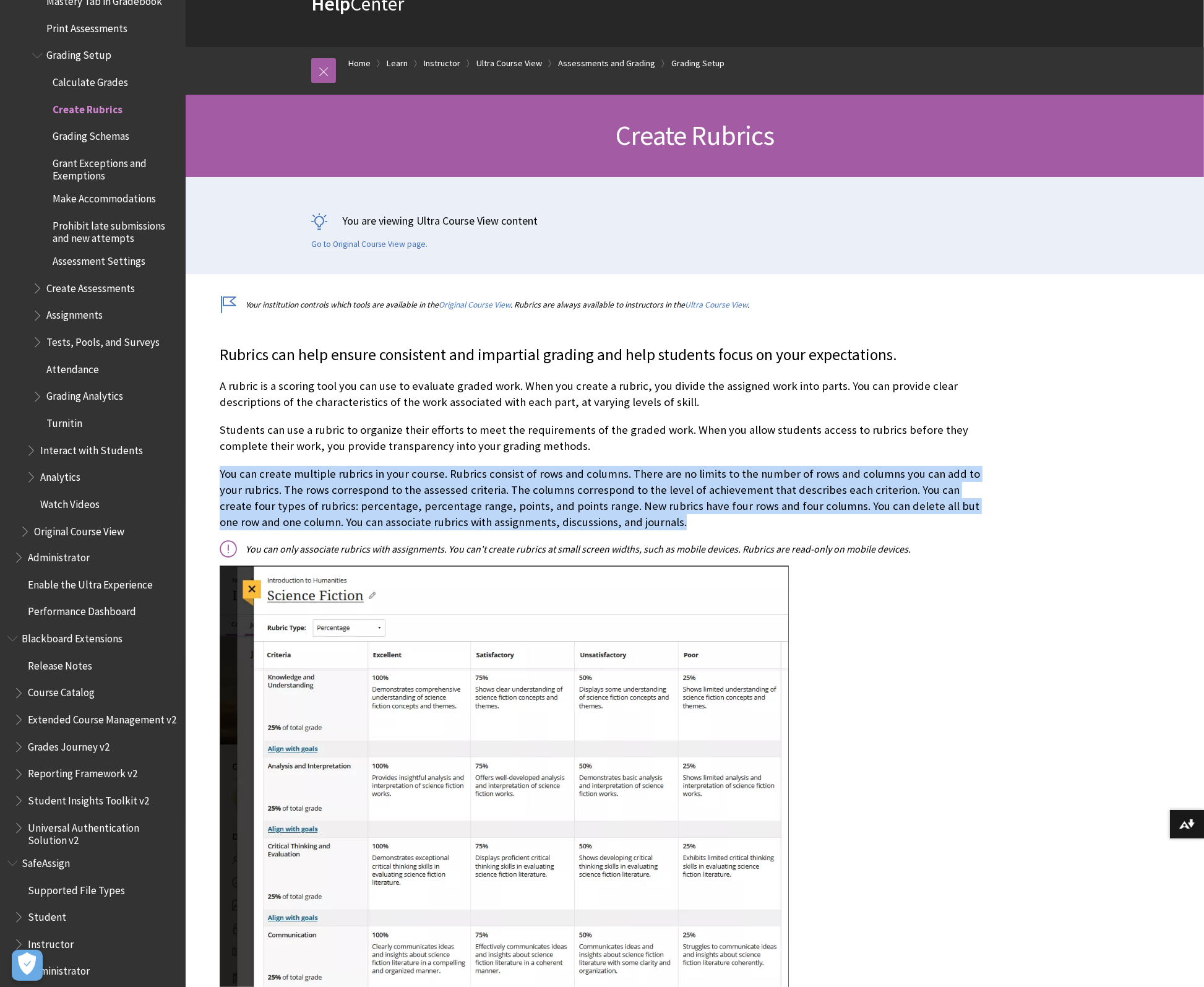
drag, startPoint x: 623, startPoint y: 525, endPoint x: 213, endPoint y: 464, distance: 414.5
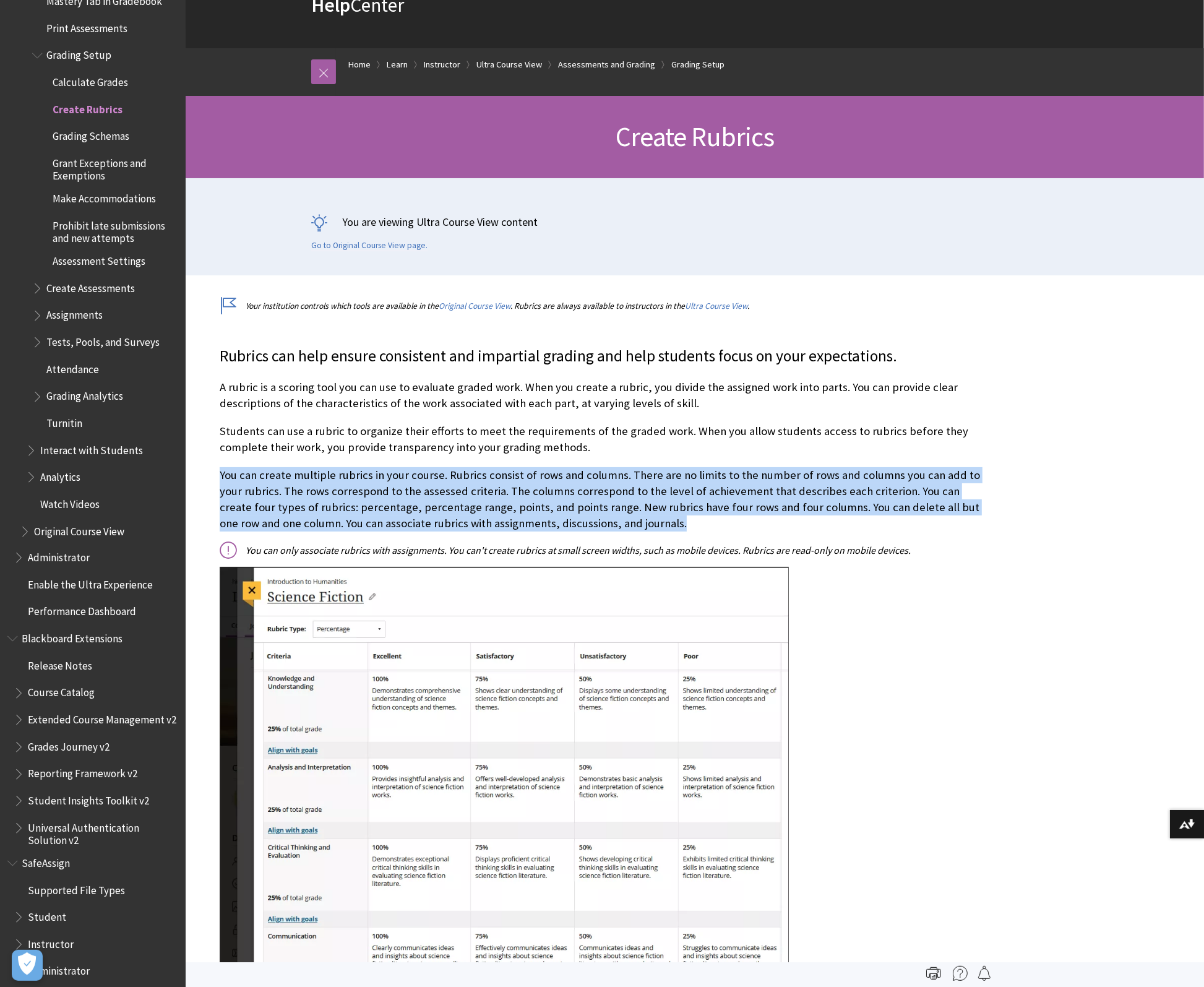
copy p "You can create multiple rubrics in your course. Rubrics consist of rows and col…"
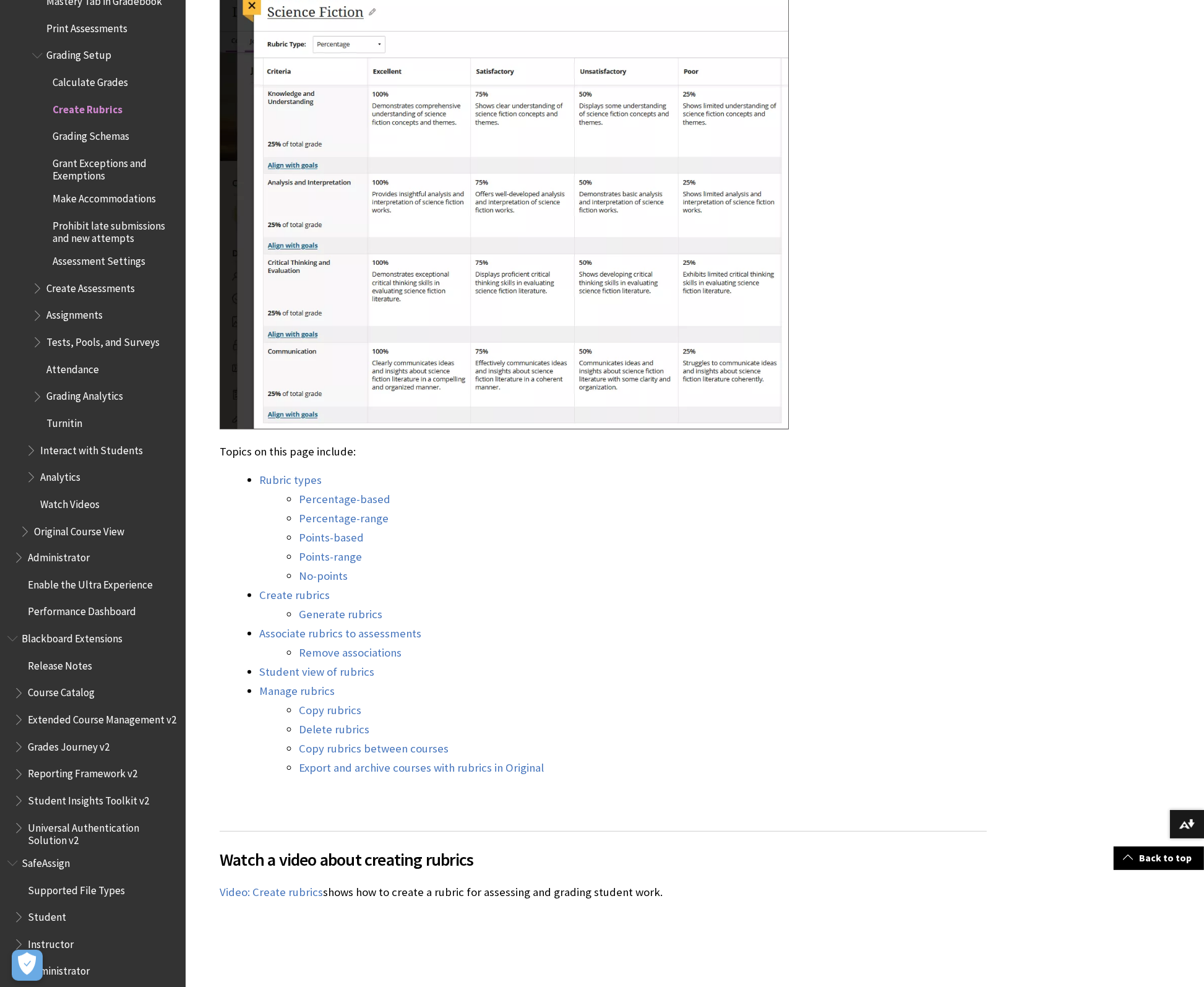
scroll to position [674, 0]
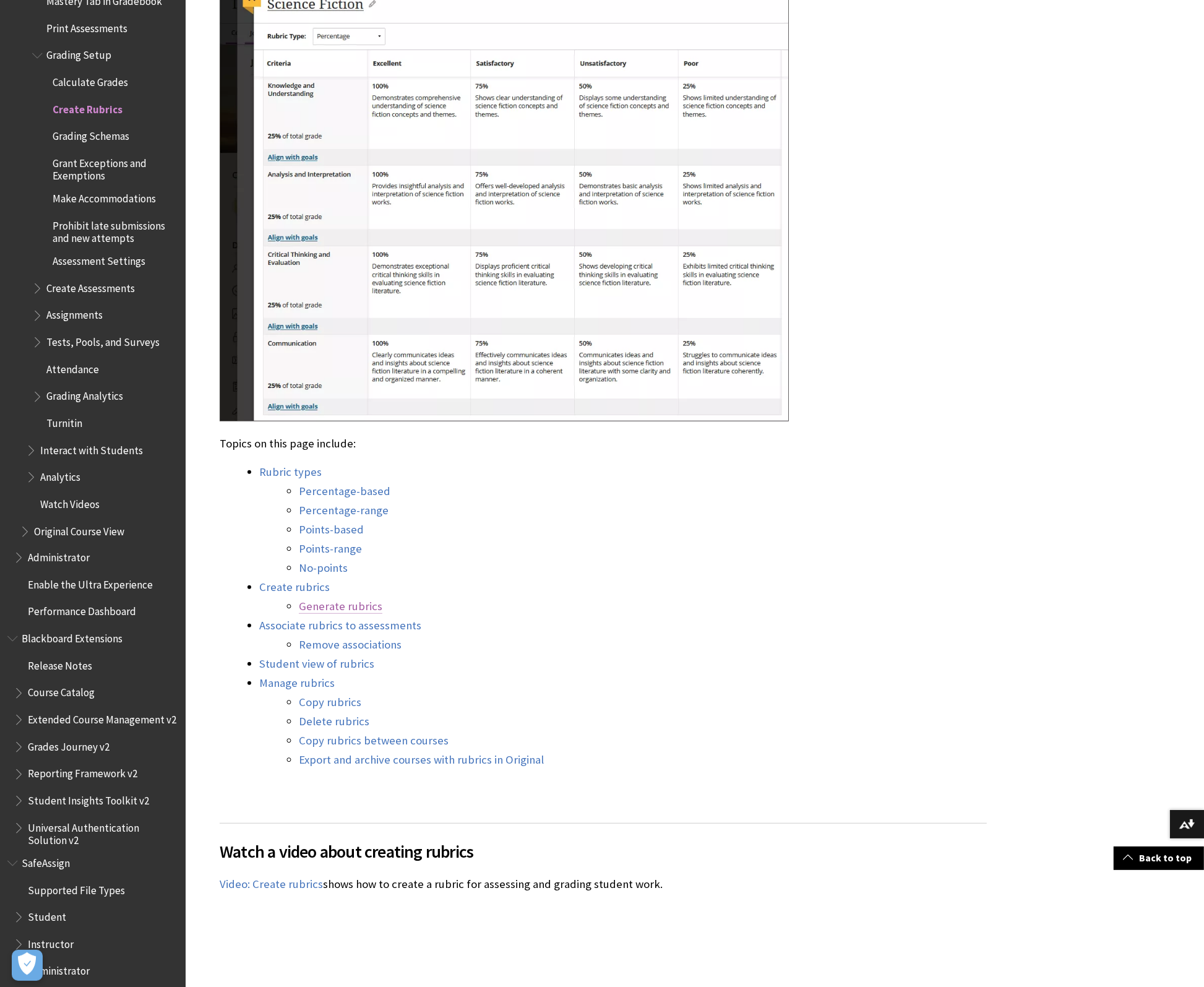
click at [344, 605] on link "Generate rubrics" at bounding box center [340, 606] width 83 height 15
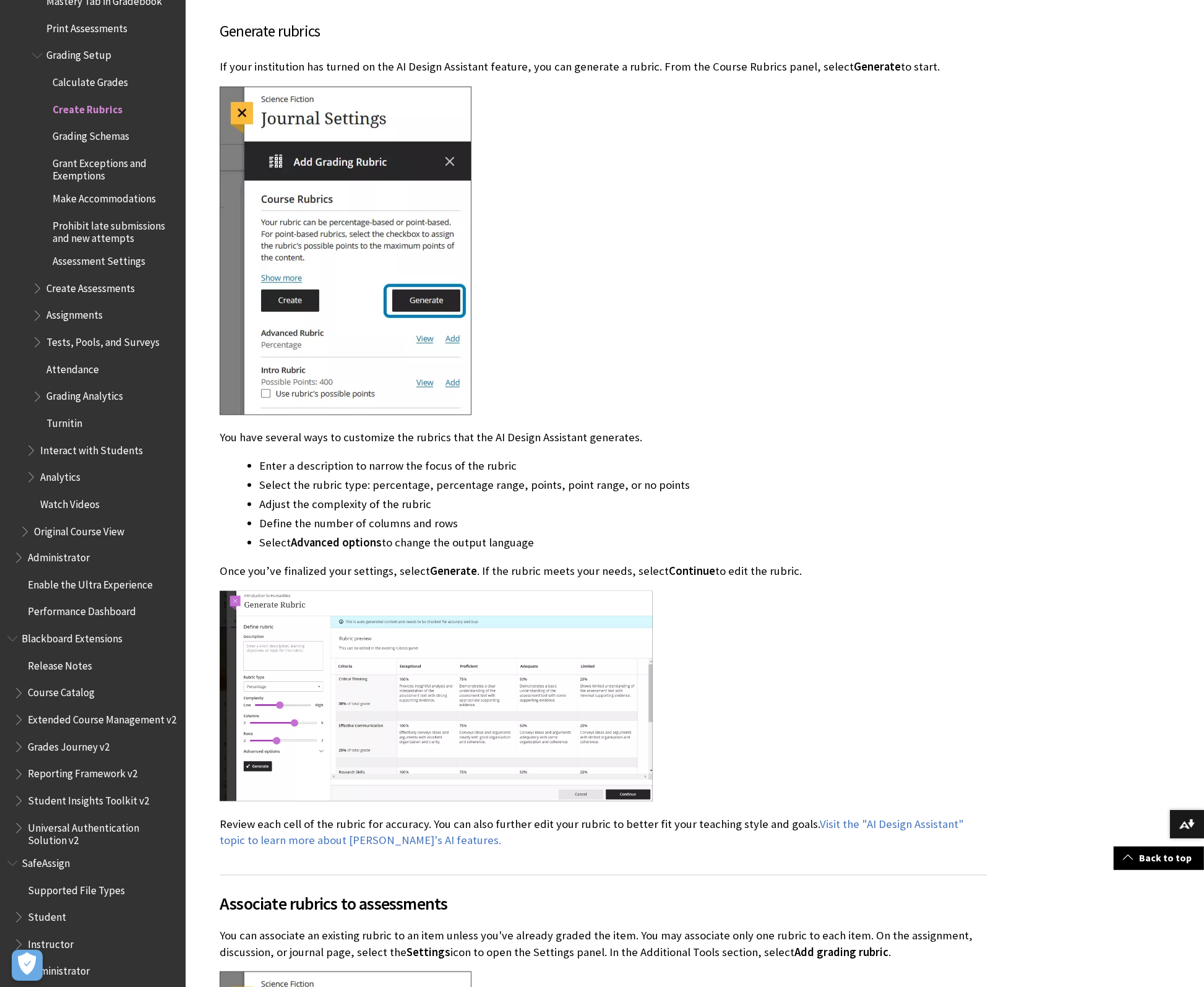
click at [455, 87] on img at bounding box center [346, 251] width 252 height 329
drag, startPoint x: 219, startPoint y: 46, endPoint x: 648, endPoint y: 54, distance: 429.1
click at [648, 59] on p "If your institution has turned on the AI Design Assistant feature, you can gene…" at bounding box center [603, 67] width 767 height 16
copy p "If your institution has turned on the AI Design Assistant feature, you can gene…"
